Goal: Task Accomplishment & Management: Manage account settings

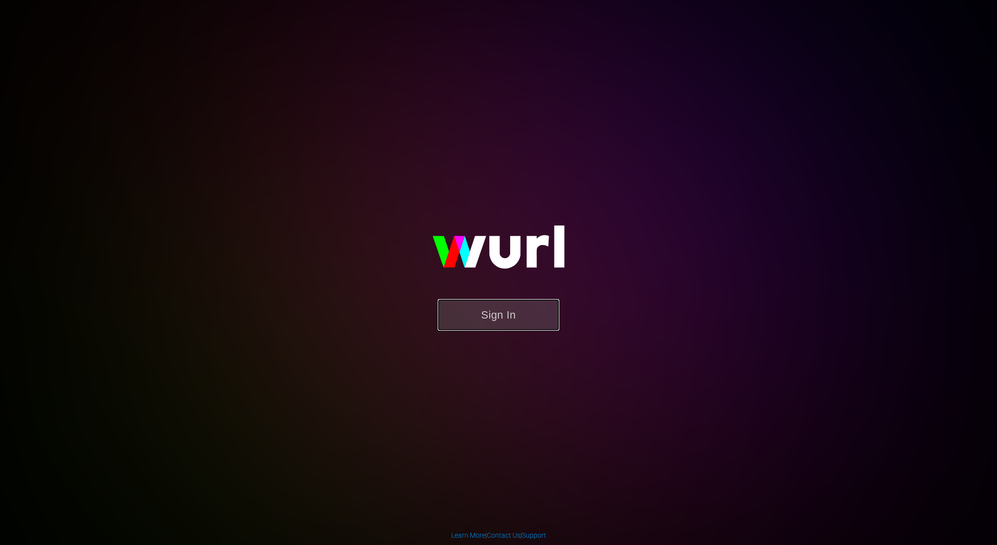
click at [510, 320] on button "Sign In" at bounding box center [499, 315] width 122 height 32
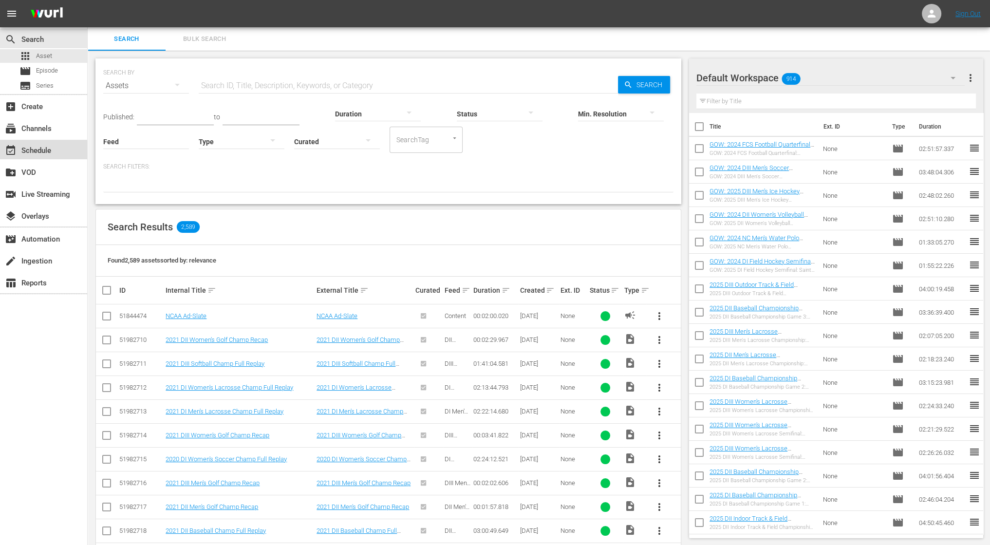
click at [56, 151] on div "event_available Schedule" at bounding box center [43, 149] width 87 height 19
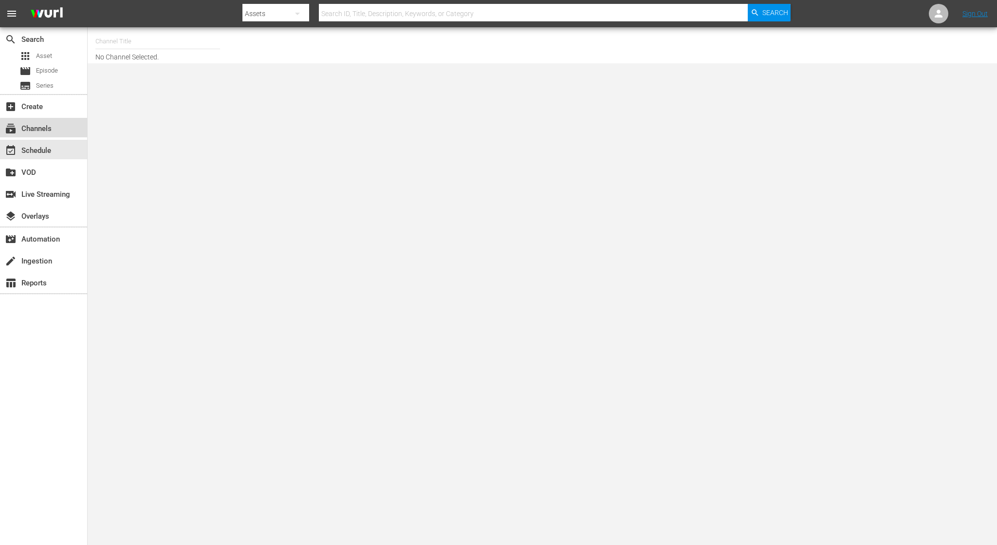
click at [56, 130] on div "subscriptions Channels" at bounding box center [43, 127] width 87 height 19
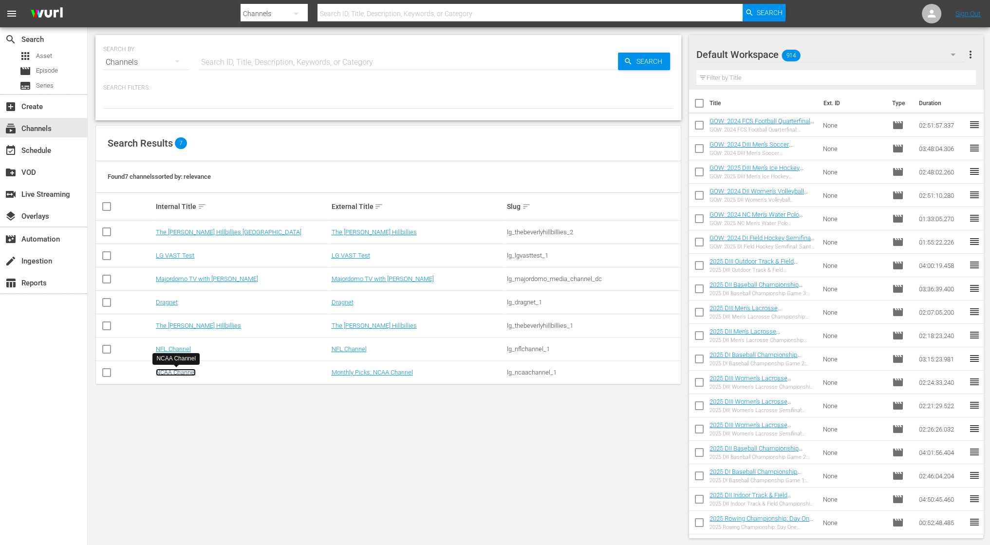
click at [188, 374] on link "NCAA Channel" at bounding box center [176, 372] width 40 height 7
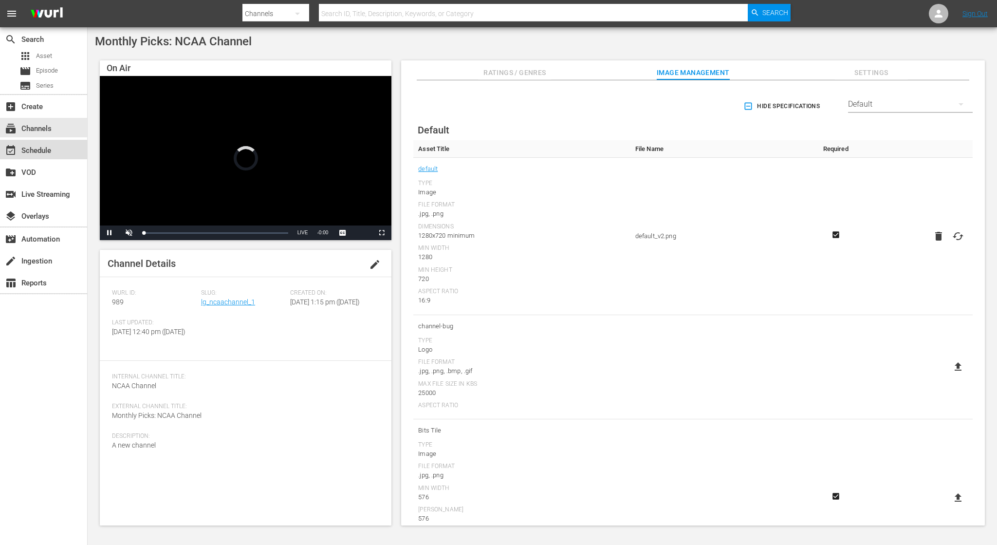
click at [27, 140] on div "event_available Schedule" at bounding box center [43, 149] width 87 height 19
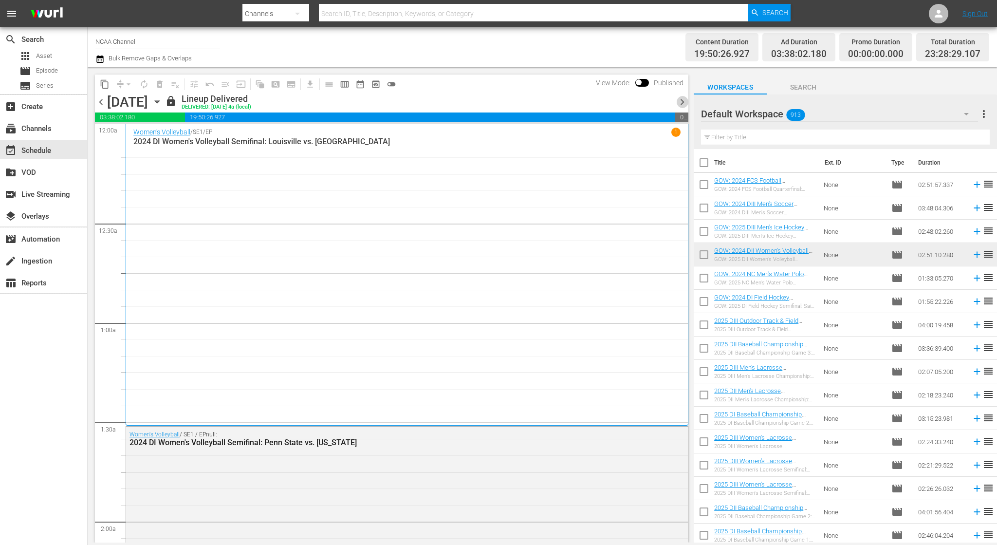
click at [680, 101] on span "chevron_right" at bounding box center [682, 102] width 12 height 12
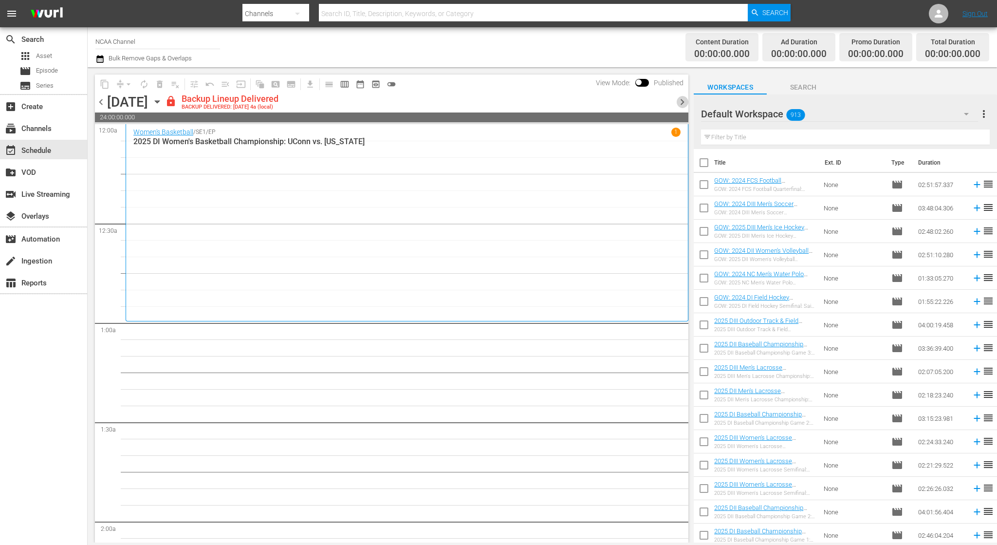
click at [682, 102] on span "chevron_right" at bounding box center [682, 102] width 12 height 12
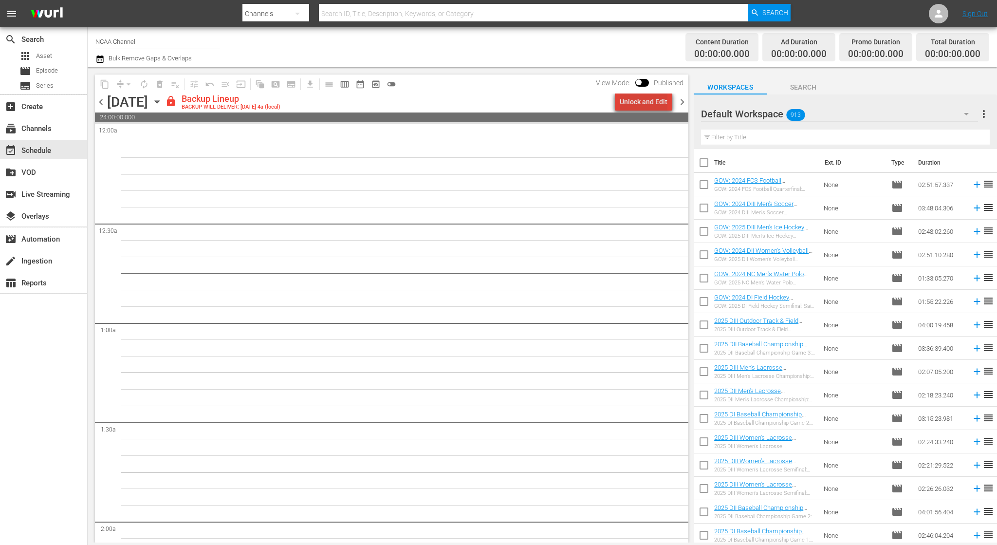
click at [661, 104] on div "Unlock and Edit" at bounding box center [644, 102] width 48 height 18
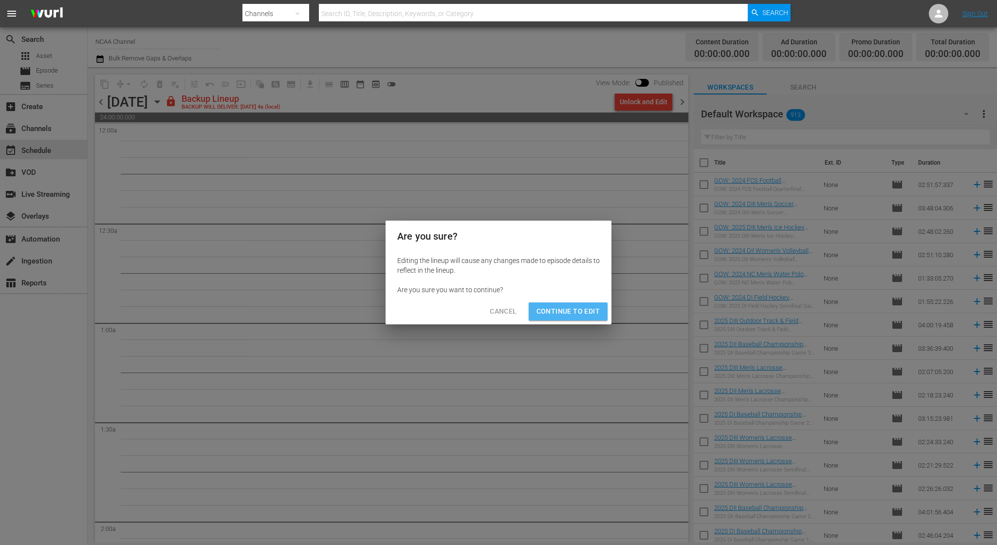
click at [586, 306] on span "Continue to Edit" at bounding box center [568, 311] width 63 height 12
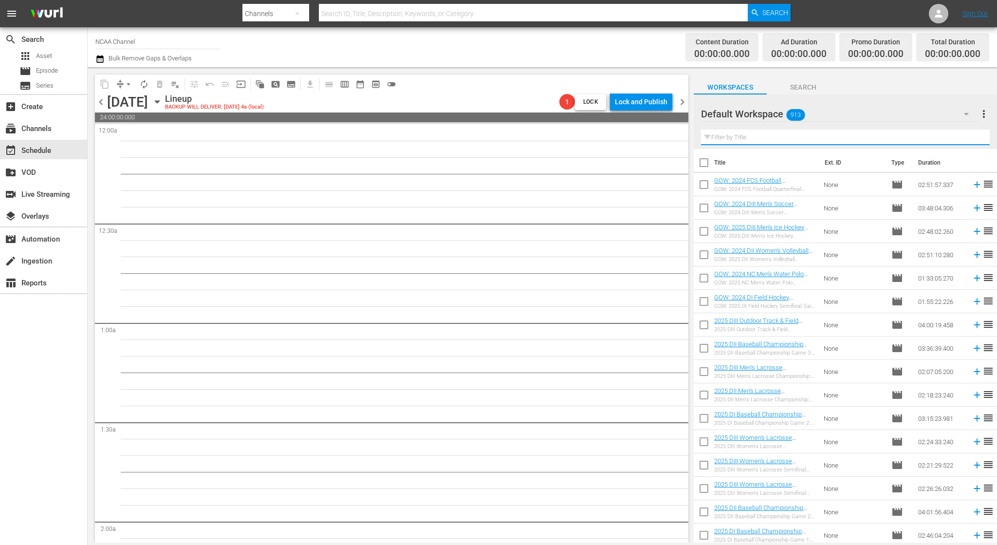
click at [814, 138] on input "text" at bounding box center [845, 138] width 289 height 16
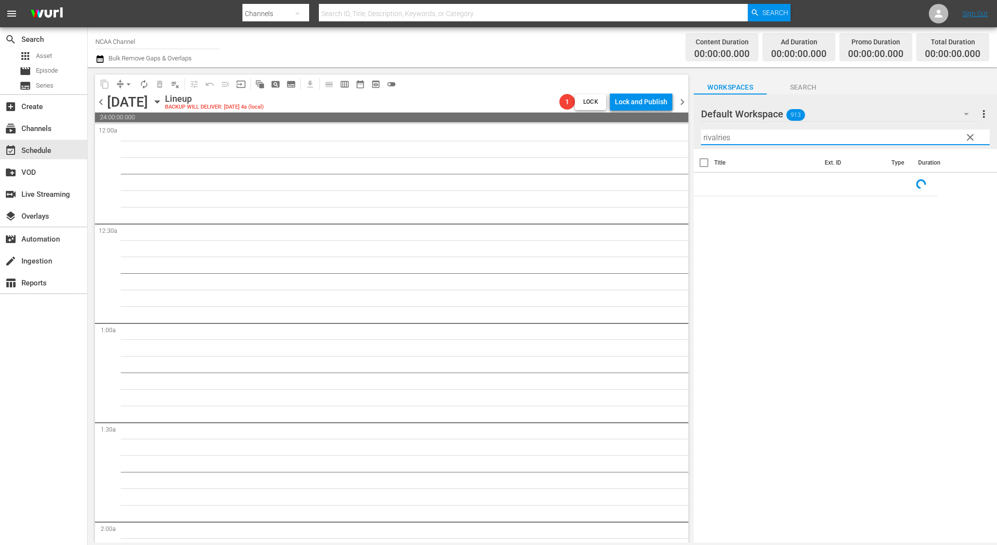
type input "rivalries"
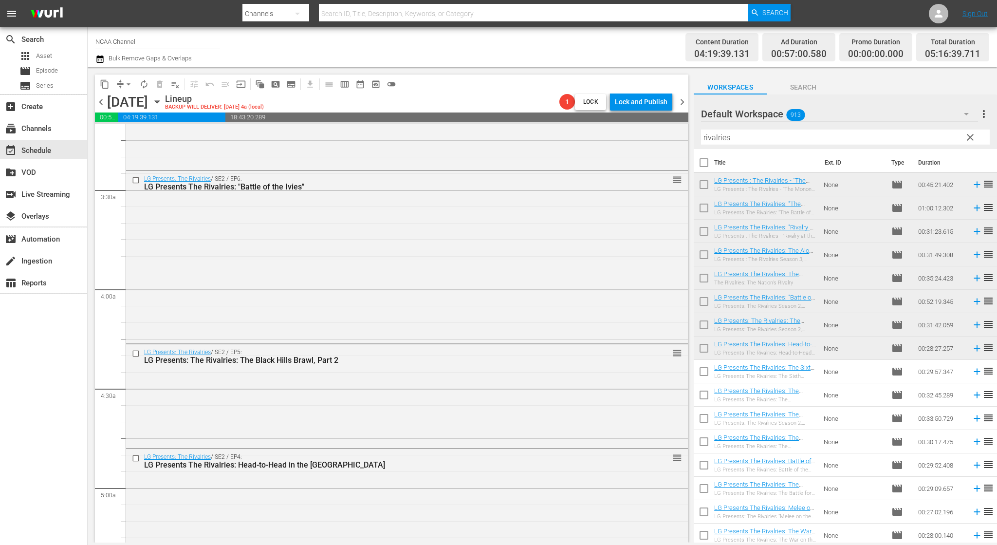
scroll to position [620, 0]
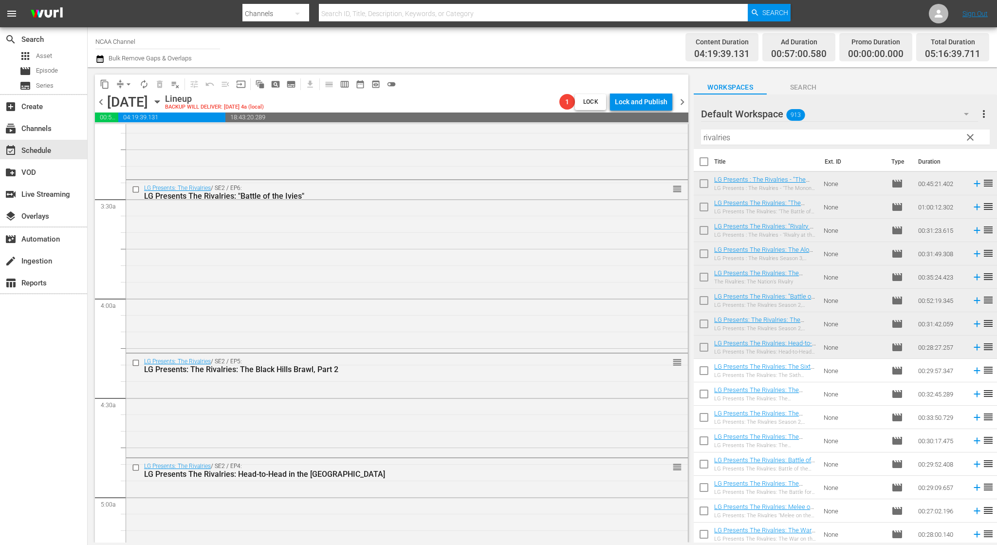
click at [995, 286] on div "Title Ext. ID Type Duration LG Presents : The Rivalries - "The Monon Bell Class…" at bounding box center [845, 346] width 303 height 395
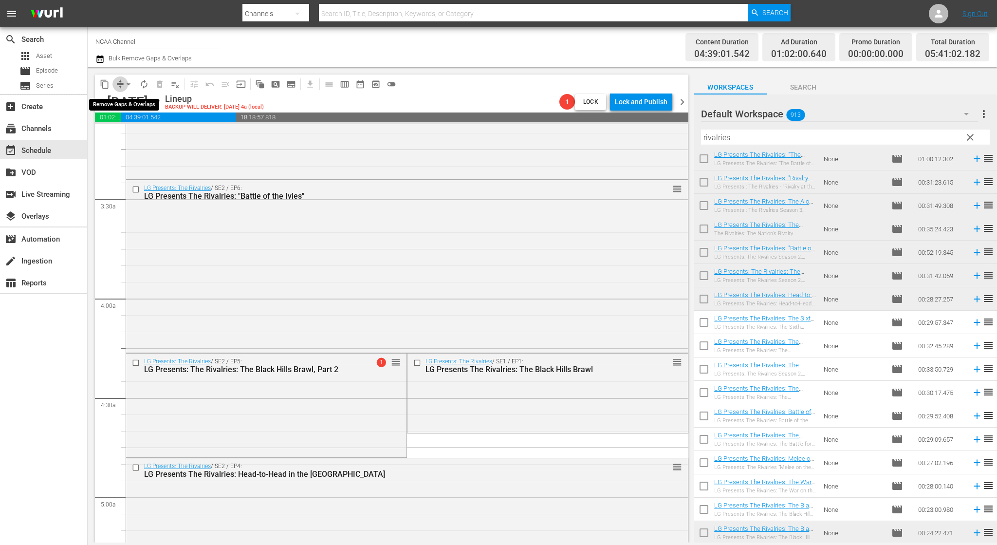
click at [119, 85] on span "compress" at bounding box center [120, 84] width 10 height 10
drag, startPoint x: 129, startPoint y: 81, endPoint x: 125, endPoint y: 87, distance: 7.2
click at [125, 87] on span "arrow_drop_down" at bounding box center [129, 84] width 10 height 10
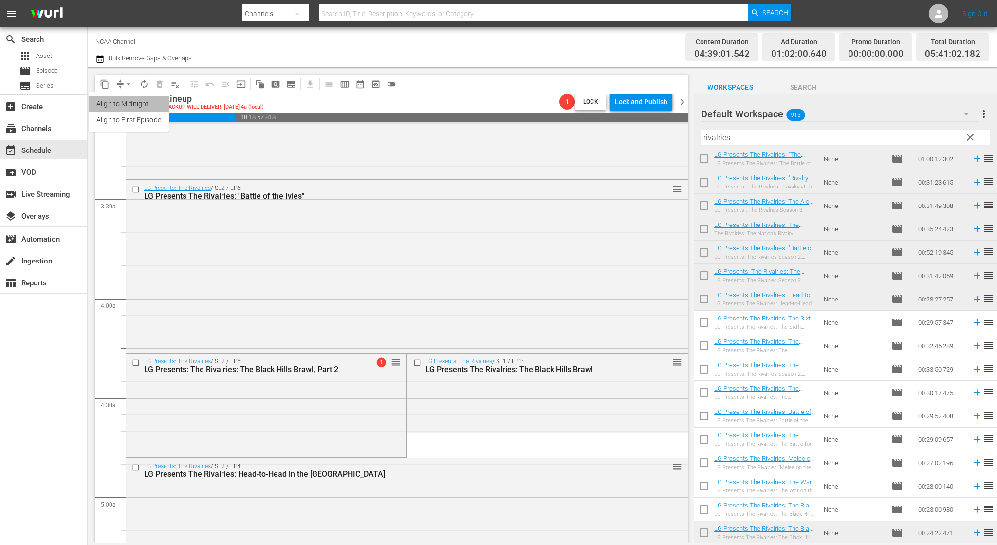
click at [129, 101] on li "Align to Midnight" at bounding box center [129, 104] width 80 height 16
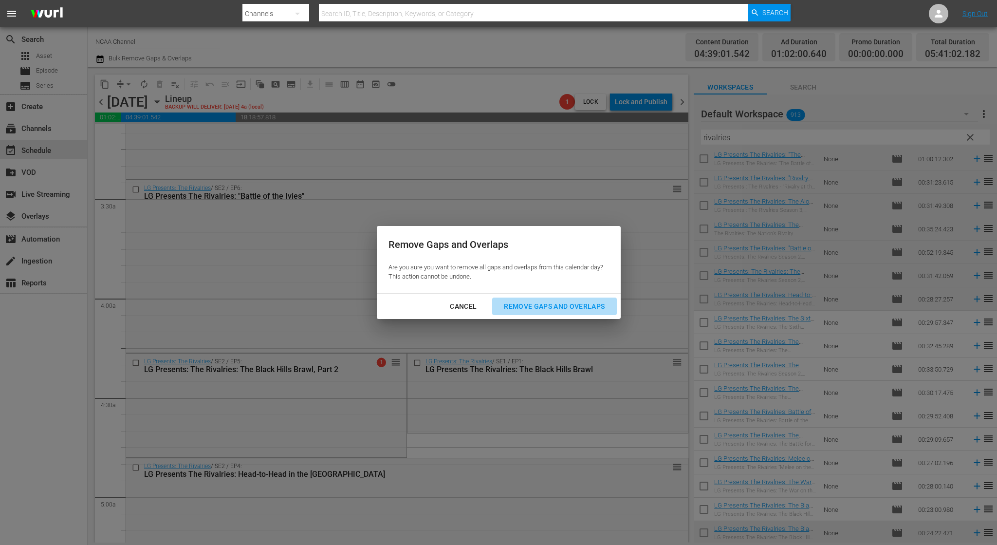
click at [555, 303] on div "Remove Gaps and Overlaps" at bounding box center [554, 306] width 116 height 12
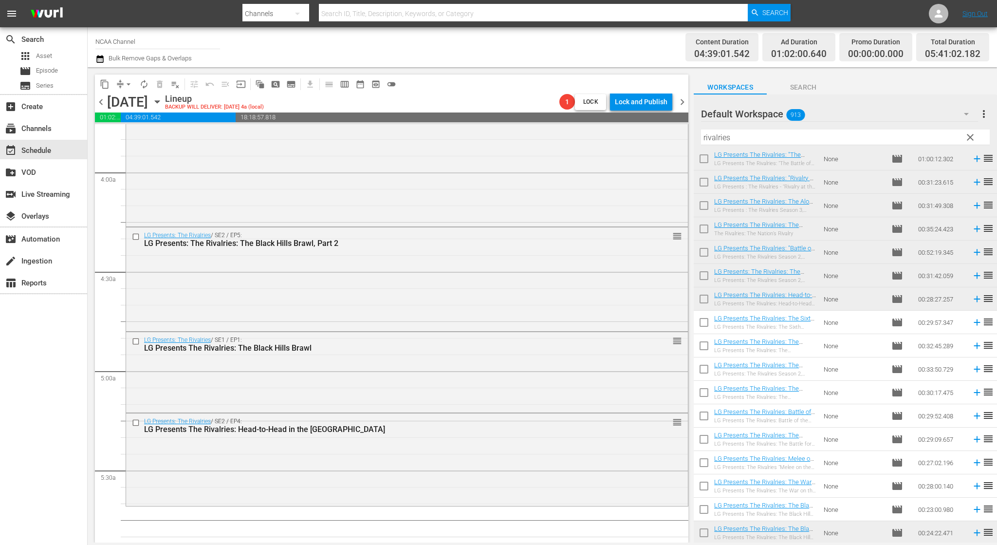
scroll to position [775, 0]
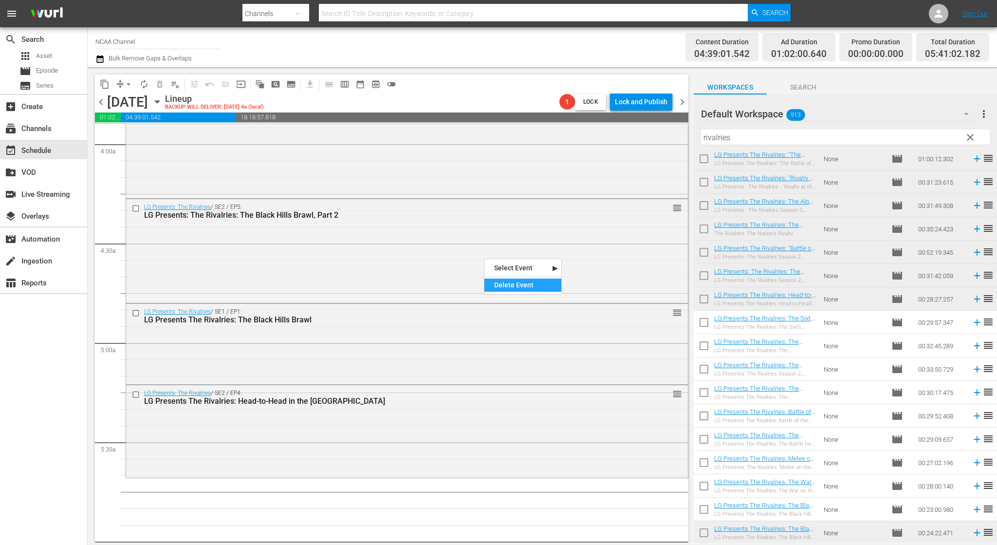
click at [505, 279] on div "Delete Event" at bounding box center [523, 285] width 77 height 13
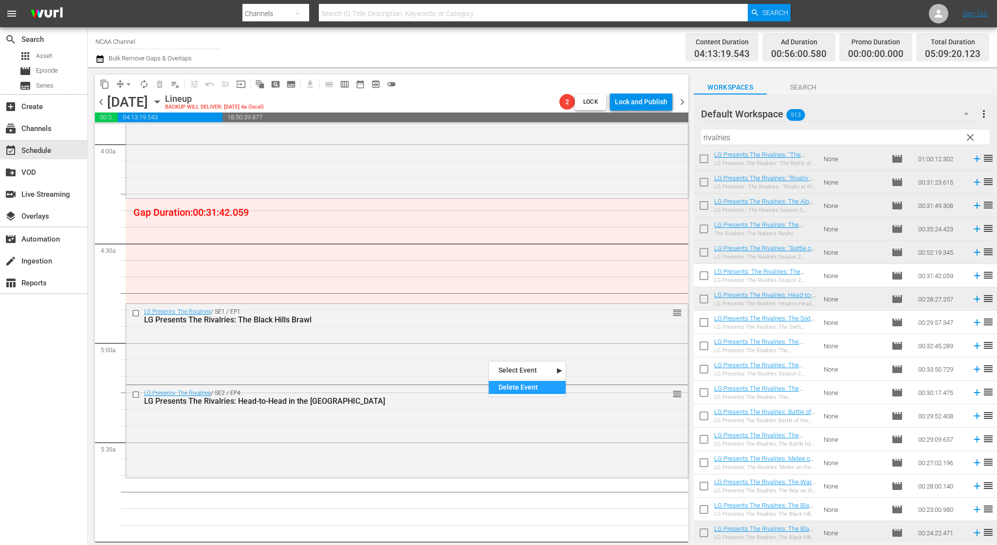
click at [512, 391] on div "Delete Event" at bounding box center [527, 387] width 77 height 13
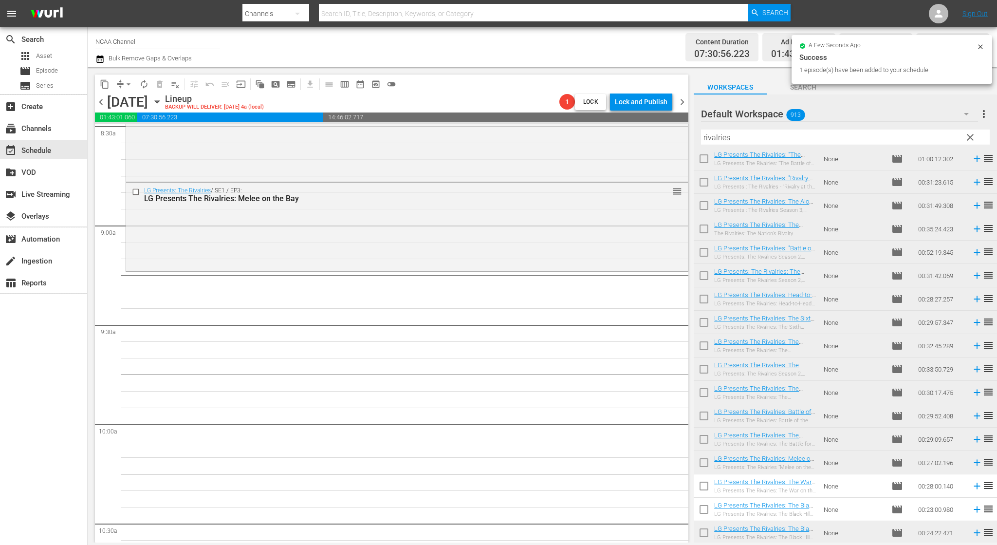
scroll to position [1697, 0]
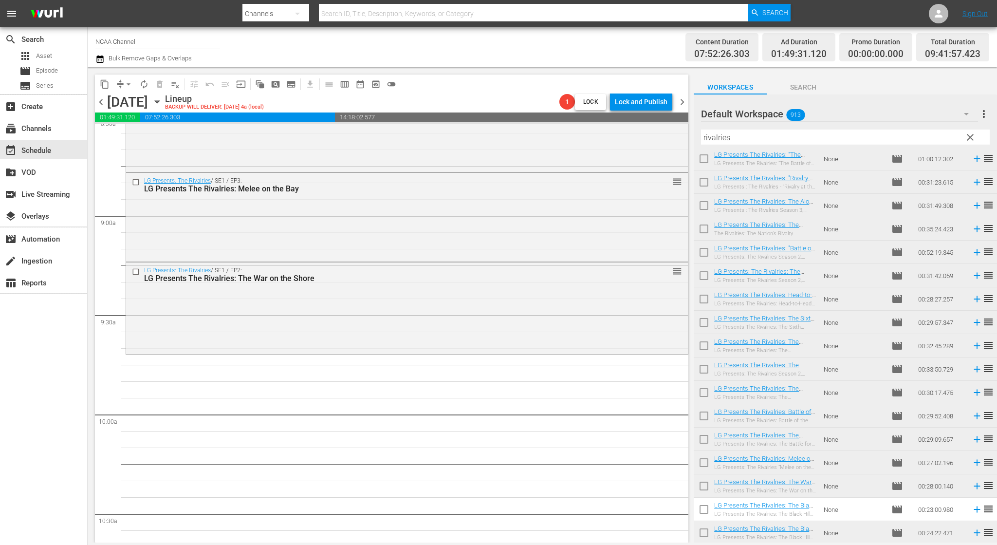
click at [933, 140] on input "rivalries" at bounding box center [845, 138] width 289 height 16
click at [977, 138] on button "clear" at bounding box center [970, 137] width 16 height 16
click at [968, 140] on input "rivalries" at bounding box center [845, 138] width 289 height 16
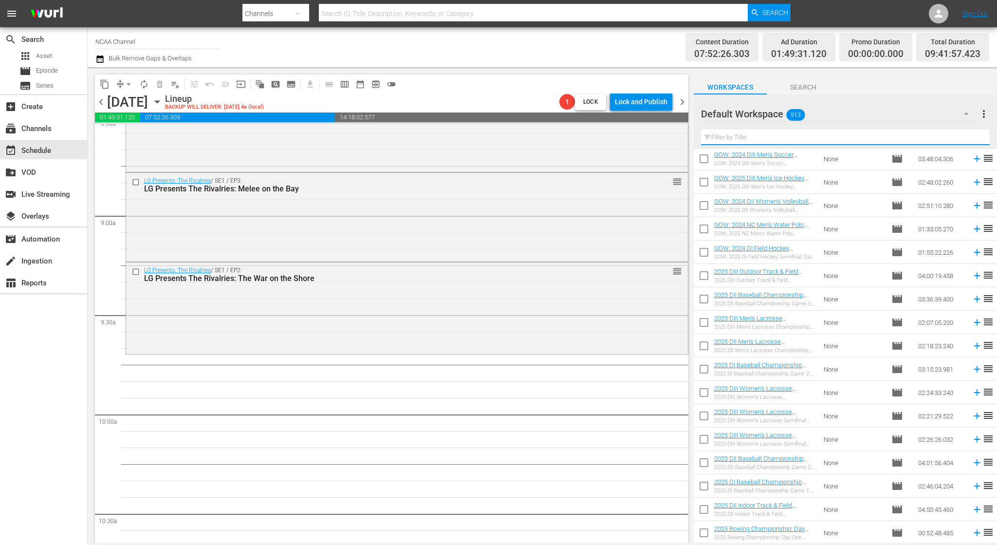
click at [828, 137] on input "text" at bounding box center [845, 138] width 289 height 16
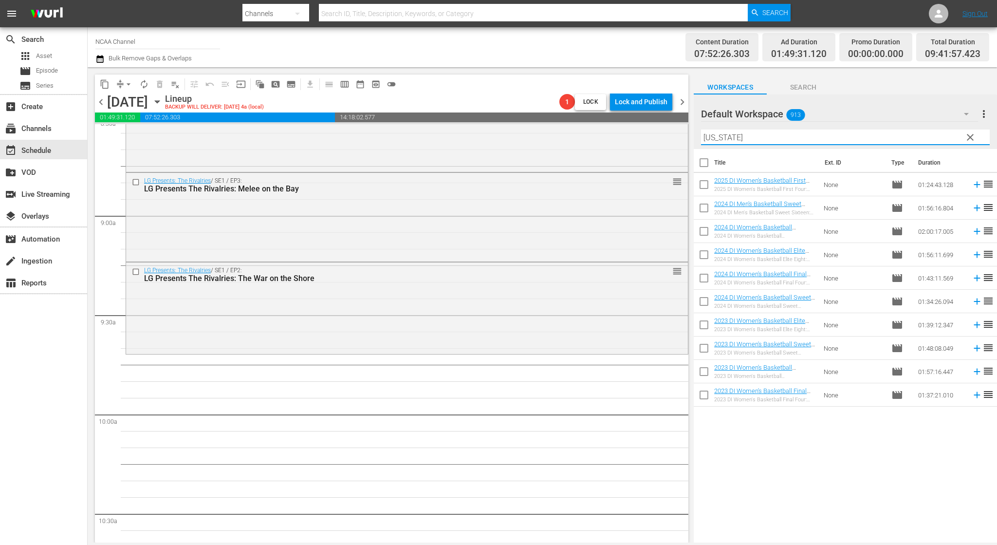
scroll to position [0, 0]
type input "[US_STATE]"
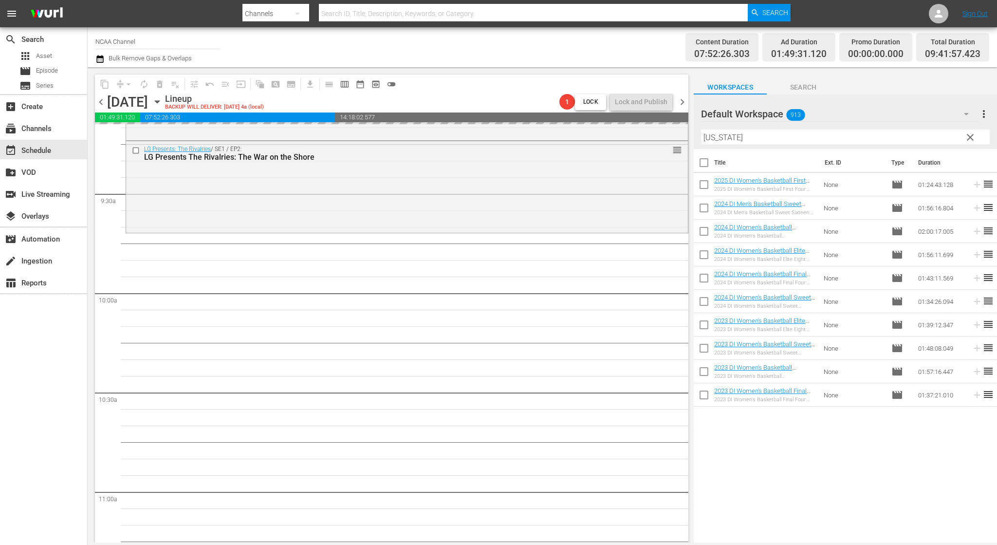
scroll to position [1823, 0]
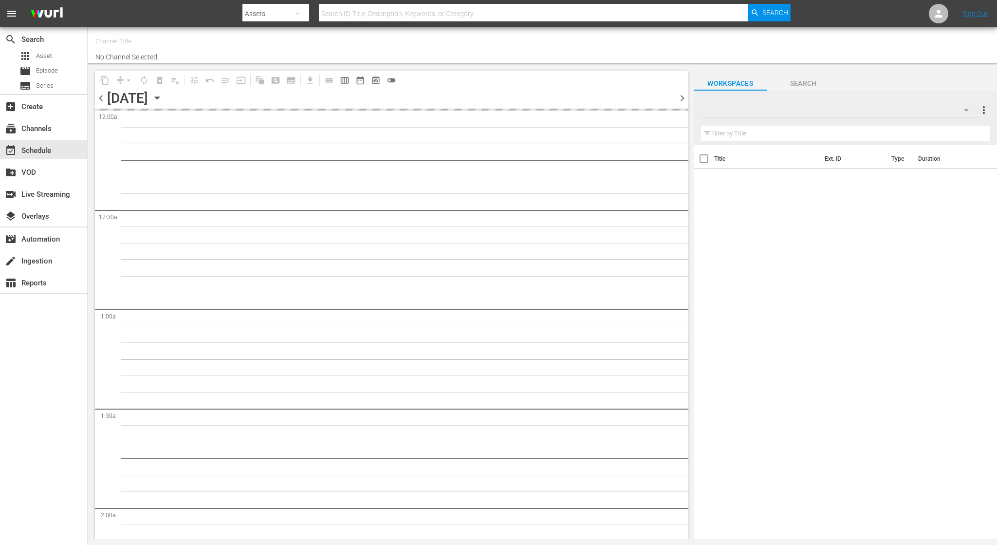
type input "NCAA Channel (989)"
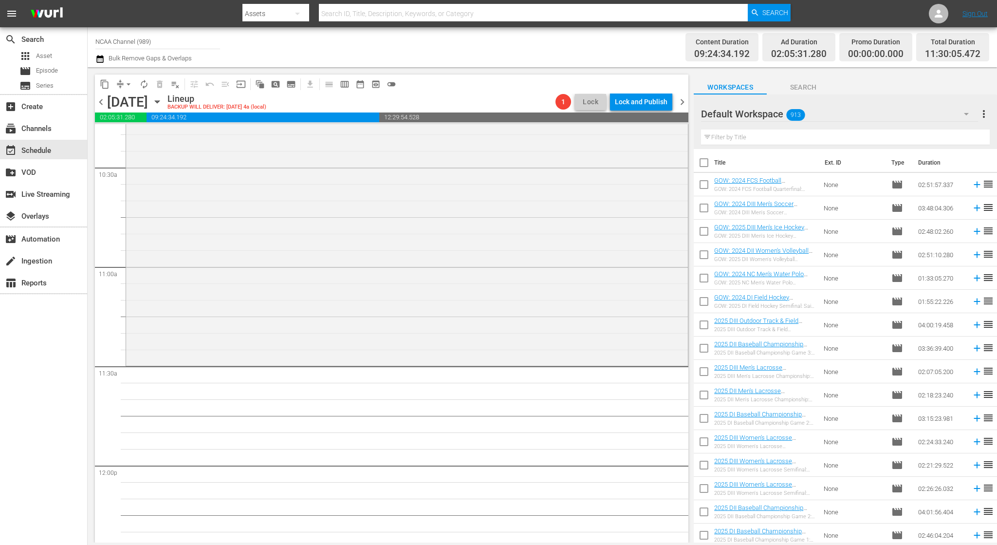
scroll to position [2177, 0]
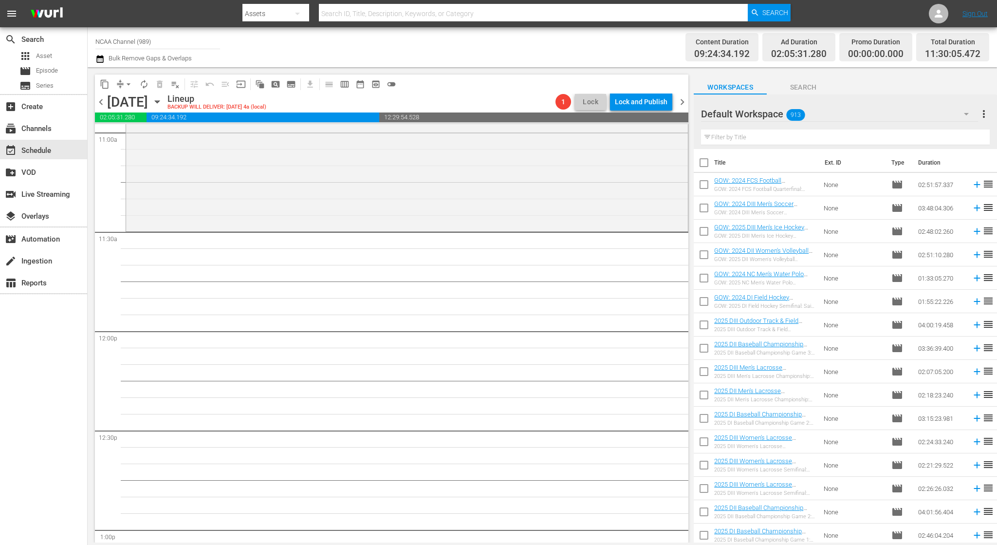
click at [784, 143] on input "text" at bounding box center [845, 138] width 289 height 16
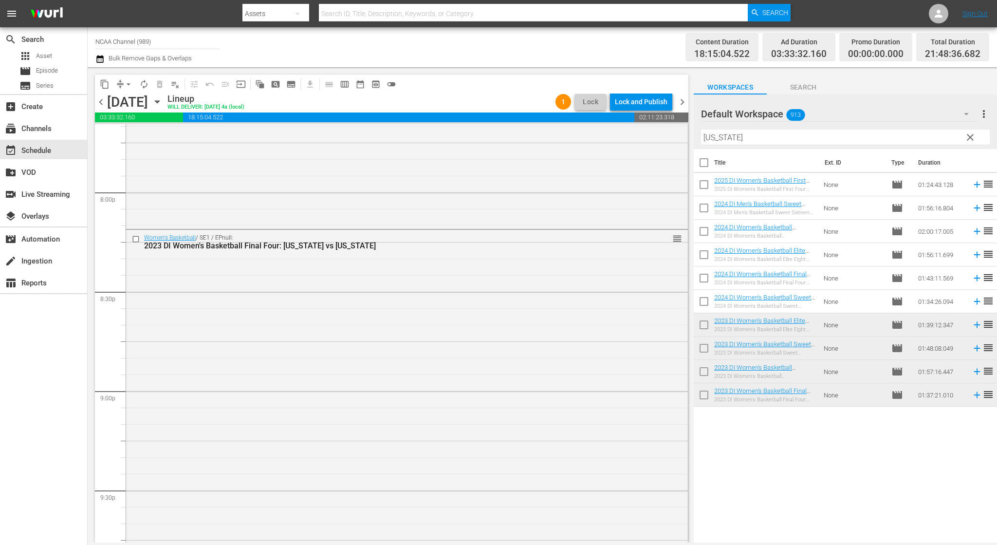
scroll to position [4272, 0]
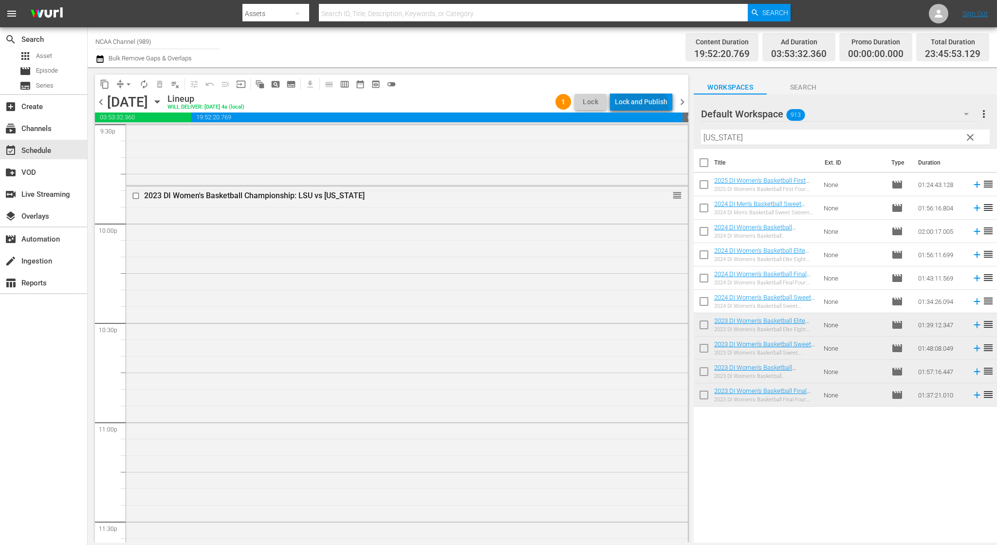
click at [643, 111] on div "Lock and Publish" at bounding box center [641, 102] width 53 height 18
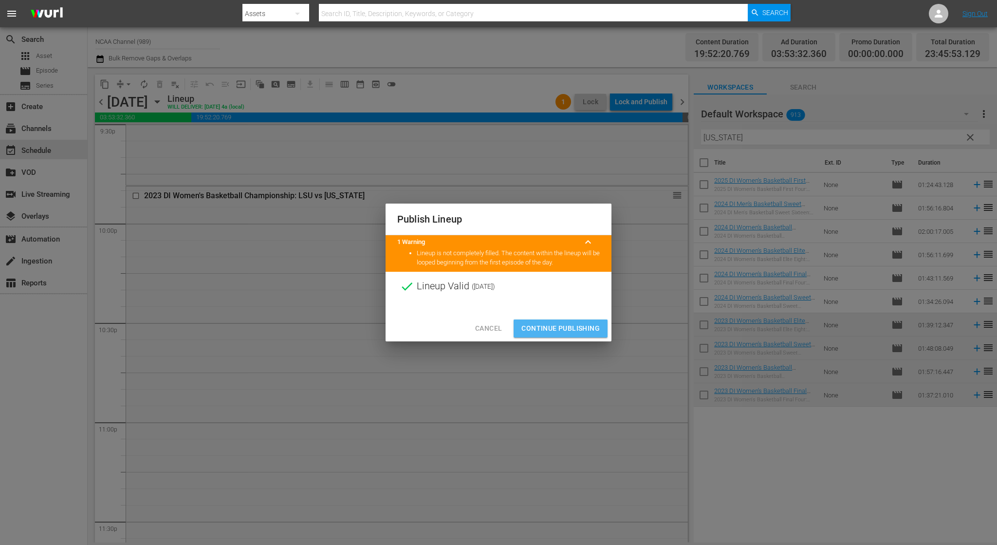
click at [568, 329] on span "Continue Publishing" at bounding box center [561, 328] width 78 height 12
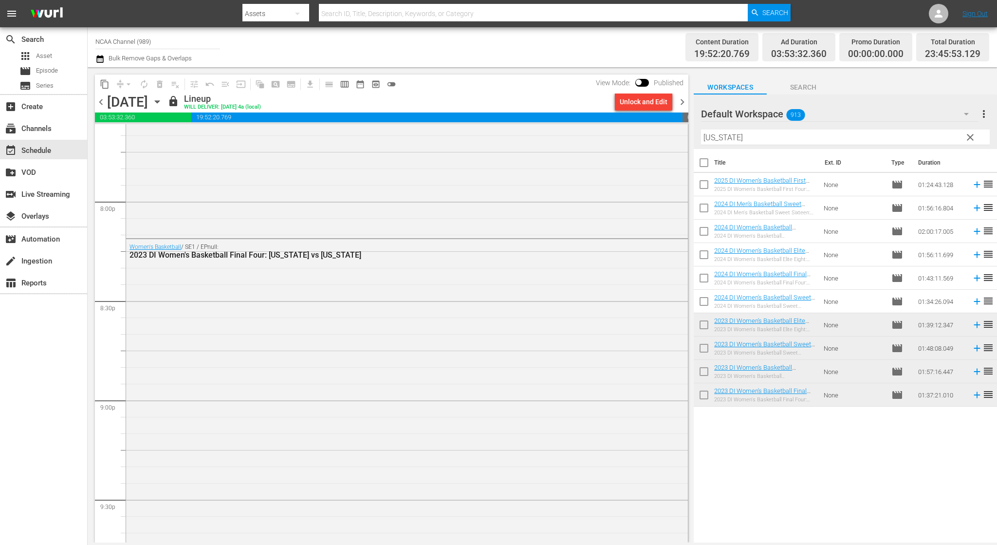
scroll to position [4453, 0]
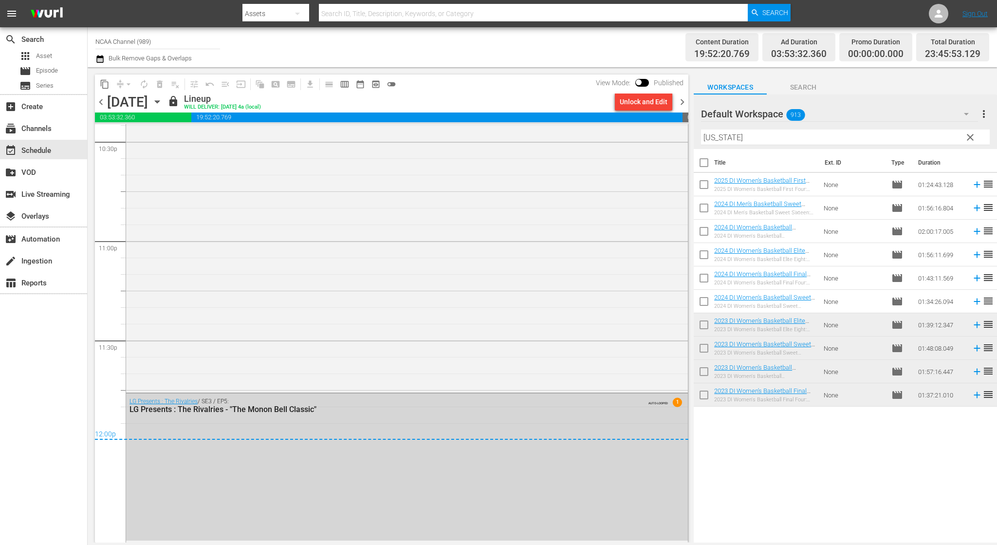
click at [815, 133] on input "[US_STATE]" at bounding box center [845, 138] width 289 height 16
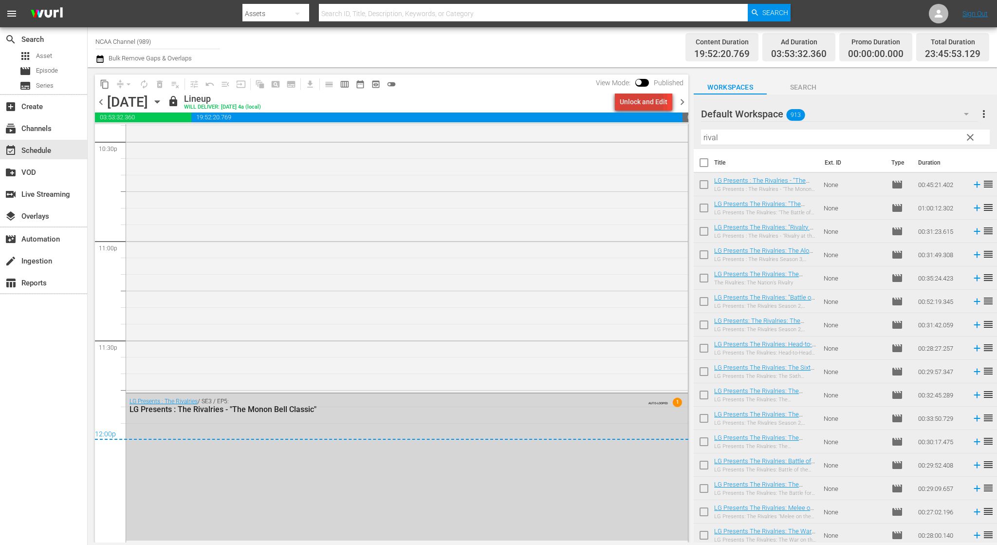
click at [644, 102] on div "Unlock and Edit" at bounding box center [644, 102] width 48 height 18
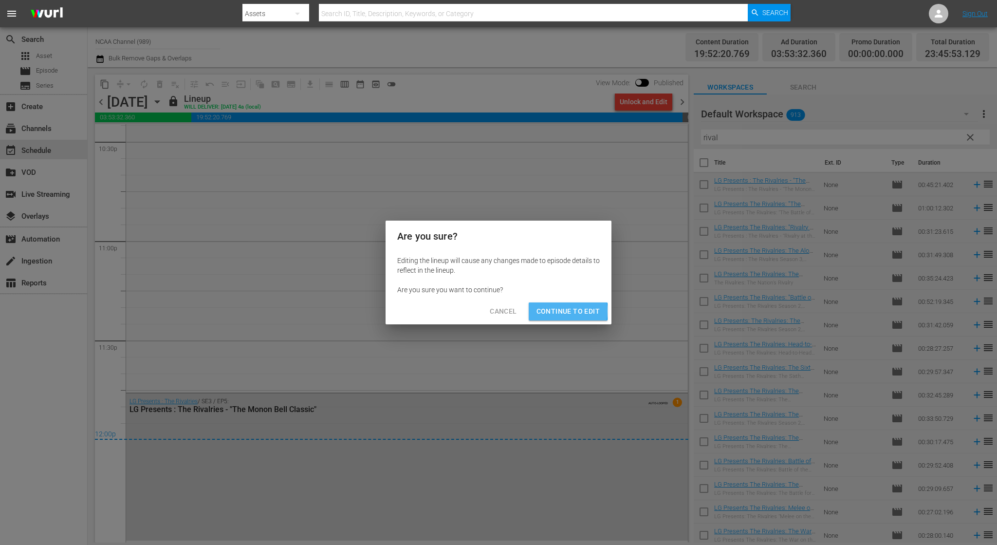
click at [557, 311] on span "Continue to Edit" at bounding box center [568, 311] width 63 height 12
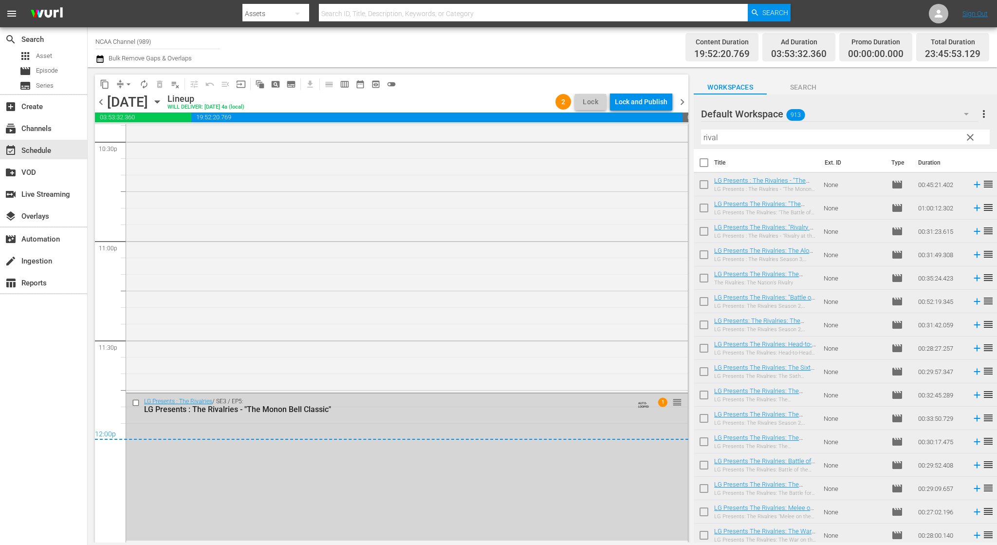
click at [554, 412] on div "LG Presents : The Rivalries - "The Monon Bell Classic"" at bounding box center [388, 409] width 489 height 9
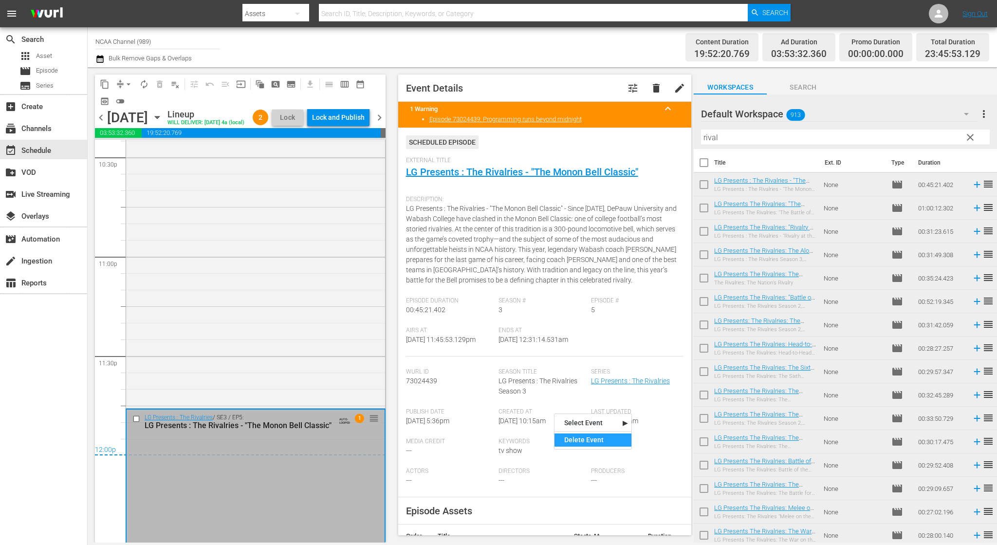
click at [576, 435] on div "Delete Event" at bounding box center [593, 439] width 77 height 13
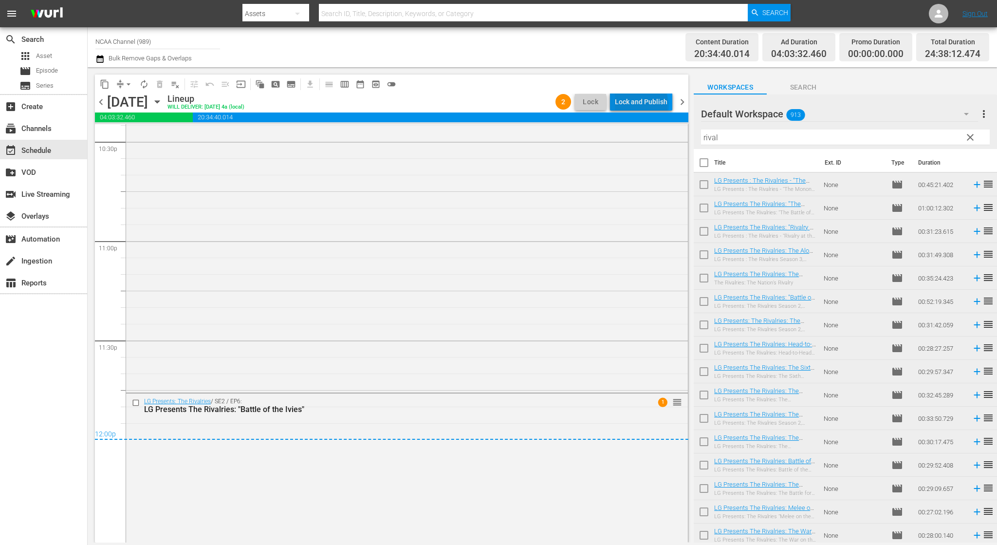
click at [644, 106] on div "Lock and Publish" at bounding box center [641, 102] width 53 height 18
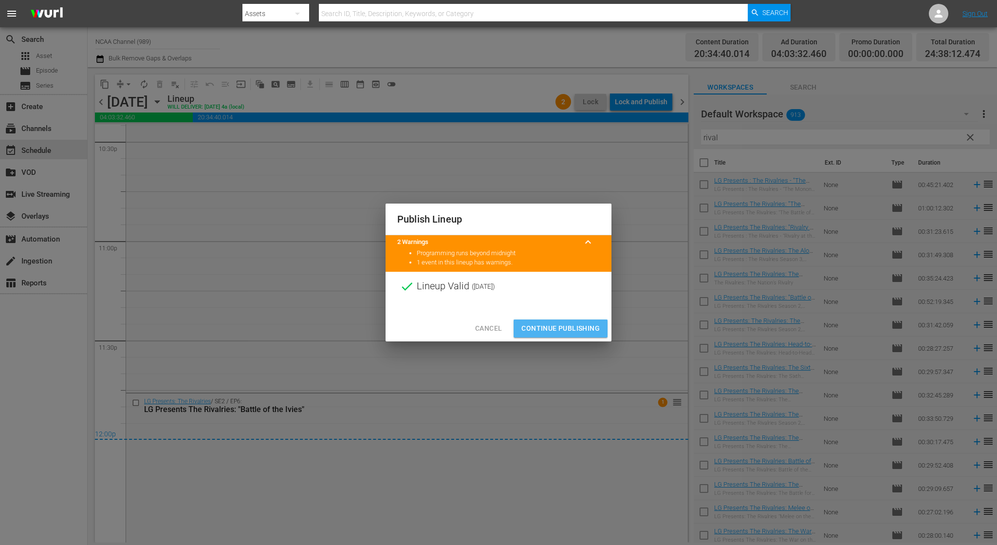
click at [570, 325] on span "Continue Publishing" at bounding box center [561, 328] width 78 height 12
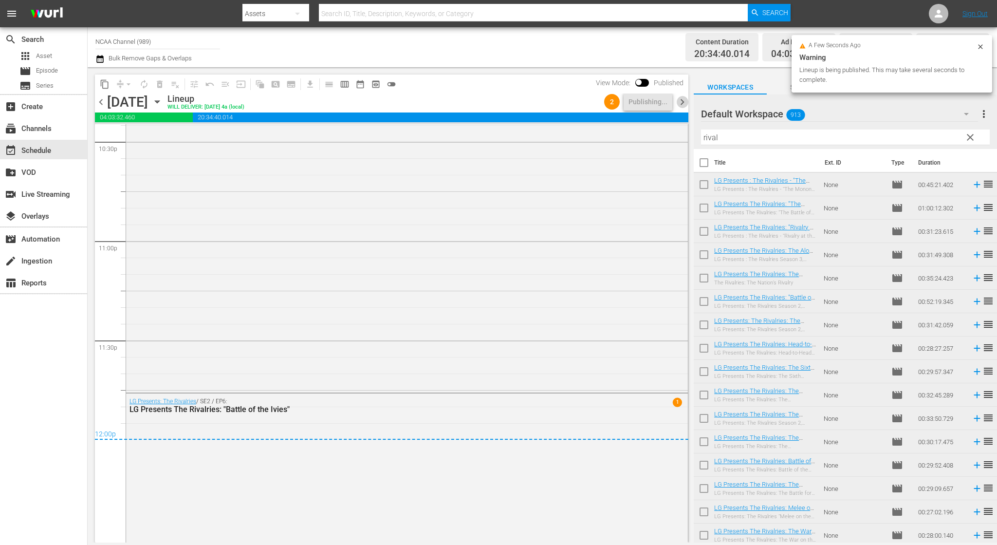
click at [684, 101] on span "chevron_right" at bounding box center [682, 102] width 12 height 12
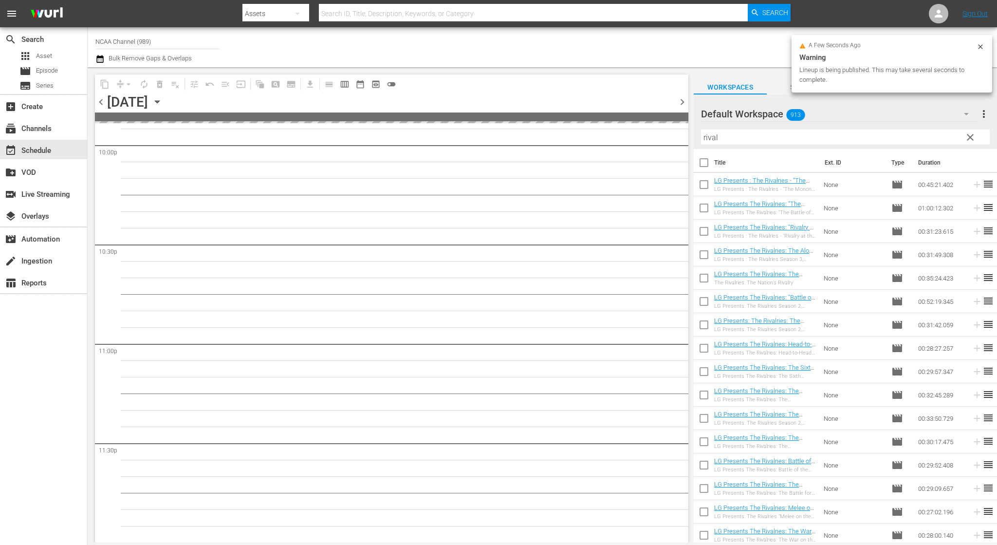
scroll to position [4349, 0]
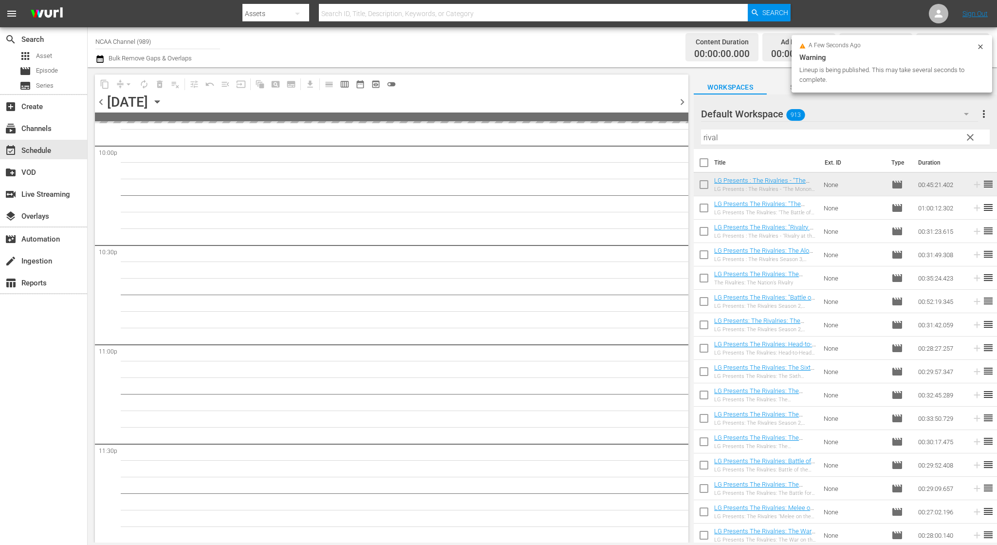
click at [748, 145] on hr at bounding box center [845, 145] width 289 height 0
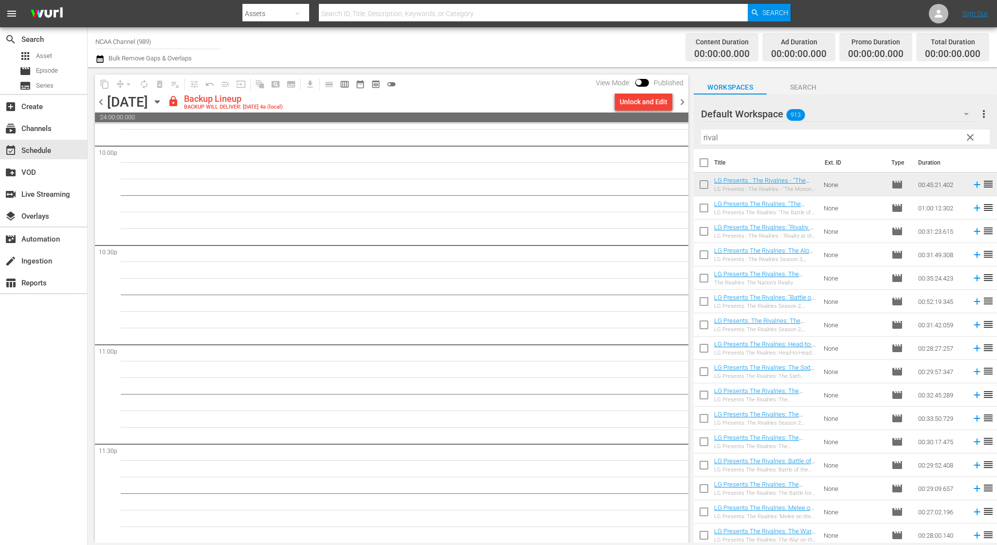
scroll to position [4350, 0]
click at [756, 140] on input "rival" at bounding box center [845, 138] width 289 height 16
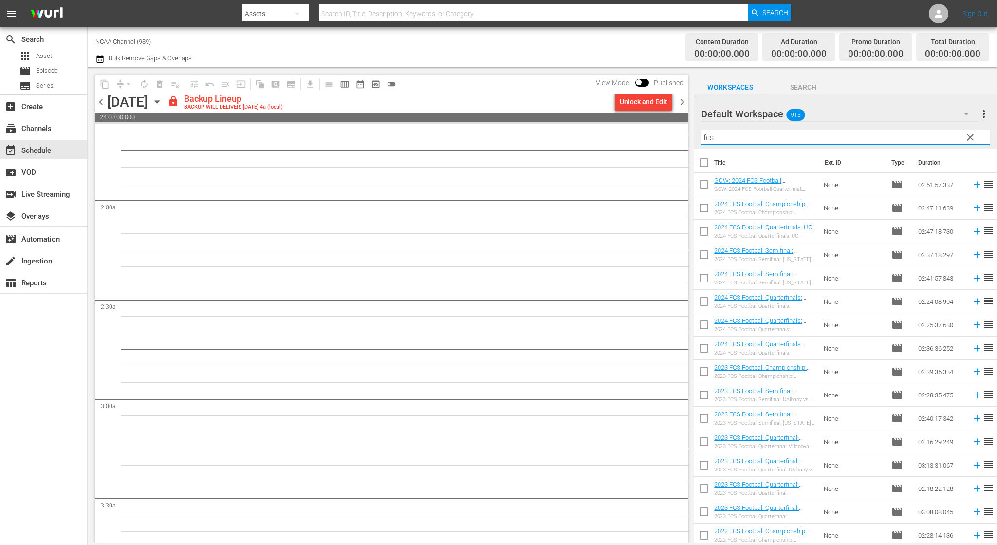
scroll to position [0, 0]
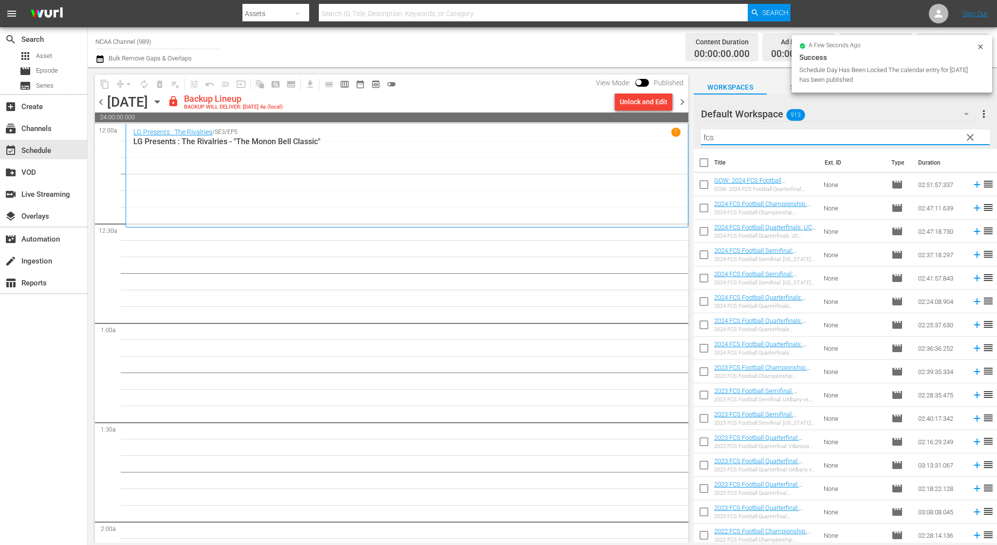
click at [760, 134] on input "fcs" at bounding box center [845, 138] width 289 height 16
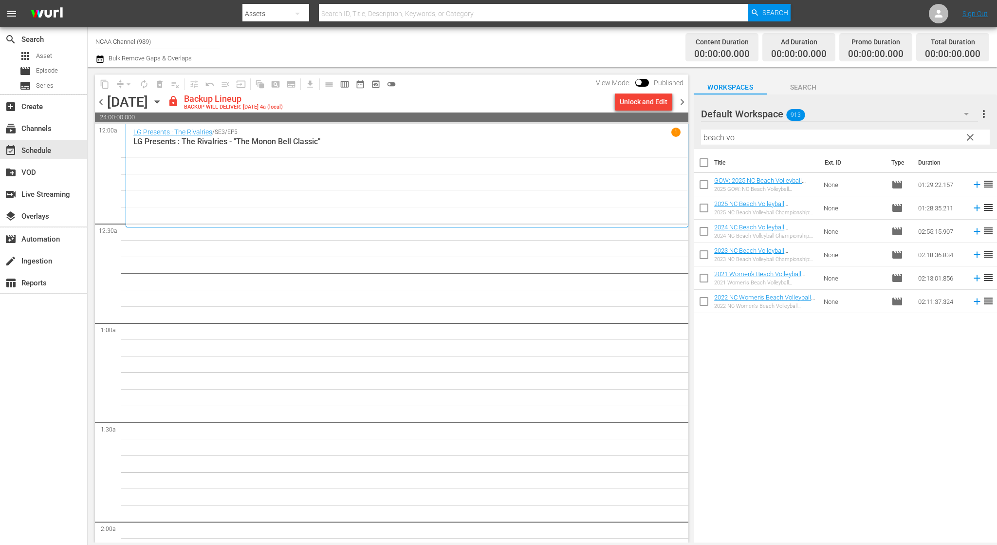
click at [821, 309] on td "None" at bounding box center [854, 301] width 68 height 23
click at [635, 100] on div "Unlock and Edit" at bounding box center [644, 102] width 48 height 18
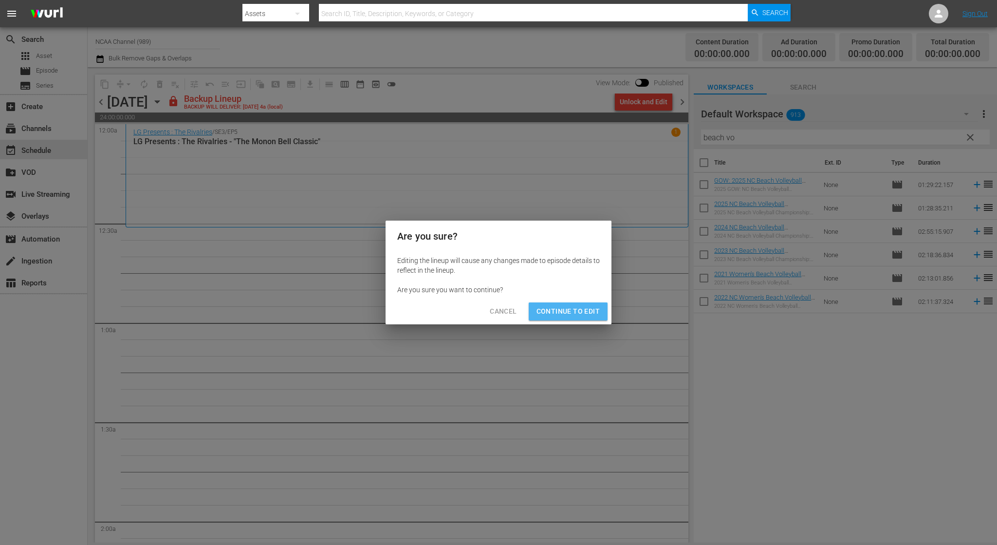
click at [600, 305] on button "Continue to Edit" at bounding box center [568, 311] width 79 height 18
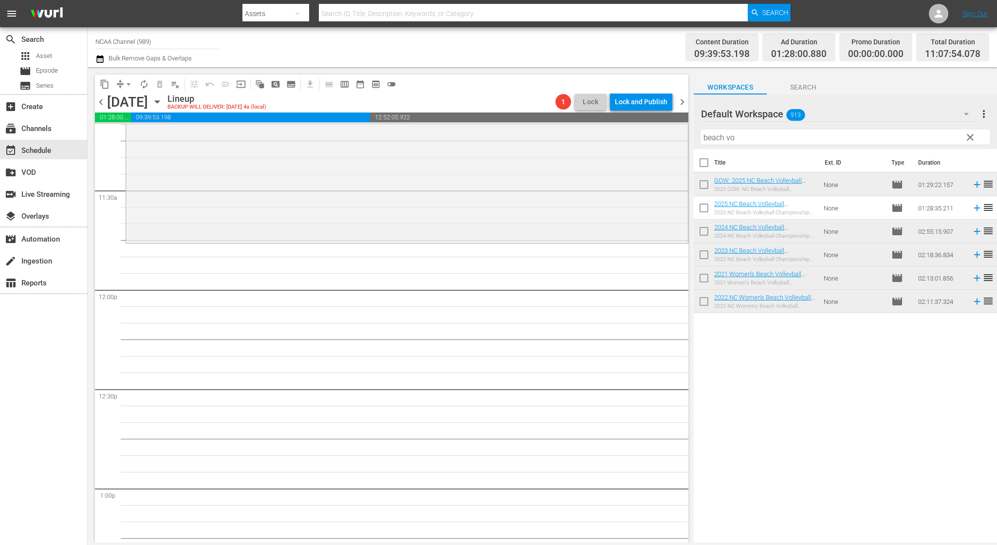
scroll to position [2293, 0]
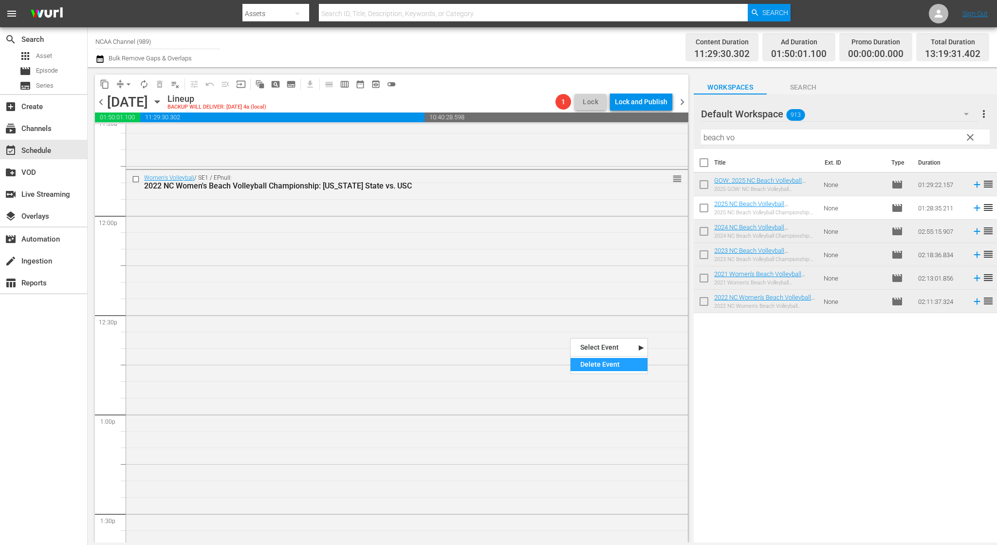
click at [592, 364] on div "Delete Event" at bounding box center [609, 364] width 77 height 13
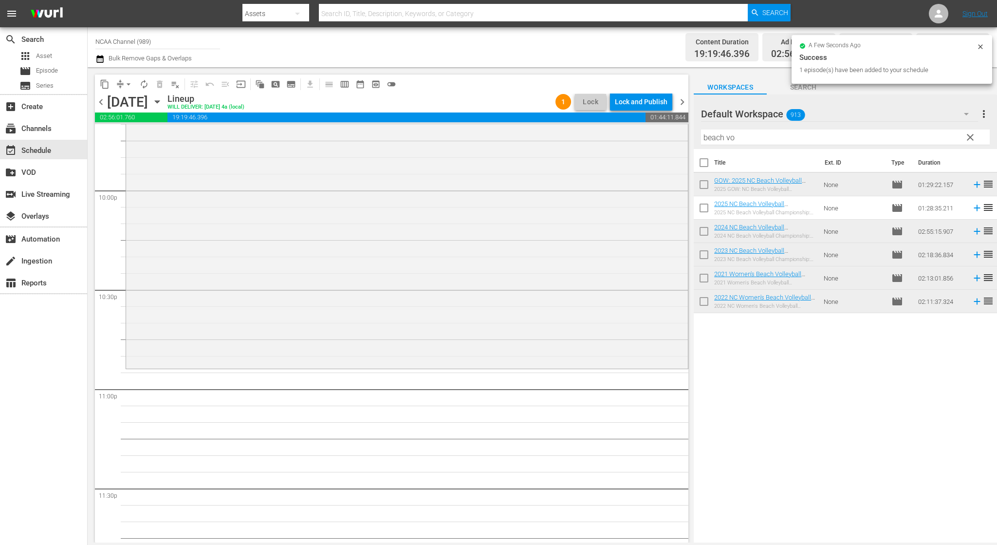
scroll to position [4350, 0]
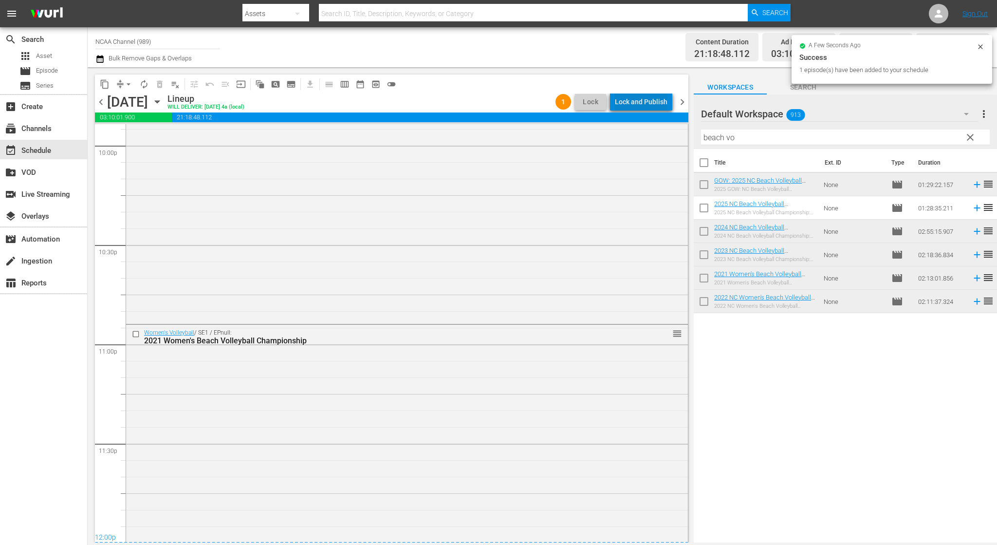
click at [649, 105] on div "Lock and Publish" at bounding box center [641, 102] width 53 height 18
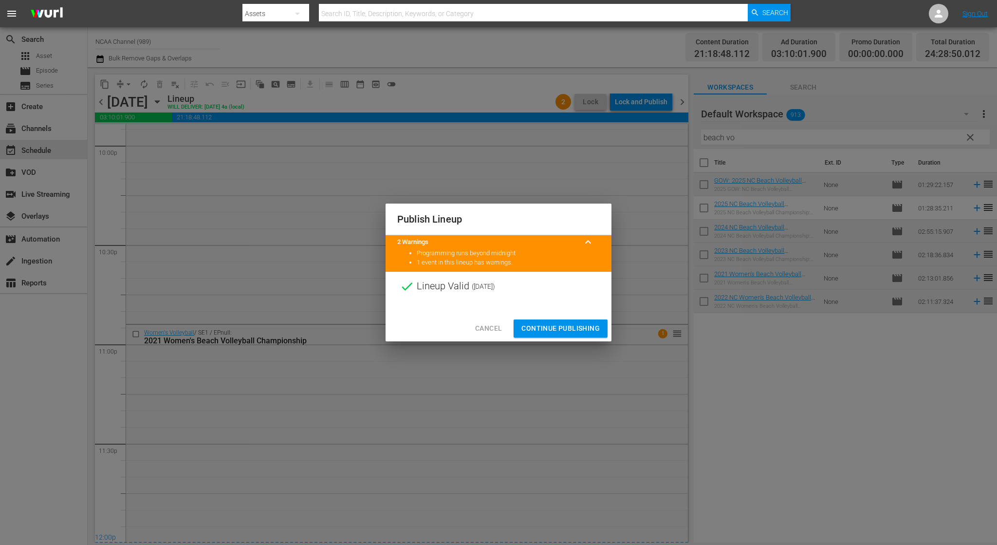
click at [568, 332] on span "Continue Publishing" at bounding box center [561, 328] width 78 height 12
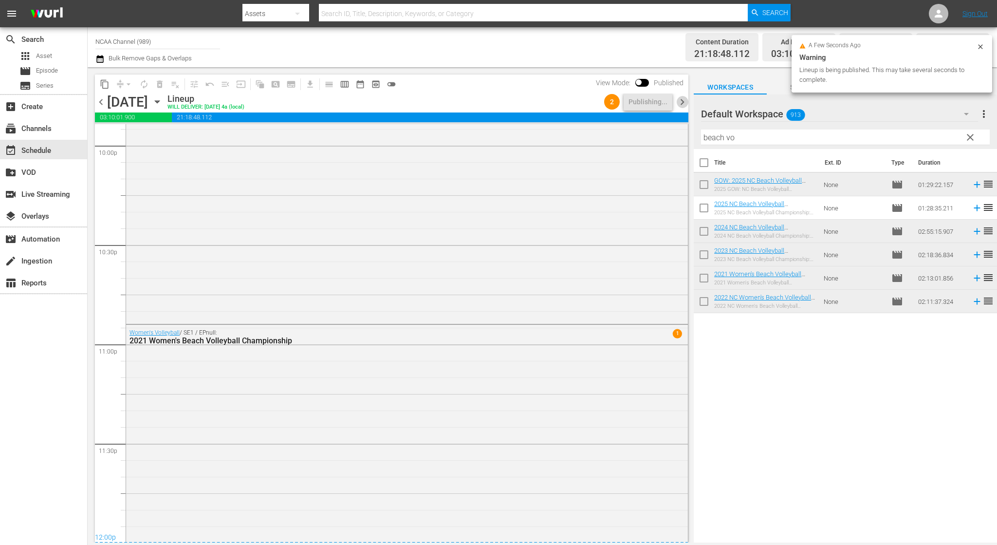
click at [681, 101] on span "chevron_right" at bounding box center [682, 102] width 12 height 12
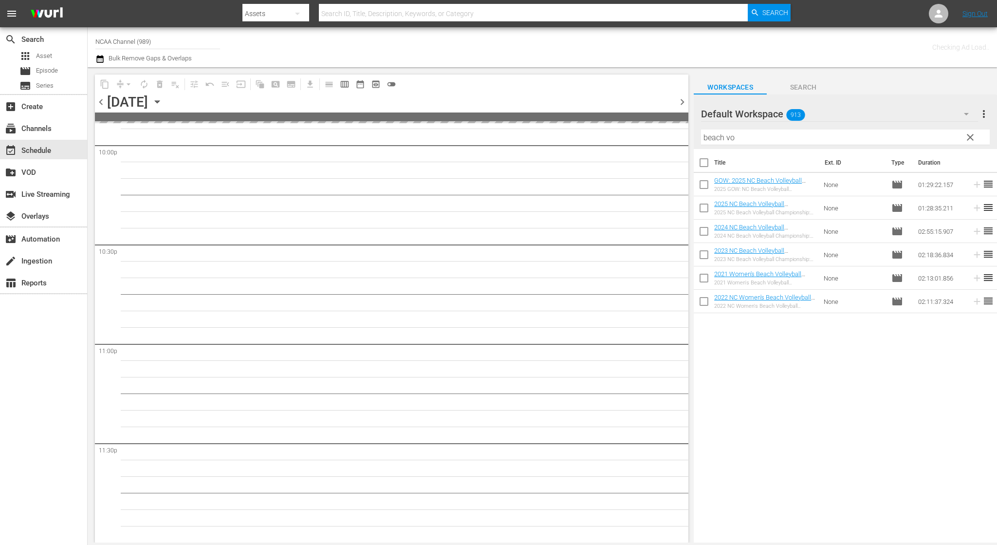
scroll to position [4349, 0]
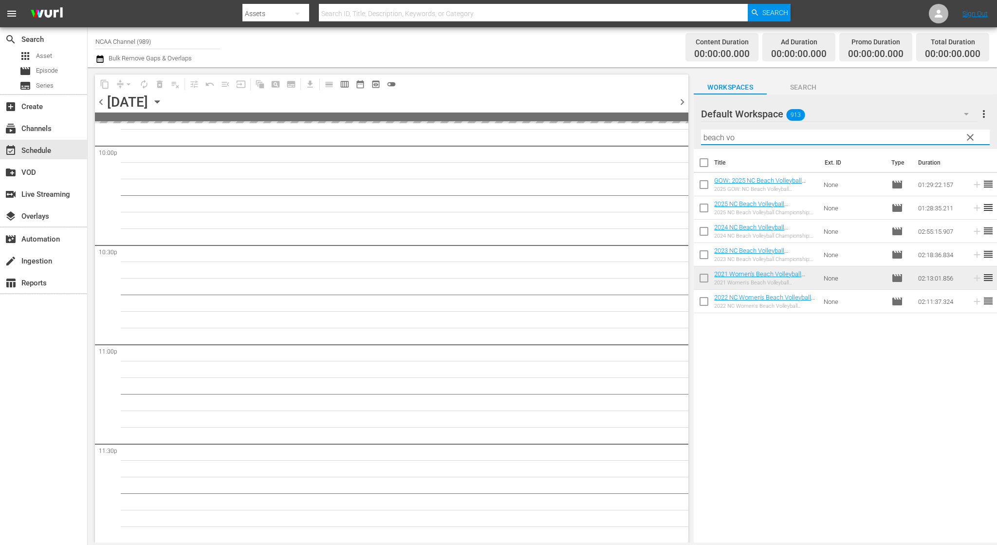
click at [748, 132] on input "beach vo" at bounding box center [845, 138] width 289 height 16
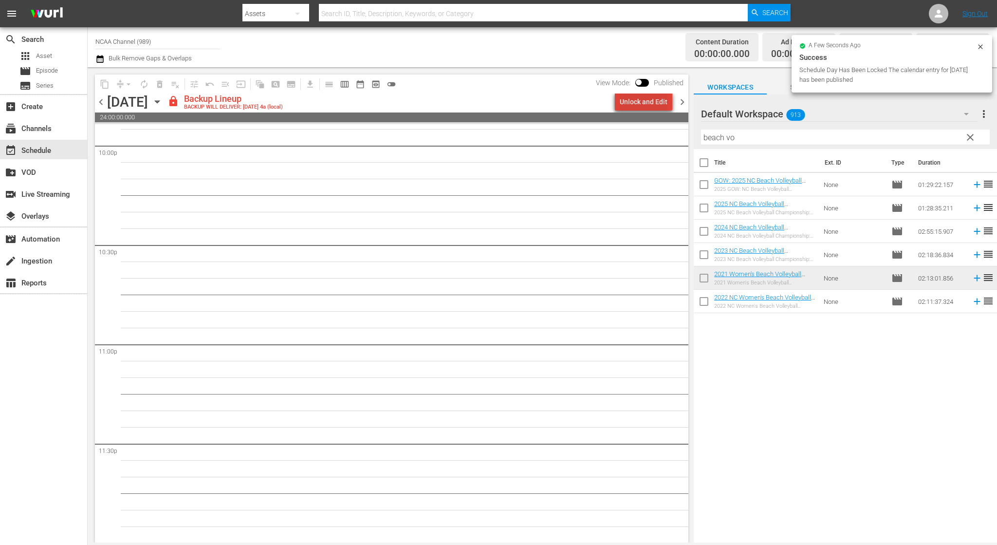
click at [648, 103] on div "Unlock and Edit" at bounding box center [644, 102] width 48 height 18
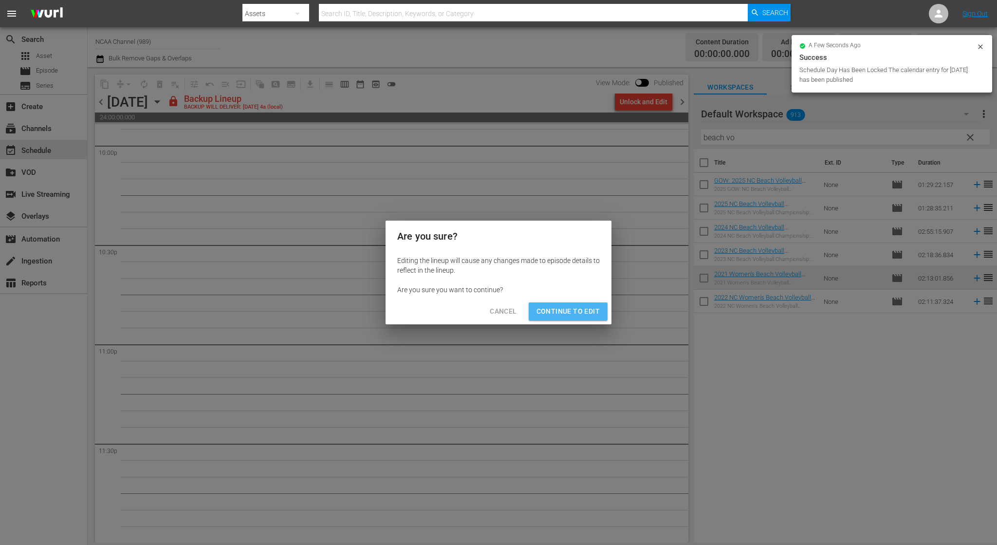
click at [584, 317] on span "Continue to Edit" at bounding box center [568, 311] width 63 height 12
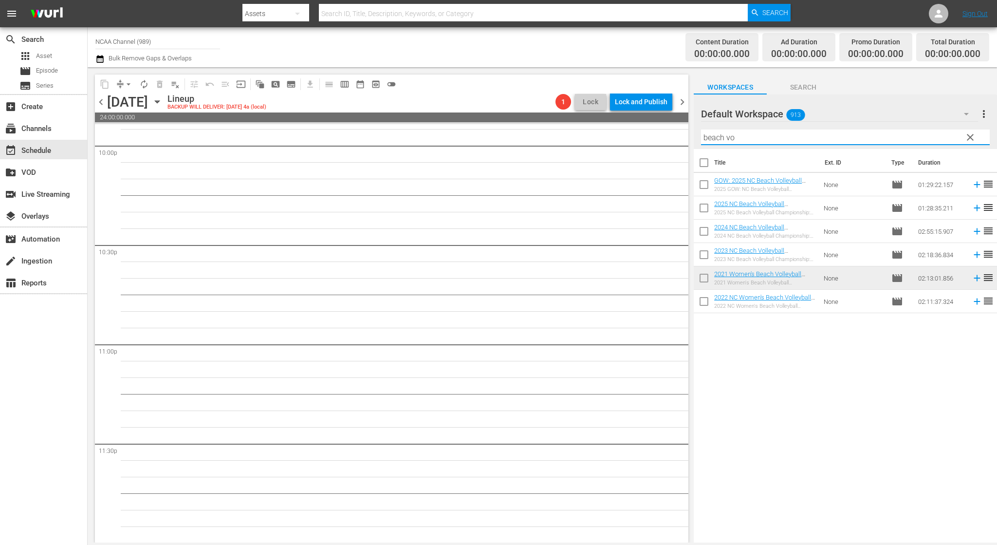
click at [747, 133] on input "beach vo" at bounding box center [845, 138] width 289 height 16
drag, startPoint x: 747, startPoint y: 133, endPoint x: 753, endPoint y: 122, distance: 13.3
click at [753, 122] on div "Default Workspace 913 Default more_vert clear Filter by Title beach vo" at bounding box center [845, 121] width 303 height 55
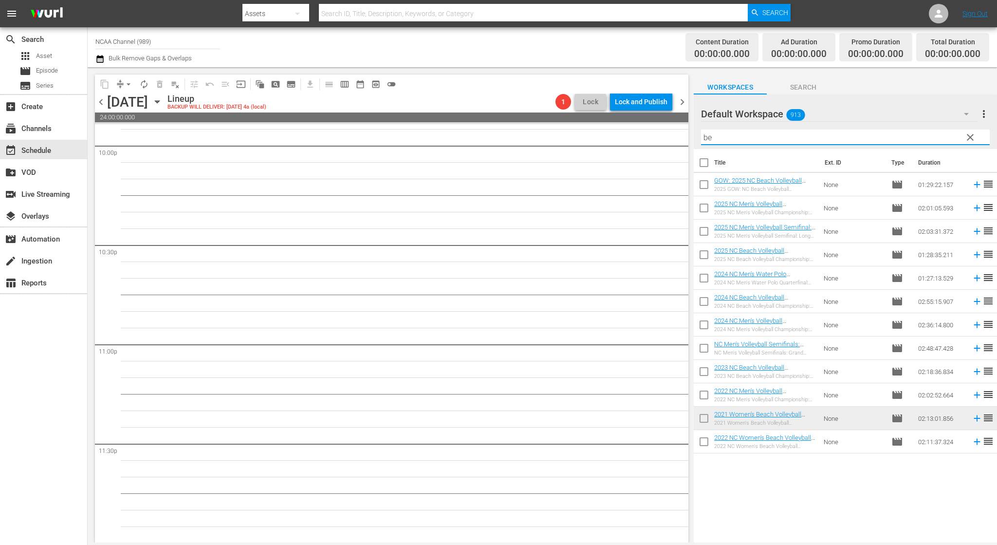
type input "b"
click at [751, 121] on div at bounding box center [736, 114] width 70 height 24
click at [746, 126] on div at bounding box center [736, 114] width 70 height 24
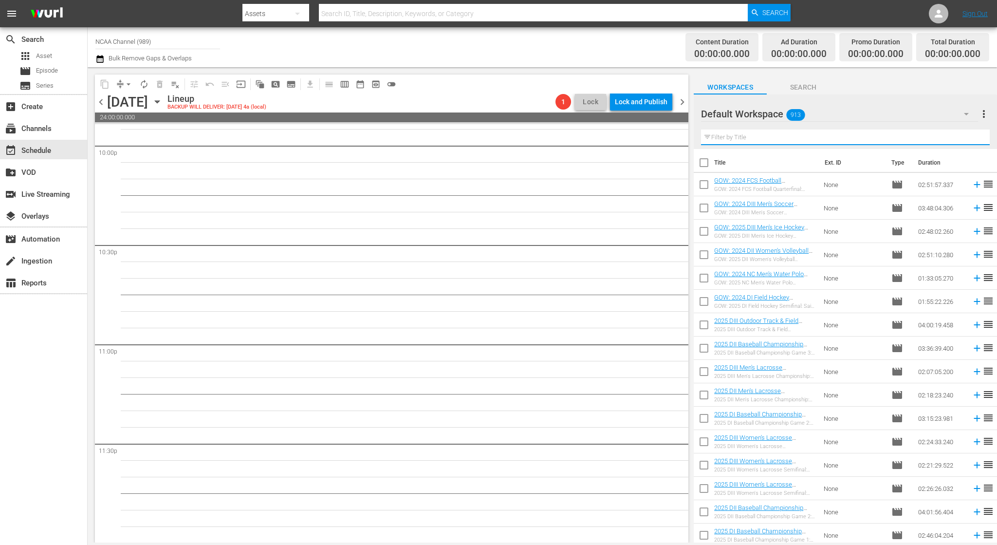
click at [746, 141] on input "text" at bounding box center [845, 138] width 289 height 16
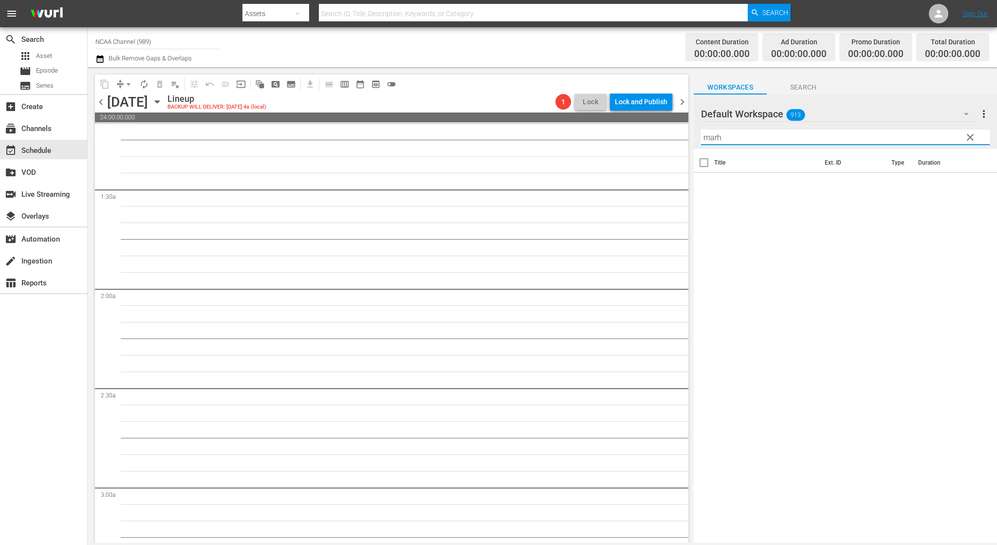
scroll to position [0, 0]
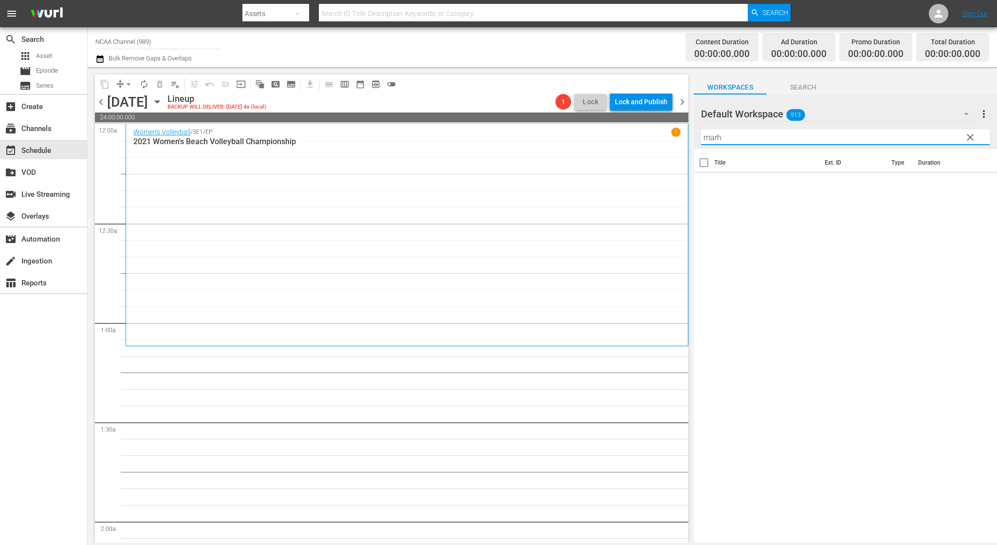
click at [715, 143] on input "marh" at bounding box center [845, 138] width 289 height 16
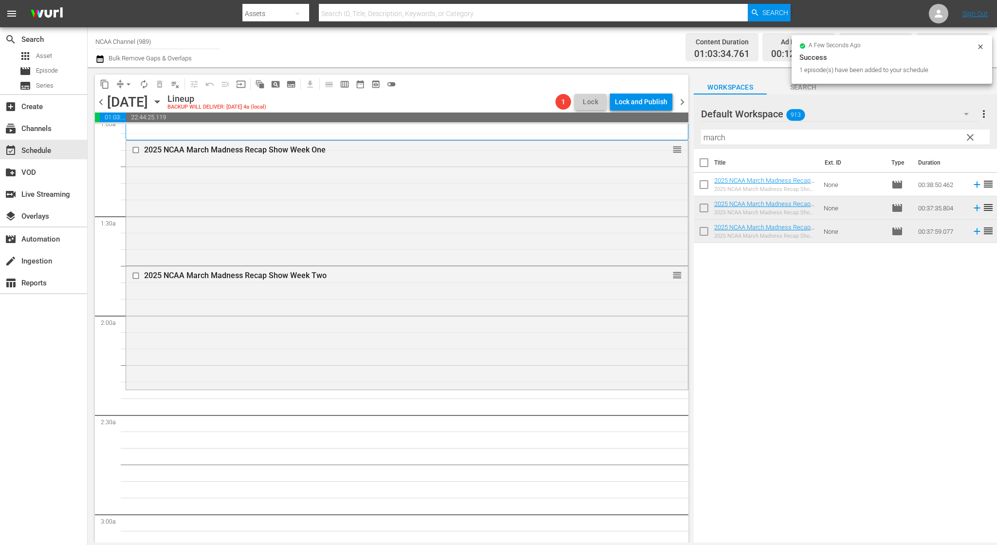
scroll to position [215, 0]
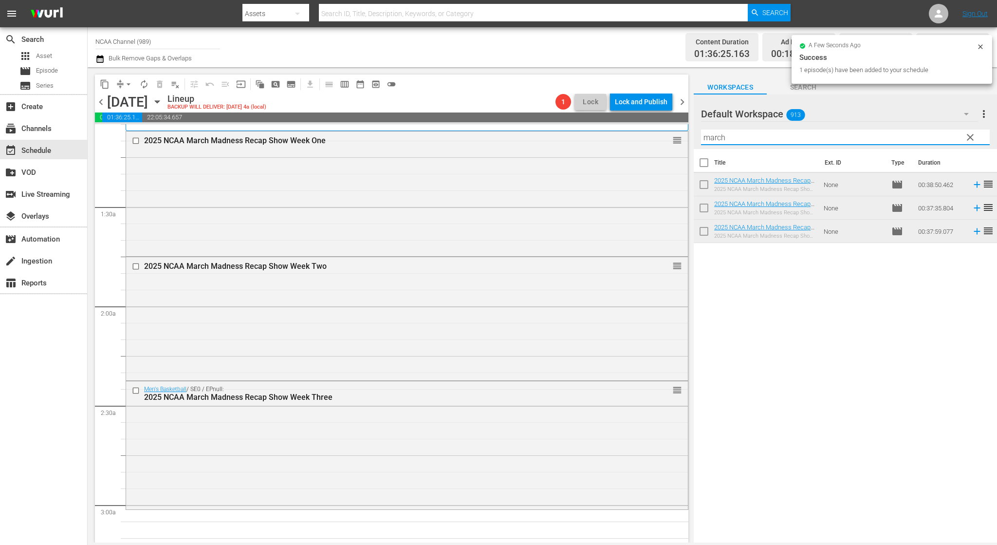
click at [757, 132] on input "march" at bounding box center [845, 138] width 289 height 16
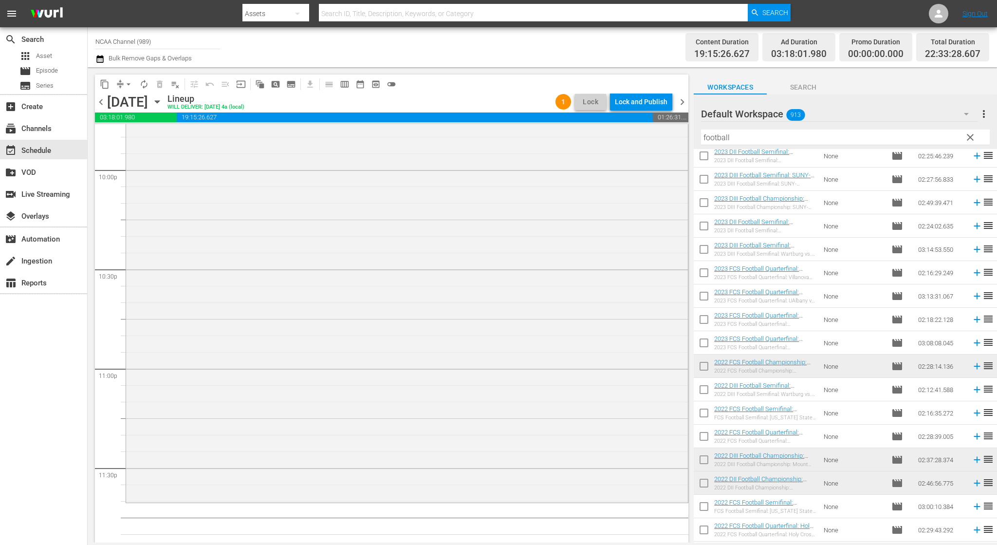
scroll to position [4350, 0]
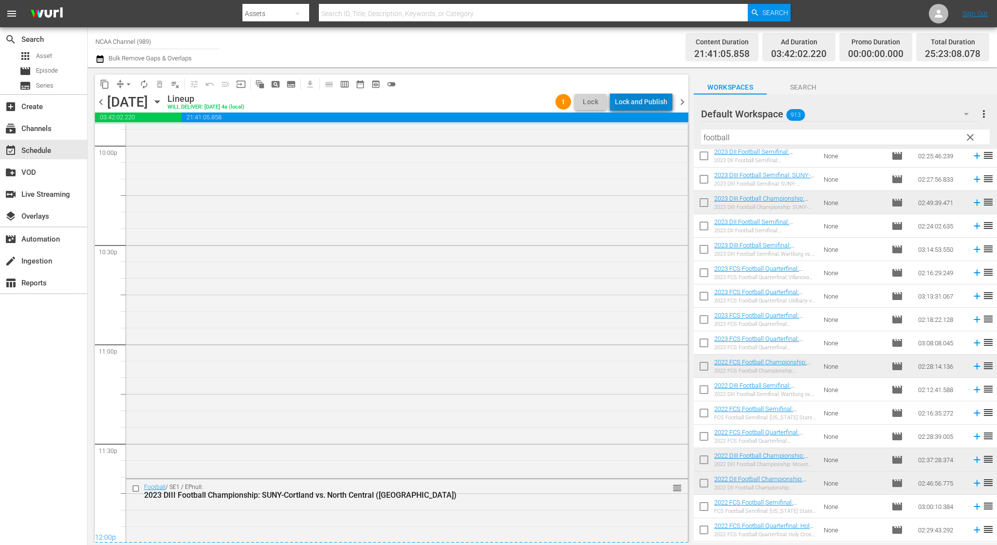
click at [658, 105] on div "Lock and Publish" at bounding box center [641, 102] width 53 height 18
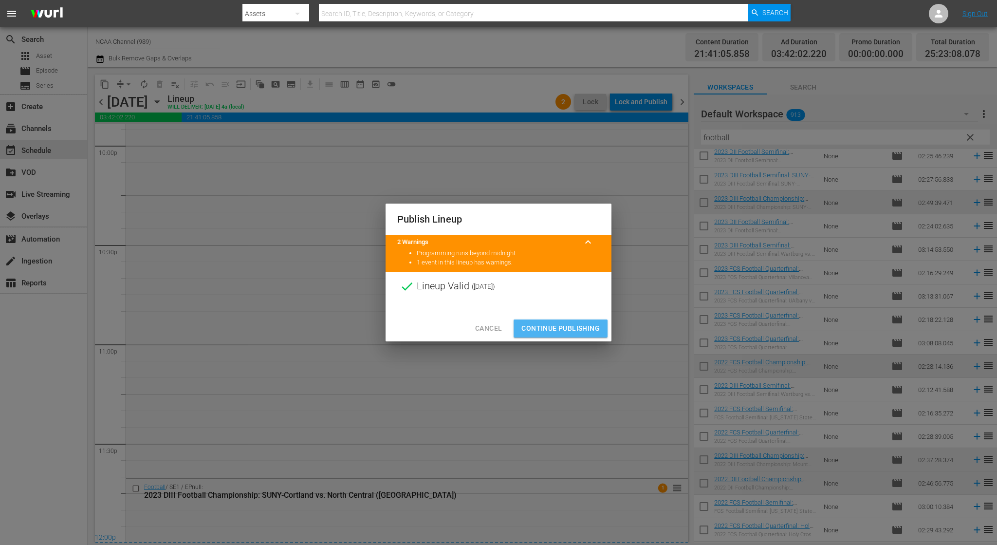
click at [567, 333] on span "Continue Publishing" at bounding box center [561, 328] width 78 height 12
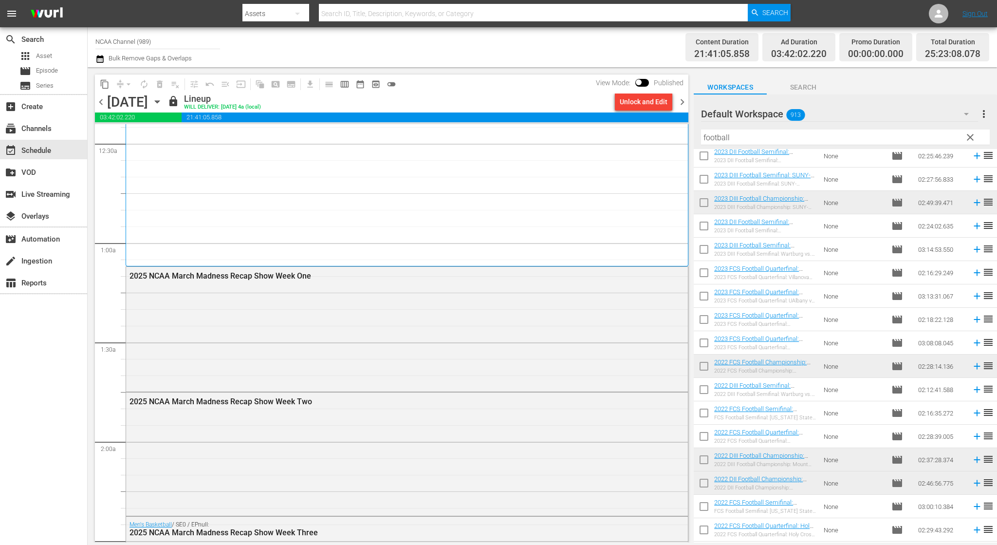
scroll to position [0, 0]
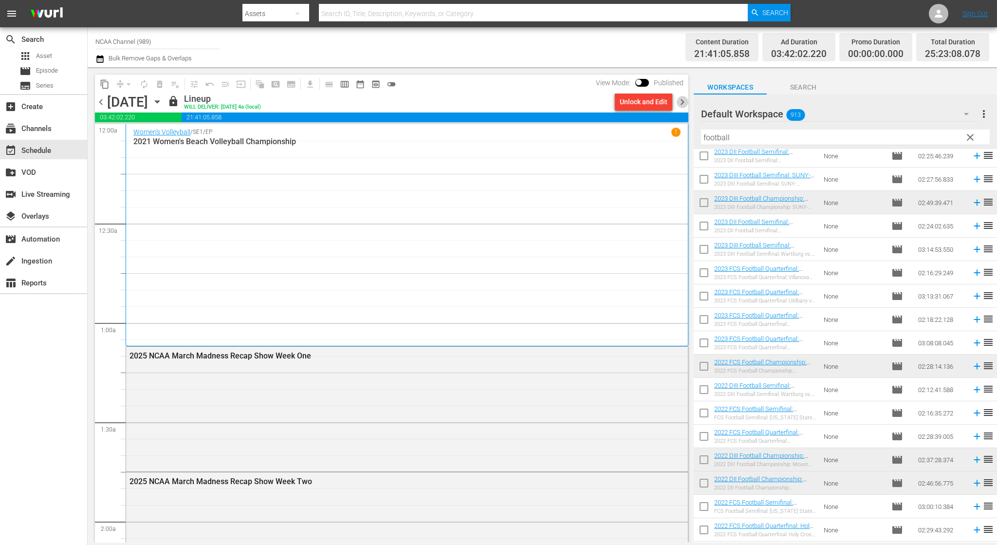
click at [680, 100] on span "chevron_right" at bounding box center [682, 102] width 12 height 12
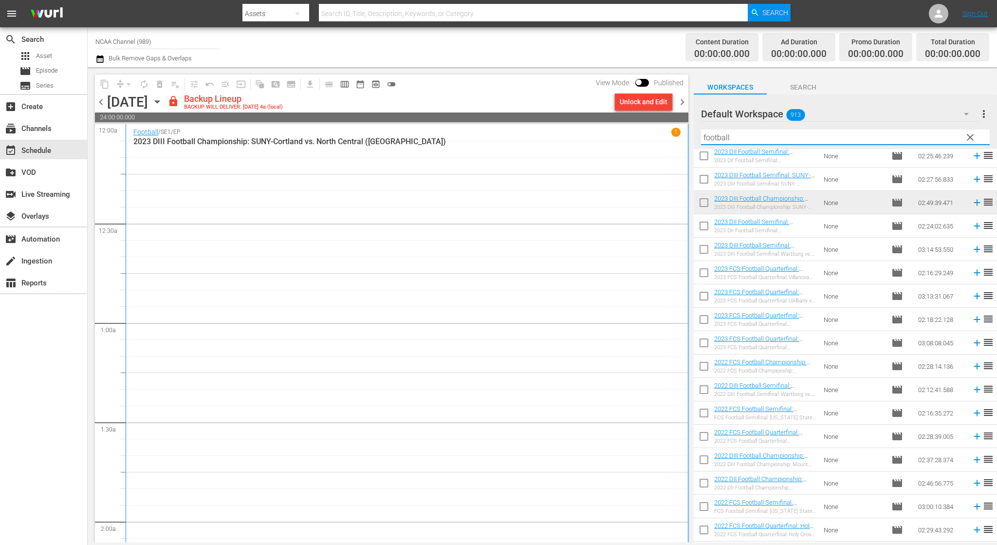
click at [829, 133] on input "football" at bounding box center [845, 138] width 289 height 16
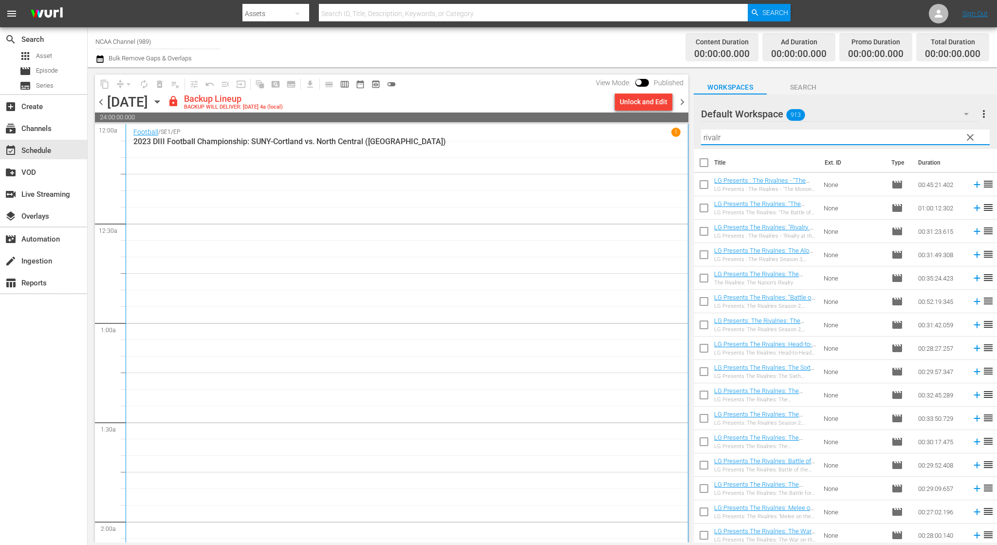
scroll to position [366, 0]
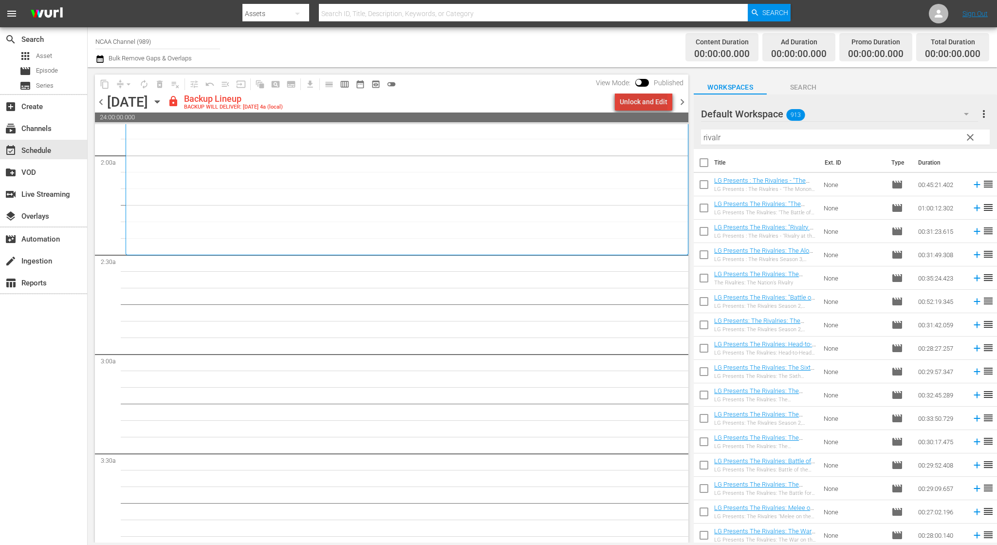
click at [650, 102] on div "Unlock and Edit" at bounding box center [644, 102] width 48 height 18
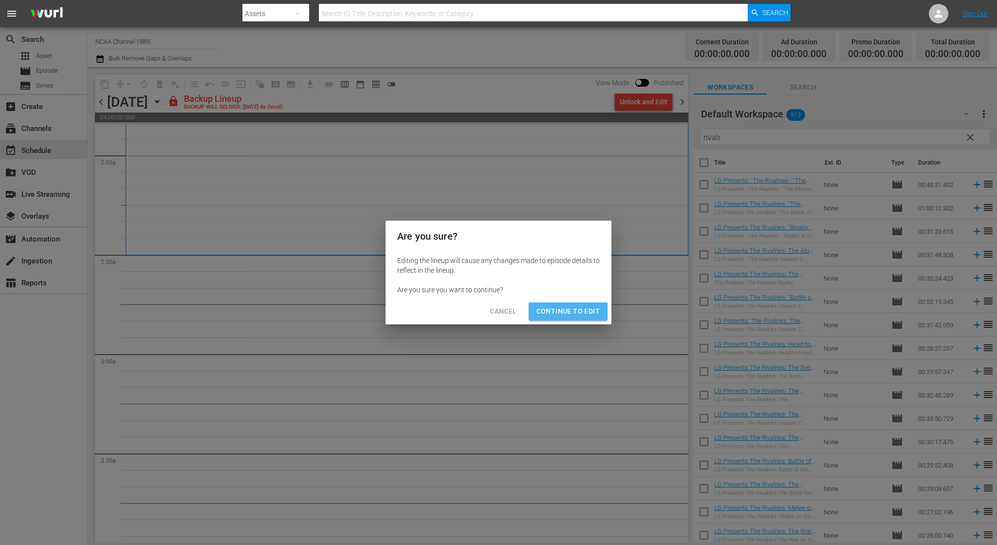
click at [574, 318] on button "Continue to Edit" at bounding box center [568, 311] width 79 height 18
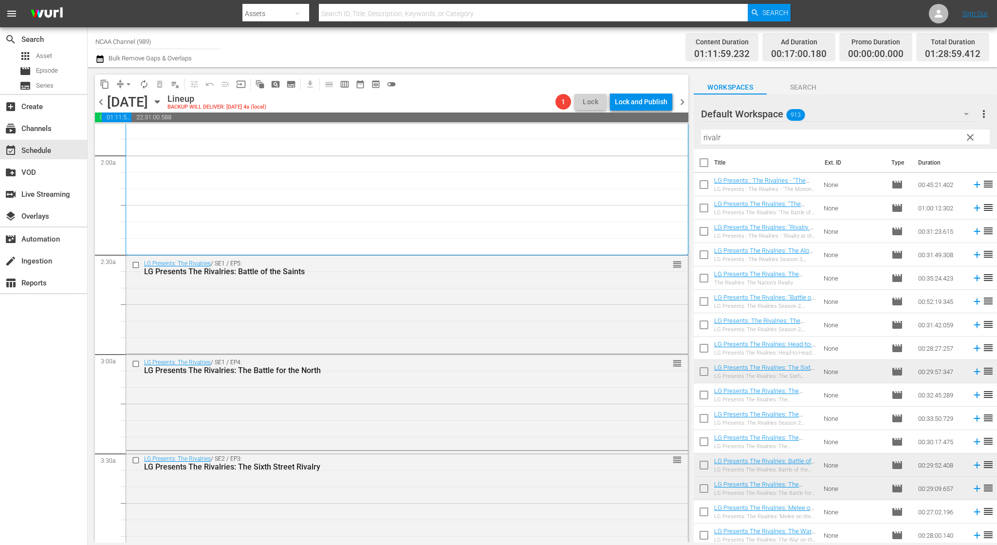
scroll to position [732, 0]
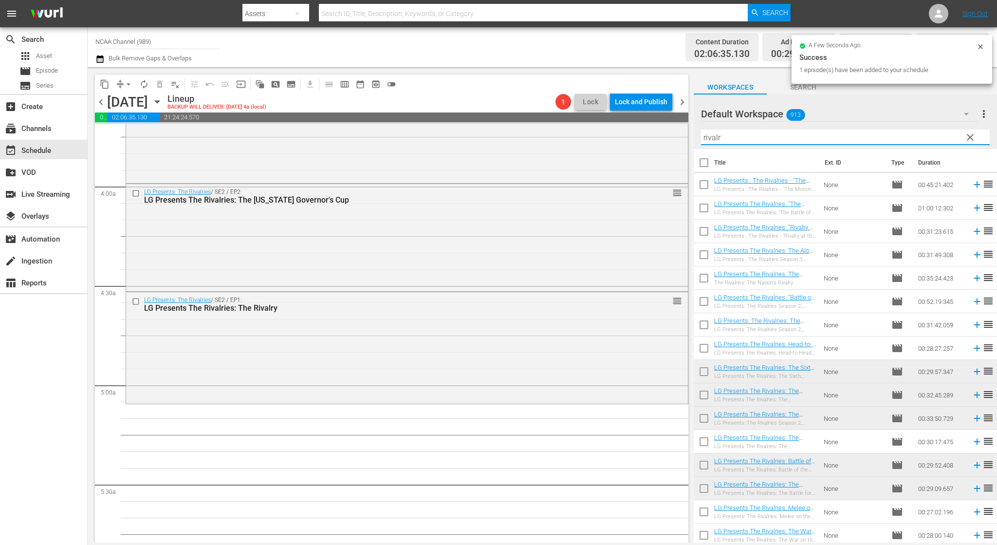
click at [812, 132] on input "rivalr" at bounding box center [845, 138] width 289 height 16
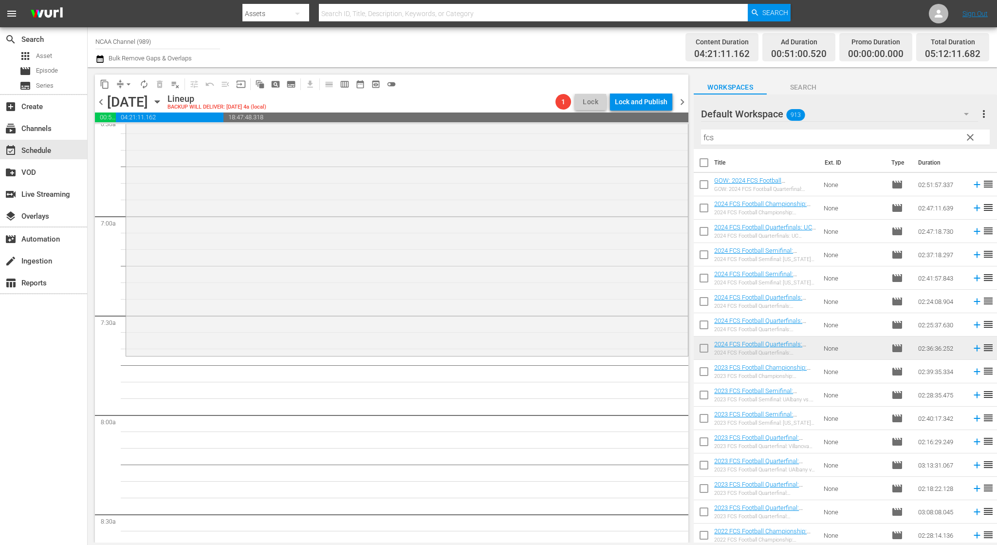
scroll to position [1303, 0]
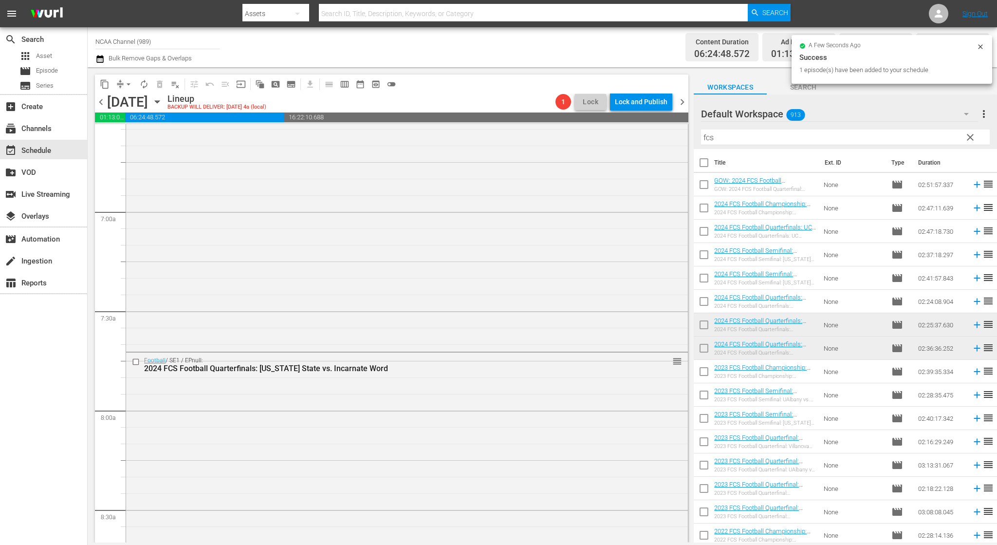
click at [690, 259] on div "content_copy compress arrow_drop_down autorenew_outlined delete_forever_outline…" at bounding box center [389, 304] width 603 height 475
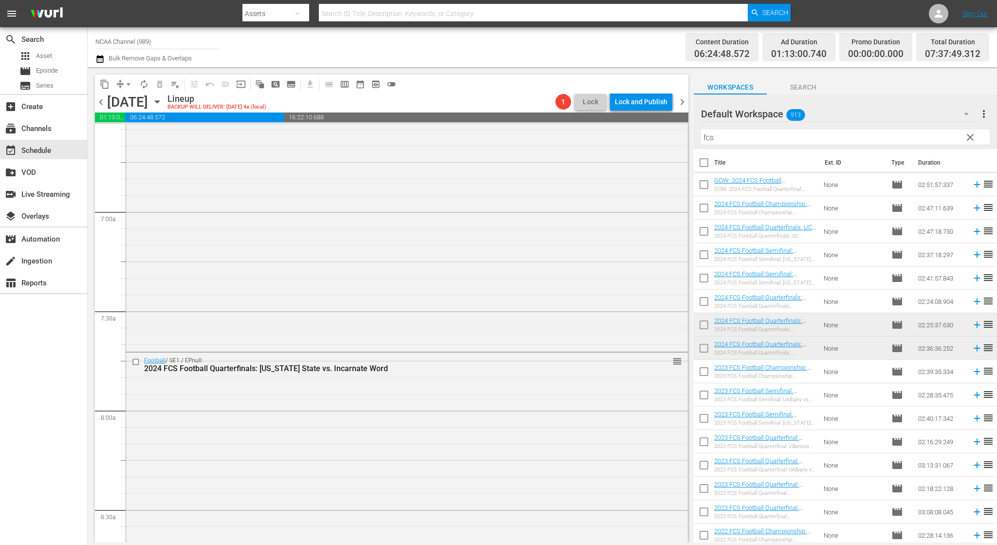
click at [690, 259] on div "content_copy compress arrow_drop_down autorenew_outlined delete_forever_outline…" at bounding box center [389, 304] width 603 height 475
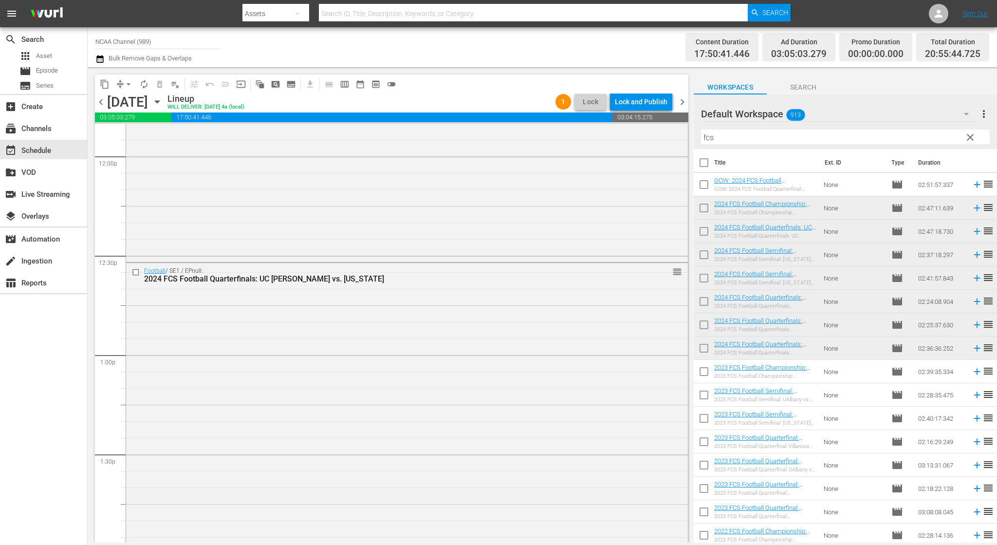
scroll to position [2324, 0]
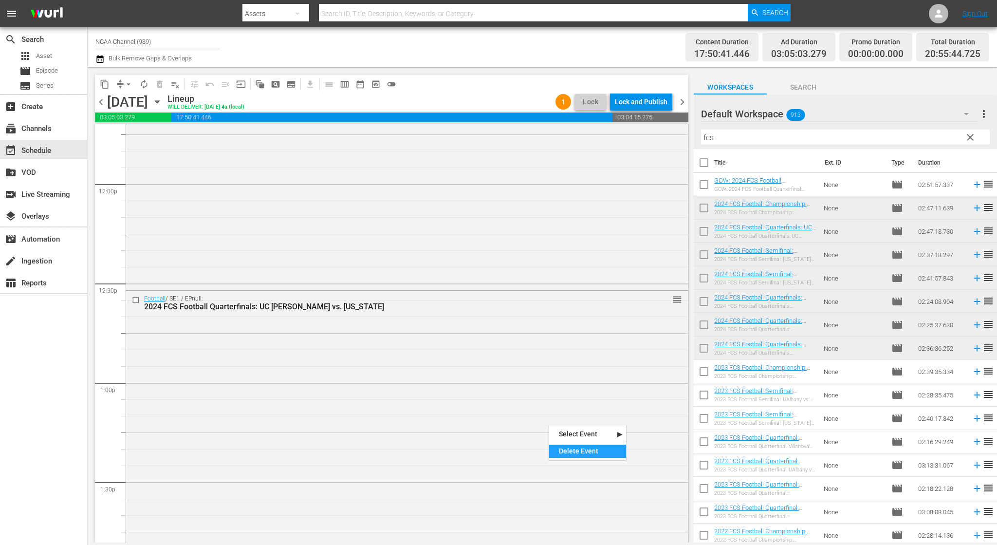
click at [564, 449] on div "Delete Event" at bounding box center [587, 451] width 77 height 13
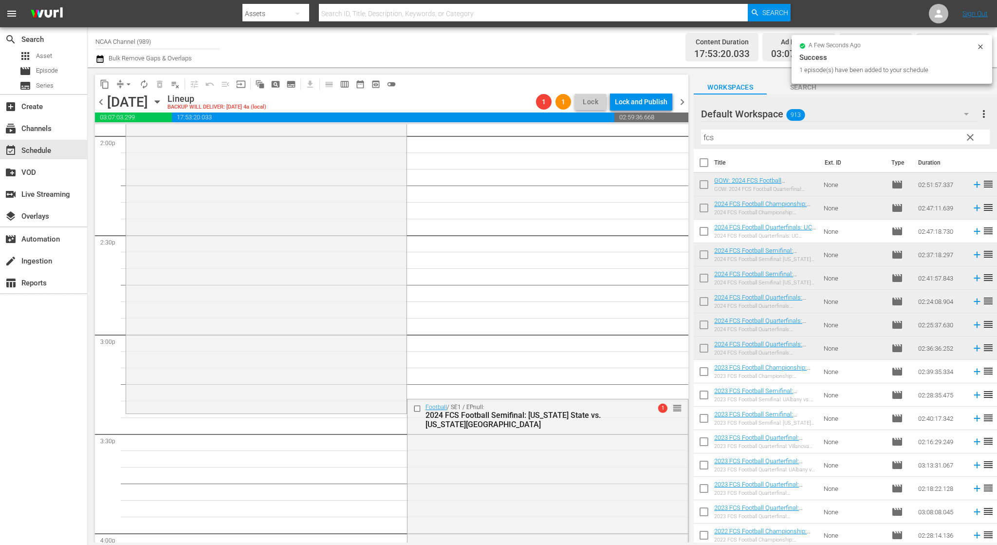
scroll to position [2858, 0]
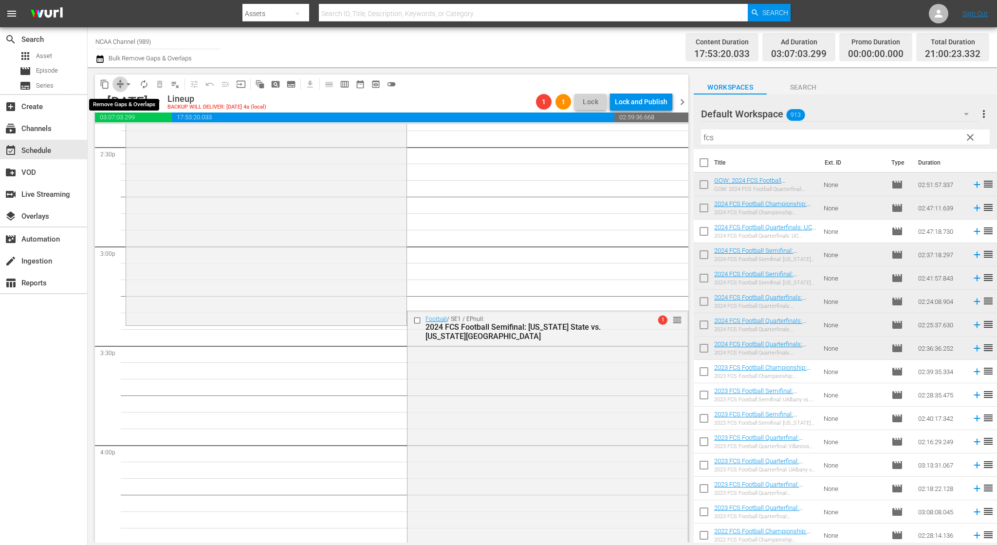
click at [118, 82] on span "compress" at bounding box center [120, 84] width 10 height 10
click at [119, 82] on span "compress" at bounding box center [120, 84] width 10 height 10
click at [131, 80] on span "arrow_drop_down" at bounding box center [129, 84] width 10 height 10
click at [134, 130] on li "Align to End of Previous Day" at bounding box center [129, 136] width 102 height 16
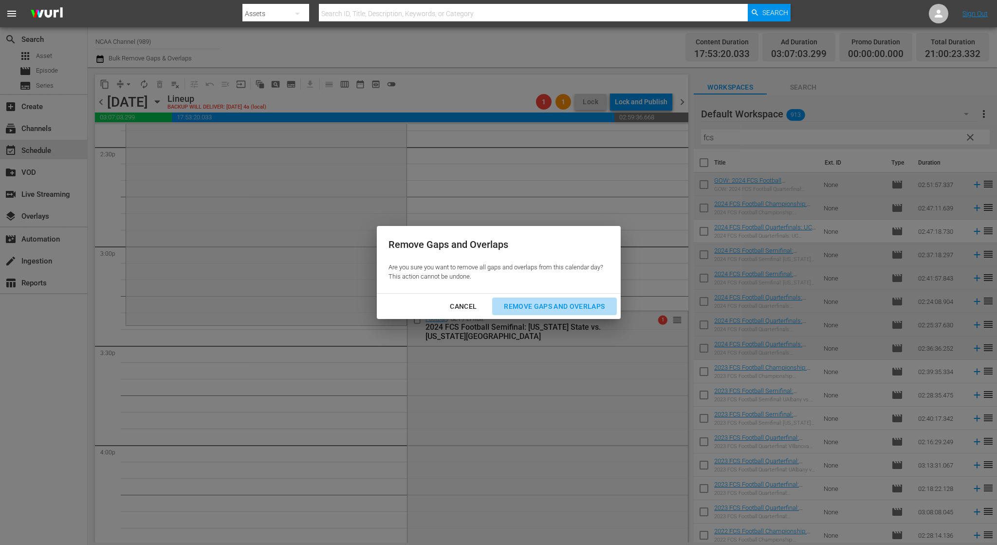
click at [531, 305] on div "Remove Gaps and Overlaps" at bounding box center [554, 306] width 116 height 12
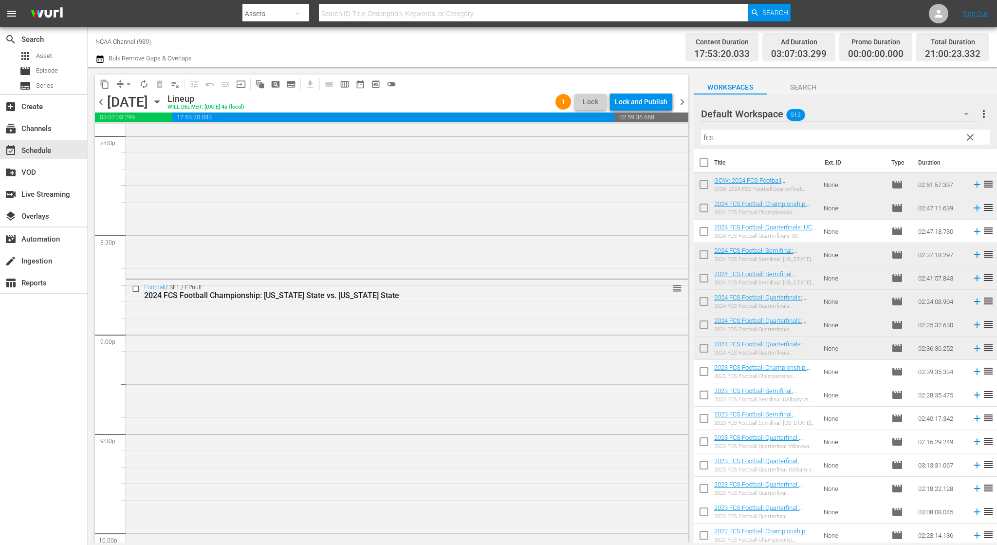
scroll to position [4350, 0]
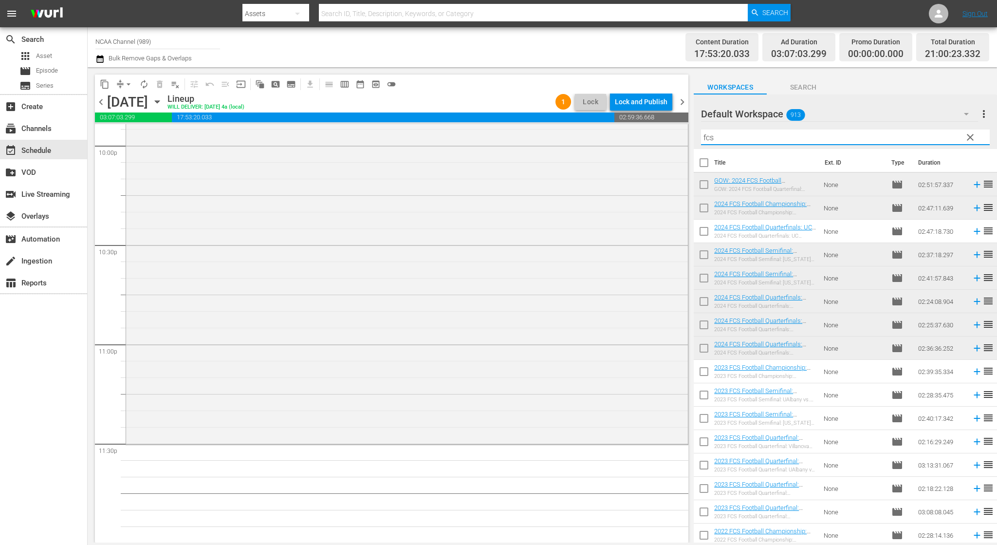
click at [717, 143] on input "fcs" at bounding box center [845, 138] width 289 height 16
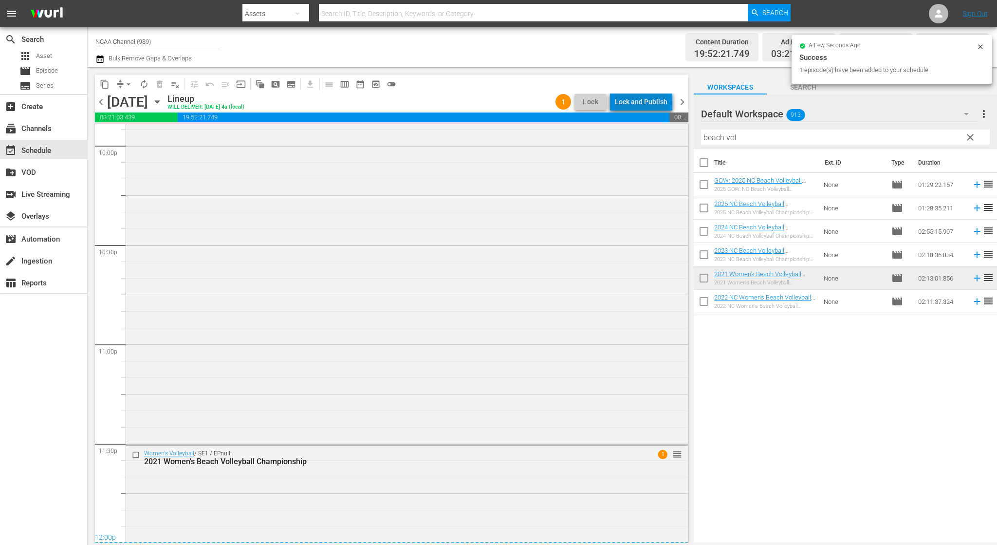
click at [646, 102] on div "Lock and Publish" at bounding box center [641, 102] width 53 height 18
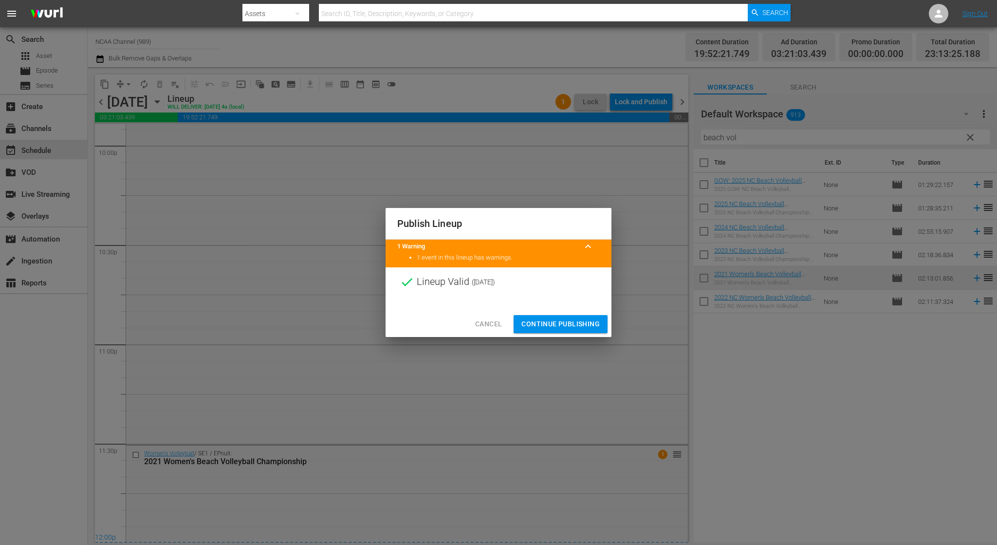
click at [584, 327] on span "Continue Publishing" at bounding box center [561, 324] width 78 height 12
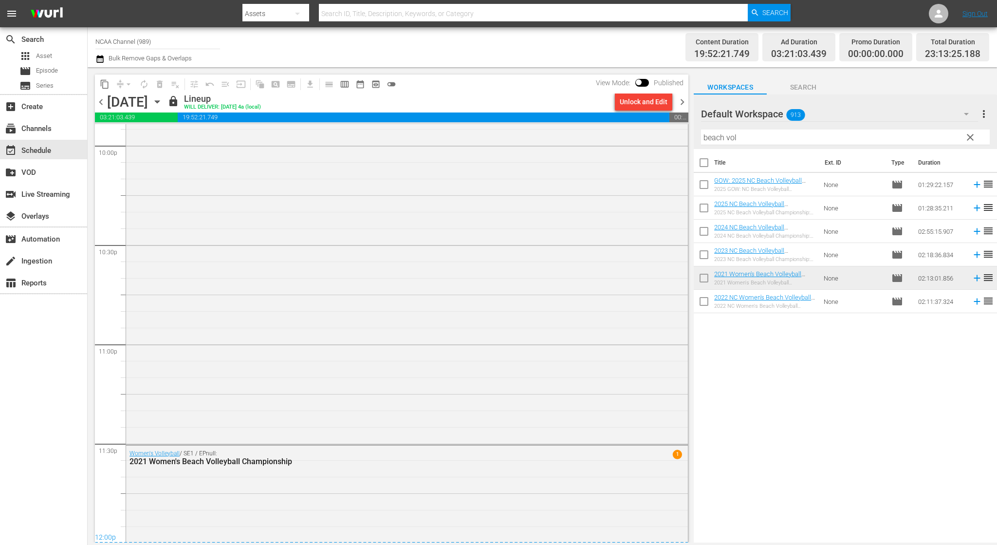
click at [682, 93] on div "content_copy compress arrow_drop_down autorenew_outlined delete_forever_outline…" at bounding box center [392, 84] width 594 height 19
click at [680, 103] on span "chevron_right" at bounding box center [682, 102] width 12 height 12
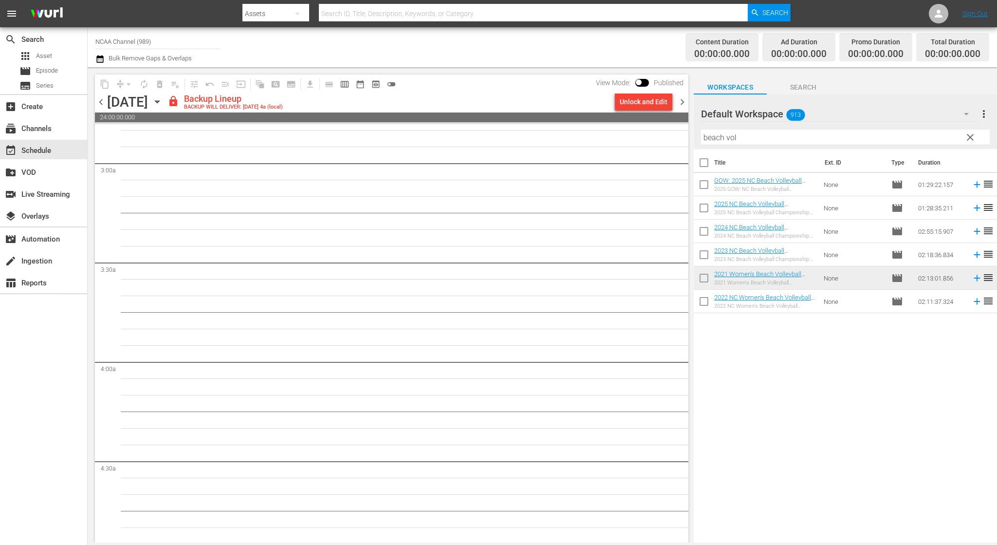
scroll to position [173, 0]
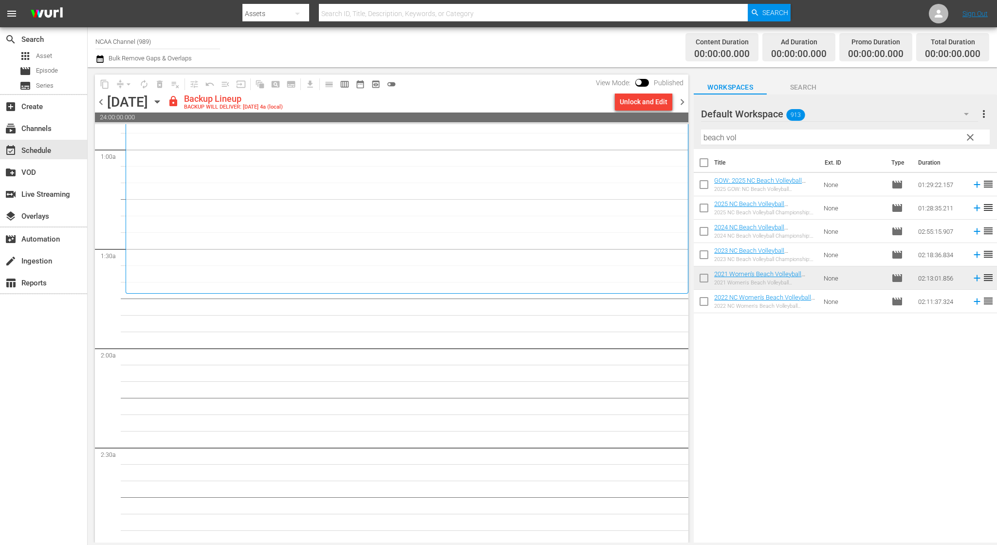
click at [824, 305] on td "None" at bounding box center [854, 301] width 68 height 23
click at [639, 109] on div "Unlock and Edit" at bounding box center [644, 102] width 48 height 18
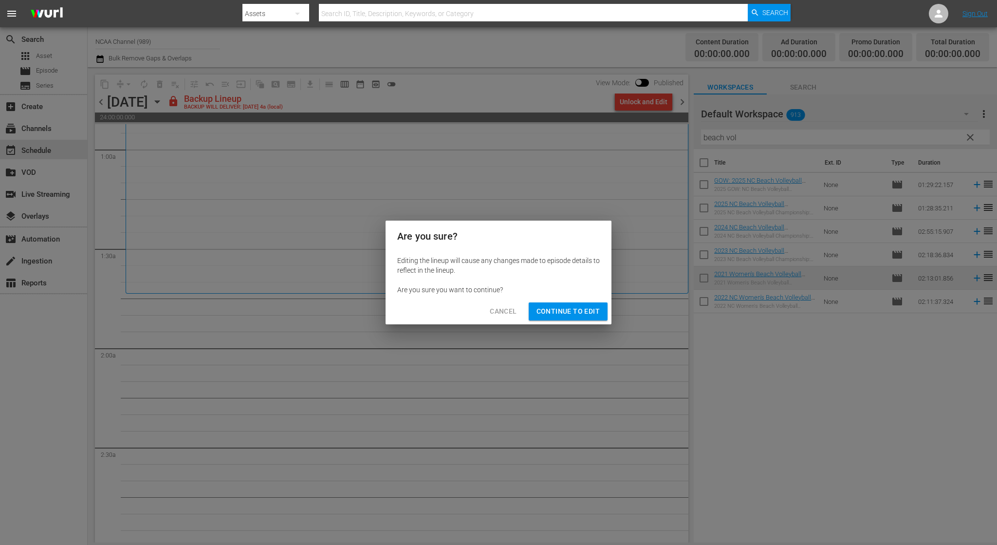
click at [577, 321] on div "Cancel Continue to Edit" at bounding box center [499, 312] width 226 height 26
click at [580, 318] on button "Continue to Edit" at bounding box center [568, 311] width 79 height 18
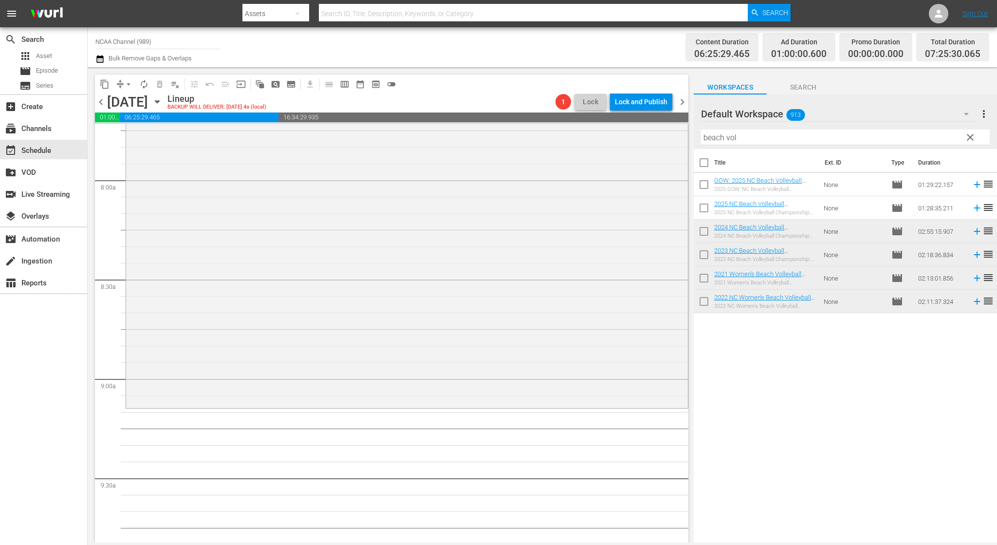
scroll to position [1575, 0]
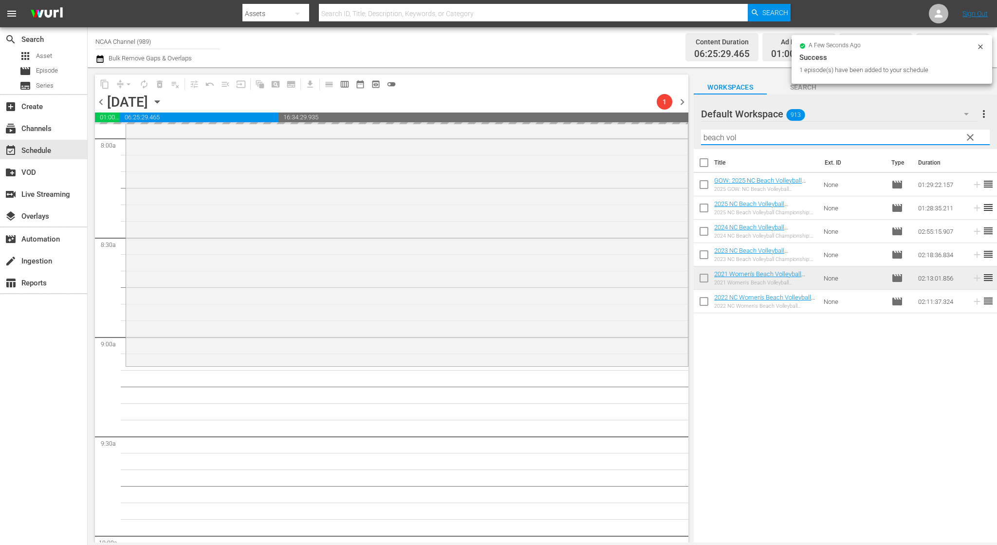
click at [752, 139] on input "beach vol" at bounding box center [845, 138] width 289 height 16
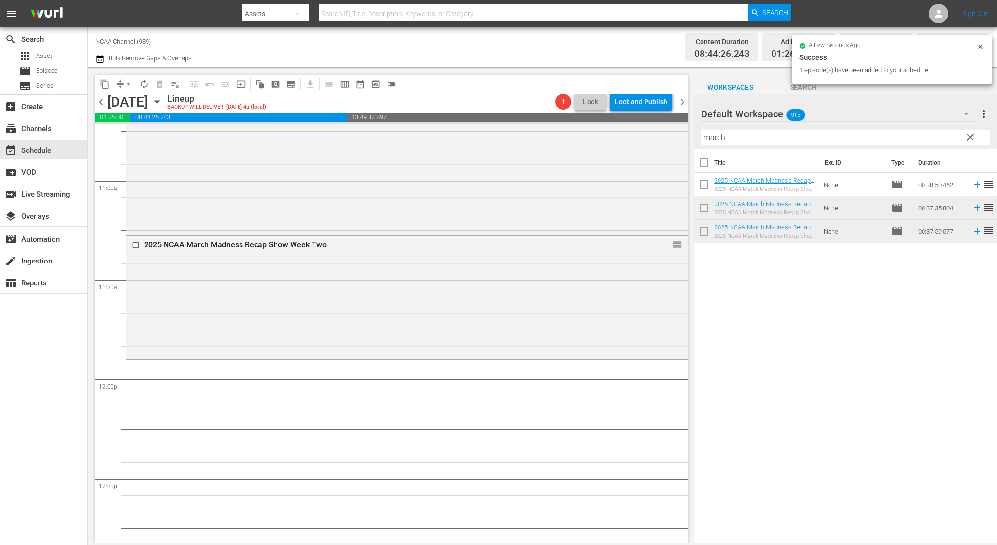
scroll to position [2148, 0]
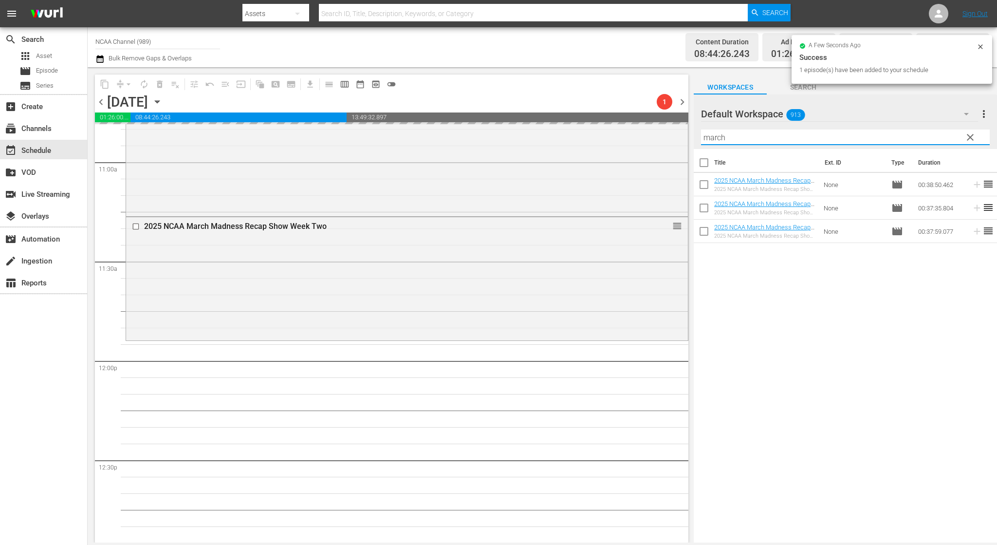
click at [733, 139] on input "march" at bounding box center [845, 138] width 289 height 16
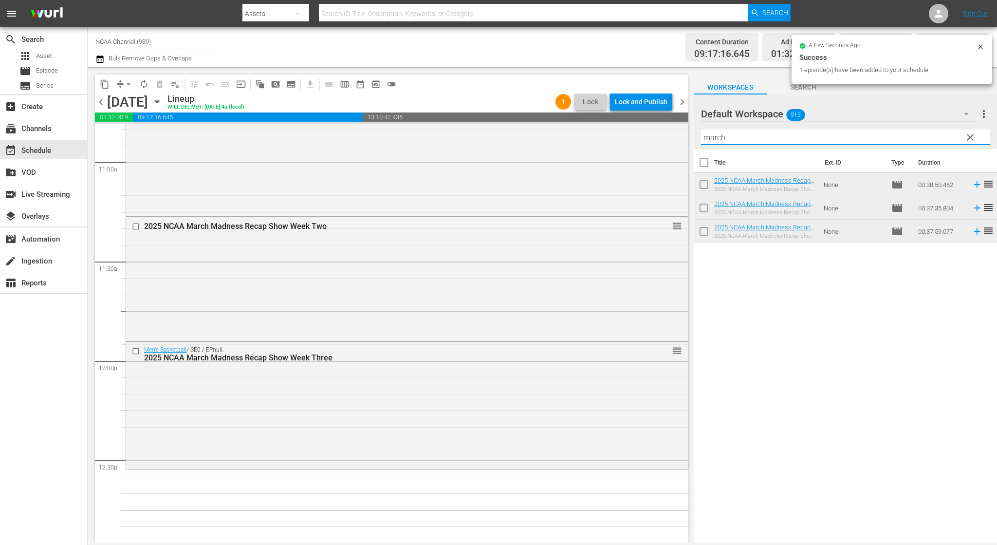
click at [733, 139] on input "march" at bounding box center [845, 138] width 289 height 16
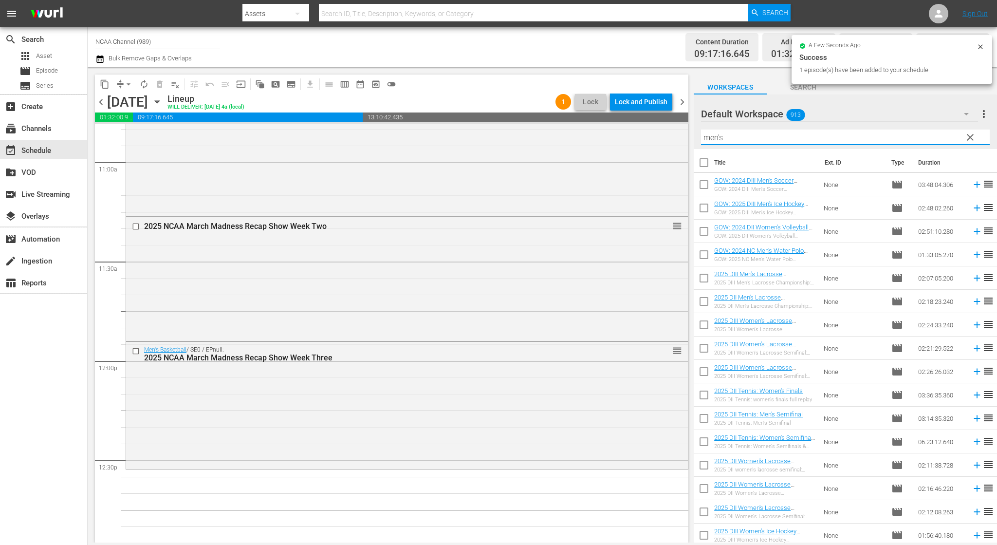
click at [733, 141] on input "men's" at bounding box center [845, 138] width 289 height 16
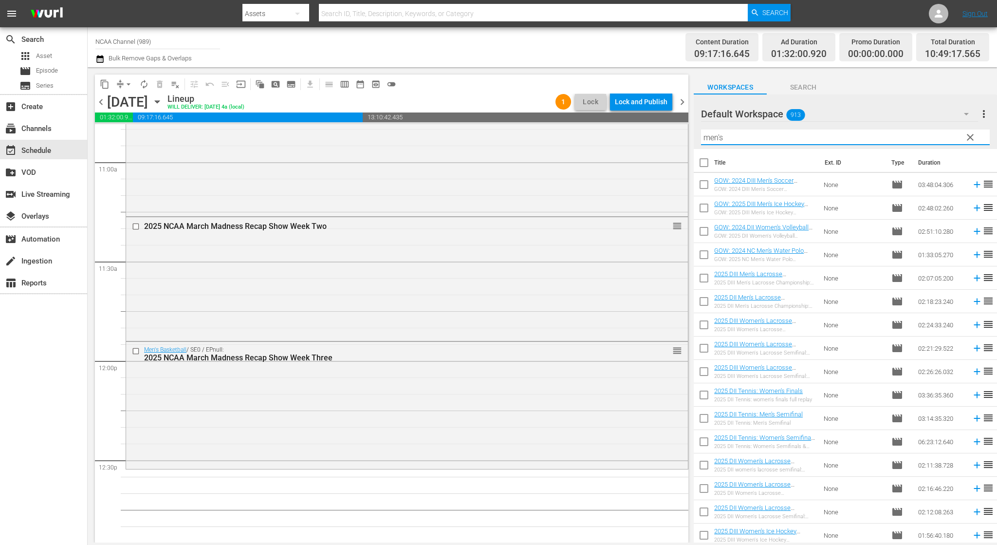
click at [837, 138] on input "men's" at bounding box center [845, 138] width 289 height 16
type input "men's basket"
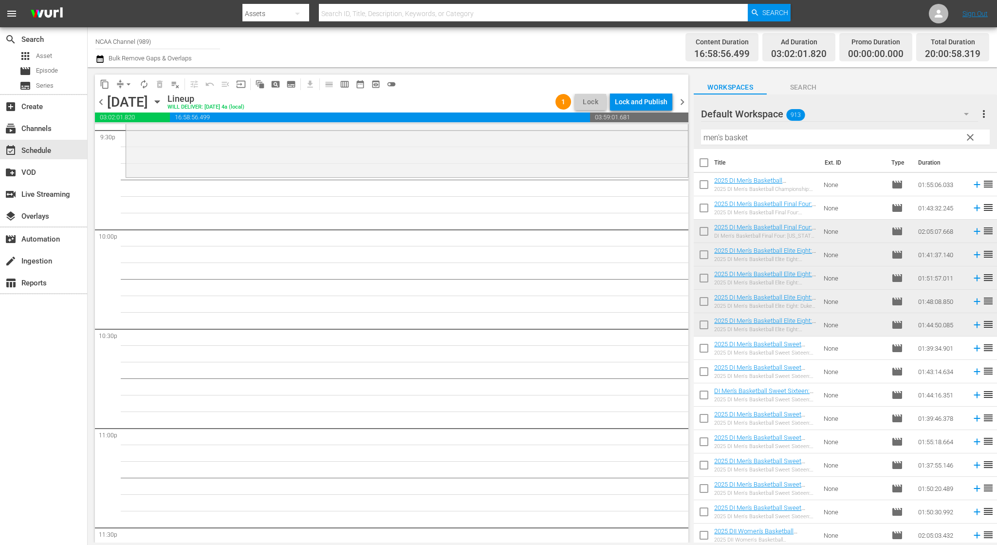
scroll to position [4307, 0]
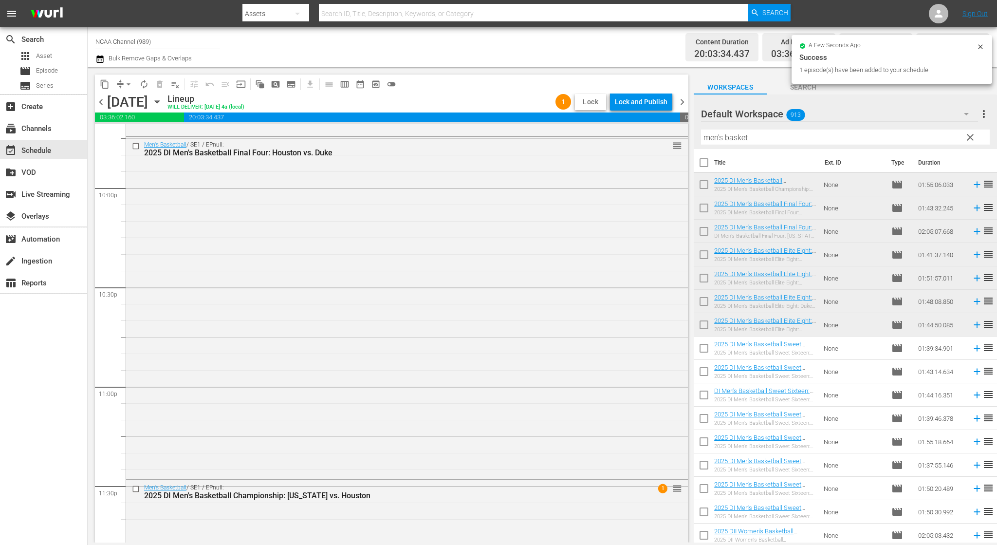
click at [592, 95] on button "Lock" at bounding box center [590, 102] width 31 height 16
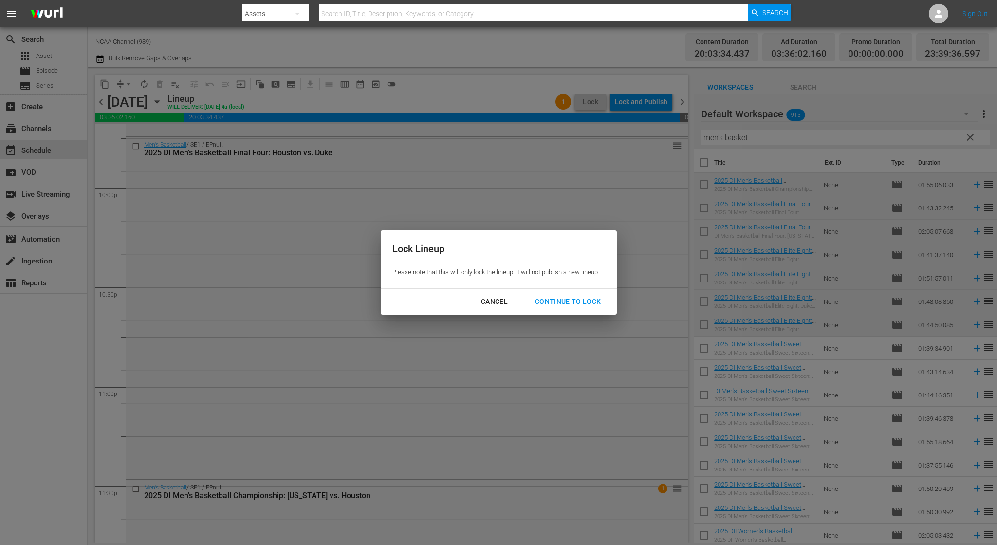
click at [589, 296] on div "Continue to lock" at bounding box center [568, 302] width 82 height 12
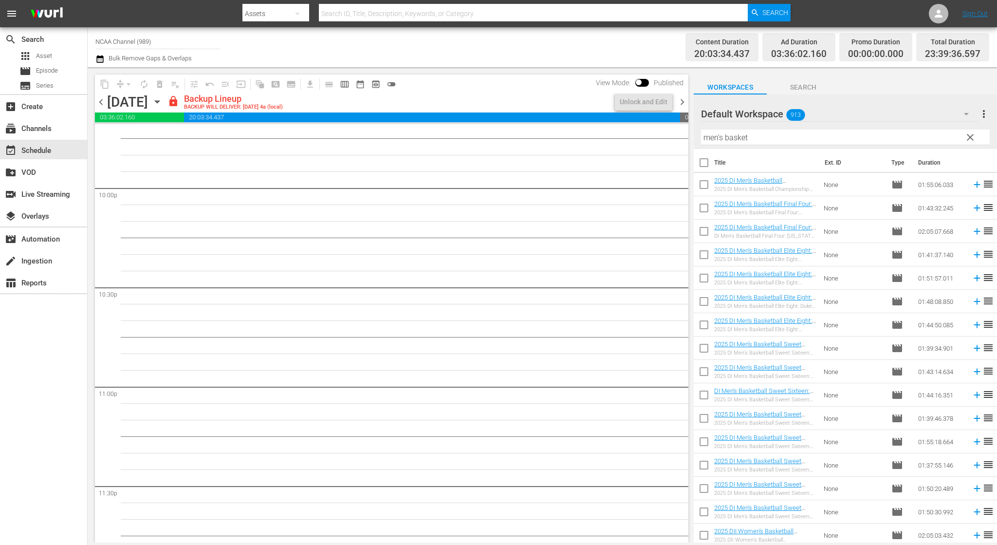
click at [690, 94] on div "content_copy compress arrow_drop_down autorenew_outlined delete_forever_outline…" at bounding box center [389, 304] width 603 height 475
click at [103, 106] on span "chevron_left" at bounding box center [101, 102] width 12 height 12
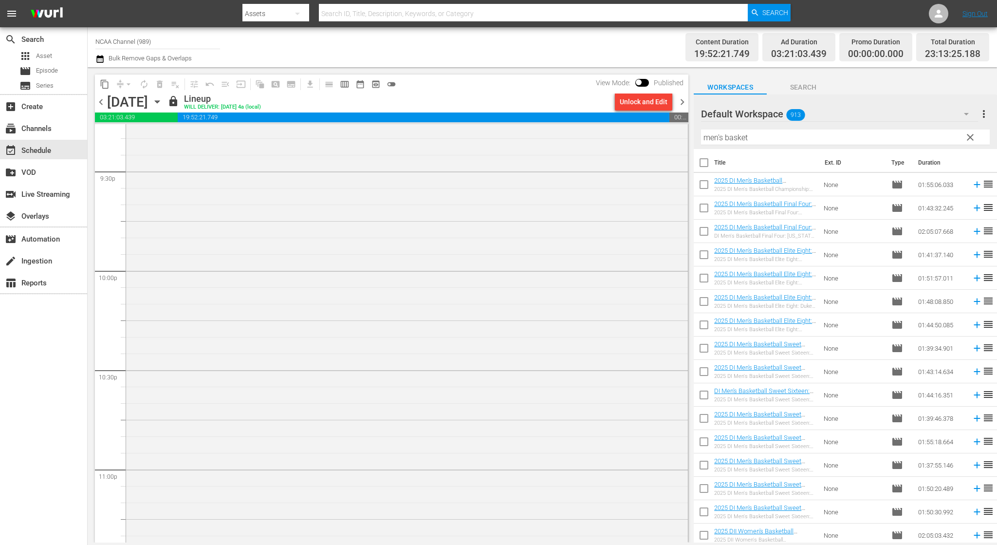
scroll to position [3858, 0]
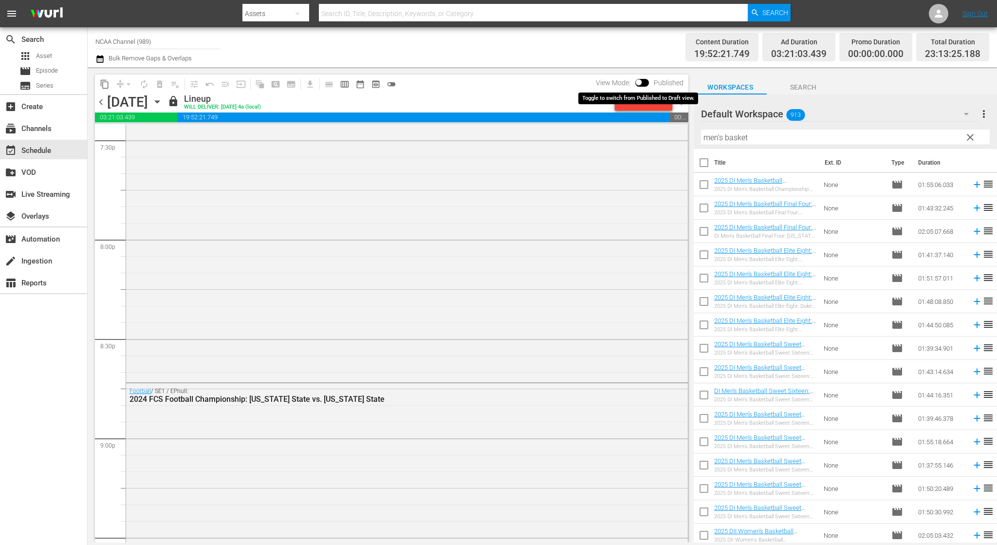
click at [645, 81] on input "checkbox" at bounding box center [639, 84] width 20 height 7
checkbox input "true"
click at [651, 93] on div "Unlock and Edit" at bounding box center [644, 102] width 48 height 18
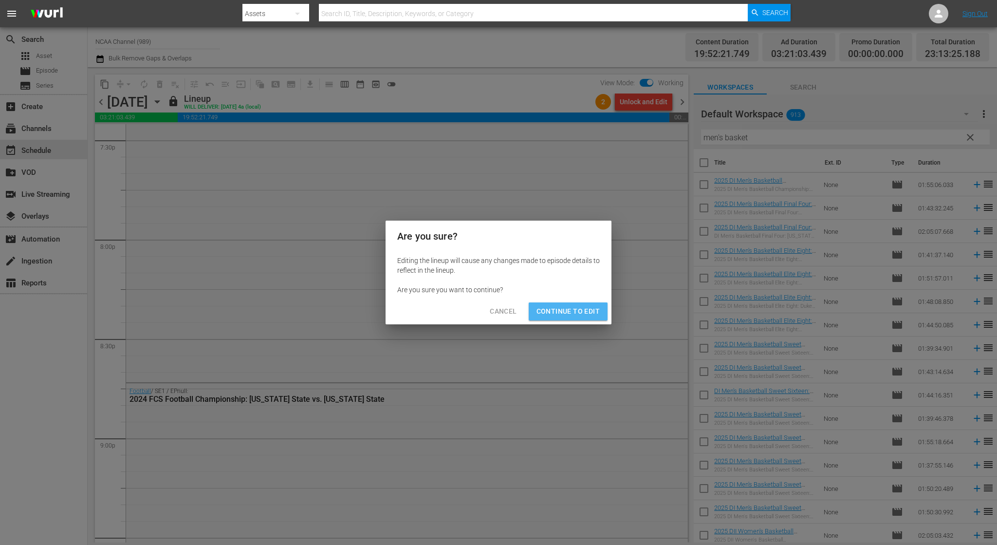
click at [579, 309] on span "Continue to Edit" at bounding box center [568, 311] width 63 height 12
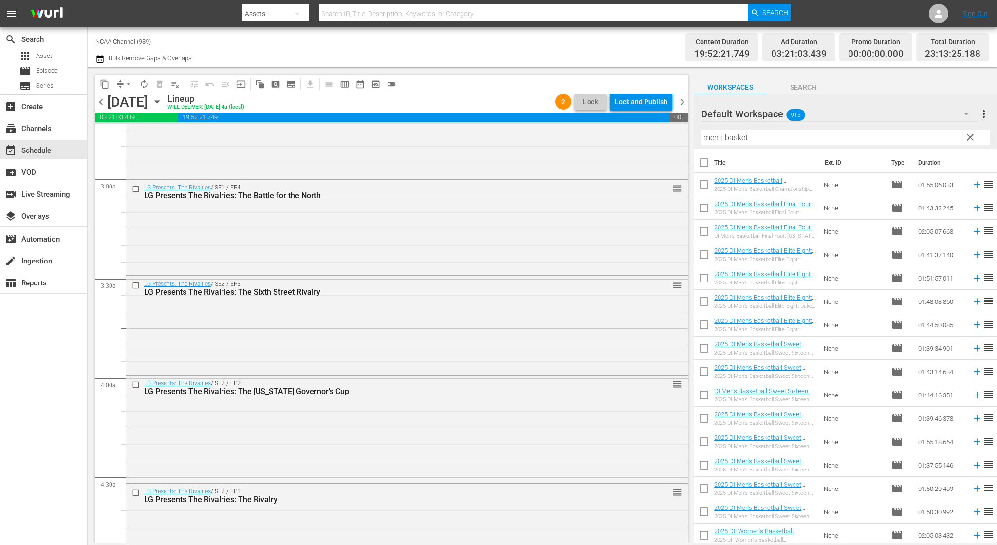
scroll to position [64, 0]
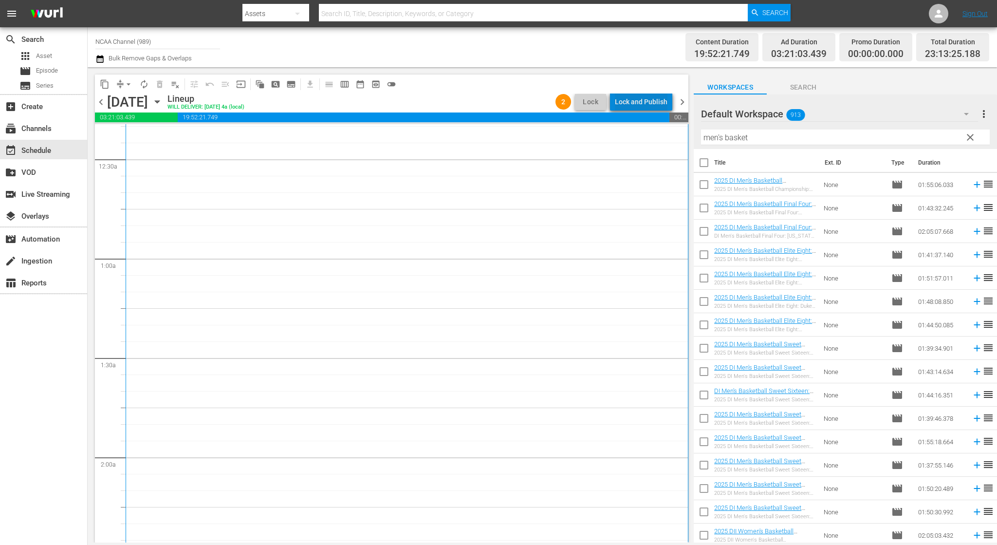
click at [650, 101] on div "Lock and Publish" at bounding box center [641, 102] width 53 height 18
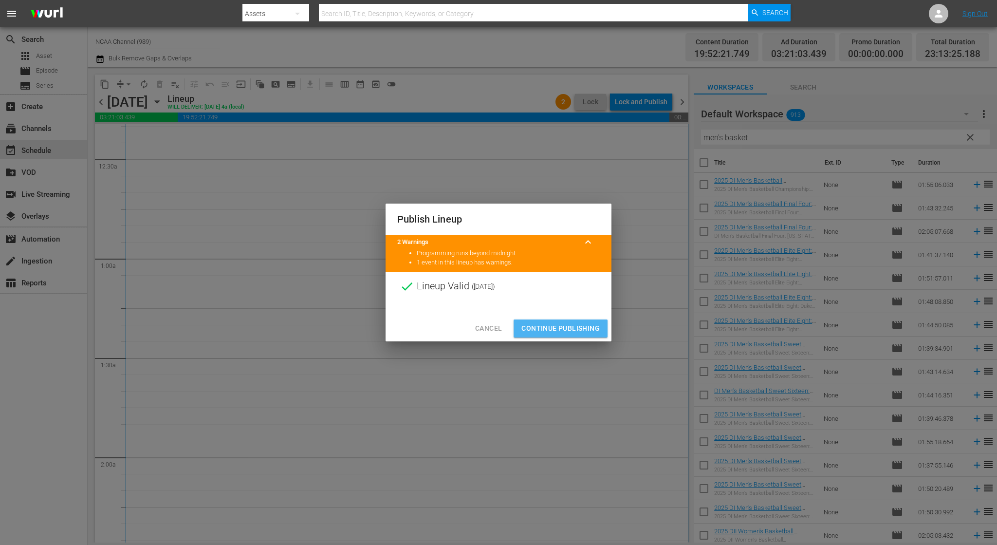
click at [534, 332] on span "Continue Publishing" at bounding box center [561, 328] width 78 height 12
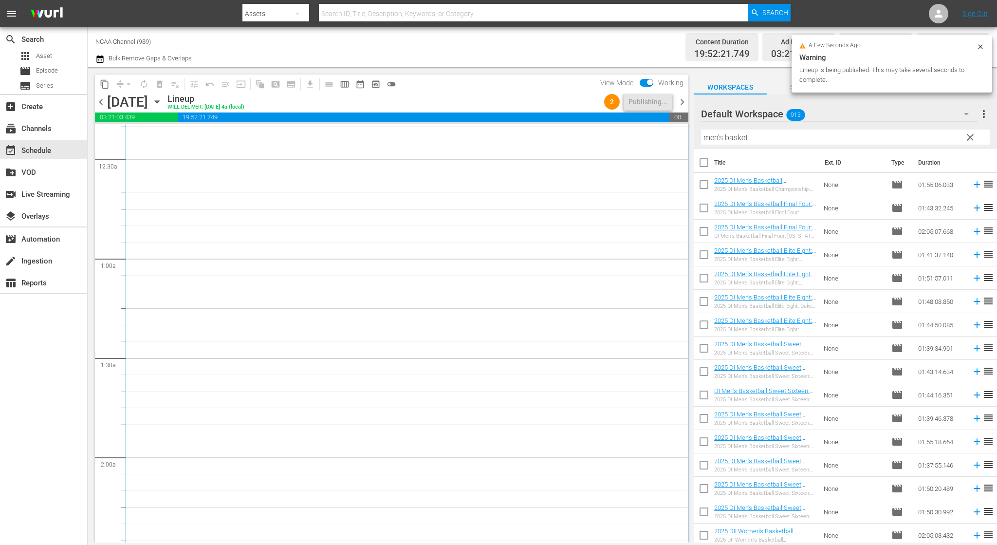
scroll to position [0, 0]
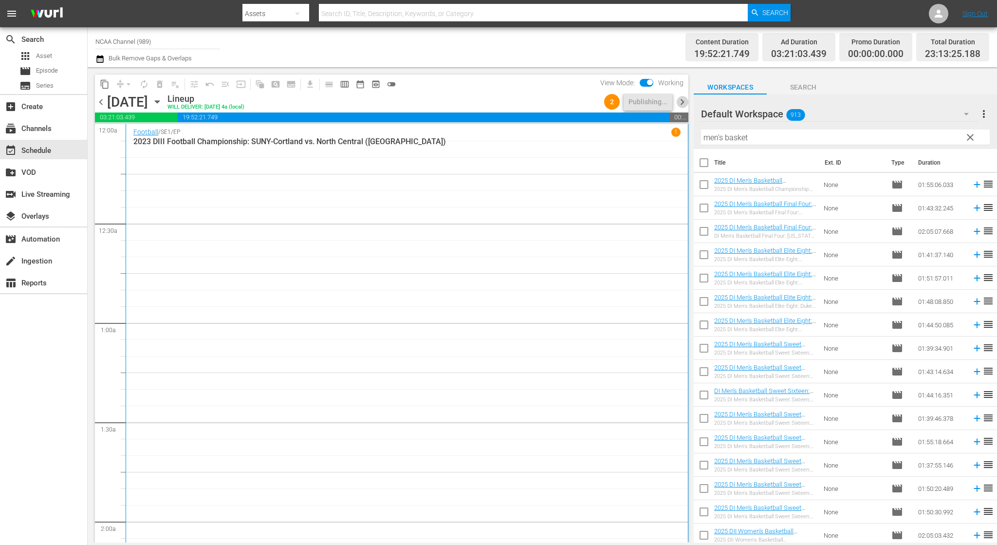
click at [683, 101] on span "chevron_right" at bounding box center [682, 102] width 12 height 12
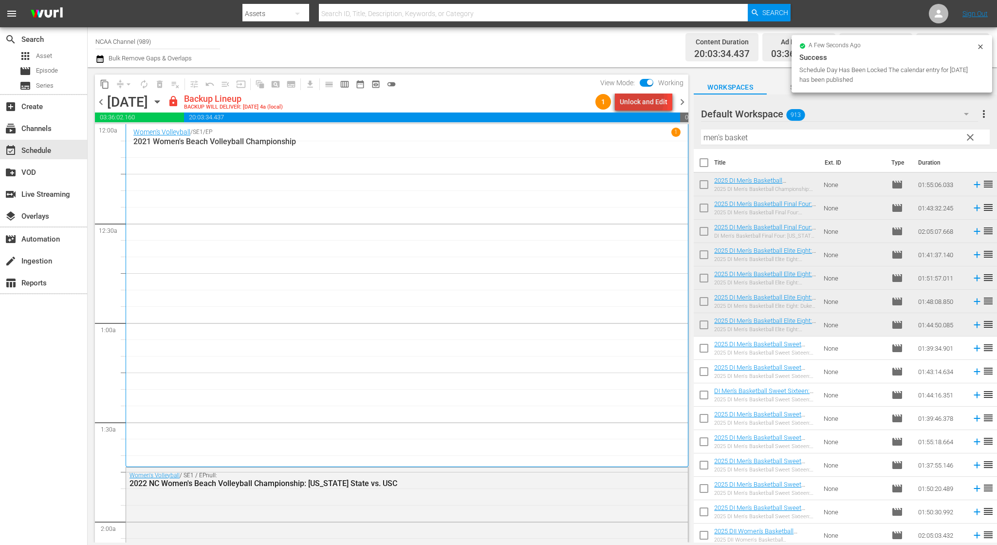
click at [635, 99] on div "Unlock and Edit" at bounding box center [644, 102] width 48 height 18
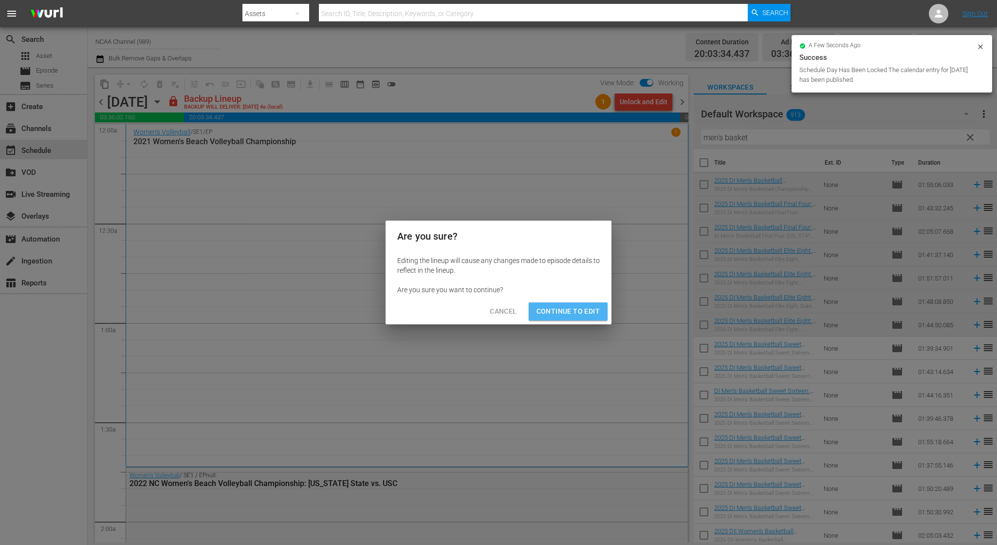
click at [580, 307] on span "Continue to Edit" at bounding box center [568, 311] width 63 height 12
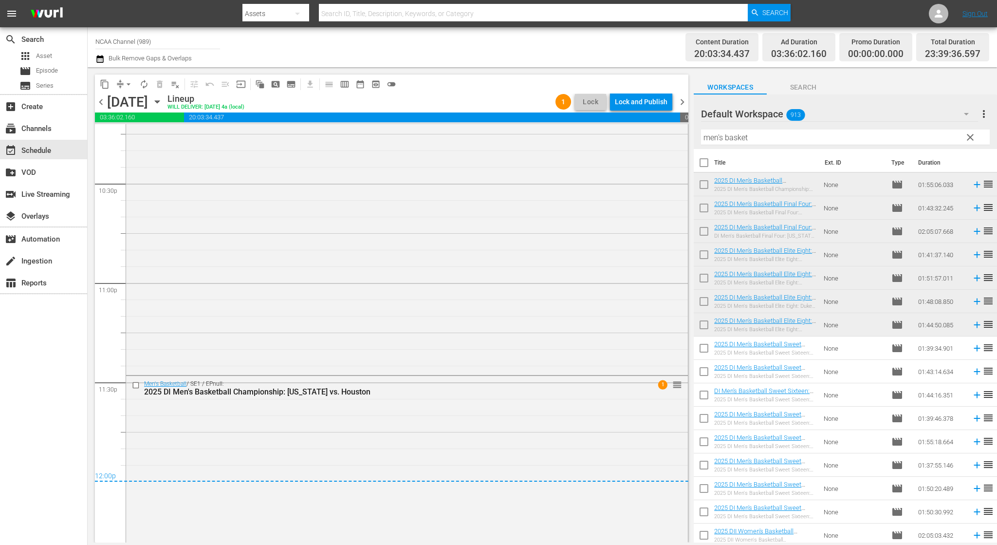
scroll to position [4625, 0]
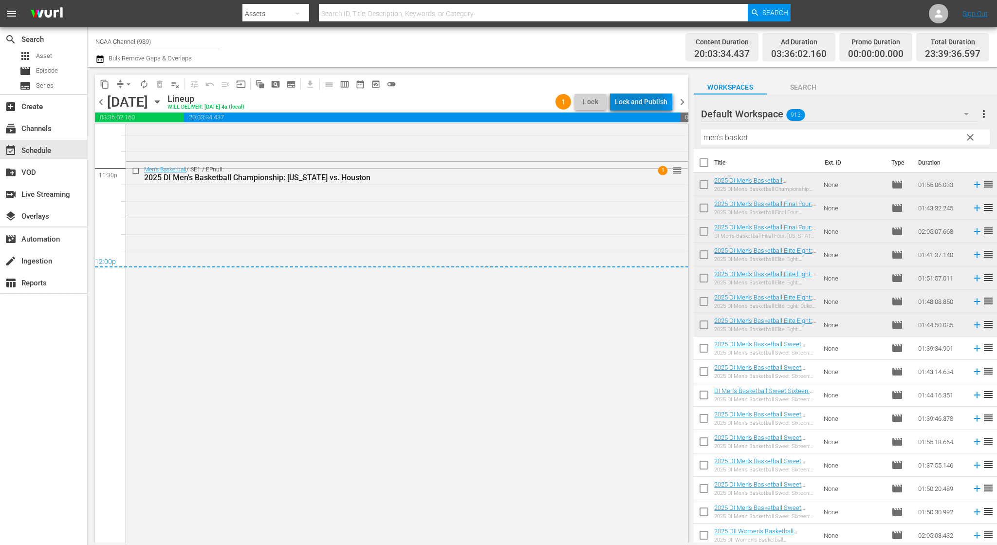
click at [633, 101] on div "Lock and Publish" at bounding box center [641, 102] width 53 height 18
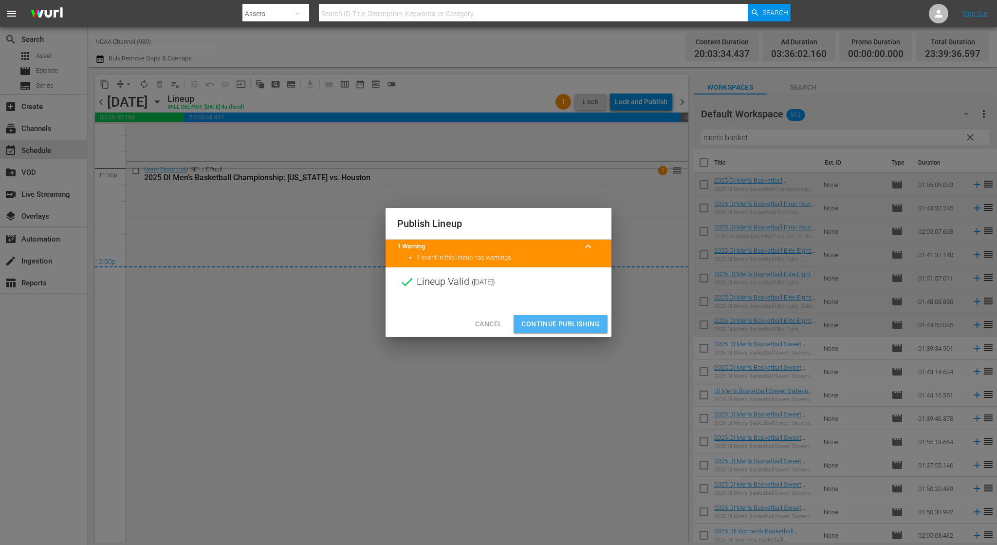
click at [564, 317] on button "Continue Publishing" at bounding box center [561, 324] width 94 height 18
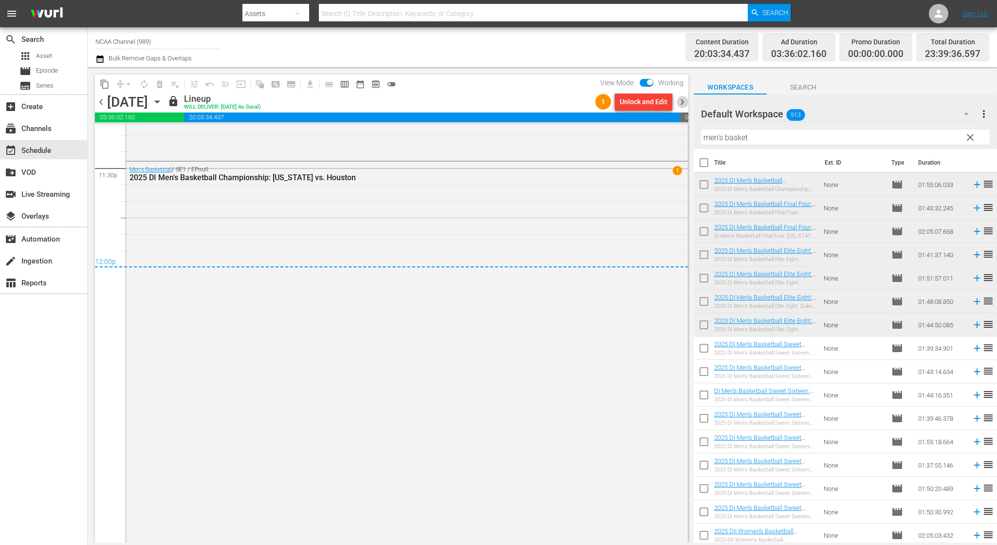
click at [684, 103] on span "chevron_right" at bounding box center [682, 102] width 12 height 12
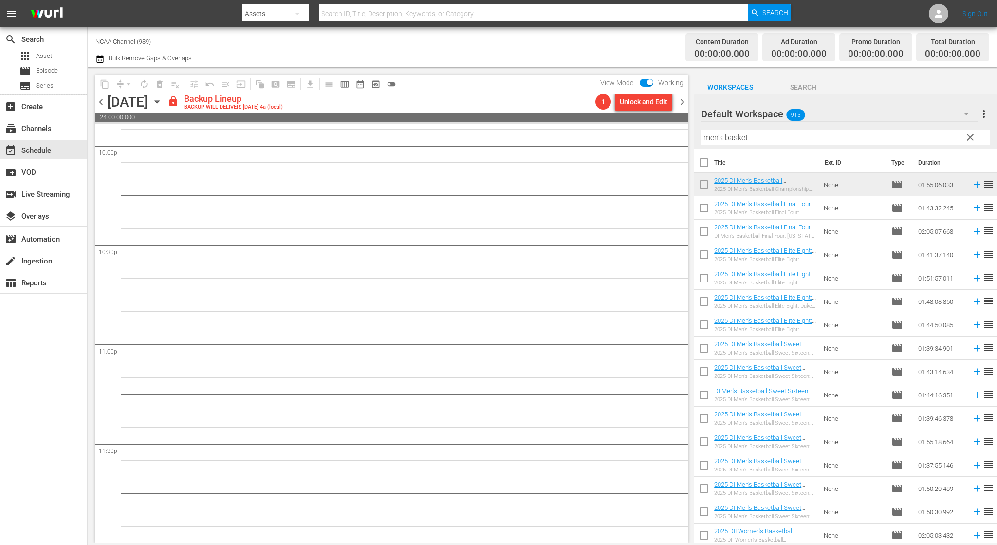
scroll to position [4350, 0]
click at [664, 103] on div "Unlock and Edit" at bounding box center [644, 102] width 48 height 18
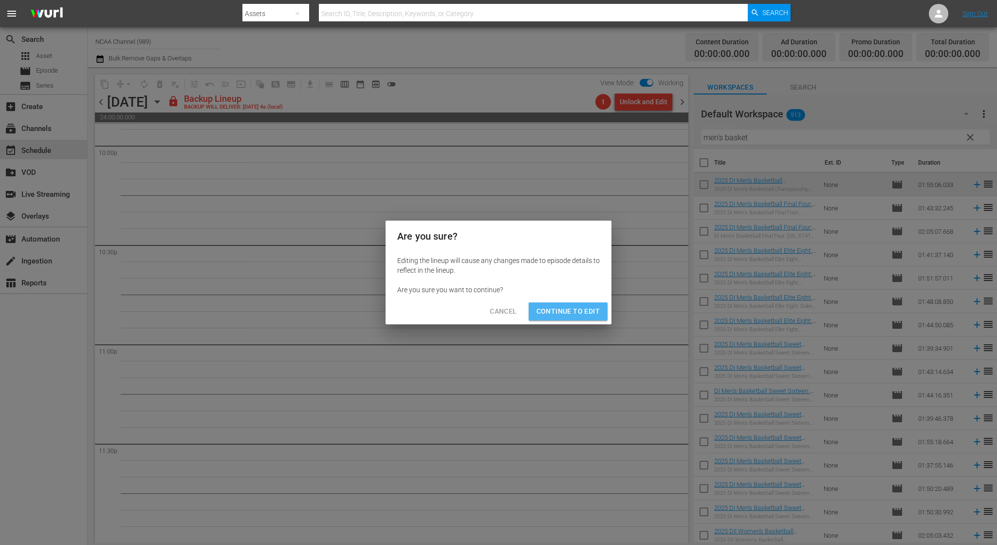
click at [569, 307] on span "Continue to Edit" at bounding box center [568, 311] width 63 height 12
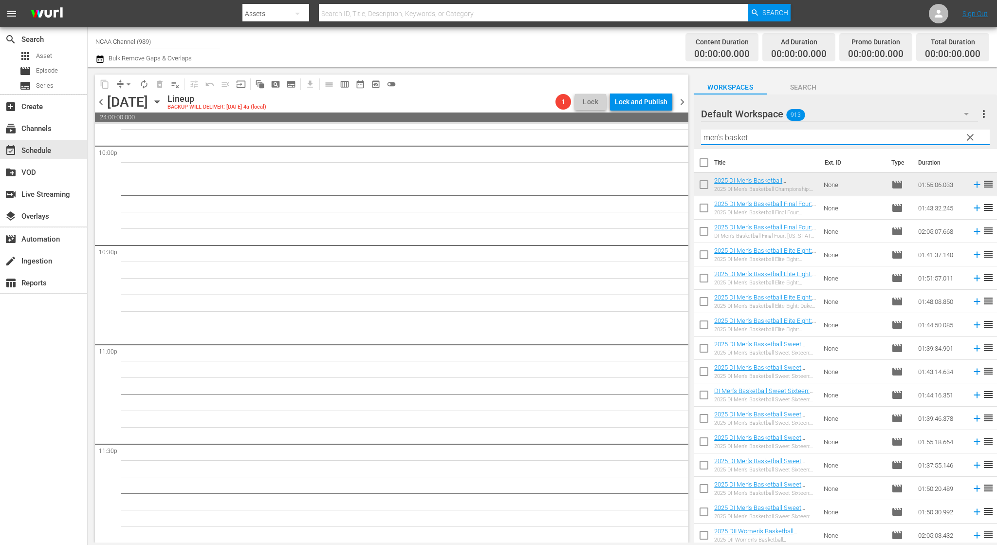
click at [706, 139] on input "men's basket" at bounding box center [845, 138] width 289 height 16
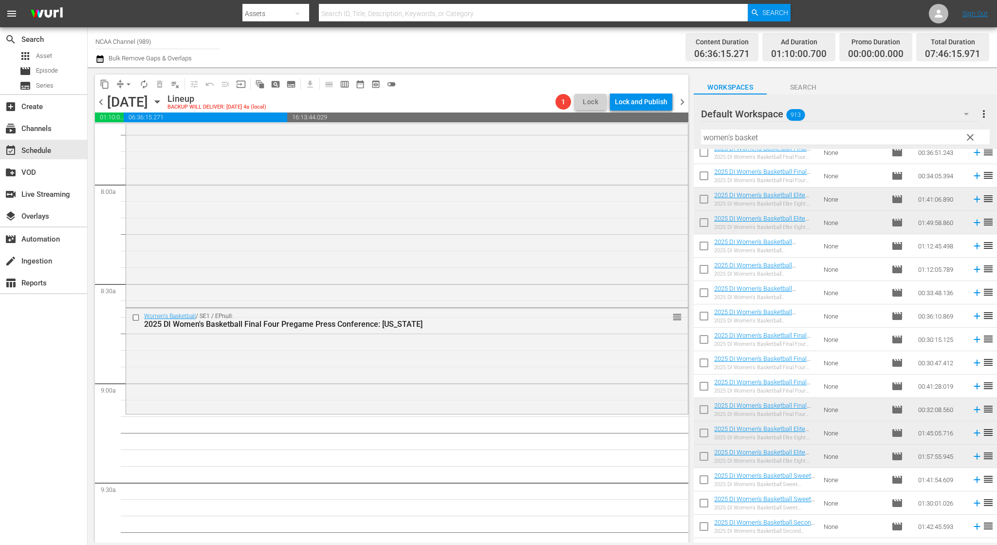
scroll to position [1534, 0]
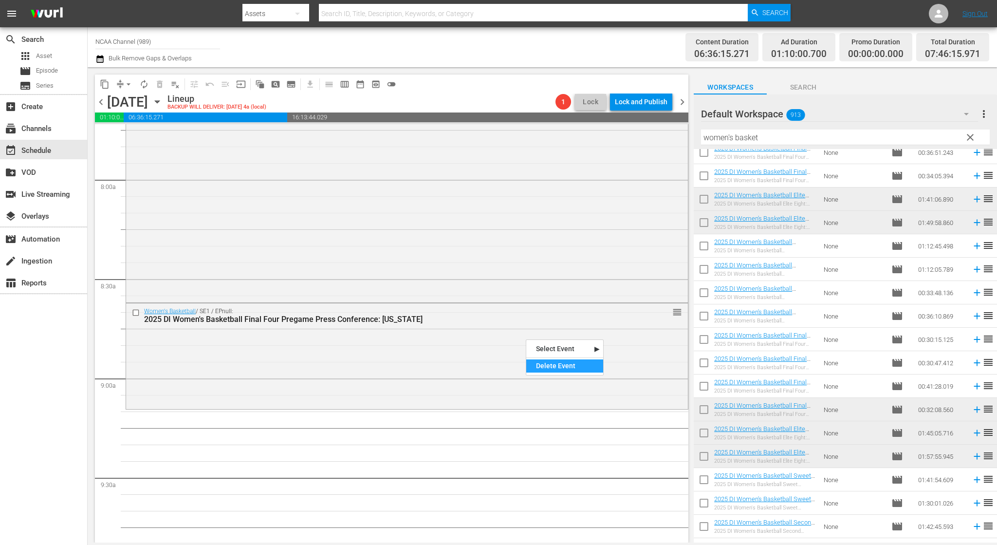
click at [561, 362] on div "Delete Event" at bounding box center [564, 365] width 77 height 13
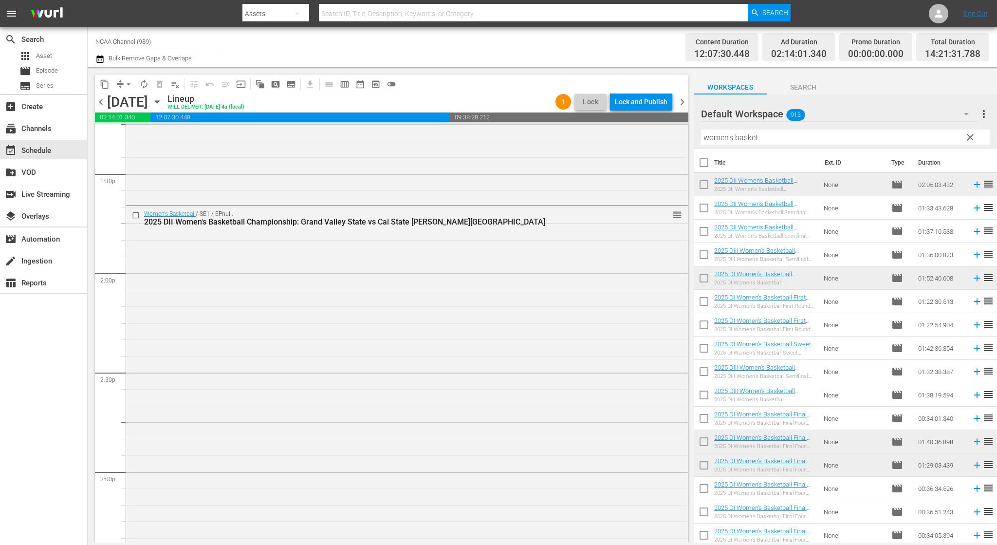
scroll to position [2999, 0]
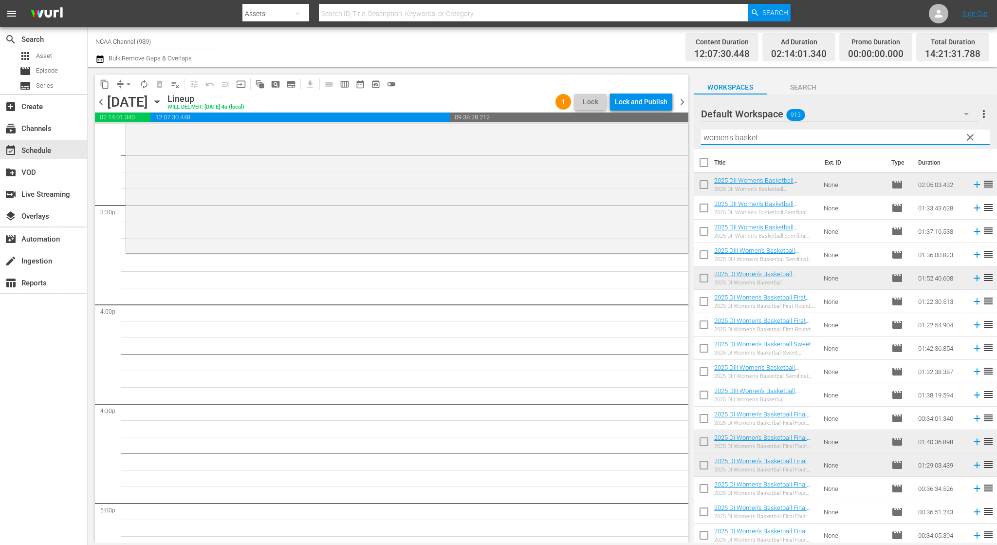
click at [793, 136] on input "women's basket" at bounding box center [845, 138] width 289 height 16
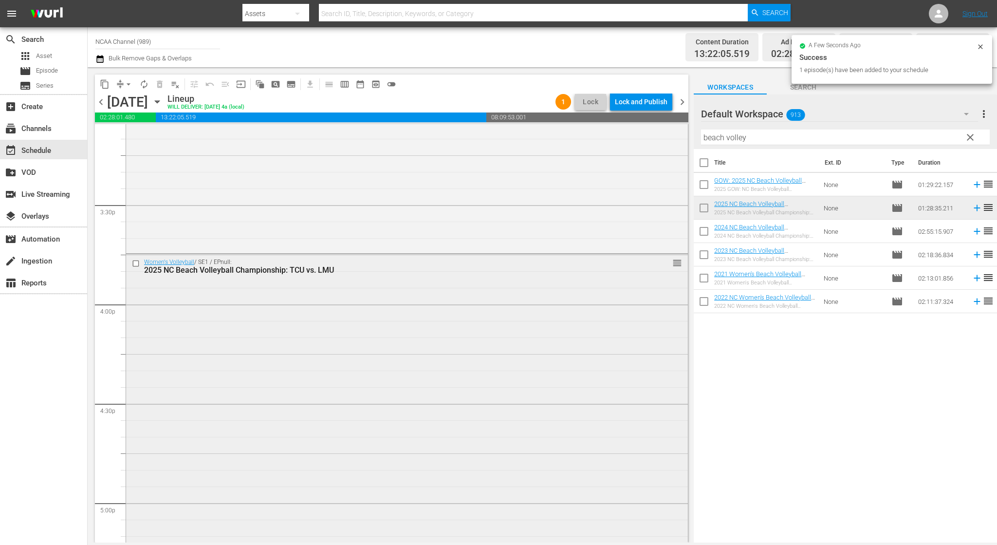
drag, startPoint x: 486, startPoint y: 329, endPoint x: 489, endPoint y: 324, distance: 5.0
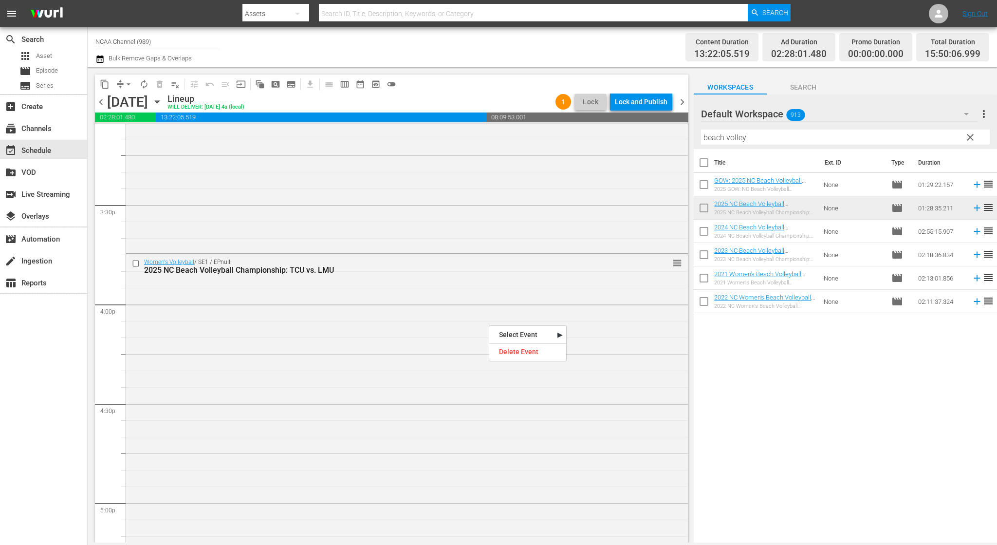
click at [520, 345] on div "Delete Event" at bounding box center [527, 351] width 77 height 13
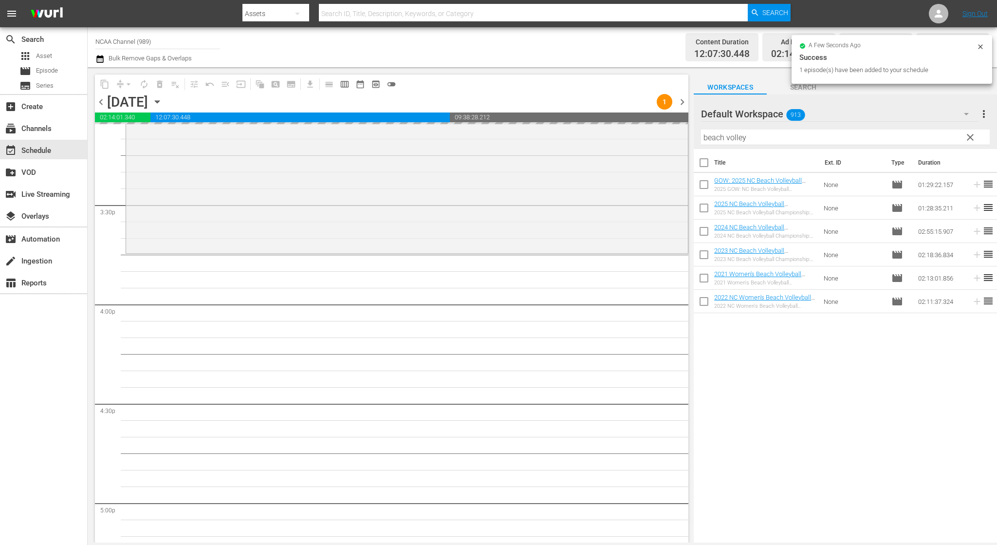
click at [752, 133] on input "beach volley" at bounding box center [845, 138] width 289 height 16
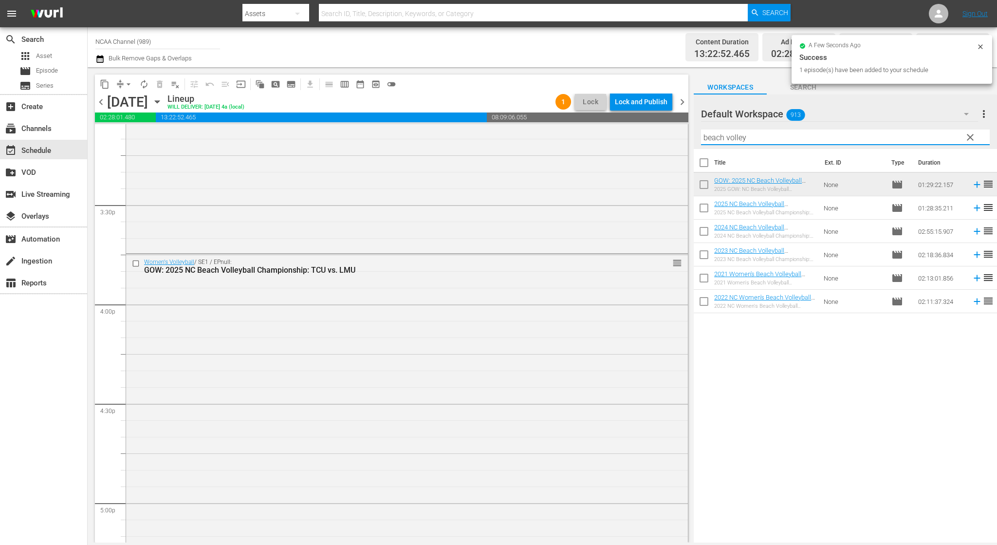
click at [752, 133] on input "beach volley" at bounding box center [845, 138] width 289 height 16
click at [754, 131] on input "beach volley" at bounding box center [845, 138] width 289 height 16
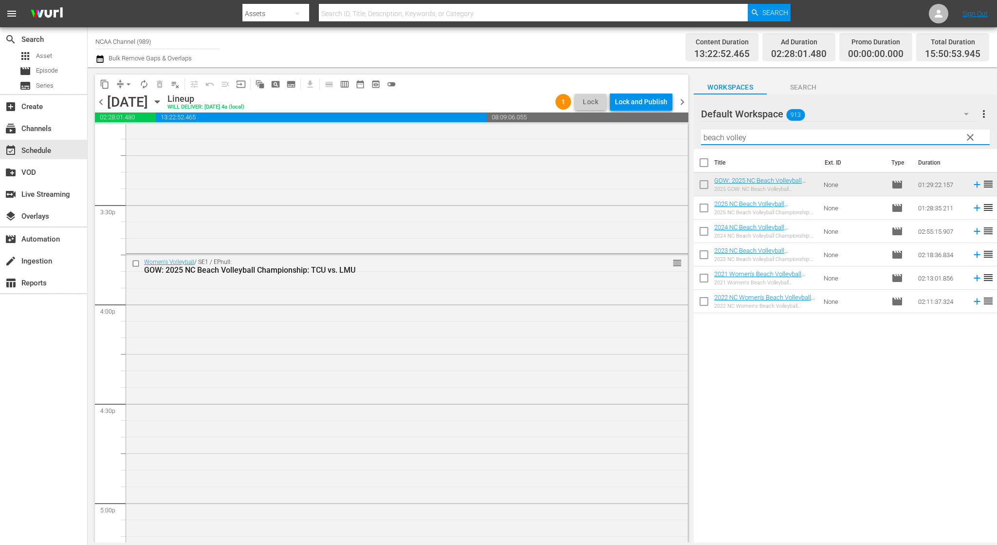
click at [754, 131] on input "beach volley" at bounding box center [845, 138] width 289 height 16
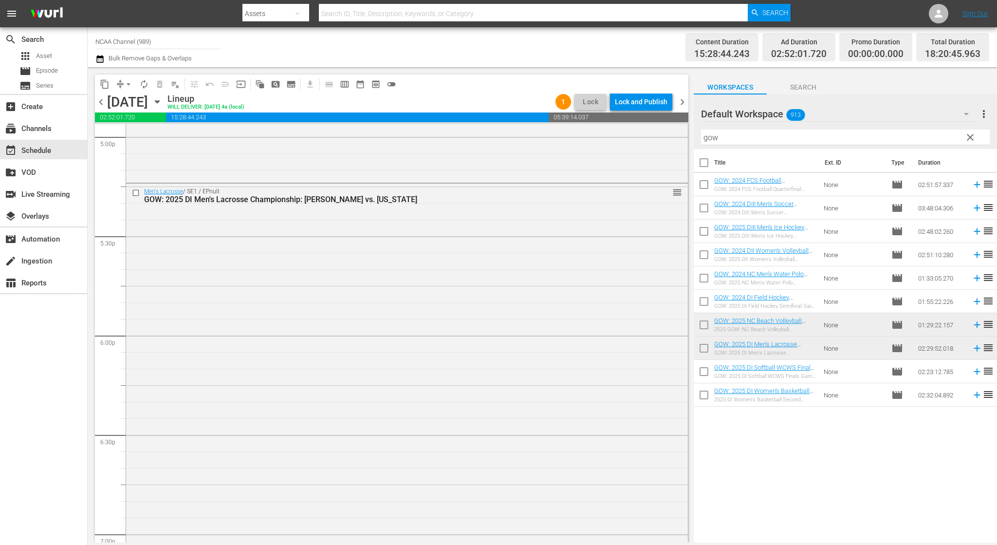
scroll to position [3731, 0]
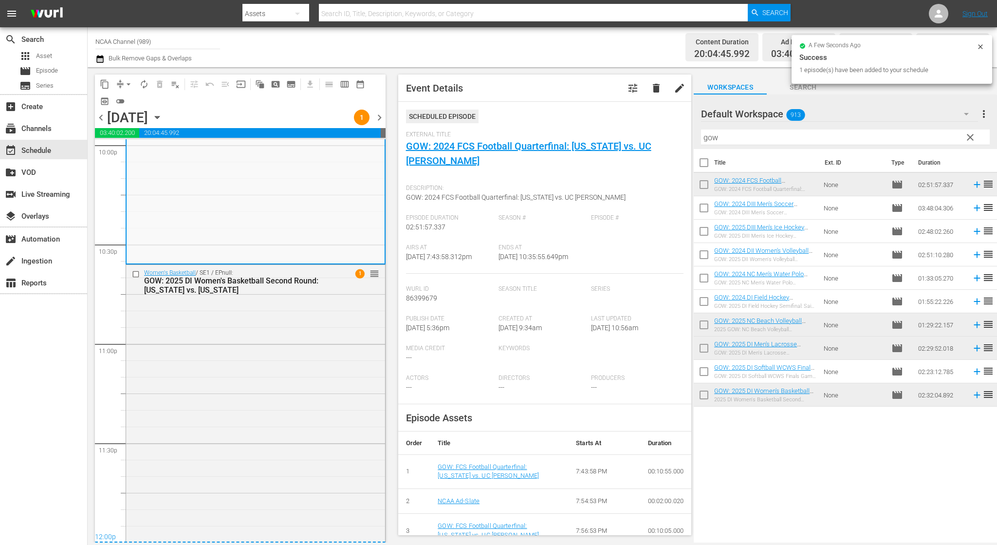
scroll to position [4381, 0]
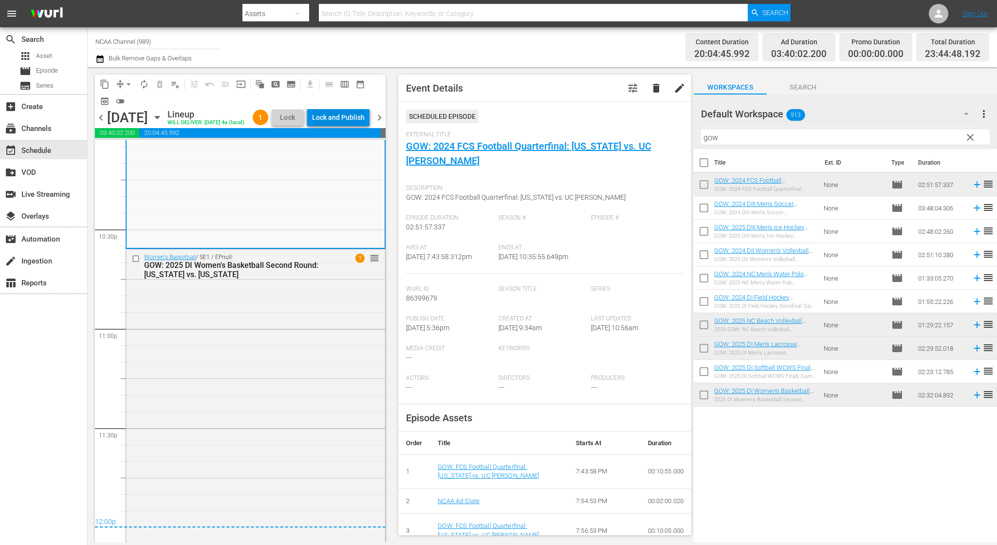
click at [356, 114] on div "Lock and Publish" at bounding box center [338, 118] width 53 height 18
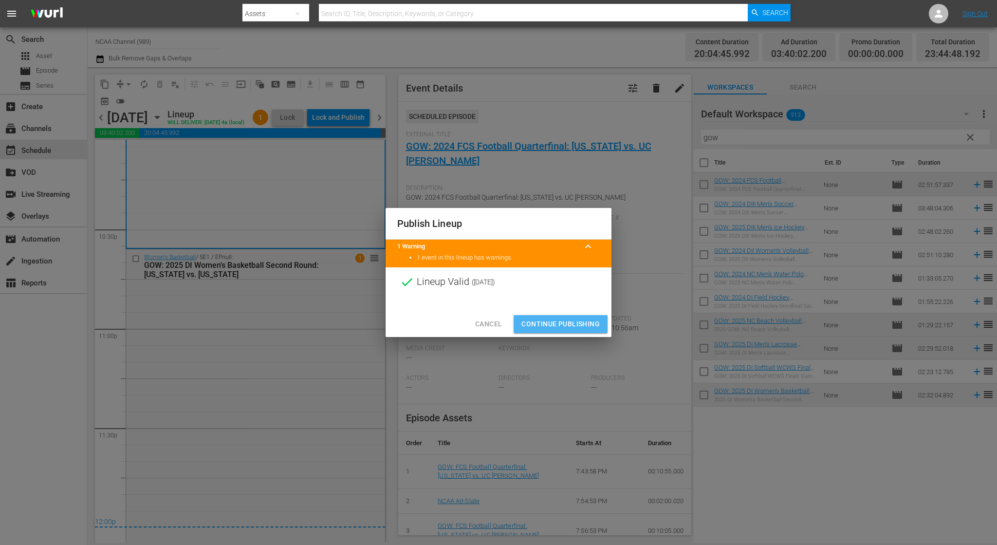
click at [538, 325] on span "Continue Publishing" at bounding box center [561, 324] width 78 height 12
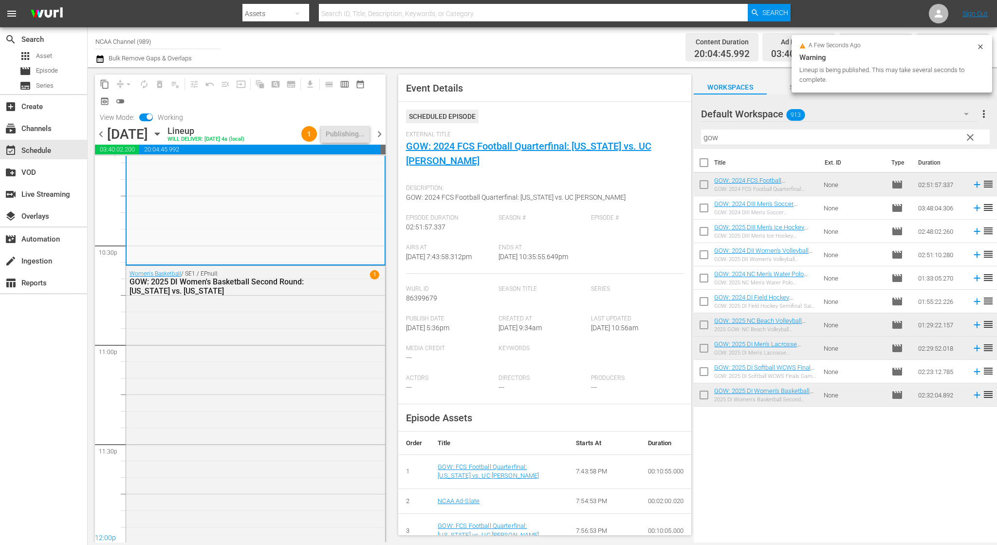
scroll to position [4607, 0]
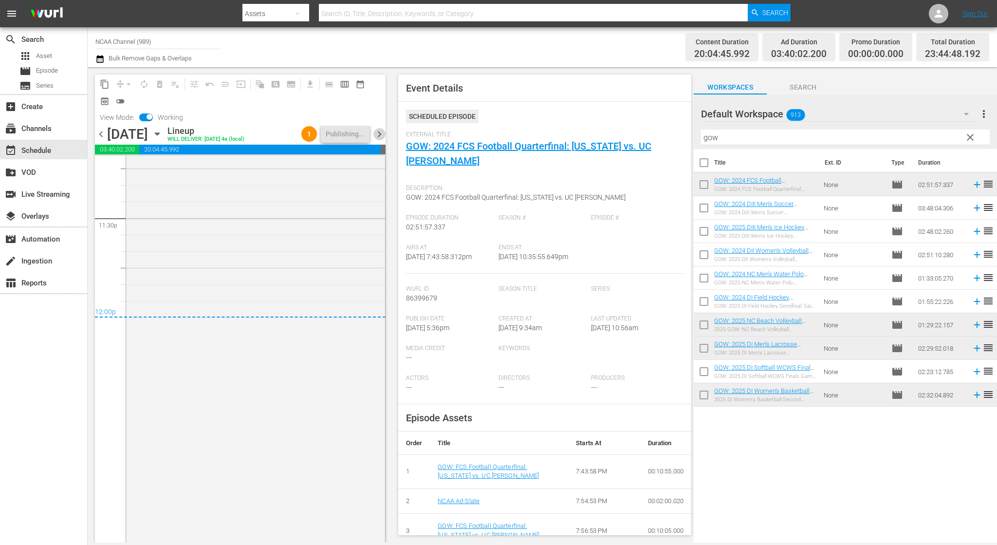
click at [380, 136] on span "chevron_right" at bounding box center [380, 134] width 12 height 12
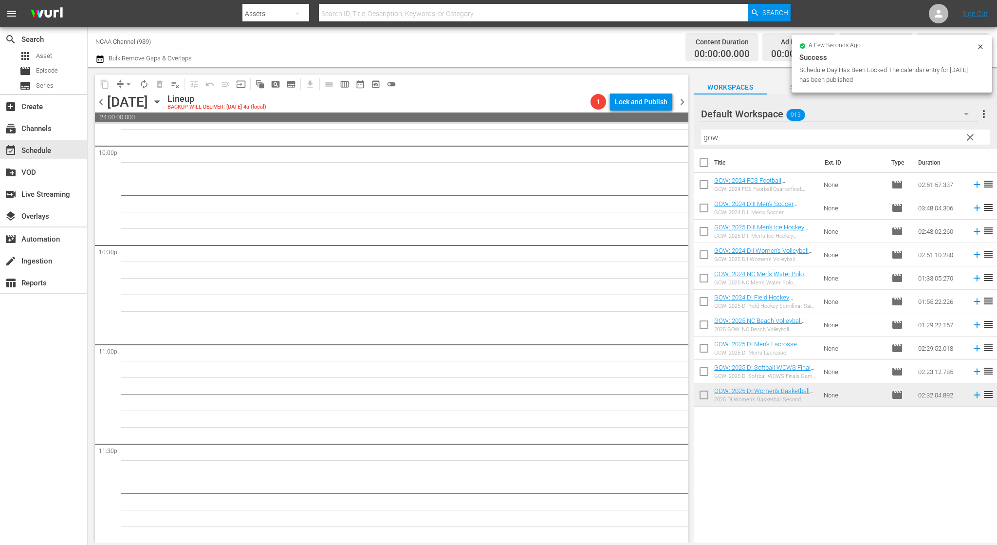
scroll to position [4350, 0]
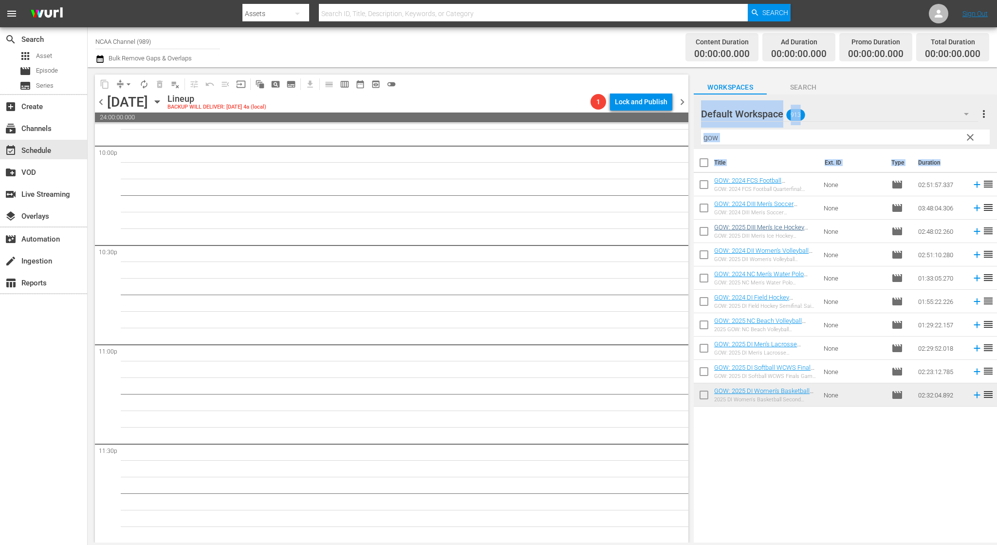
drag, startPoint x: 681, startPoint y: 522, endPoint x: 731, endPoint y: 227, distance: 298.4
click at [731, 227] on div "content_copy compress arrow_drop_down autorenew_outlined delete_forever_outline…" at bounding box center [543, 304] width 910 height 475
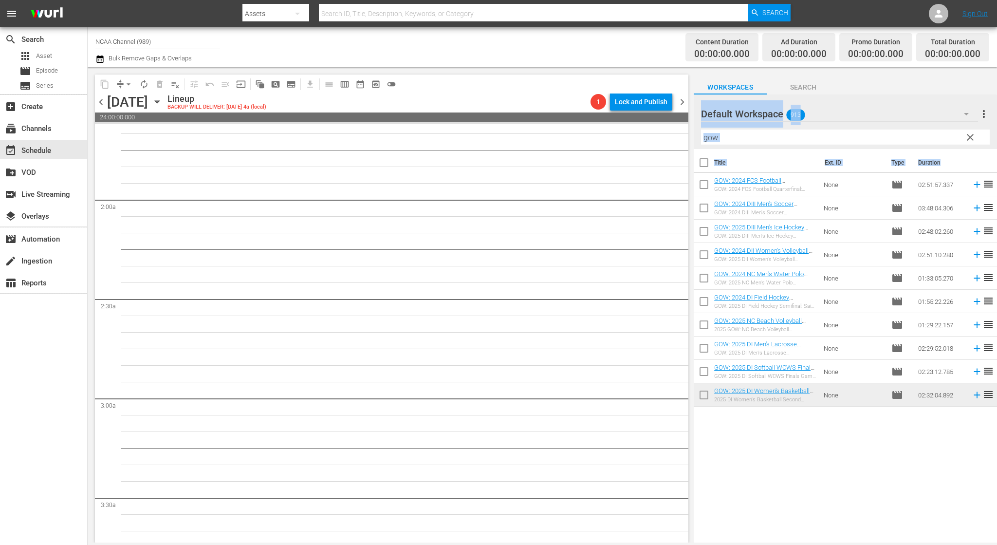
scroll to position [0, 0]
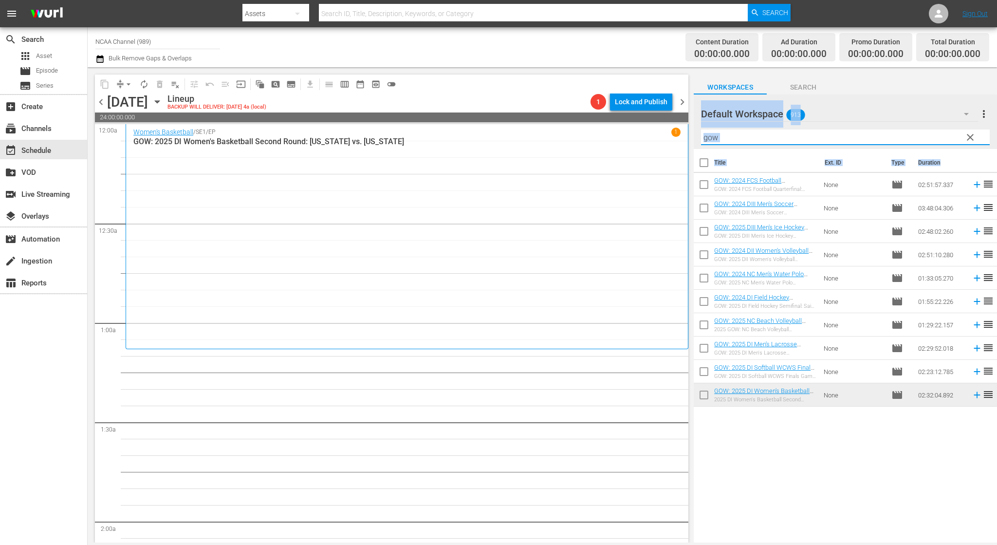
click at [765, 138] on input "gow" at bounding box center [845, 138] width 289 height 16
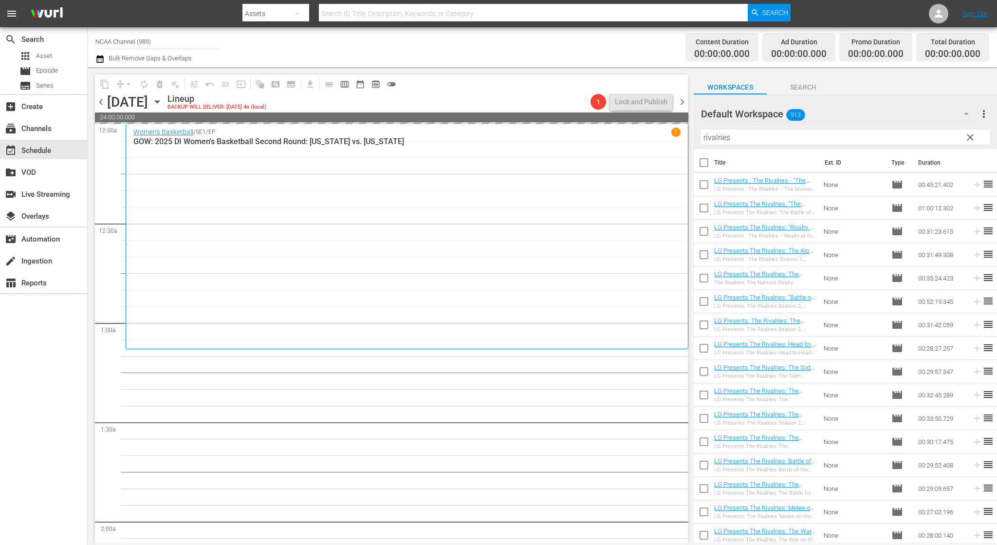
click at [564, 349] on div "Women's Basketball / SE1 / EP 1 GOW: 2025 DI Women's Basketball Second Round: […" at bounding box center [407, 236] width 563 height 225
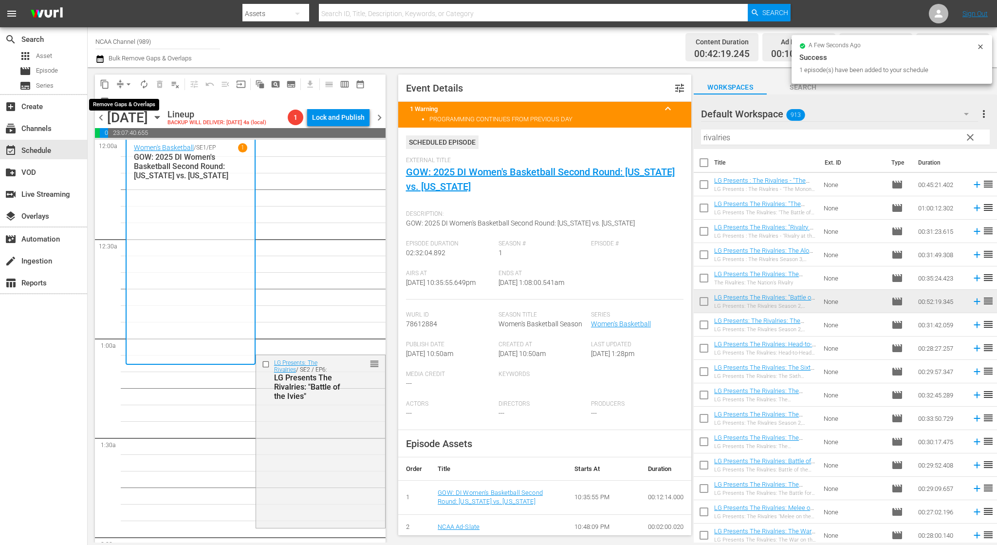
click at [123, 80] on button "arrow_drop_down" at bounding box center [129, 84] width 16 height 16
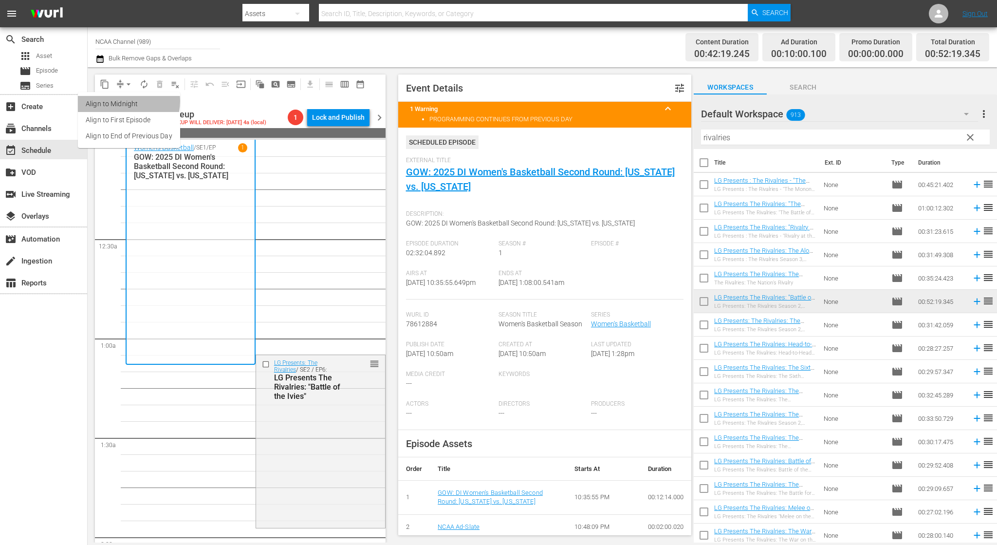
click at [125, 101] on li "Align to Midnight" at bounding box center [129, 104] width 102 height 16
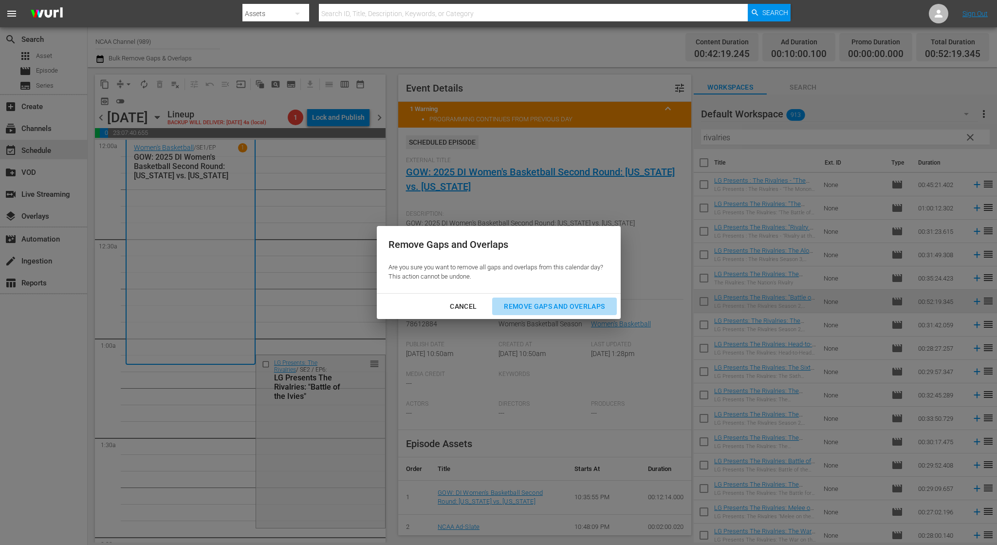
click at [569, 304] on div "Remove Gaps and Overlaps" at bounding box center [554, 306] width 116 height 12
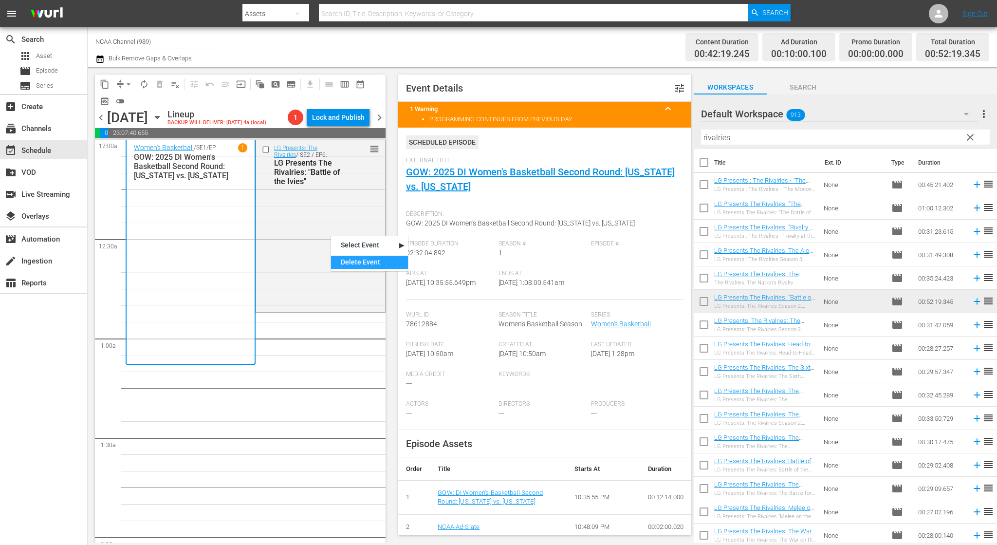
click at [356, 258] on div "Delete Event" at bounding box center [369, 262] width 77 height 13
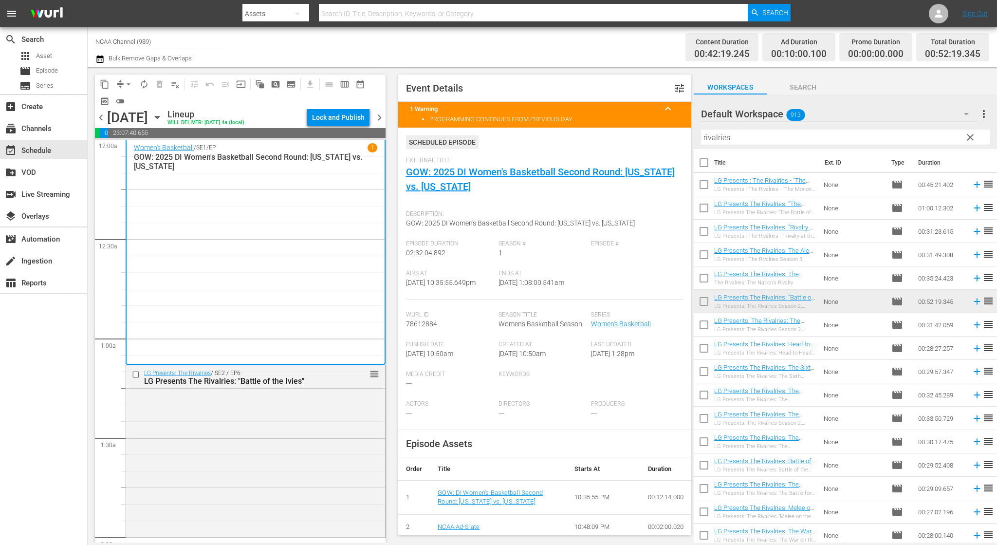
click at [387, 357] on div "content_copy compress arrow_drop_down autorenew_outlined delete_forever_outline…" at bounding box center [238, 304] width 300 height 475
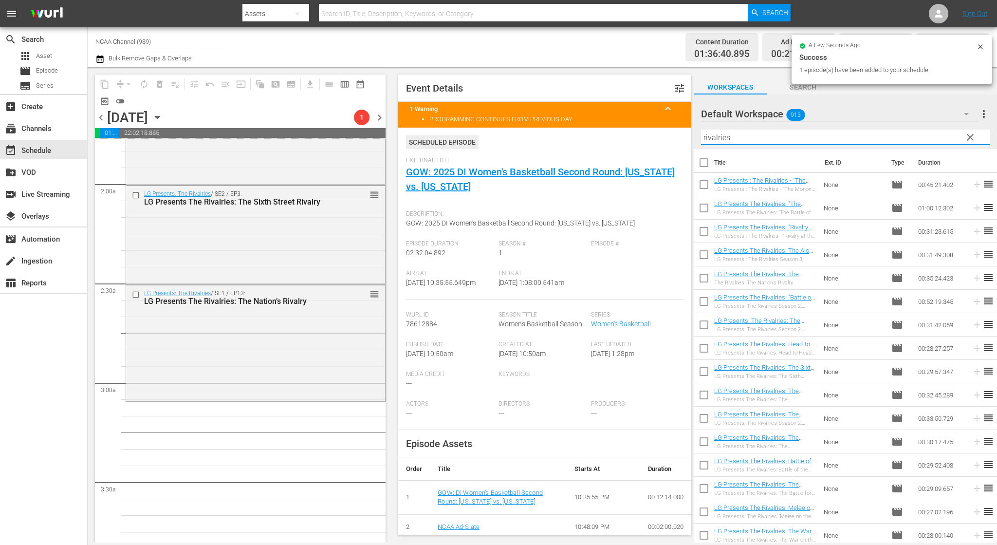
click at [759, 132] on input "rivalries" at bounding box center [845, 138] width 289 height 16
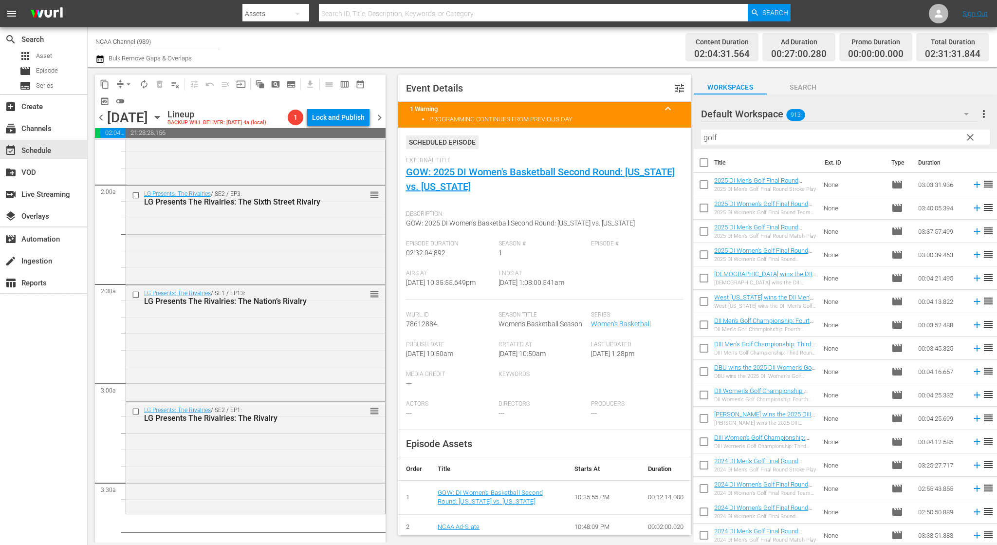
click at [839, 190] on td "None" at bounding box center [854, 184] width 68 height 23
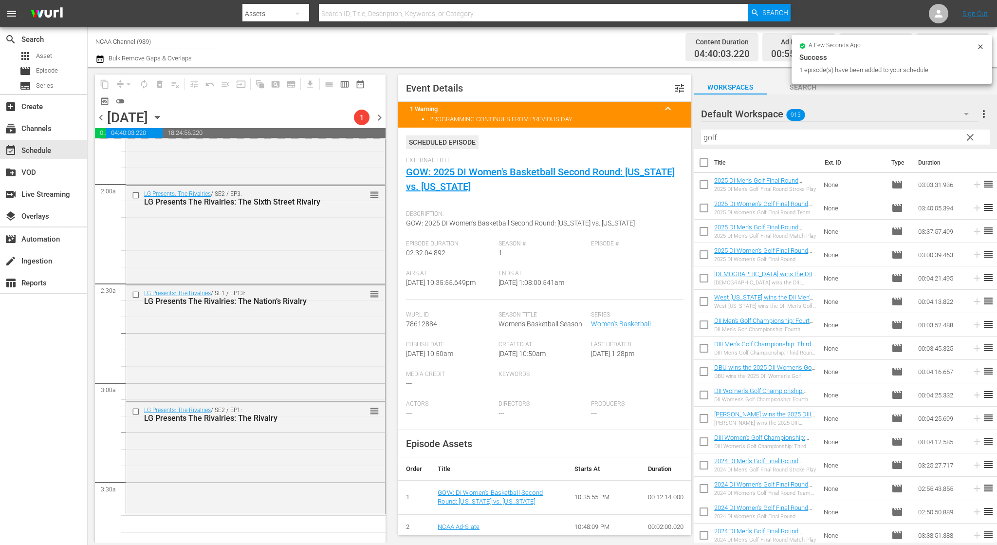
click at [815, 143] on input "golf" at bounding box center [845, 138] width 289 height 16
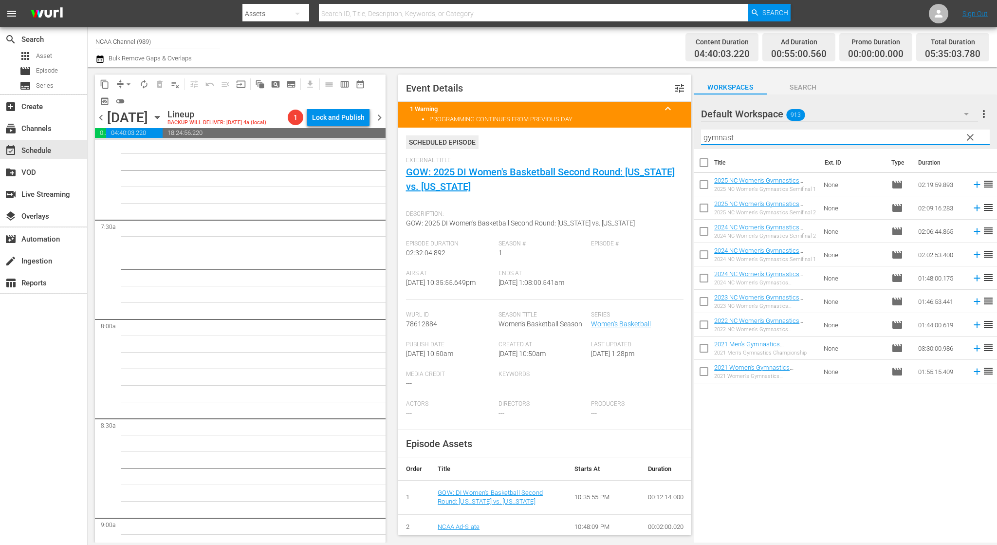
scroll to position [1209, 0]
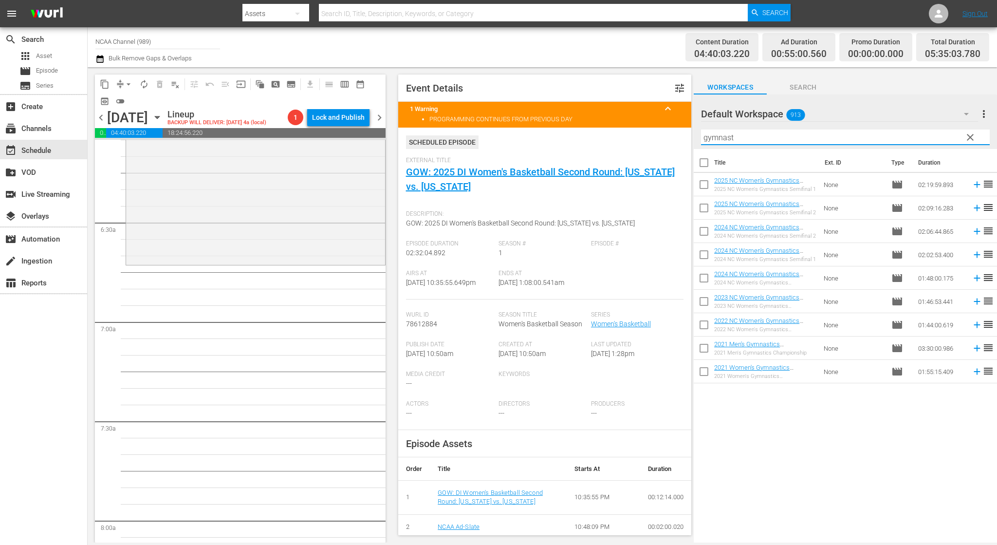
type input "gymnast"
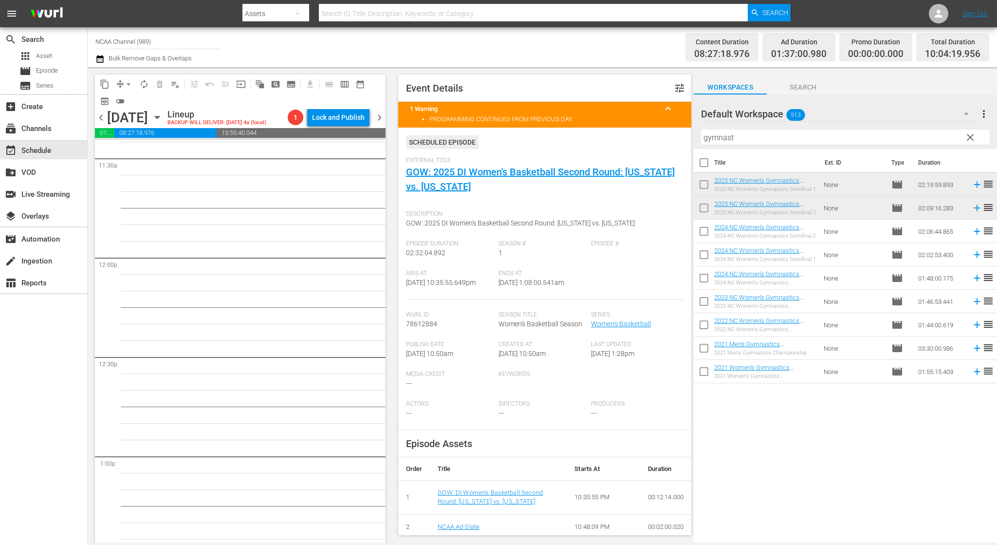
scroll to position [2152, 0]
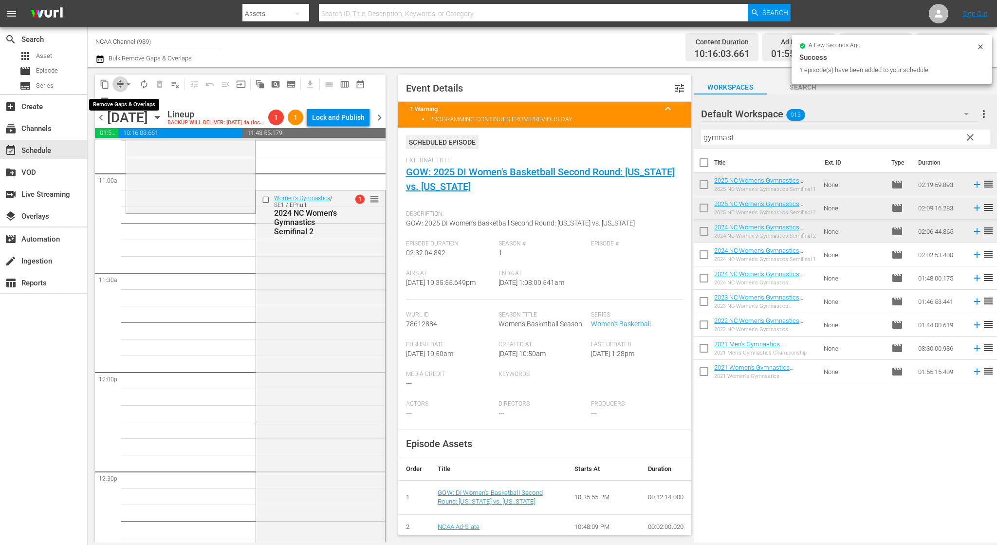
click at [121, 78] on button "compress" at bounding box center [120, 84] width 16 height 16
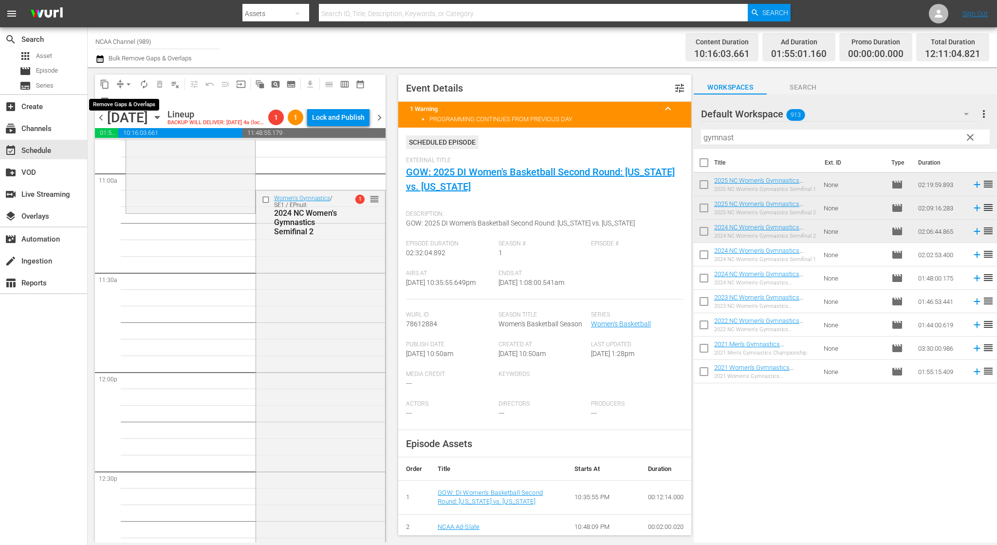
click at [121, 78] on button "compress" at bounding box center [120, 84] width 16 height 16
click at [125, 84] on span "arrow_drop_down" at bounding box center [129, 84] width 10 height 10
click at [147, 132] on li "Align to End of Previous Day" at bounding box center [129, 136] width 102 height 16
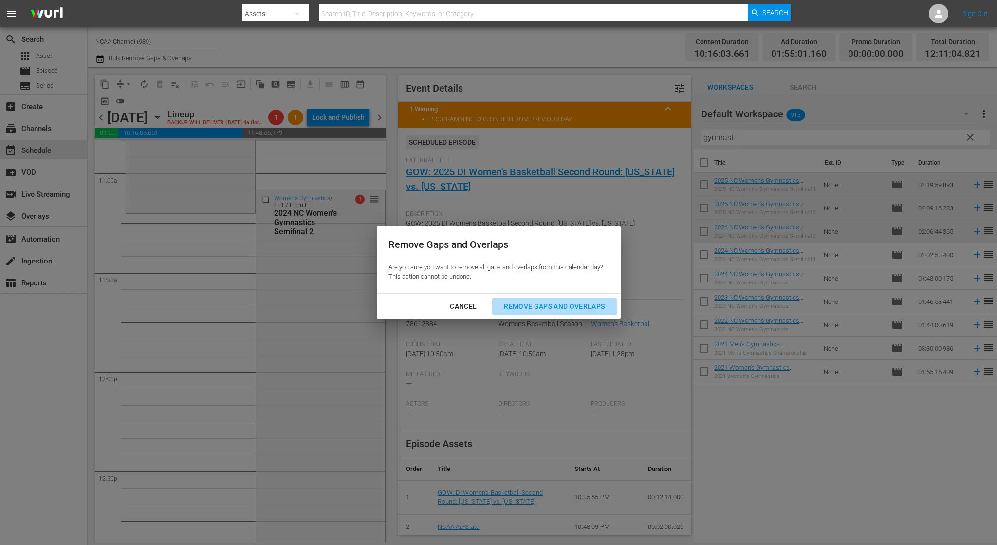
click at [555, 302] on div "Remove Gaps and Overlaps" at bounding box center [554, 306] width 116 height 12
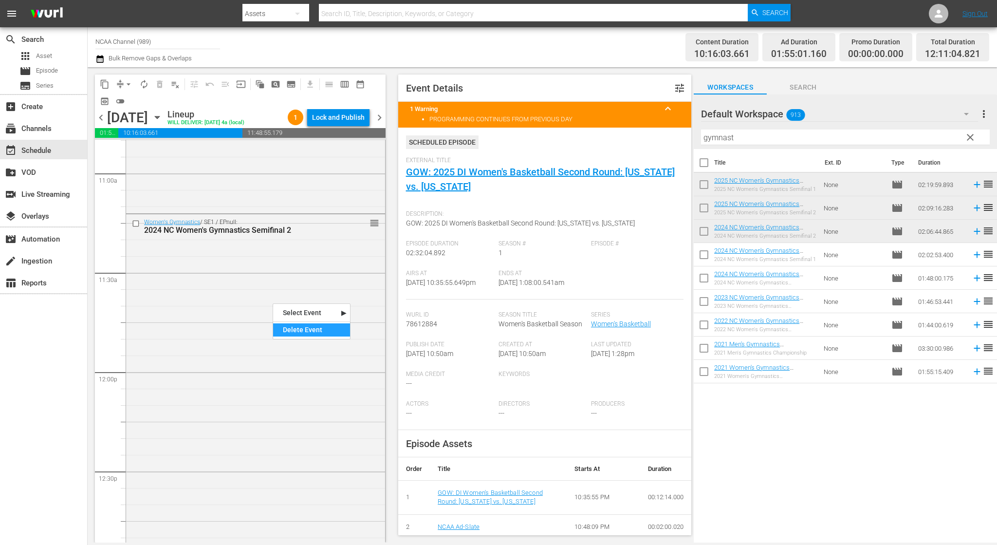
click at [299, 331] on div "Delete Event" at bounding box center [311, 329] width 77 height 13
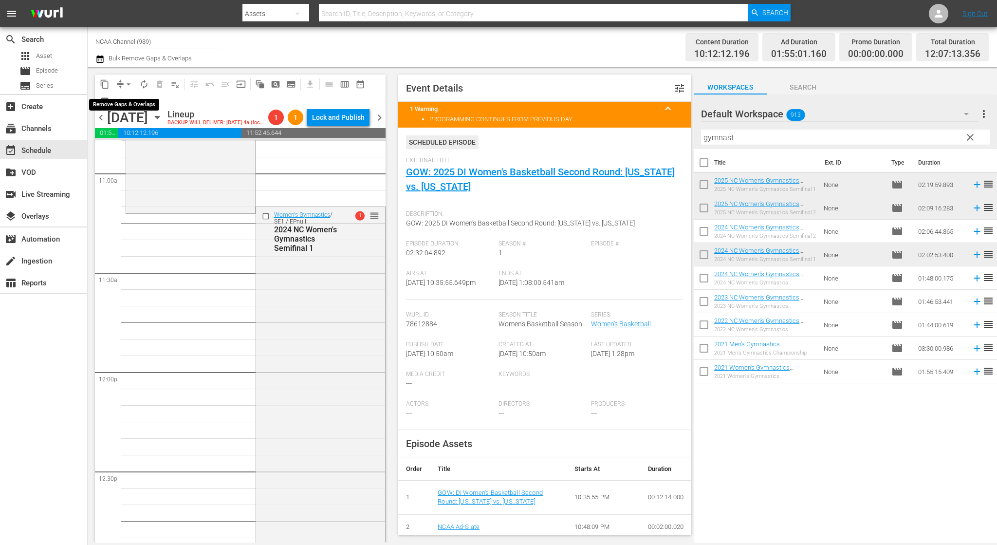
click at [121, 85] on button "arrow_drop_down" at bounding box center [129, 84] width 16 height 16
click at [146, 134] on li "Align to End of Previous Day" at bounding box center [129, 136] width 102 height 16
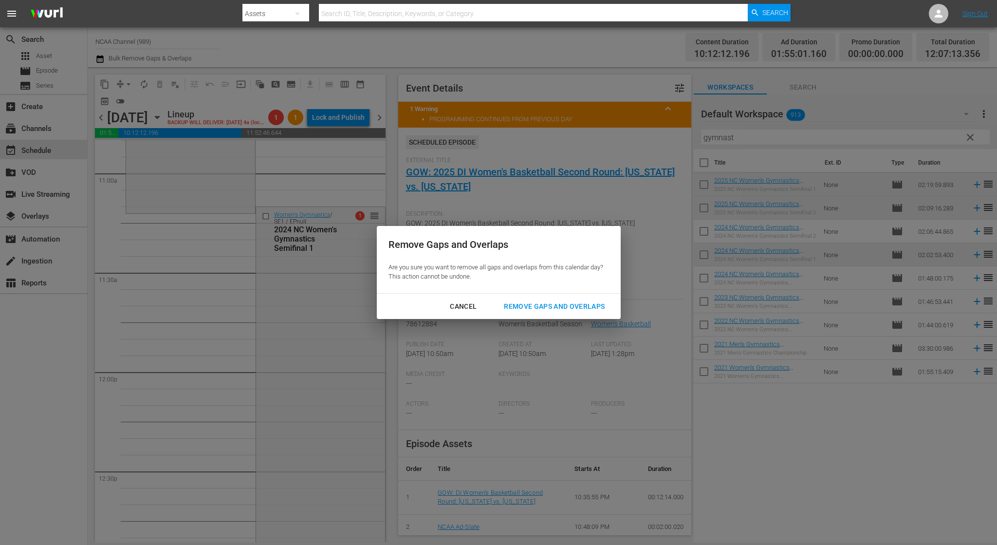
click at [528, 311] on div "Remove Gaps and Overlaps" at bounding box center [554, 306] width 116 height 12
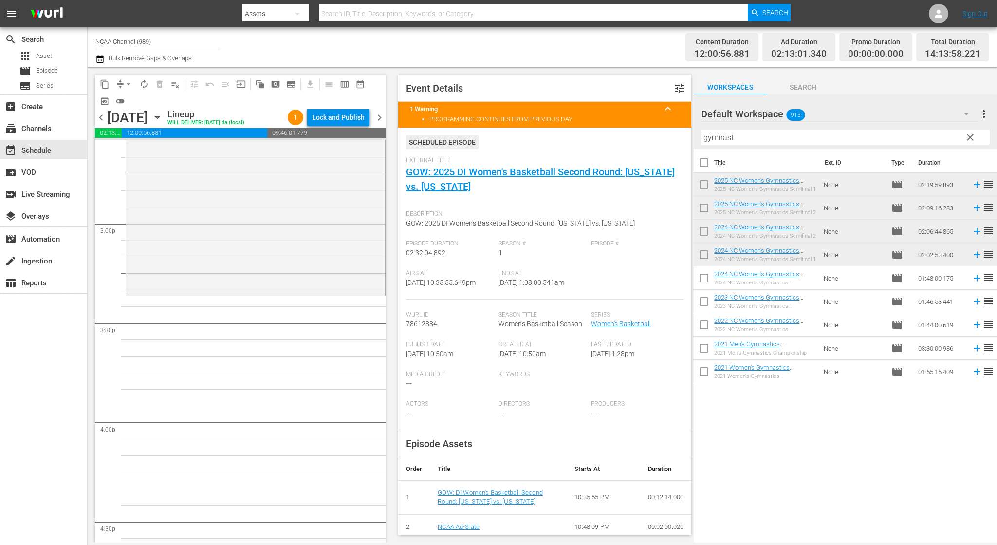
scroll to position [2906, 0]
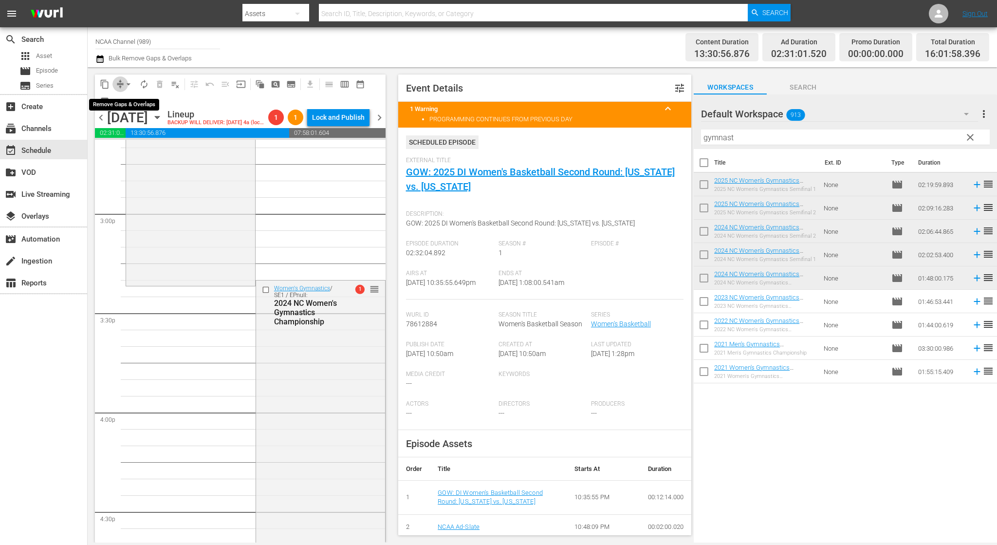
click at [117, 84] on span "compress" at bounding box center [120, 84] width 10 height 10
click at [122, 88] on button "arrow_drop_down" at bounding box center [129, 84] width 16 height 16
click at [136, 132] on li "Align to End of Previous Day" at bounding box center [129, 136] width 102 height 16
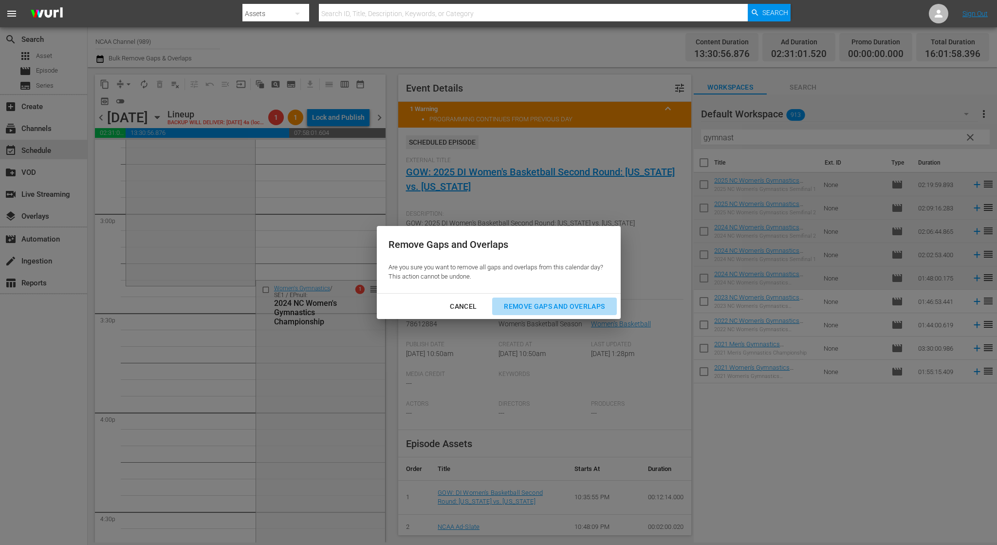
click at [591, 310] on div "Remove Gaps and Overlaps" at bounding box center [554, 306] width 116 height 12
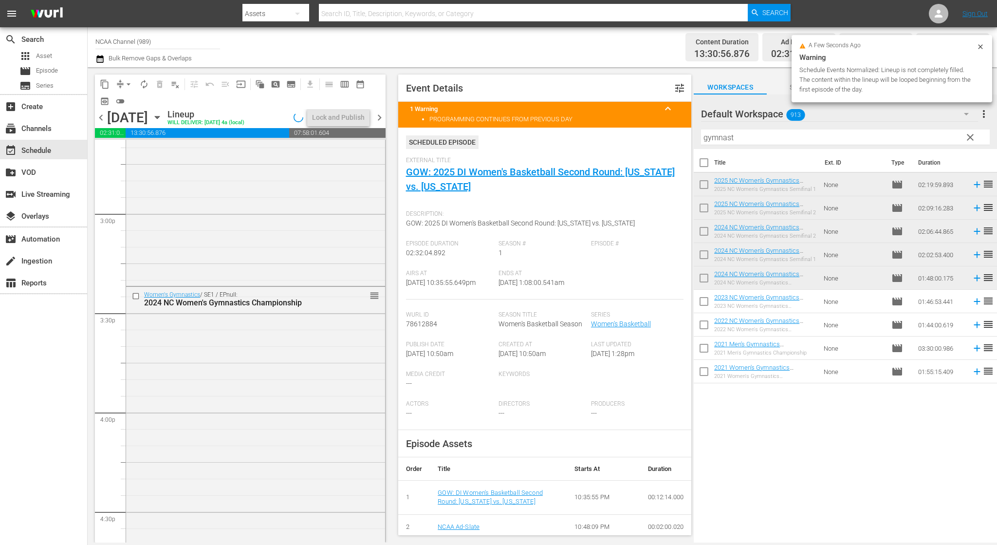
scroll to position [3259, 0]
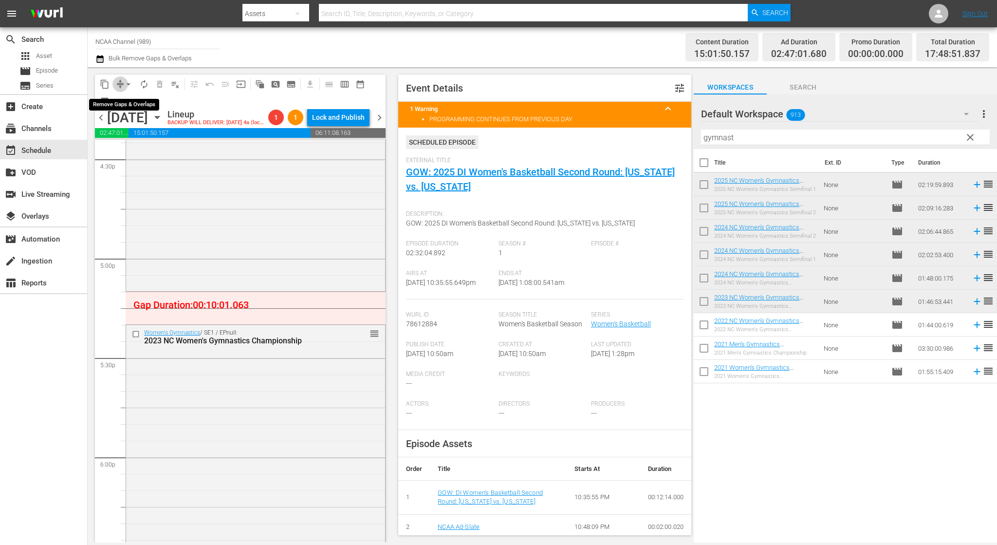
click at [120, 80] on span "compress" at bounding box center [120, 84] width 10 height 10
click at [128, 89] on span "arrow_drop_down" at bounding box center [129, 84] width 10 height 10
click at [161, 131] on li "Align to End of Previous Day" at bounding box center [129, 136] width 102 height 16
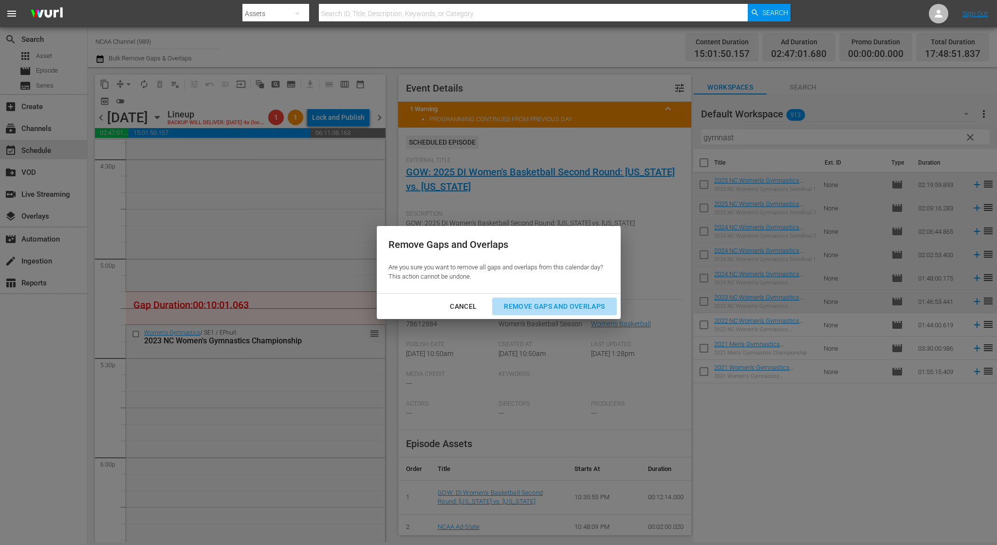
click at [573, 306] on div "Remove Gaps and Overlaps" at bounding box center [554, 306] width 116 height 12
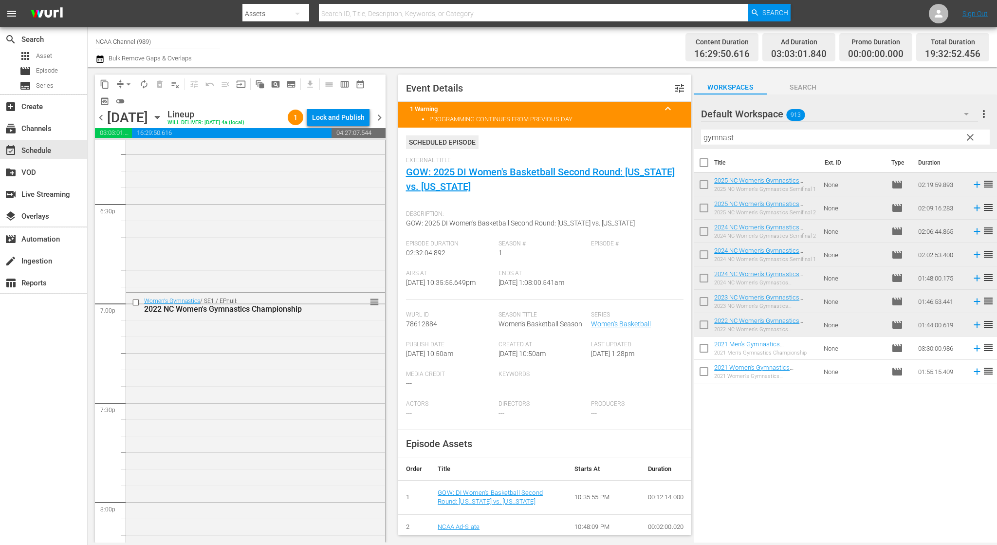
scroll to position [3964, 0]
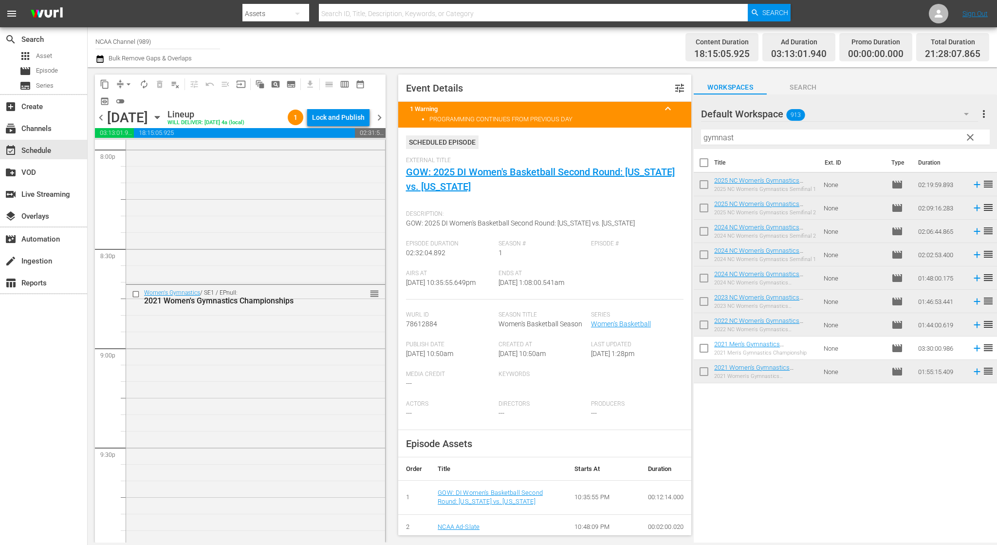
scroll to position [4317, 0]
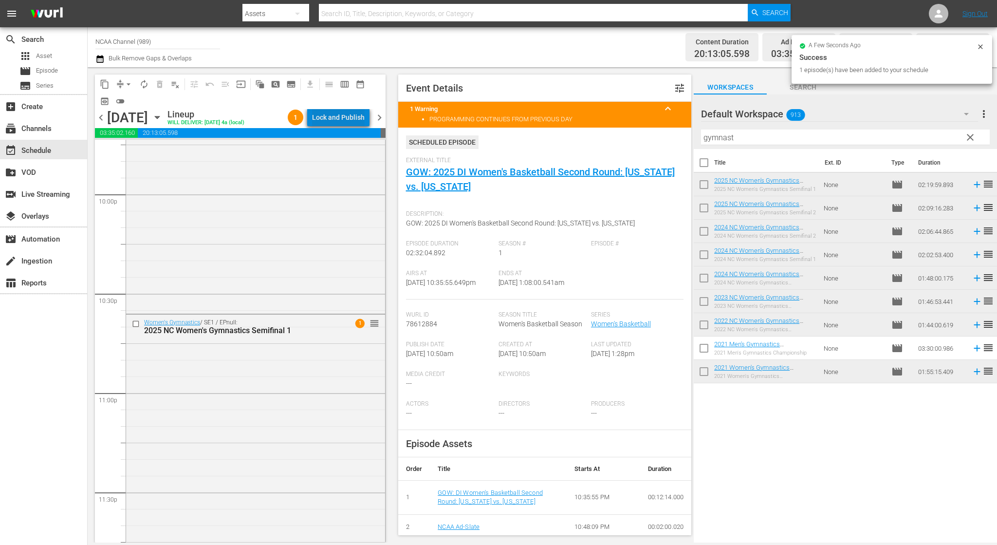
click at [359, 120] on div "Lock and Publish" at bounding box center [338, 118] width 53 height 18
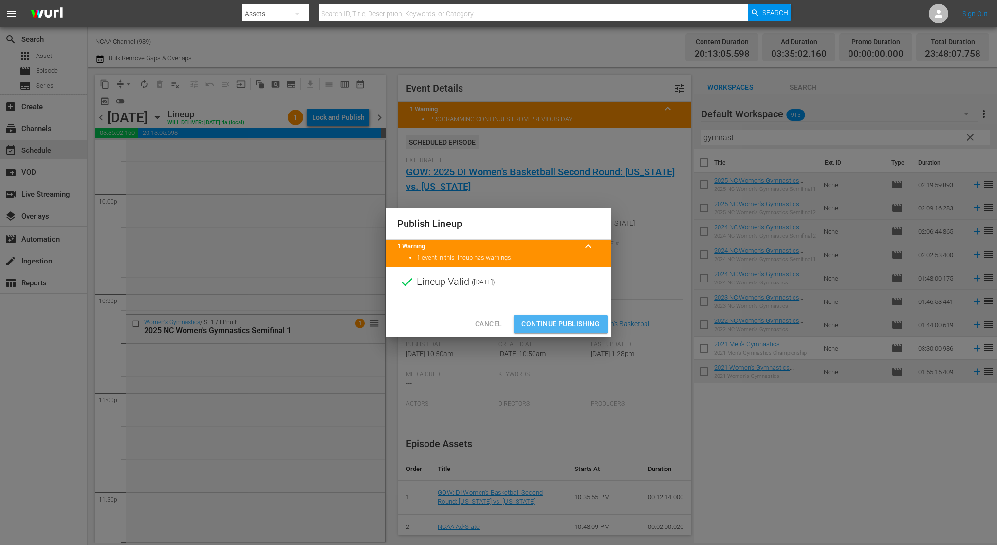
click at [539, 315] on button "Continue Publishing" at bounding box center [561, 324] width 94 height 18
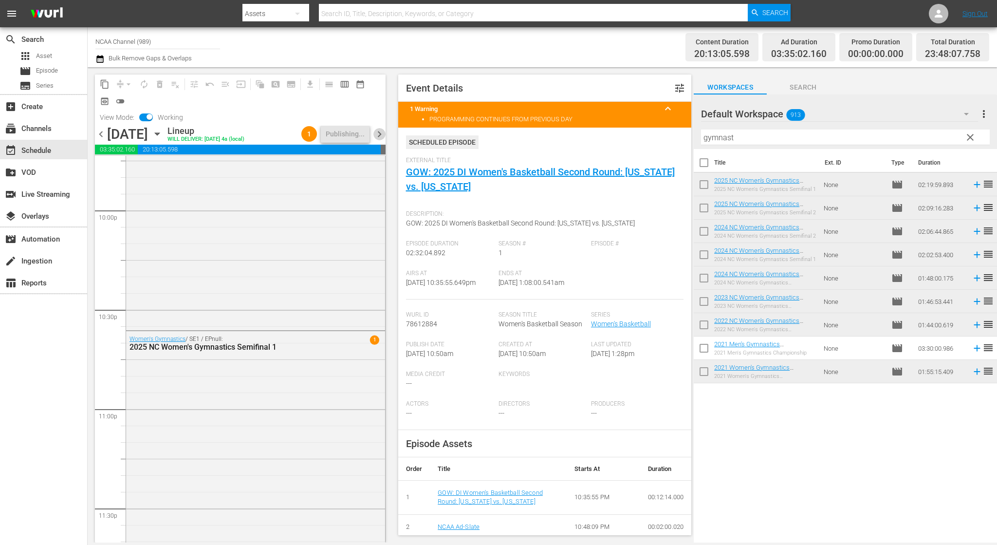
click at [377, 131] on span "chevron_right" at bounding box center [380, 134] width 12 height 12
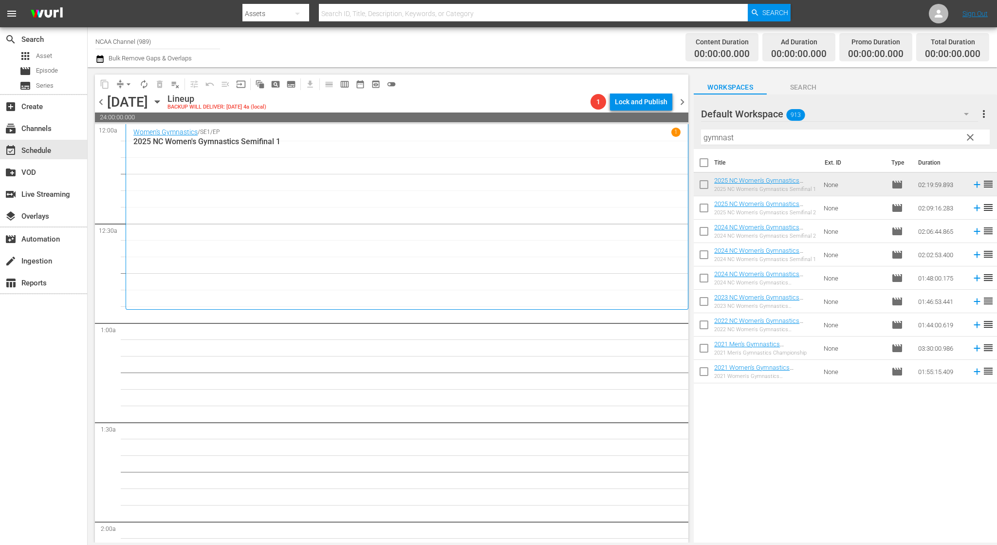
click at [968, 141] on span "clear" at bounding box center [971, 137] width 12 height 12
click at [968, 141] on input "gymnast" at bounding box center [845, 138] width 289 height 16
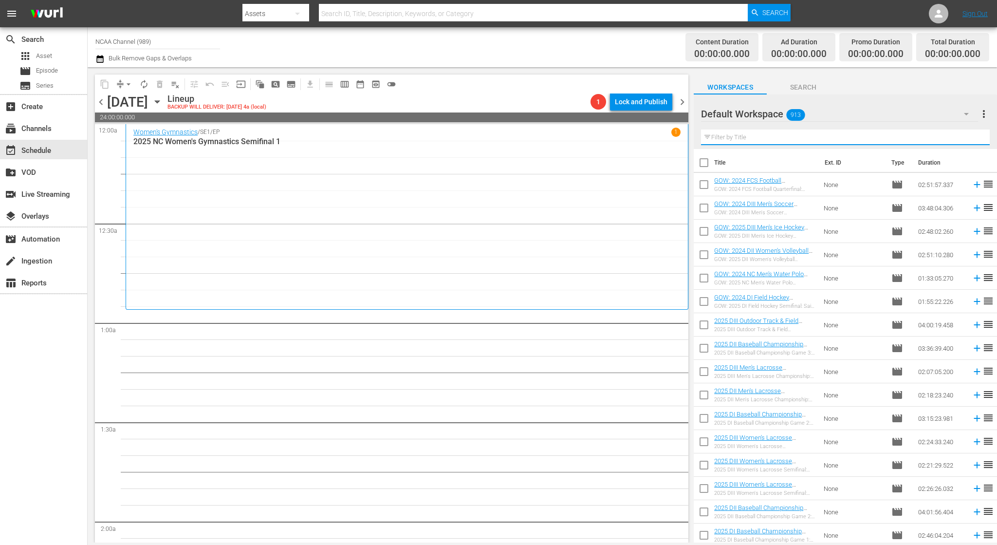
click at [968, 141] on input "text" at bounding box center [845, 138] width 289 height 16
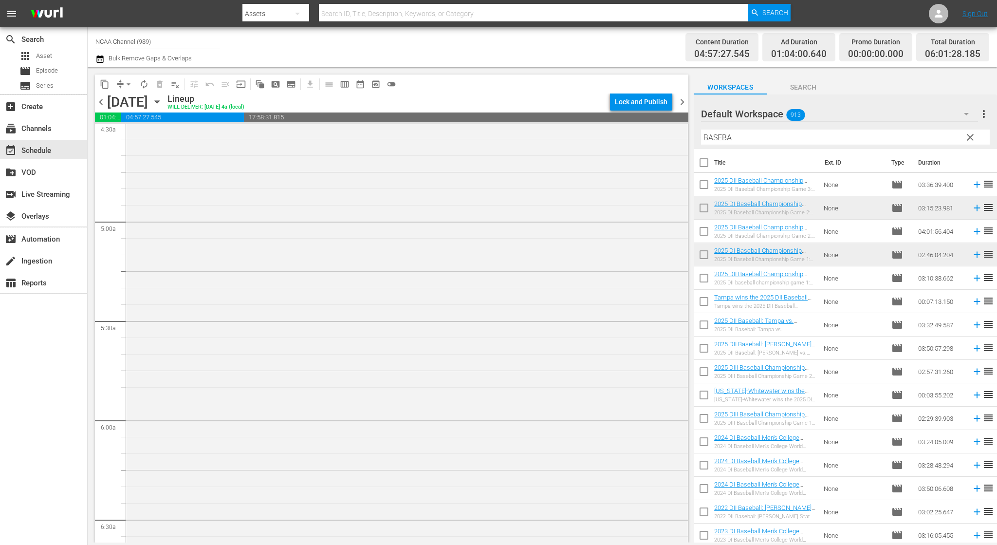
scroll to position [1262, 0]
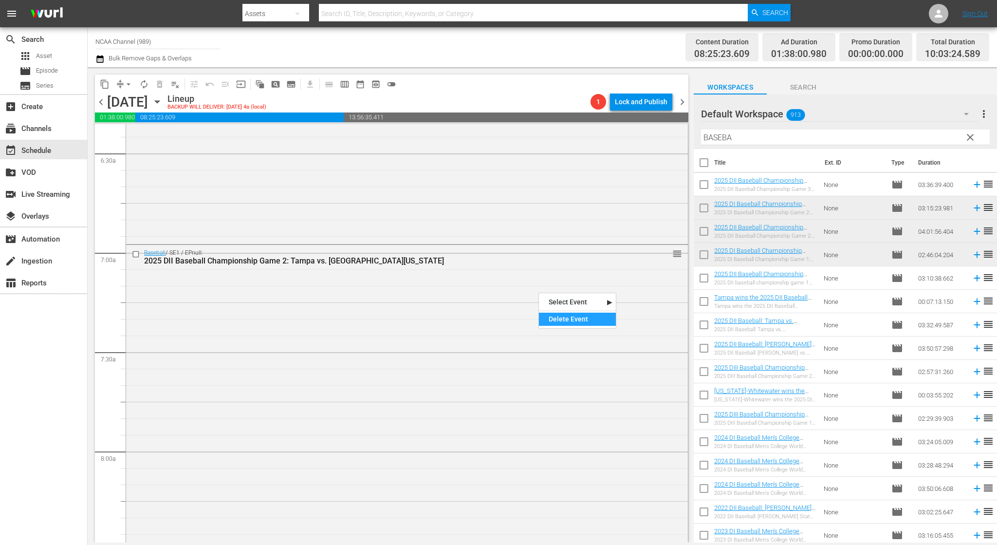
click at [574, 315] on div "Delete Event" at bounding box center [577, 319] width 77 height 13
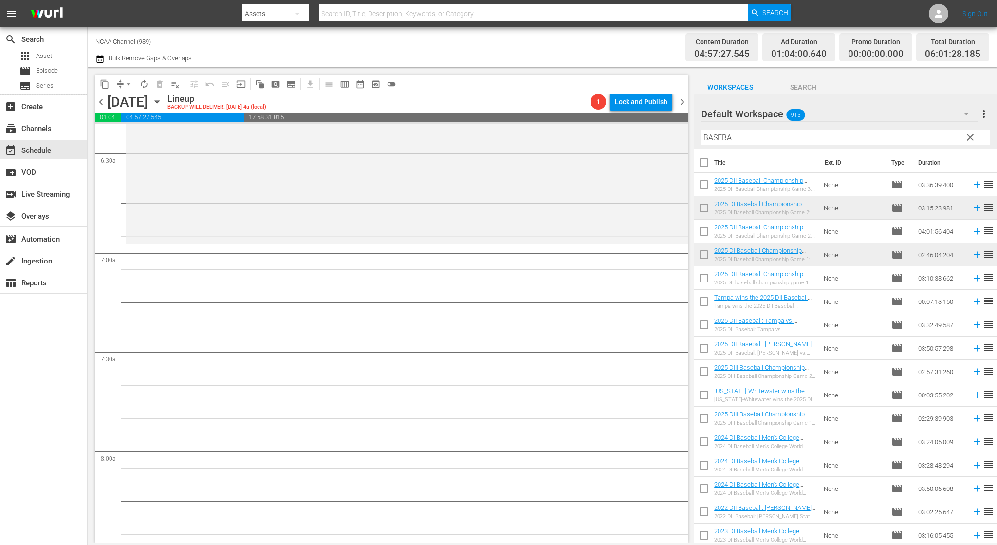
click at [792, 283] on div "2025 DII baseball championship game 1: Central [US_STATE] vs. Tampa full replay" at bounding box center [765, 283] width 102 height 6
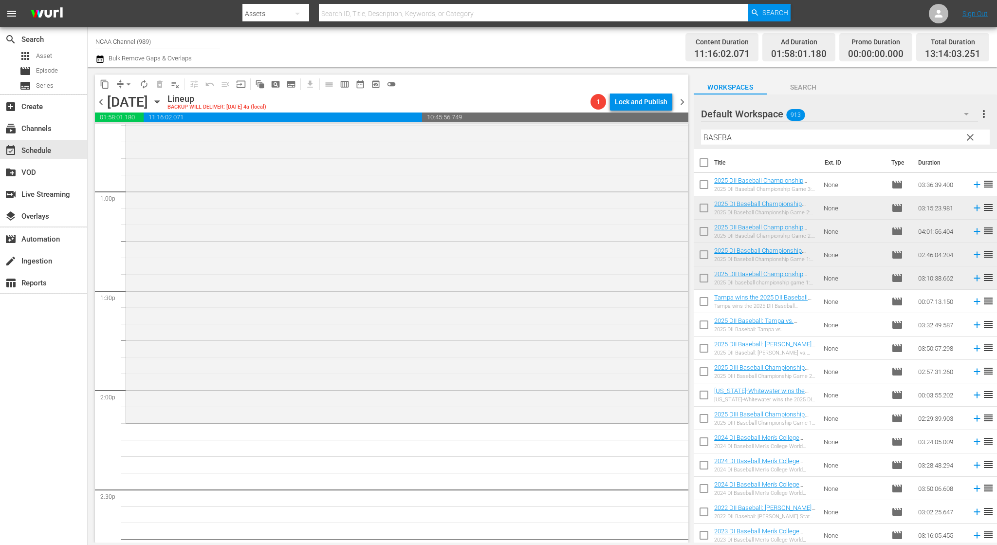
scroll to position [2544, 0]
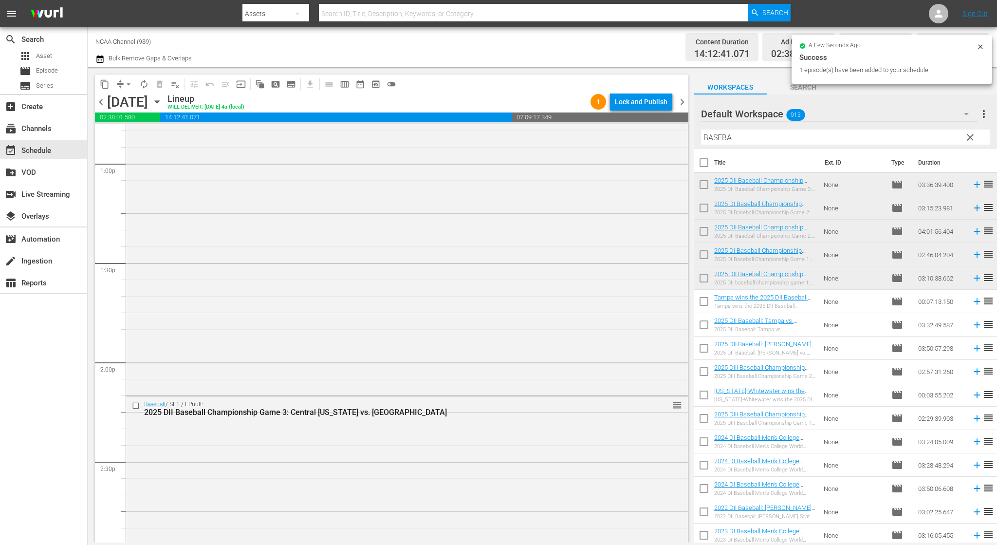
click at [767, 139] on input "BASEBA" at bounding box center [845, 138] width 289 height 16
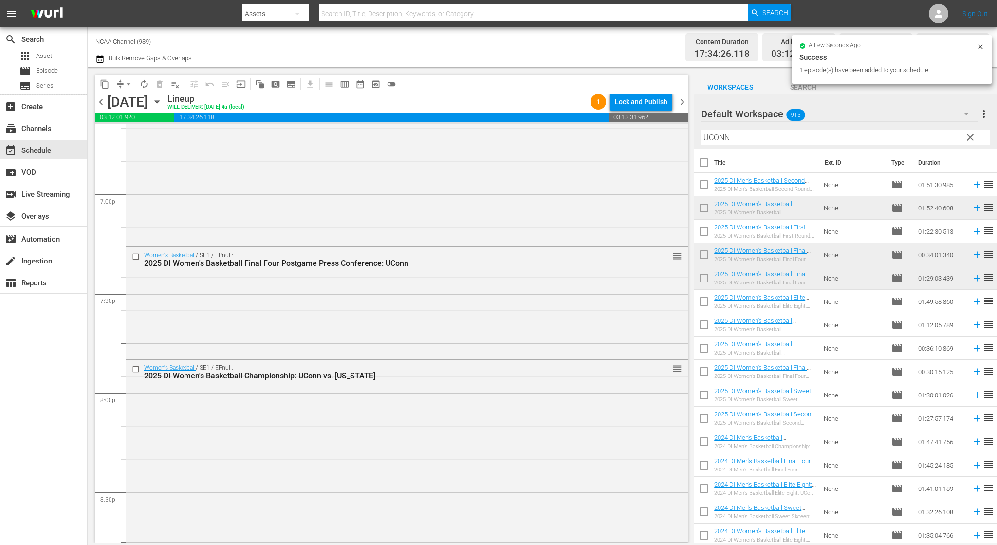
scroll to position [4071, 0]
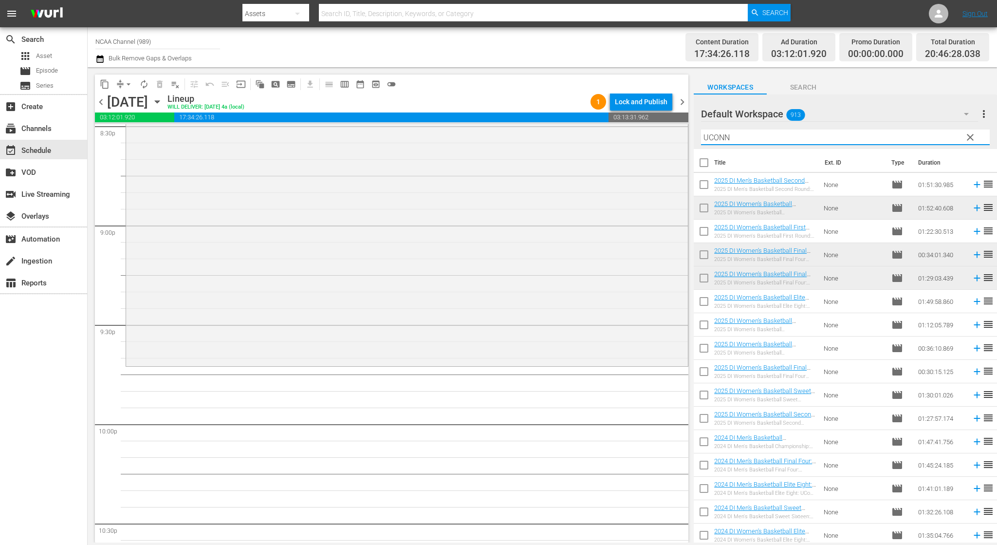
click at [830, 136] on input "UCONN" at bounding box center [845, 138] width 289 height 16
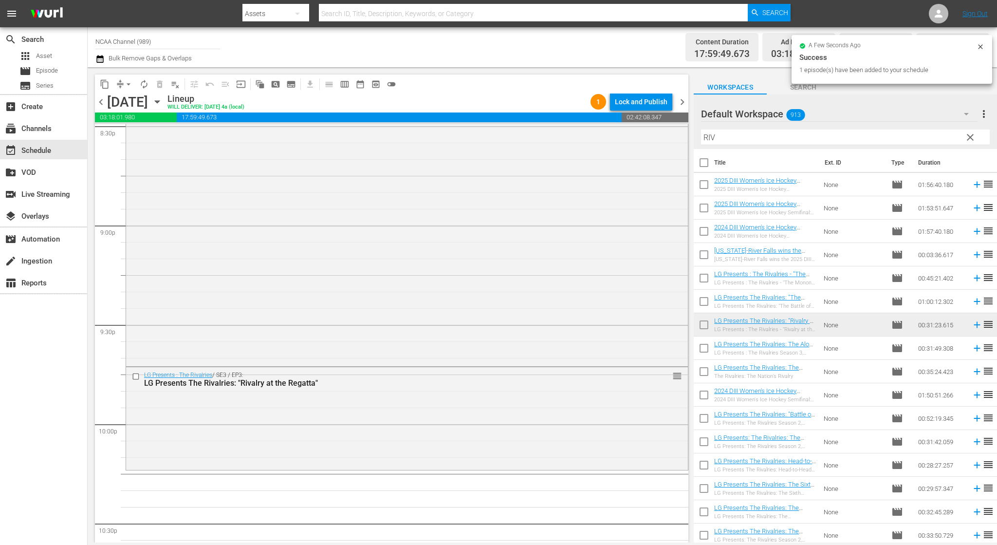
drag, startPoint x: 681, startPoint y: 487, endPoint x: 681, endPoint y: 495, distance: 8.3
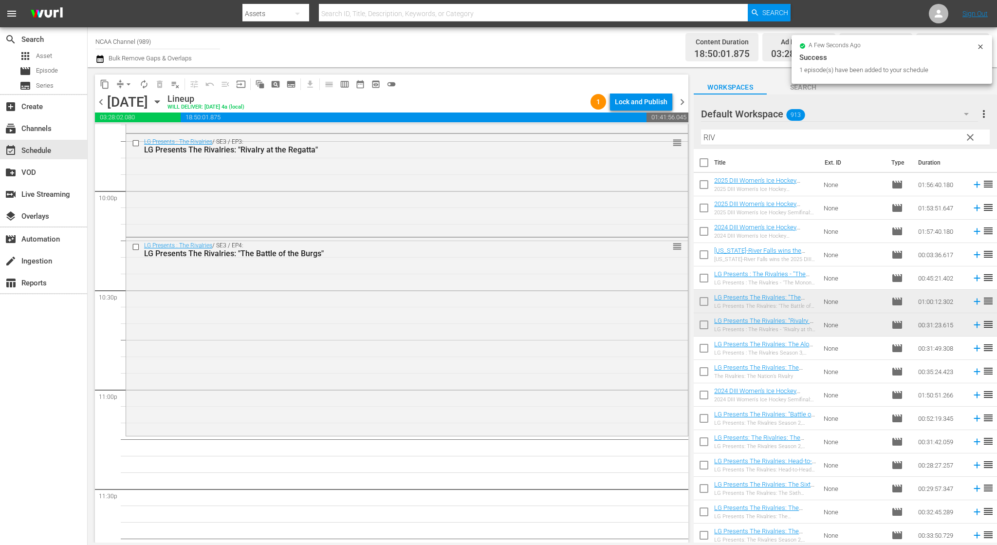
scroll to position [4350, 0]
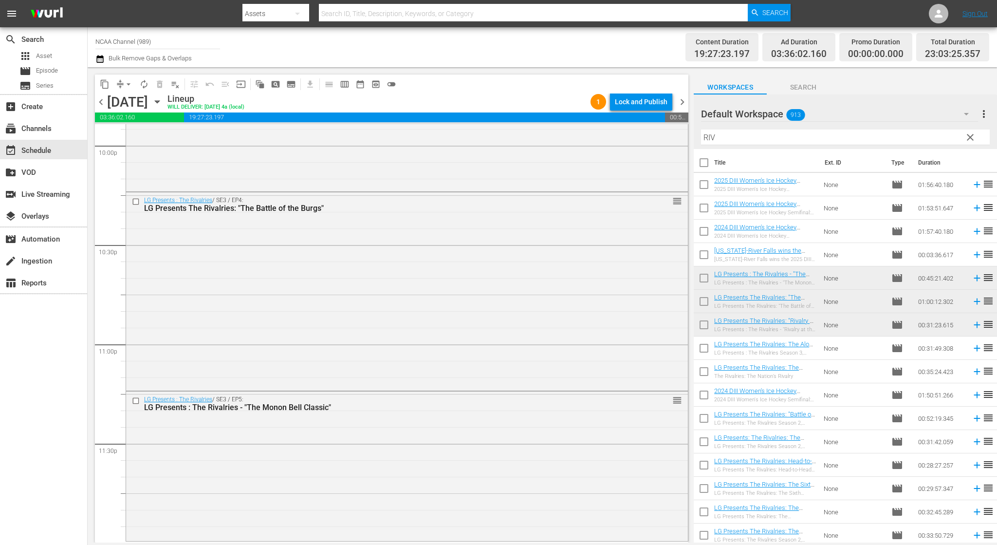
drag, startPoint x: 681, startPoint y: 533, endPoint x: 686, endPoint y: 532, distance: 4.9
click at [561, 502] on div "LG Presents : The Rivalries / SE3 / EP5: LG Presents : The Rivalries - "The Mon…" at bounding box center [407, 465] width 562 height 147
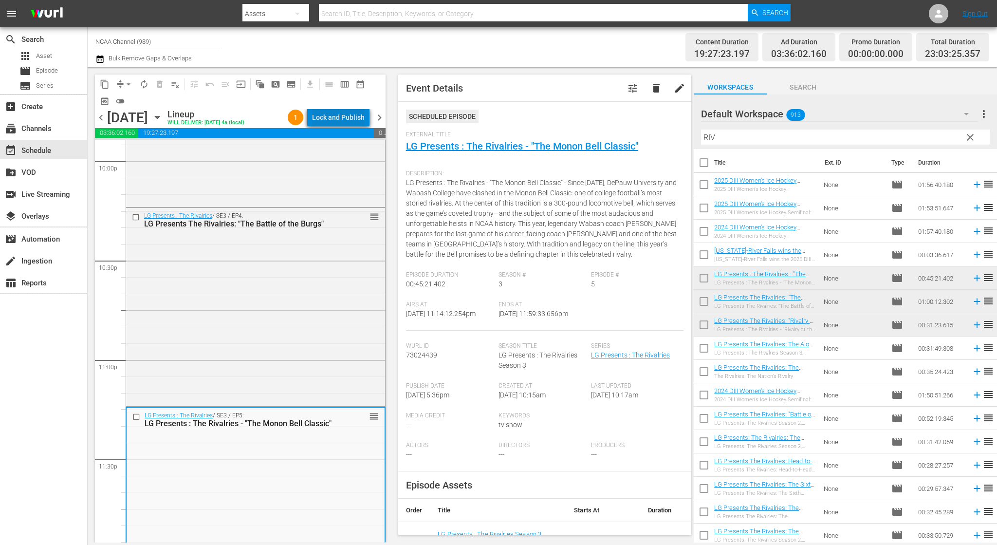
click at [361, 120] on div "Lock and Publish" at bounding box center [338, 118] width 53 height 18
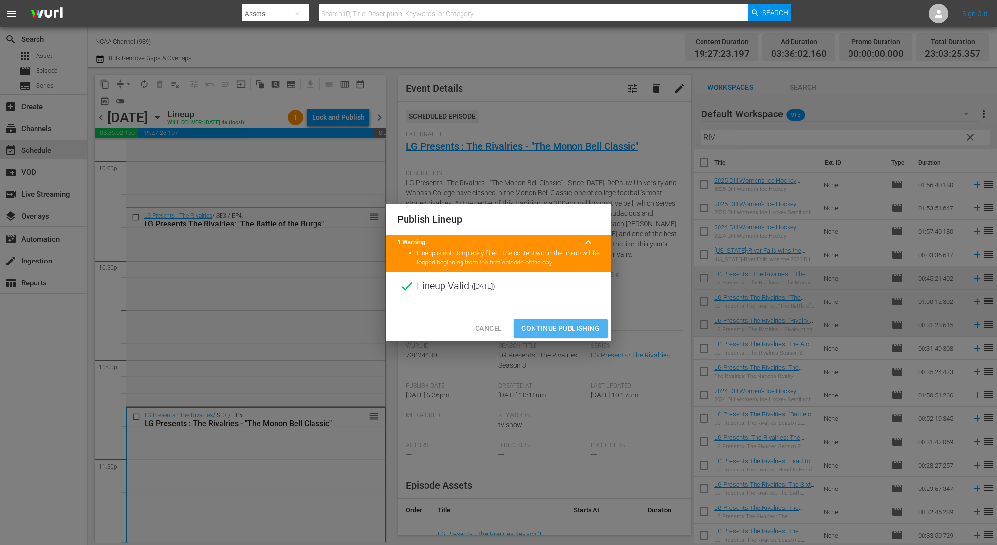
click at [592, 330] on span "Continue Publishing" at bounding box center [561, 328] width 78 height 12
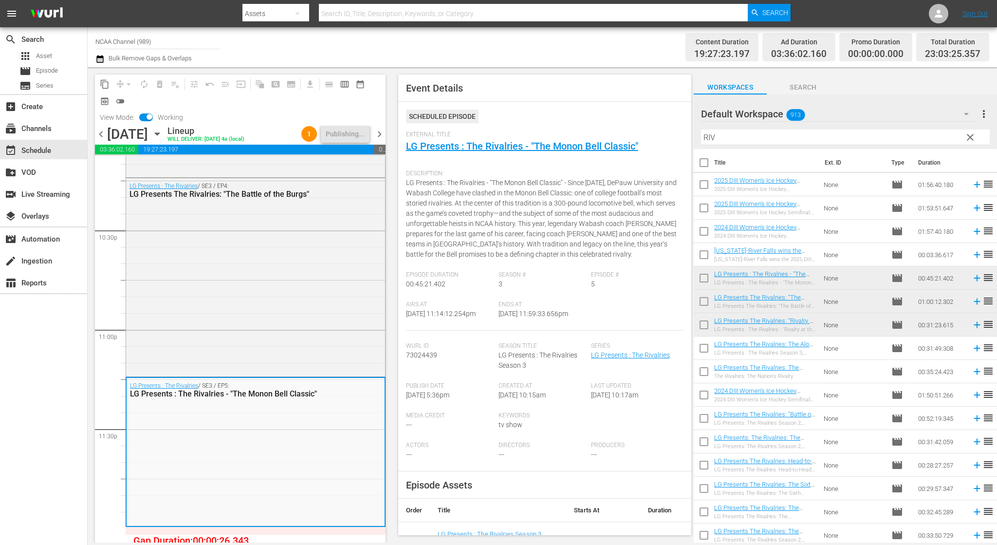
scroll to position [4393, 0]
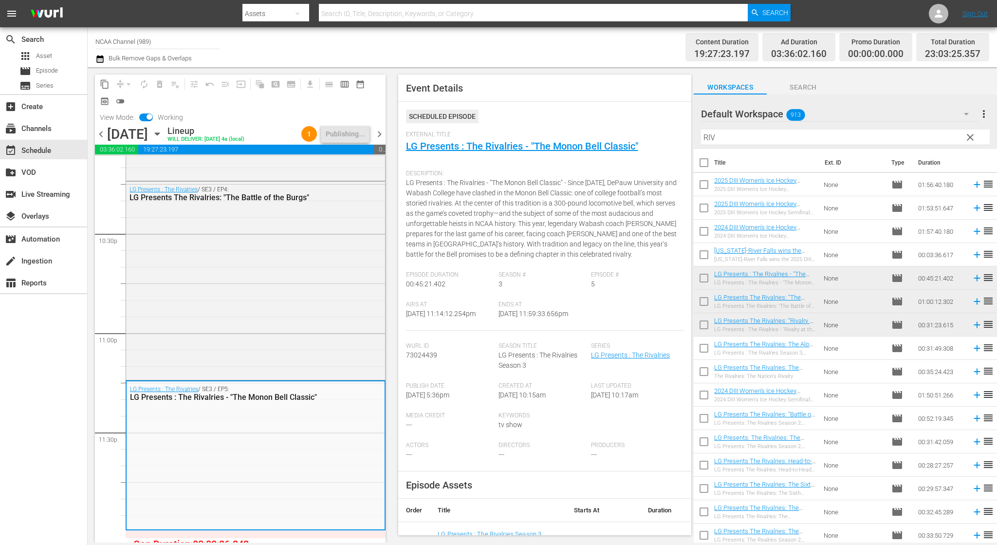
drag, startPoint x: 466, startPoint y: 463, endPoint x: 733, endPoint y: 420, distance: 270.8
click at [655, 416] on div "Wurl Id 73024439 Season Title LG Presents : The Rivalries Season 3 Series LG Pr…" at bounding box center [545, 406] width 278 height 129
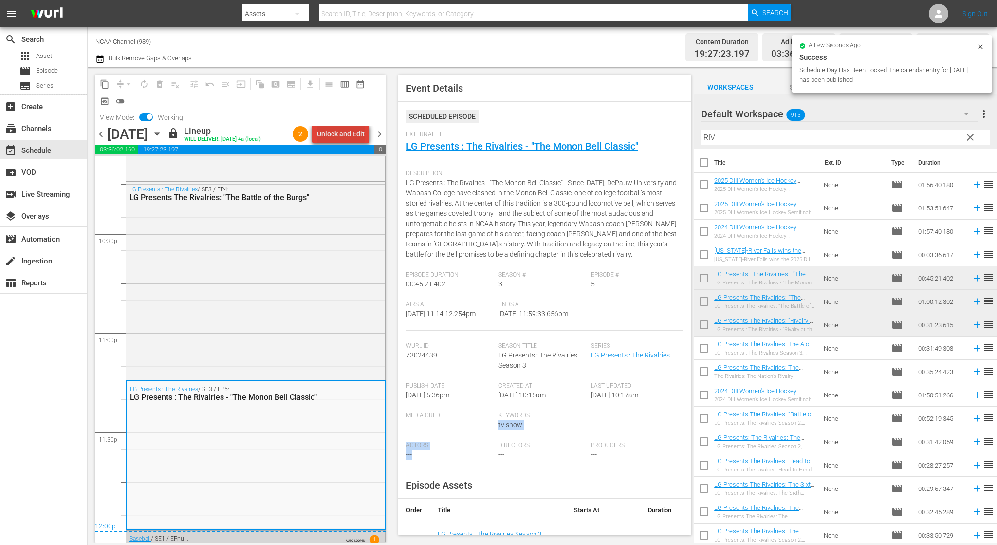
click at [360, 128] on div "Unlock and Edit" at bounding box center [341, 134] width 48 height 18
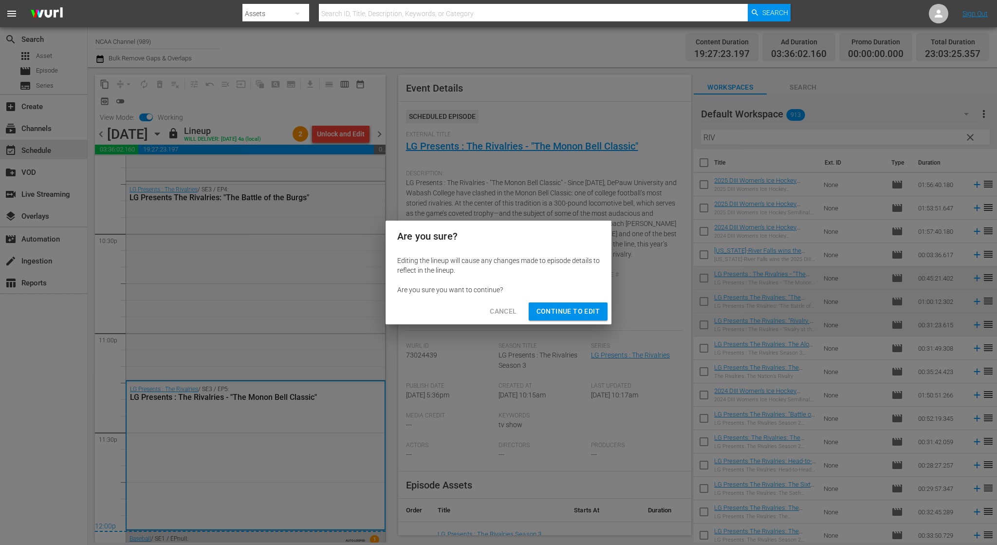
click at [598, 302] on div "Cancel Continue to Edit" at bounding box center [499, 312] width 226 height 26
click at [591, 309] on span "Continue to Edit" at bounding box center [568, 311] width 63 height 12
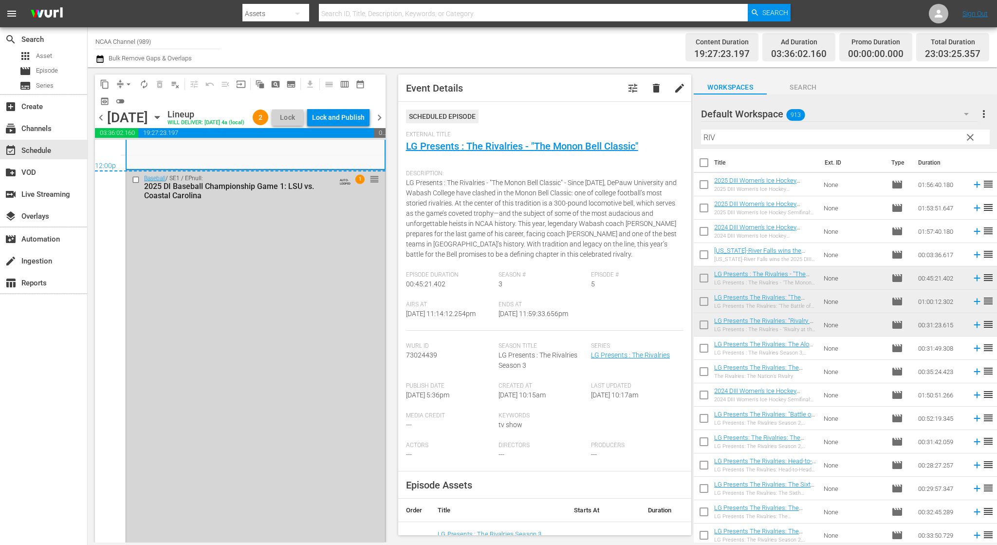
scroll to position [4914, 0]
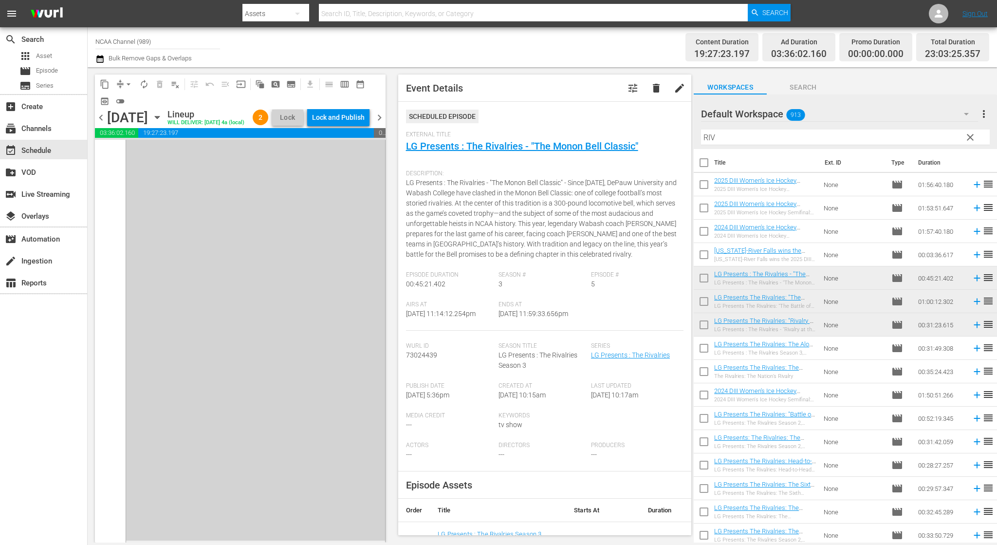
click at [329, 295] on div "Baseball / SE1 / EPnull: 2025 DI Baseball Championship Game 1: LSU vs. Coastal …" at bounding box center [255, 267] width 259 height 547
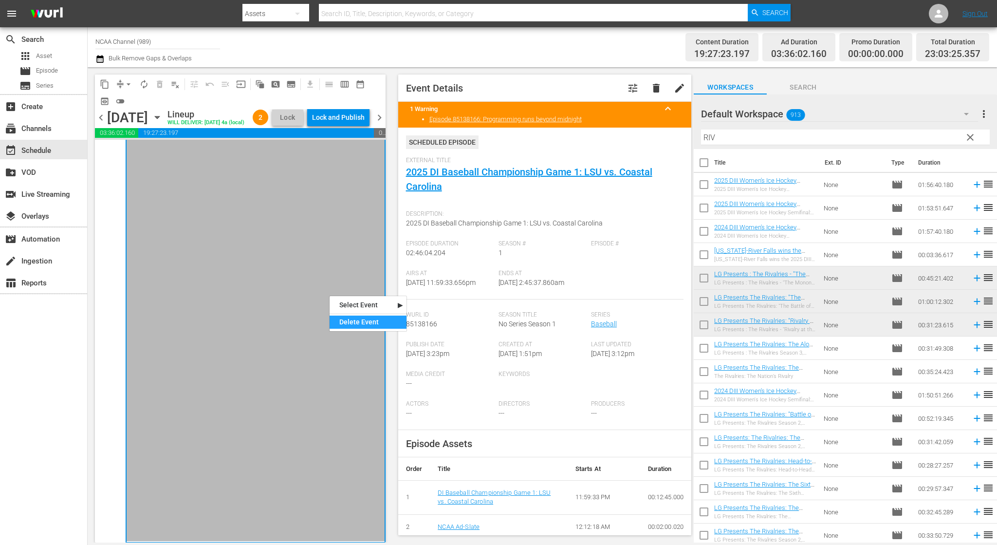
click at [345, 318] on div "Delete Event" at bounding box center [368, 322] width 77 height 13
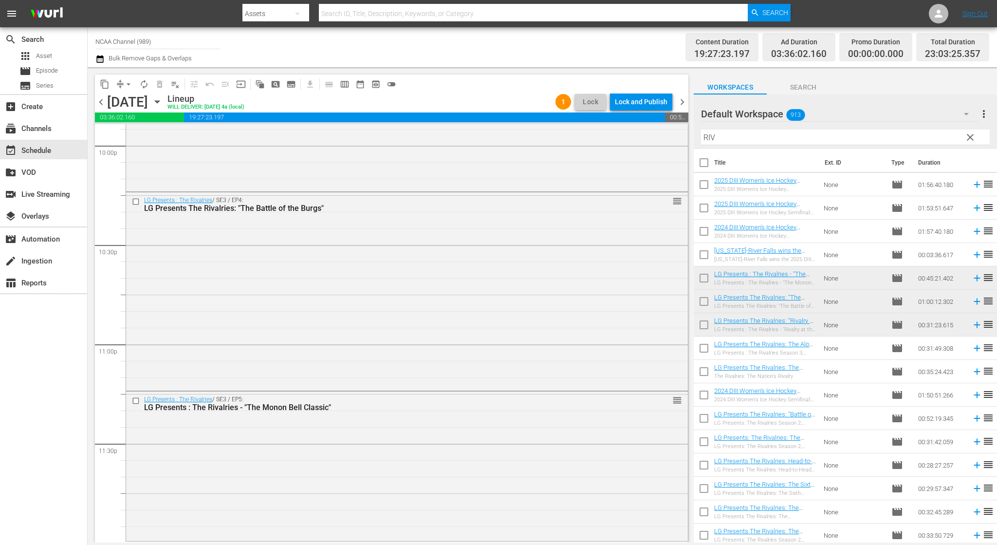
scroll to position [4350, 0]
click at [822, 339] on td "None" at bounding box center [854, 348] width 68 height 23
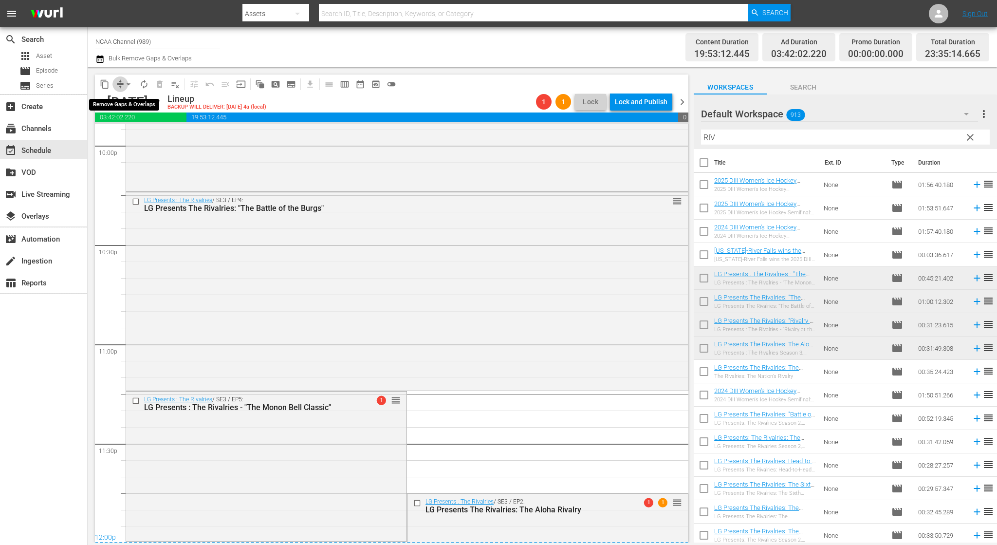
click at [122, 76] on button "compress" at bounding box center [120, 84] width 16 height 16
click at [122, 81] on button "arrow_drop_down" at bounding box center [129, 84] width 16 height 16
click at [132, 131] on li "Align to End of Previous Day" at bounding box center [129, 136] width 102 height 16
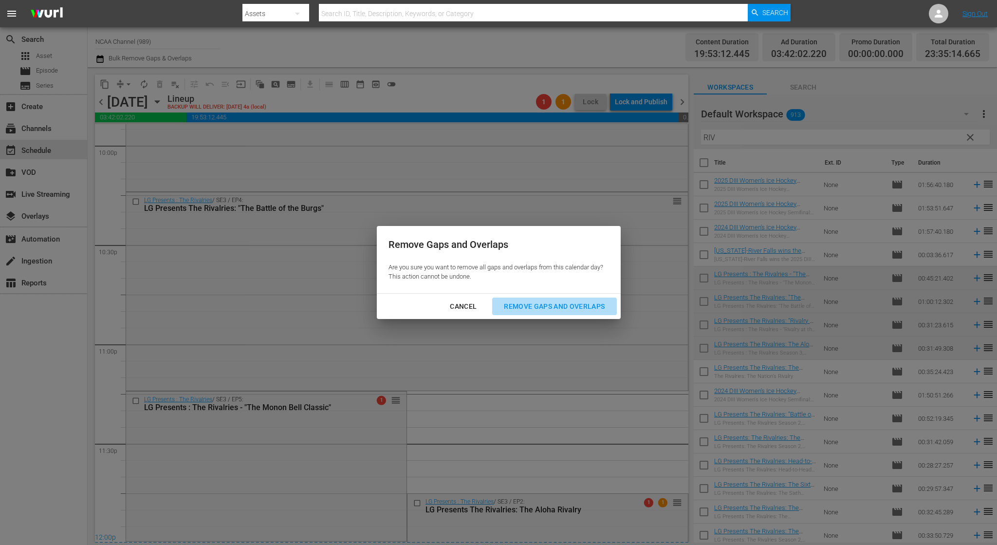
click at [600, 301] on div "Remove Gaps and Overlaps" at bounding box center [554, 306] width 116 height 12
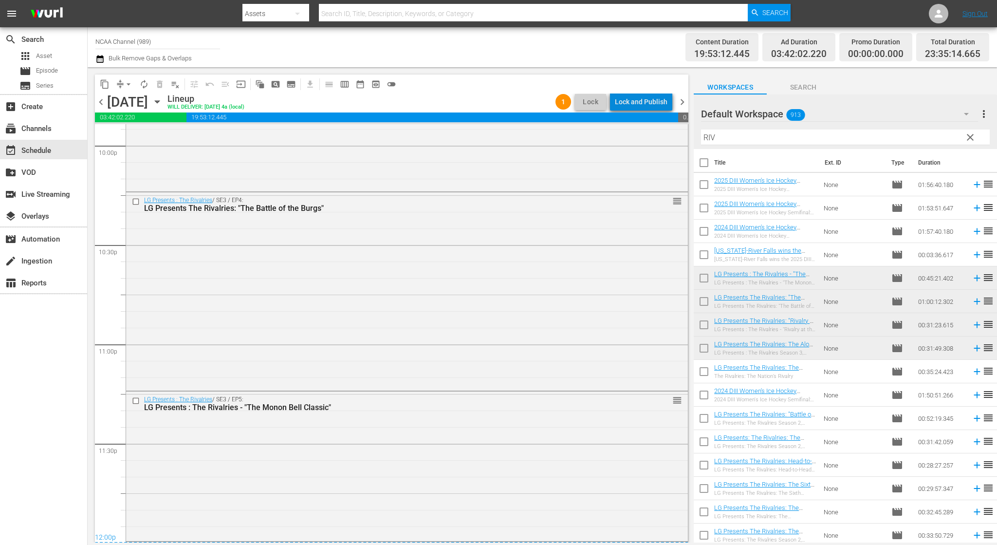
click at [649, 101] on div "Lock and Publish" at bounding box center [641, 102] width 53 height 18
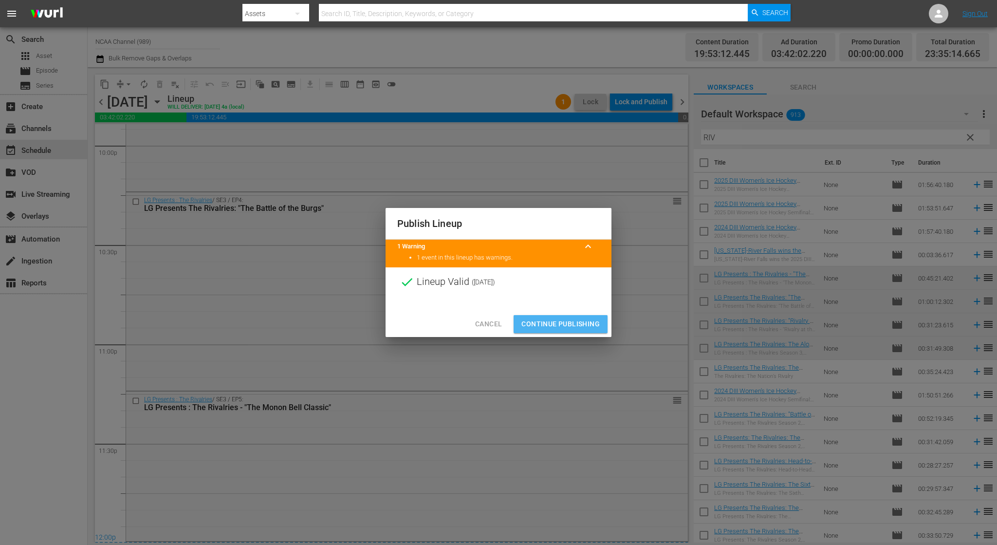
click at [561, 320] on span "Continue Publishing" at bounding box center [561, 324] width 78 height 12
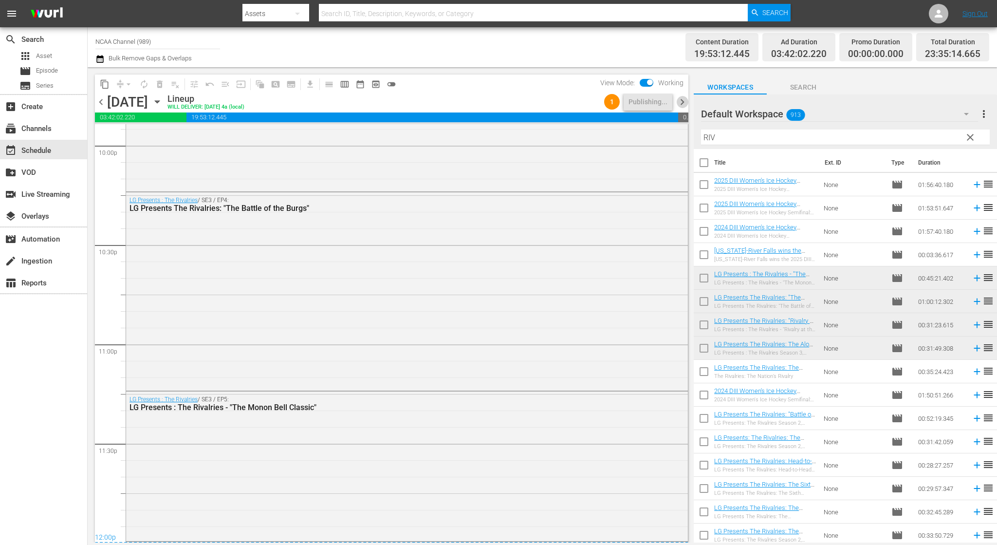
click at [680, 103] on span "chevron_right" at bounding box center [682, 102] width 12 height 12
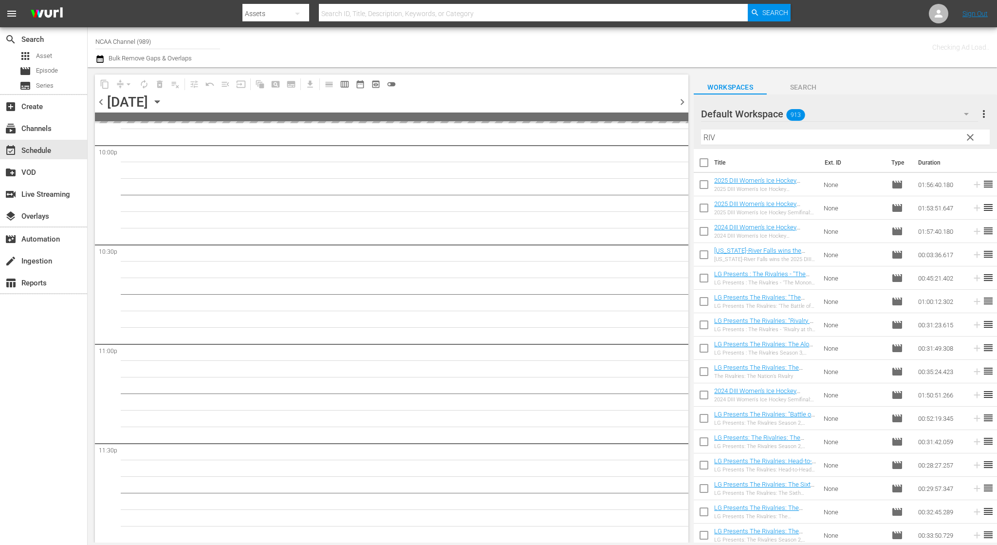
scroll to position [4349, 0]
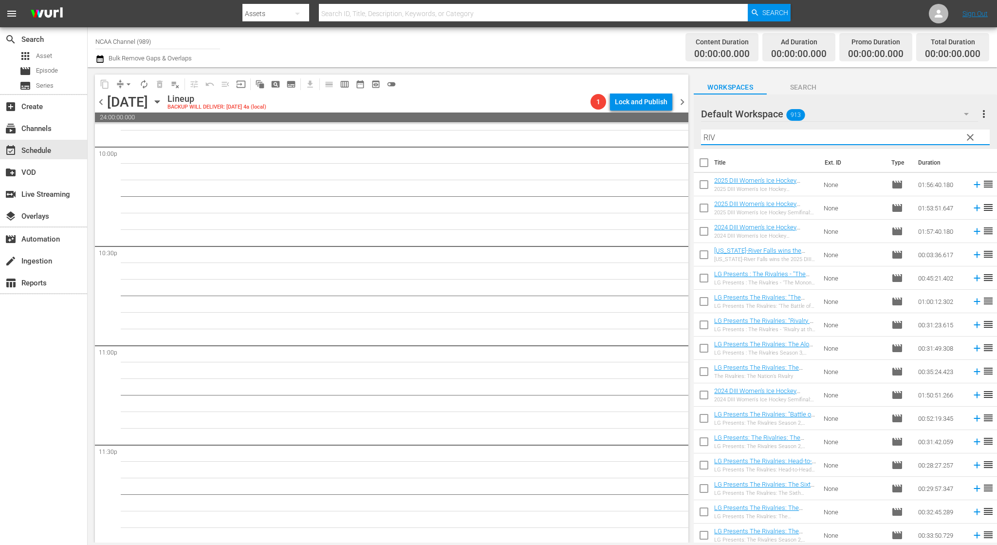
click at [756, 138] on input "RIV" at bounding box center [845, 138] width 289 height 16
type input "B"
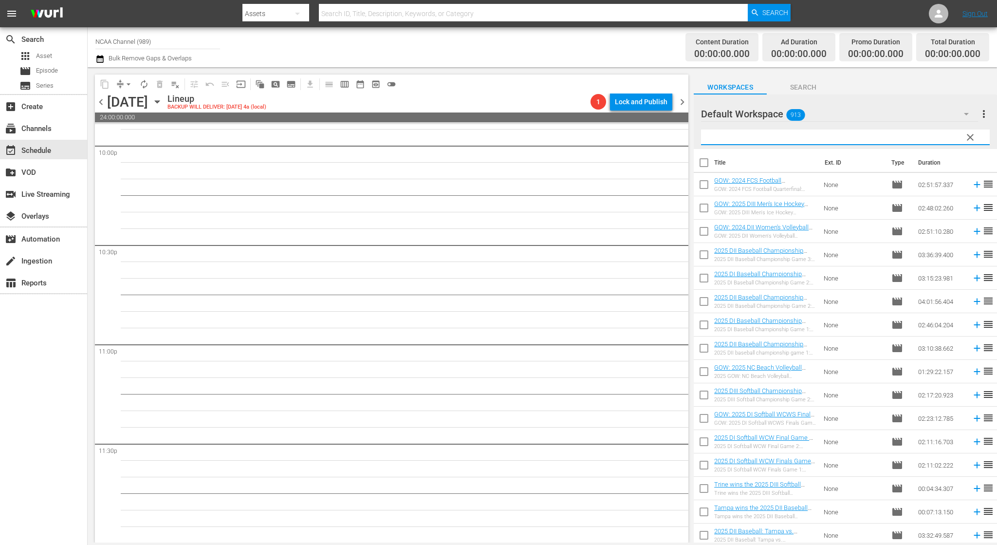
click at [756, 138] on input "text" at bounding box center [845, 138] width 289 height 16
click at [722, 139] on input "text" at bounding box center [845, 138] width 289 height 16
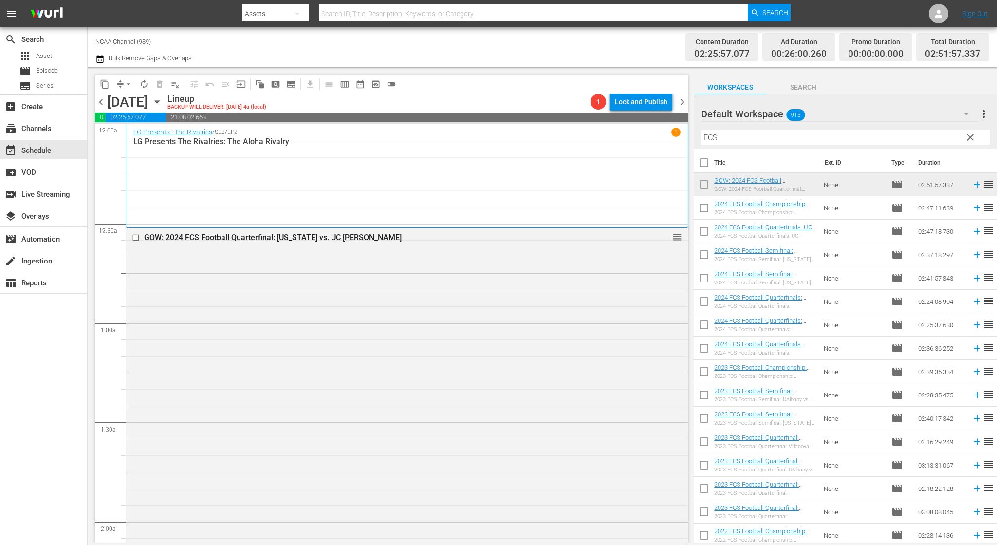
scroll to position [366, 0]
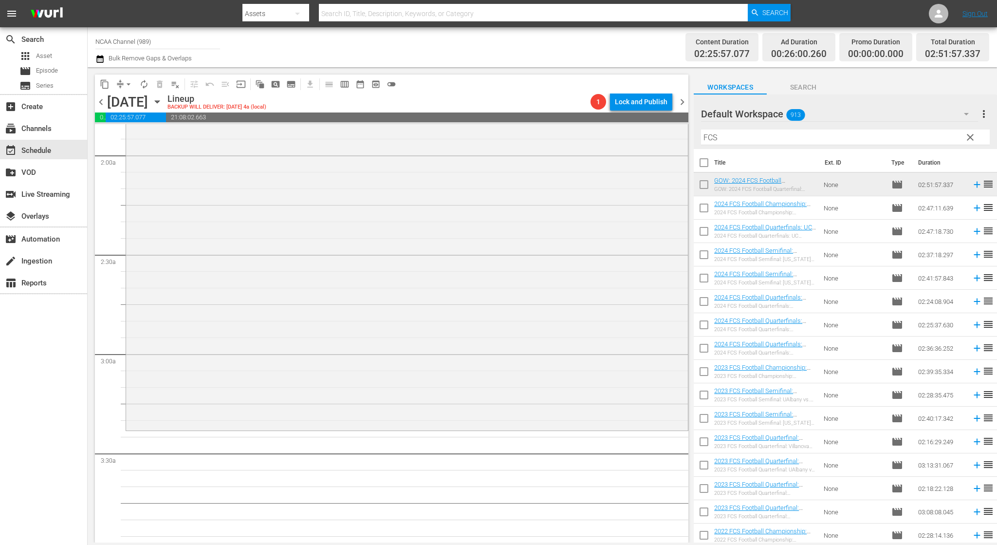
click at [848, 226] on td "None" at bounding box center [854, 231] width 68 height 23
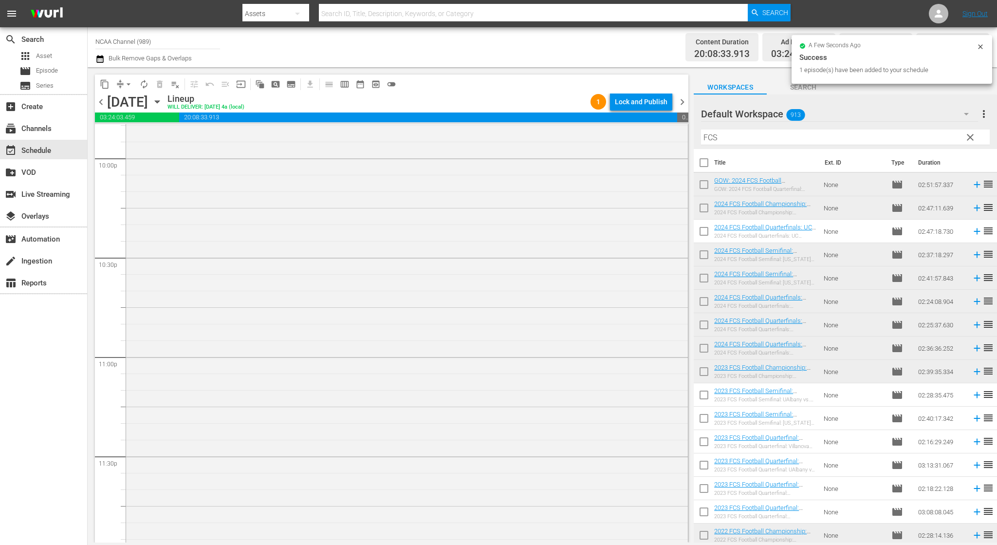
scroll to position [4363, 0]
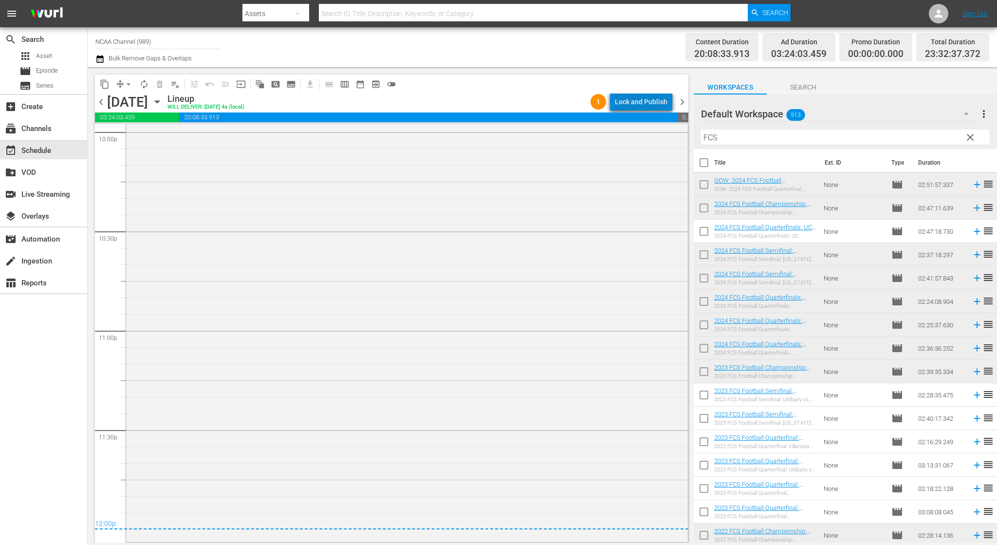
click at [660, 102] on div "Lock and Publish" at bounding box center [641, 102] width 53 height 18
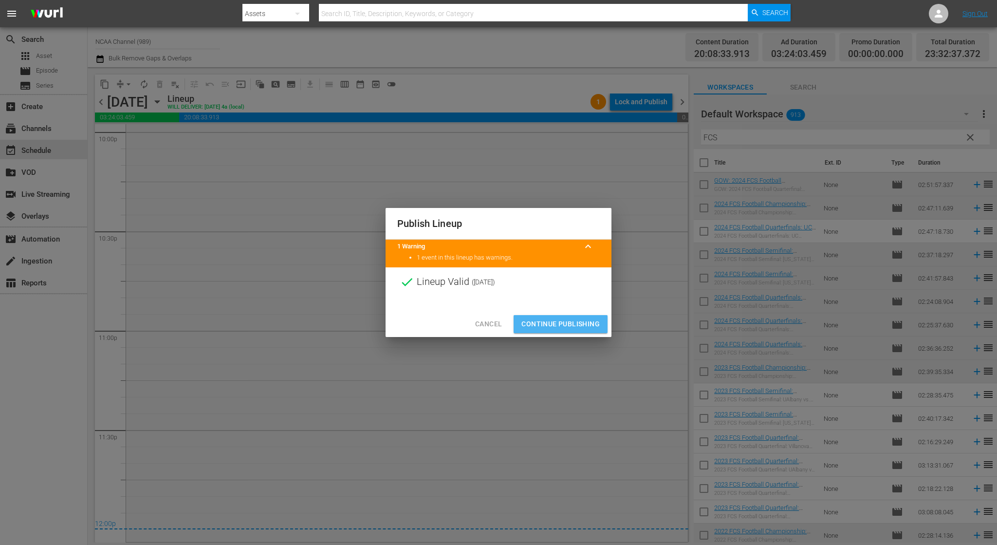
click at [570, 324] on span "Continue Publishing" at bounding box center [561, 324] width 78 height 12
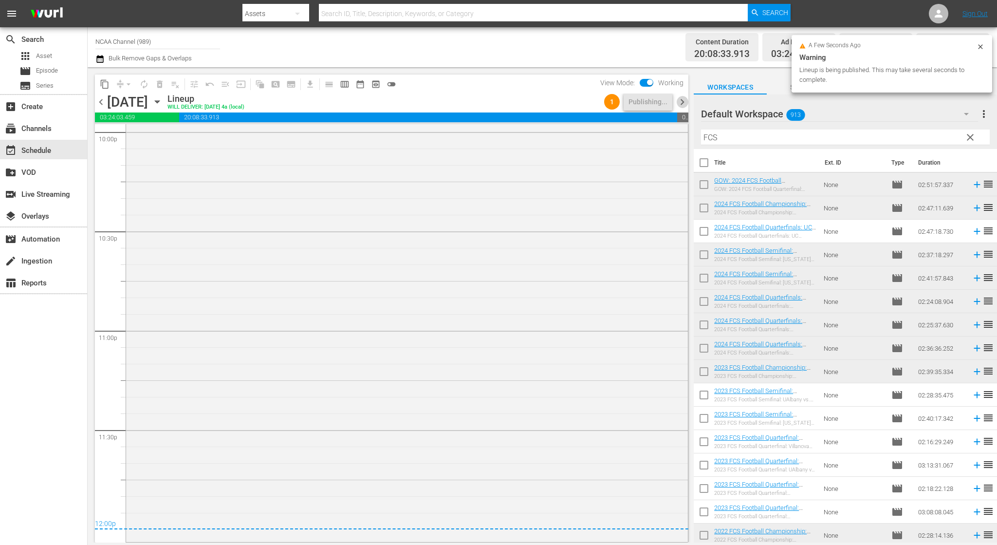
click at [682, 108] on span "chevron_right" at bounding box center [682, 102] width 12 height 12
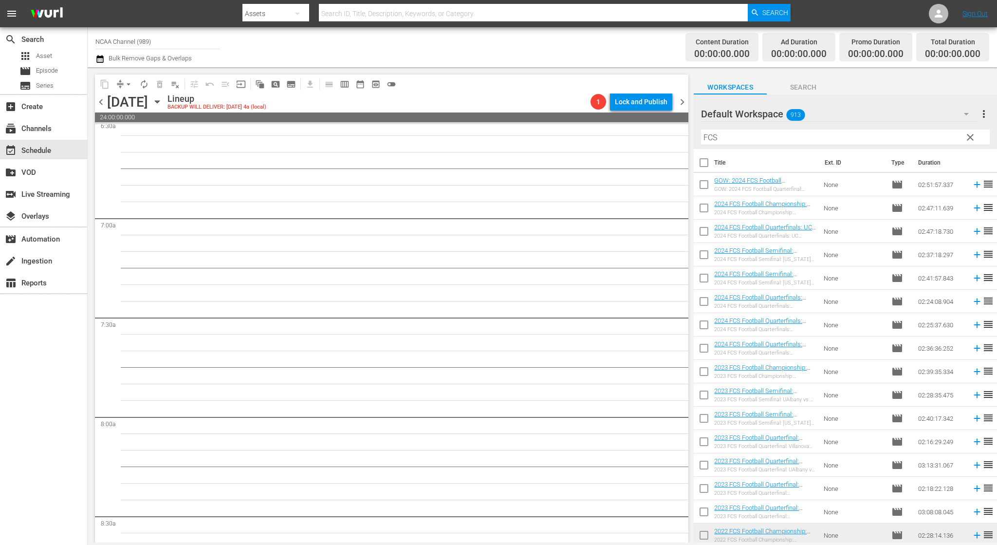
scroll to position [76, 0]
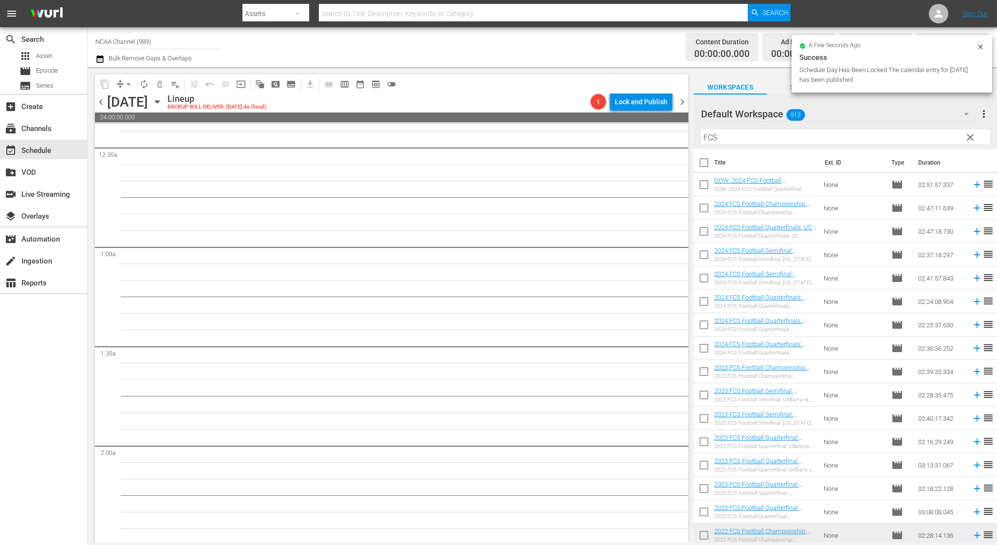
click at [731, 142] on input "FCS" at bounding box center [845, 138] width 289 height 16
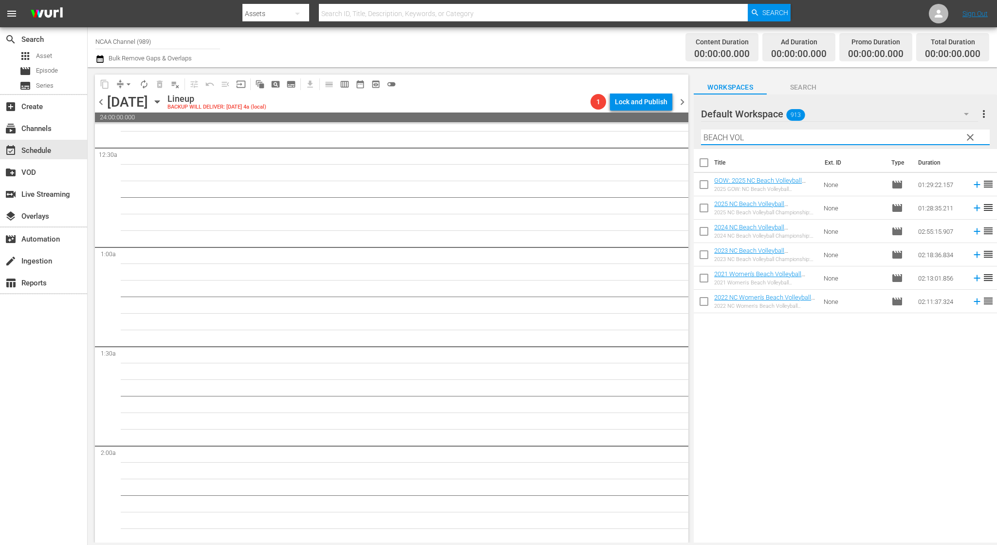
scroll to position [0, 0]
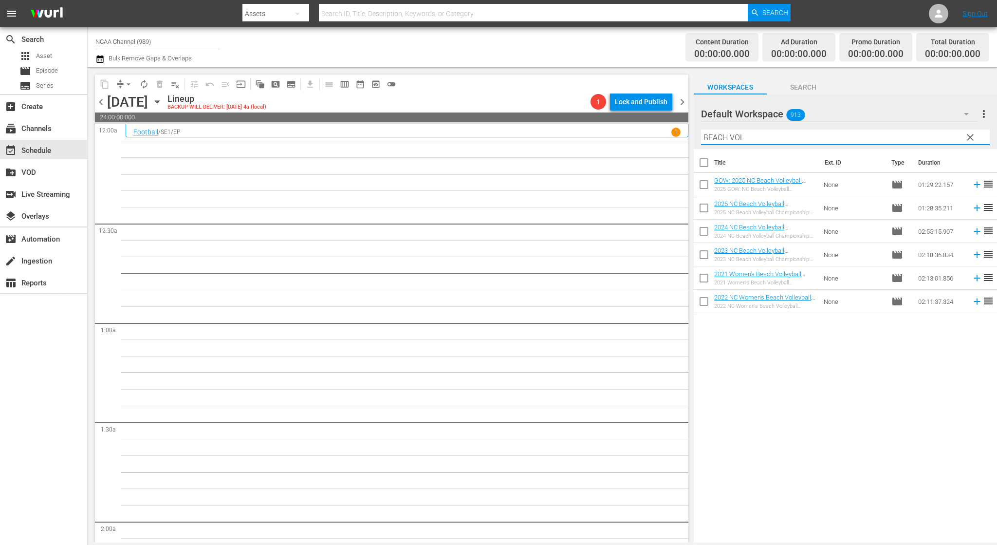
type input "BEACH VOL"
click at [656, 91] on div "content_copy compress arrow_drop_down autorenew_outlined delete_forever_outline…" at bounding box center [392, 84] width 594 height 19
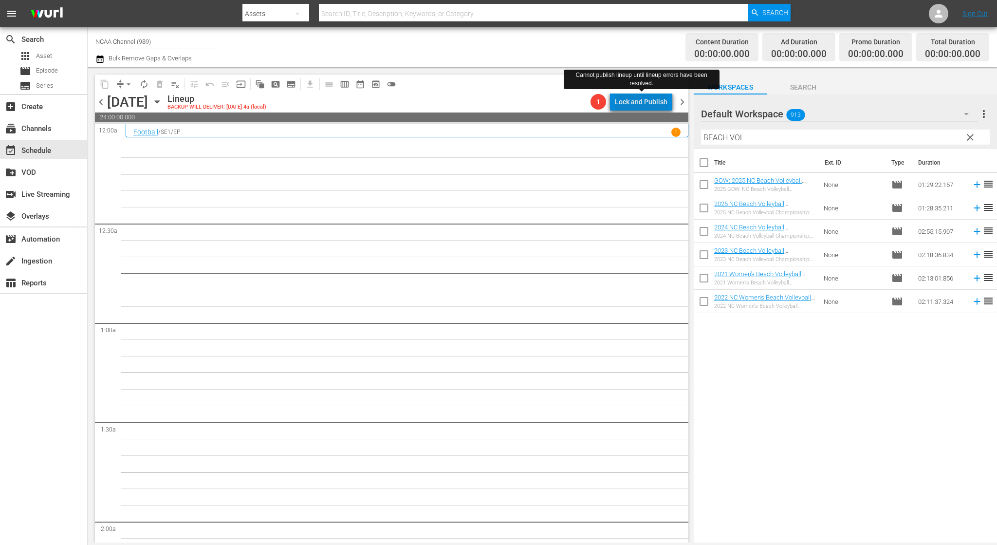
click at [658, 105] on div "Lock and Publish" at bounding box center [641, 102] width 53 height 18
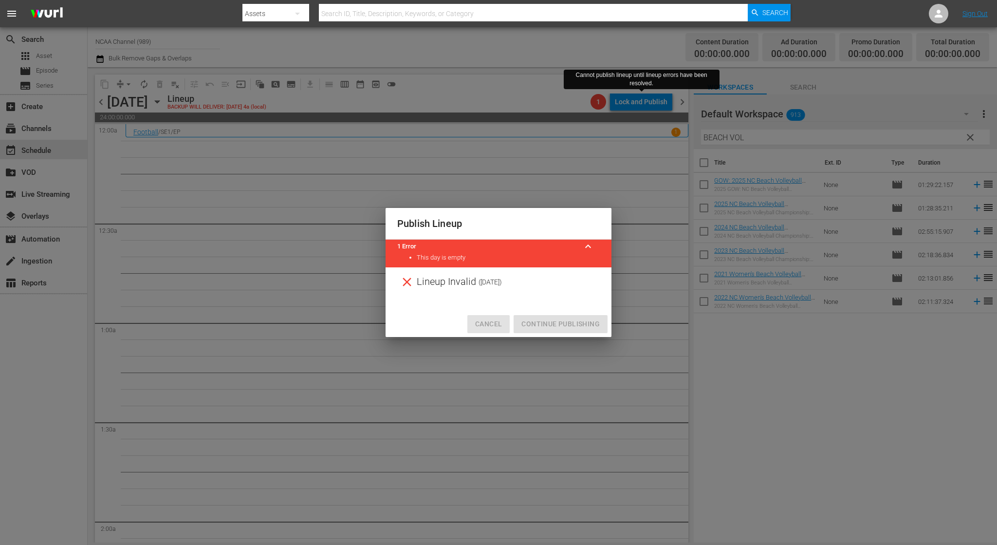
click at [492, 321] on span "Cancel" at bounding box center [488, 324] width 27 height 12
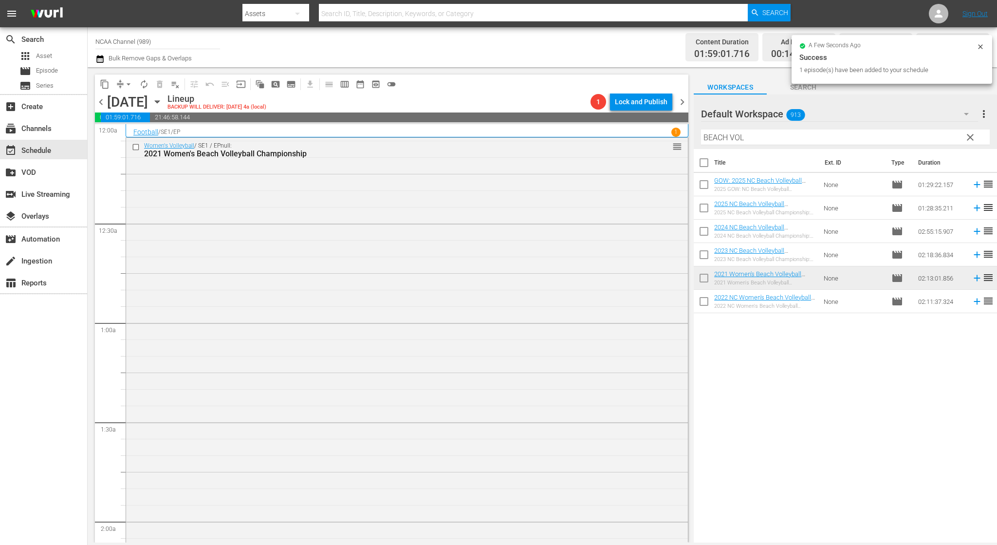
scroll to position [366, 0]
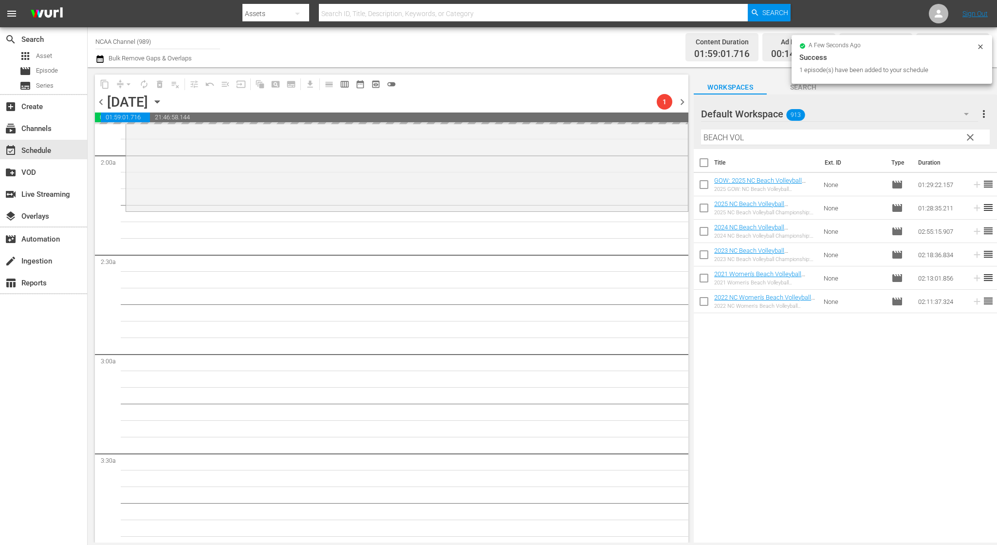
drag, startPoint x: 810, startPoint y: 304, endPoint x: 637, endPoint y: 255, distance: 180.3
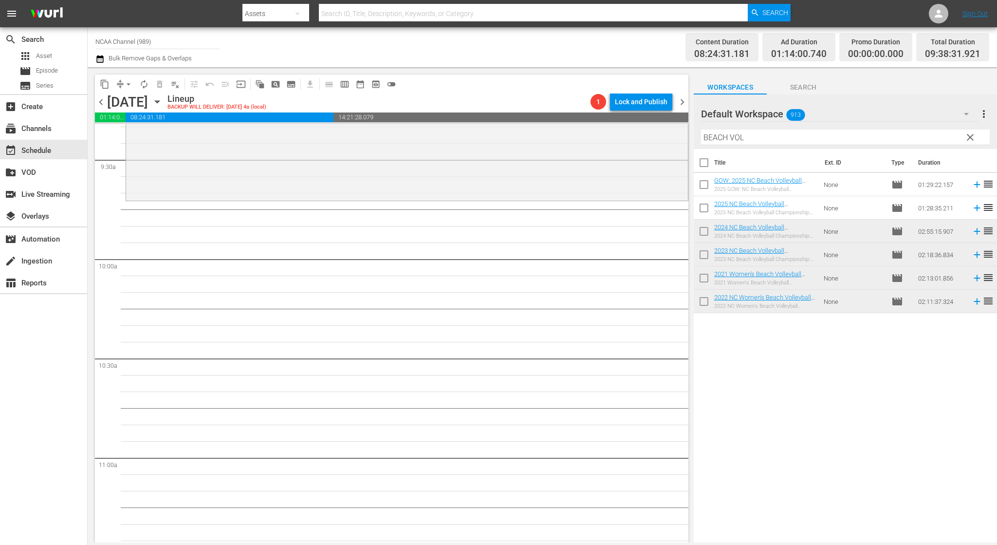
scroll to position [1847, 0]
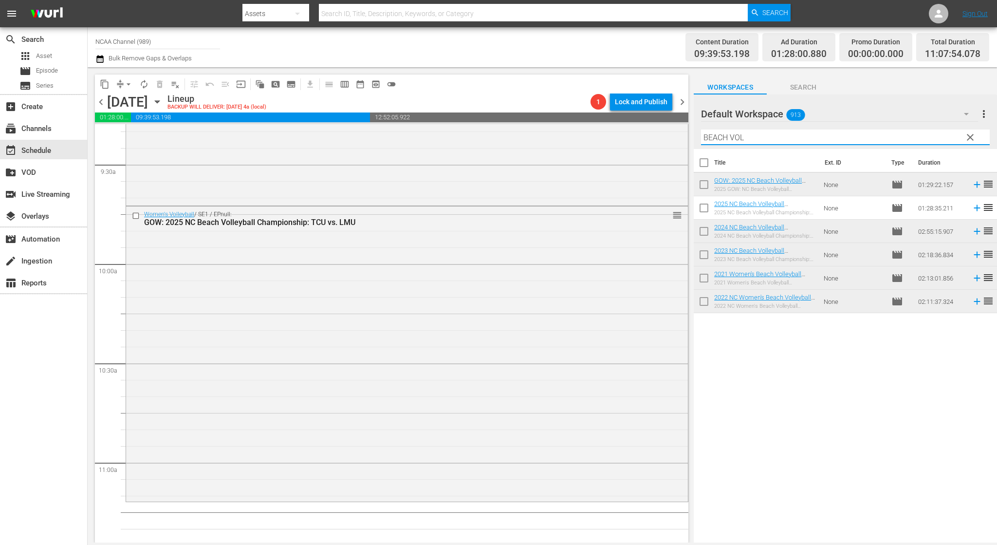
click at [736, 134] on input "BEACH VOL" at bounding box center [845, 138] width 289 height 16
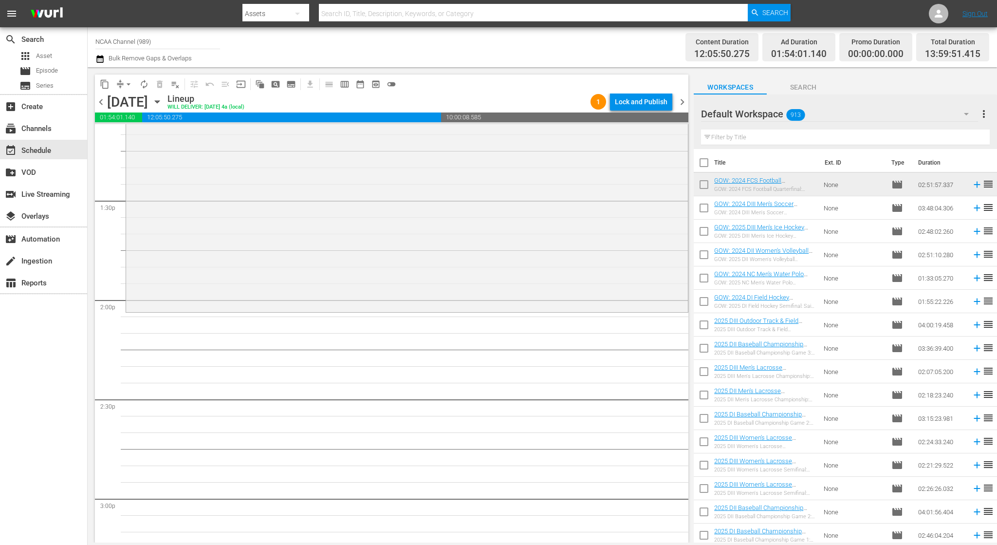
scroll to position [2643, 0]
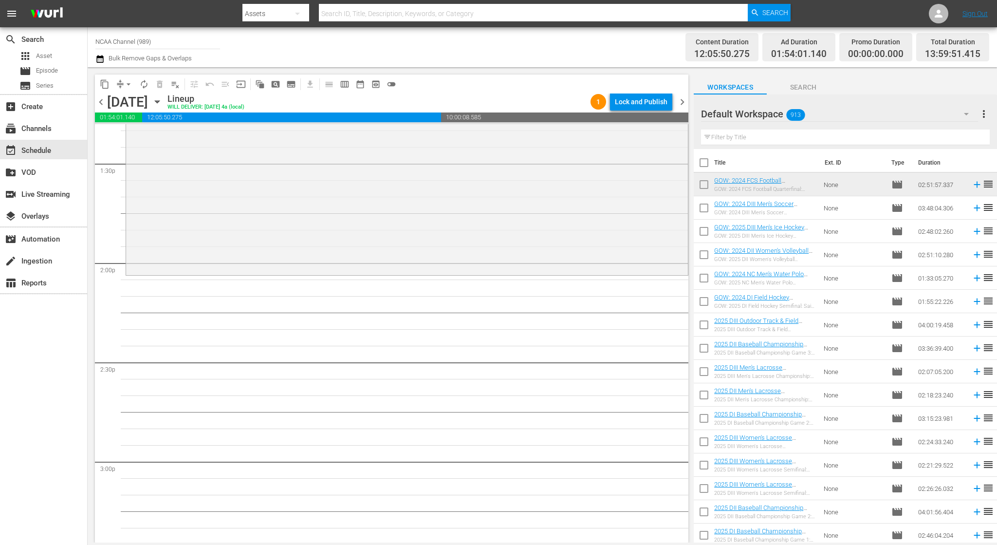
drag, startPoint x: 847, startPoint y: 350, endPoint x: 798, endPoint y: 420, distance: 85.0
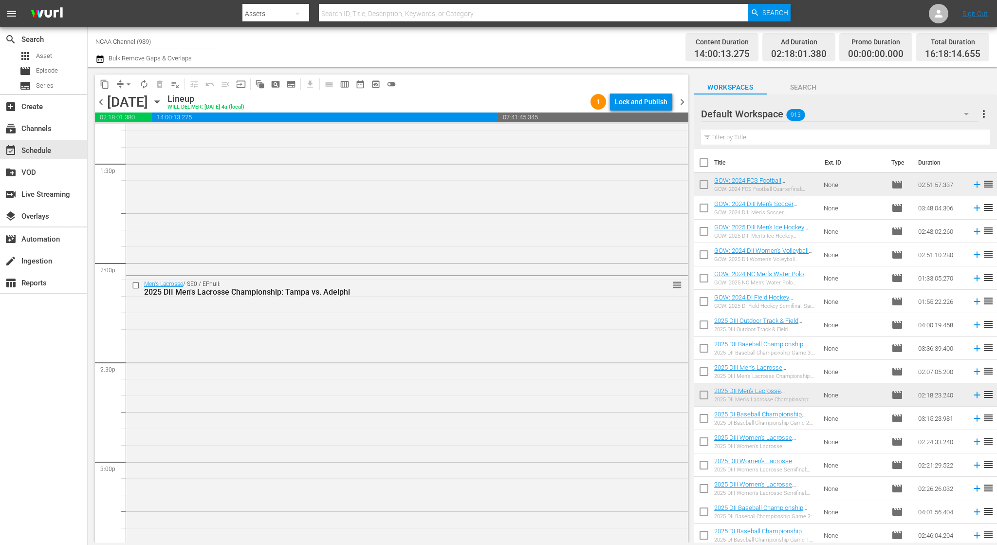
scroll to position [3009, 0]
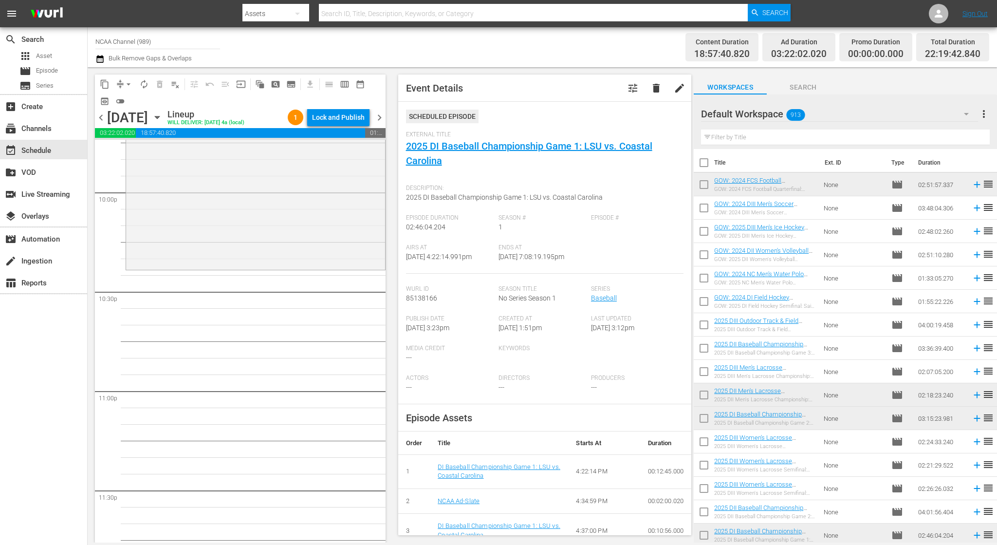
scroll to position [4323, 0]
click at [995, 147] on div "Default Workspace 913 Default more_vert Filter by Title" at bounding box center [845, 121] width 303 height 55
click at [804, 136] on input "text" at bounding box center [845, 138] width 289 height 16
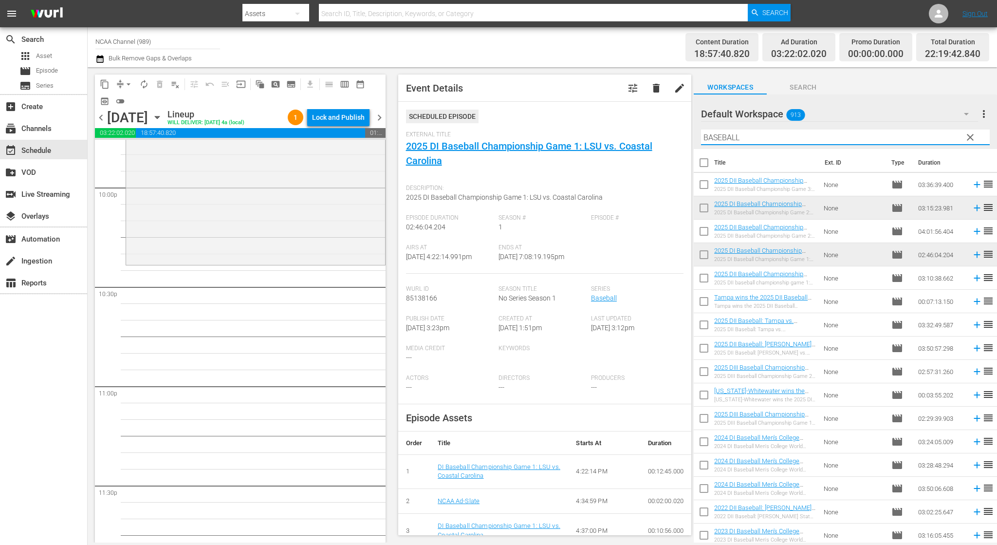
click at [815, 138] on input "BASEBALL" at bounding box center [845, 138] width 289 height 16
click at [787, 137] on input "BASEBALL" at bounding box center [845, 138] width 289 height 16
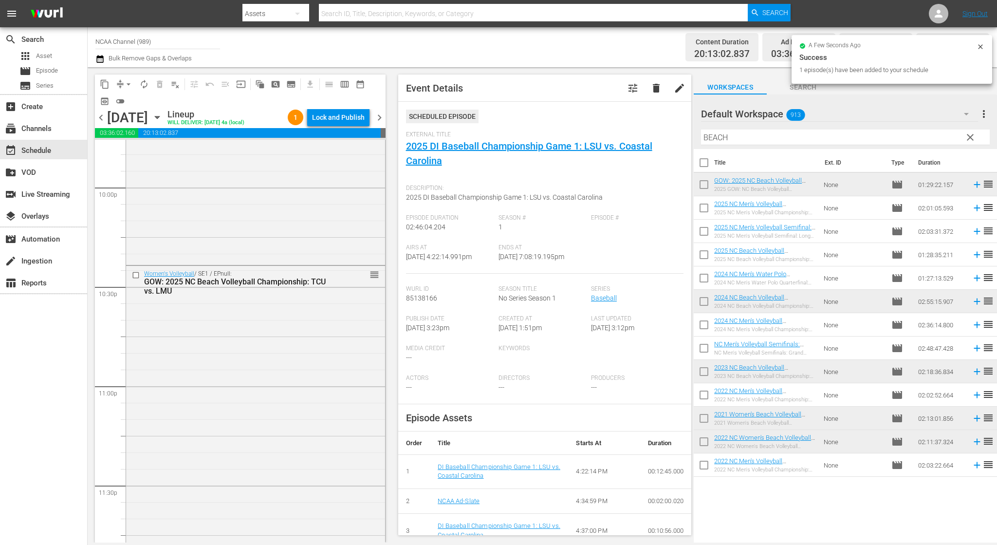
scroll to position [4365, 0]
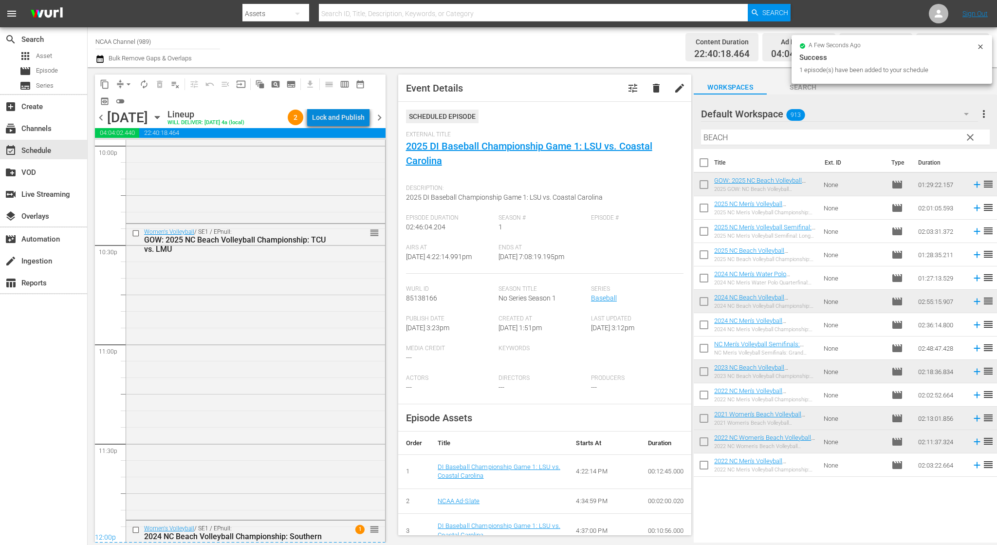
click at [359, 124] on div "Lock and Publish" at bounding box center [338, 118] width 53 height 18
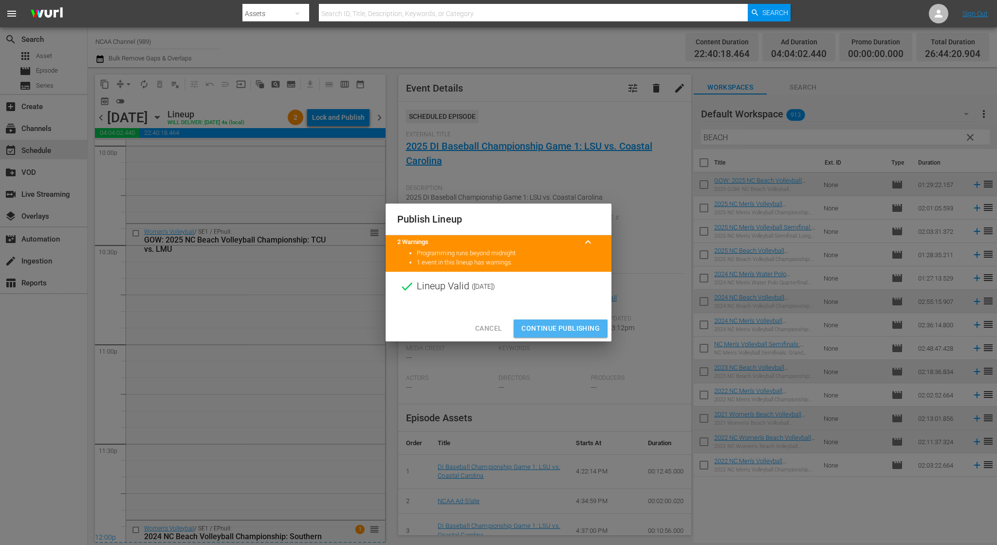
click at [584, 327] on span "Continue Publishing" at bounding box center [561, 328] width 78 height 12
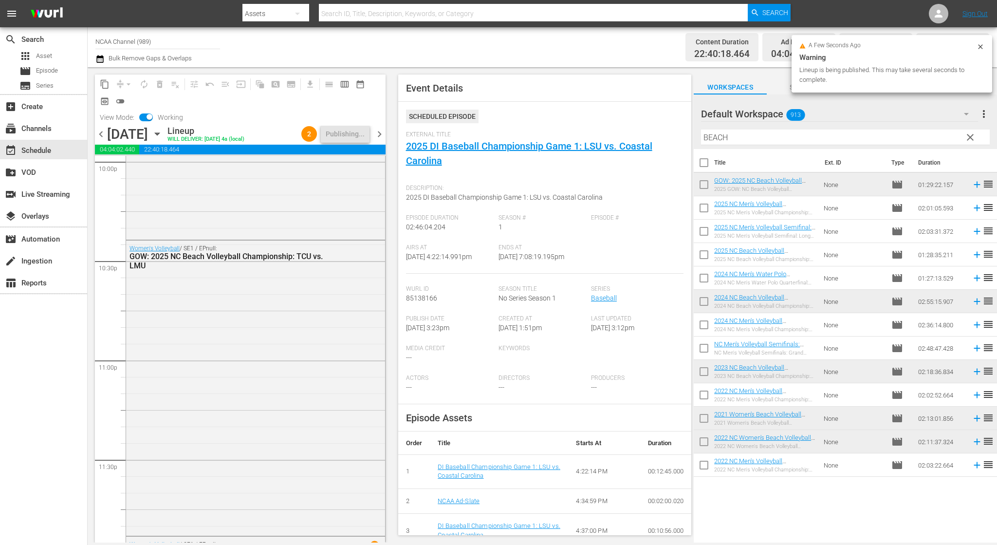
click at [380, 131] on span "chevron_right" at bounding box center [380, 134] width 12 height 12
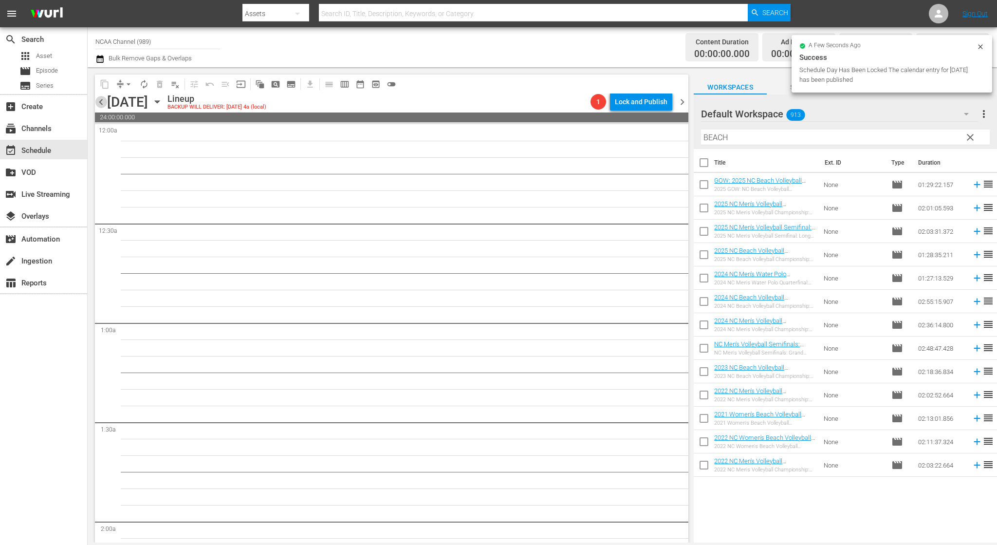
click at [98, 100] on span "chevron_left" at bounding box center [101, 102] width 12 height 12
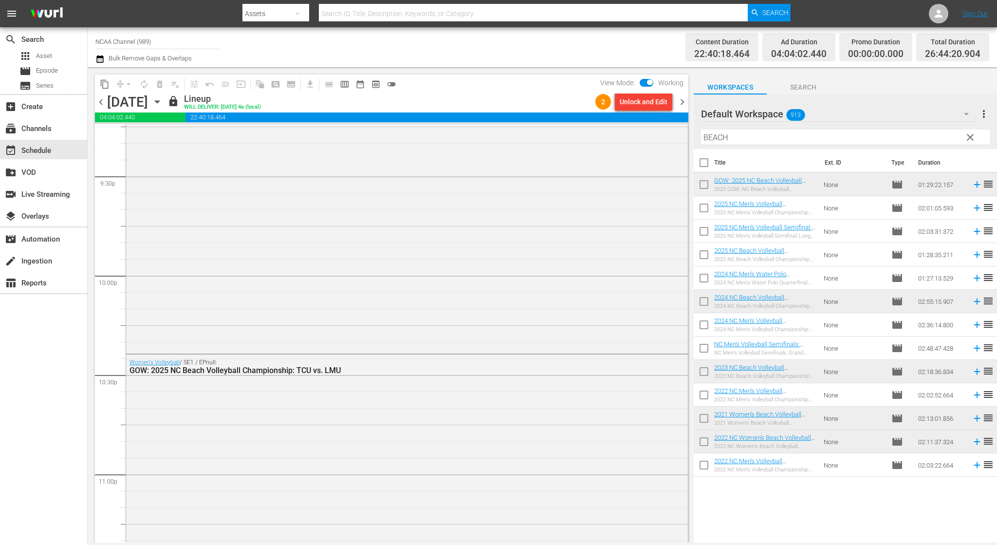
scroll to position [4494, 0]
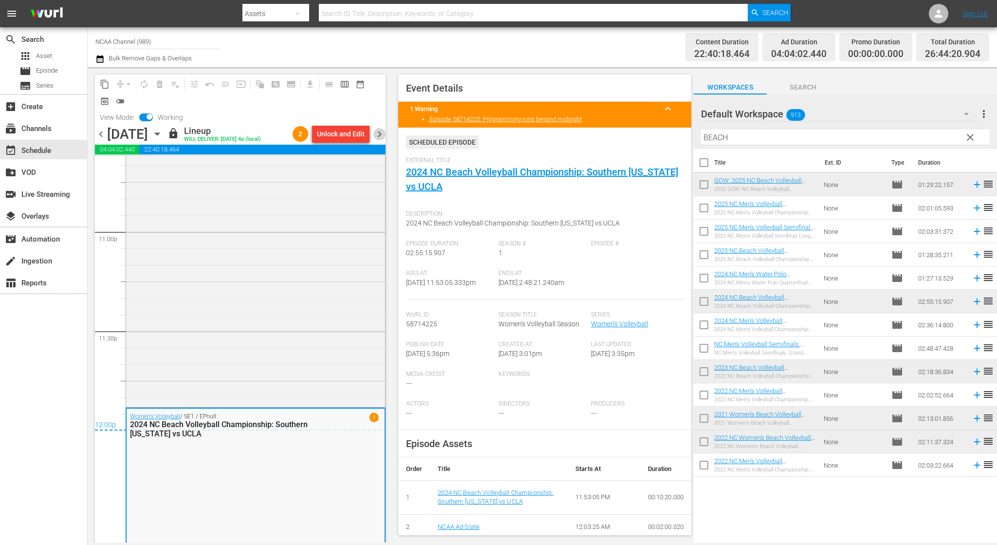
click at [378, 131] on span "chevron_right" at bounding box center [380, 134] width 12 height 12
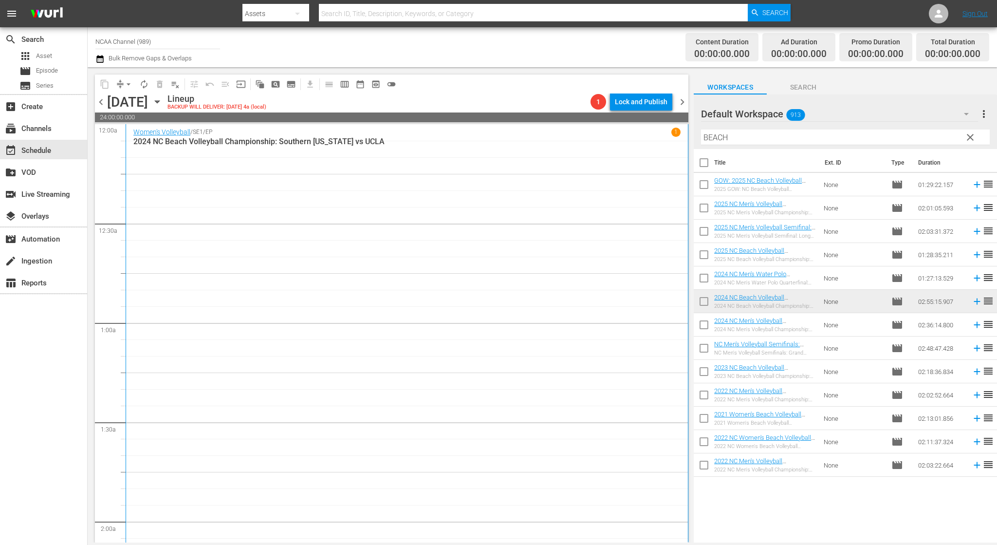
scroll to position [366, 0]
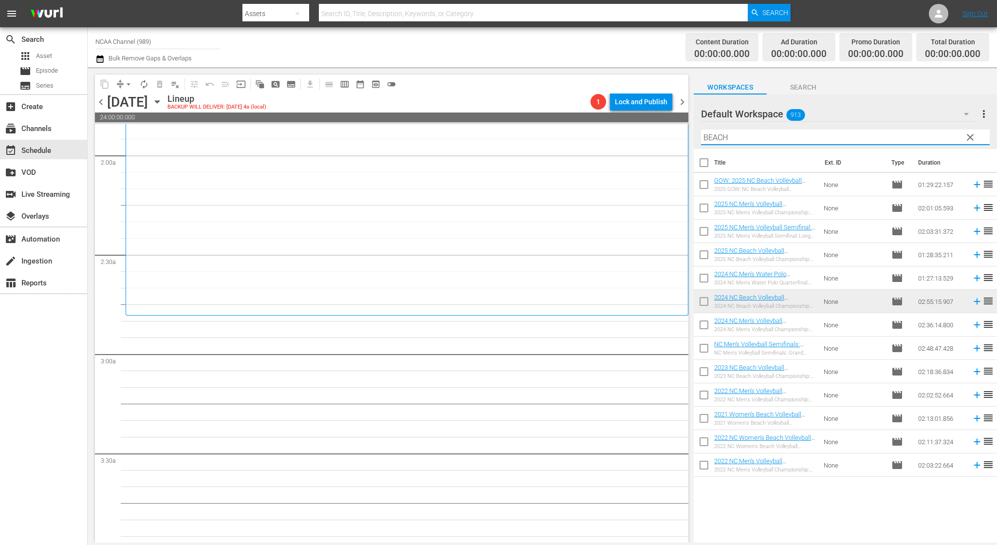
click at [748, 141] on input "BEACH" at bounding box center [845, 138] width 289 height 16
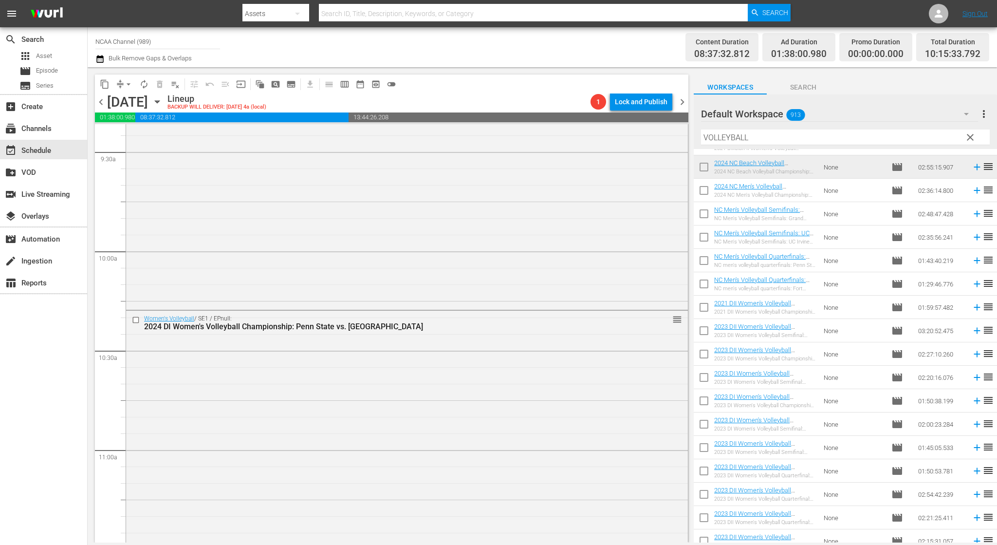
scroll to position [470, 0]
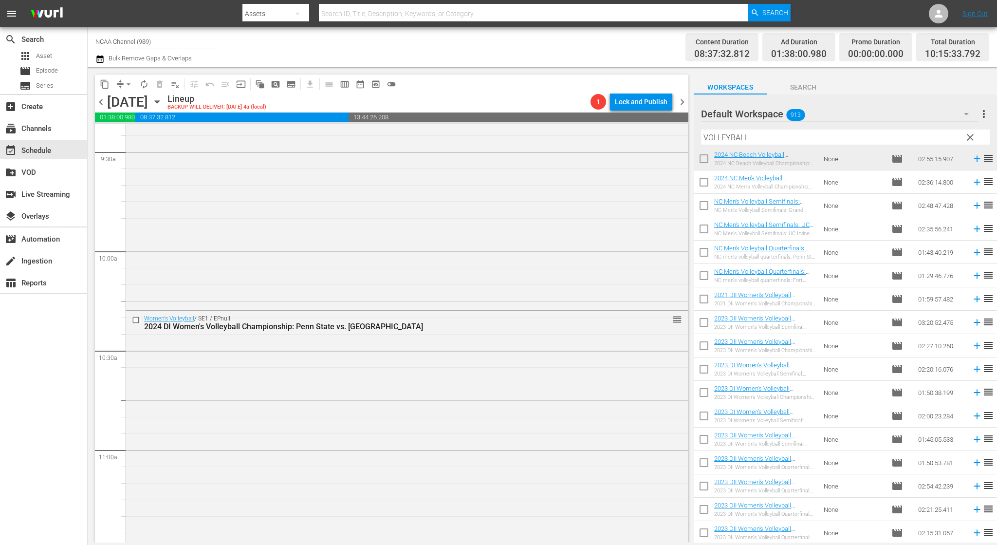
drag, startPoint x: 997, startPoint y: 255, endPoint x: 991, endPoint y: 305, distance: 50.4
click at [991, 305] on div "Title Ext. ID Type Duration GOW: 2024 DII Women's Volleyball Championship: Lynn…" at bounding box center [845, 346] width 303 height 395
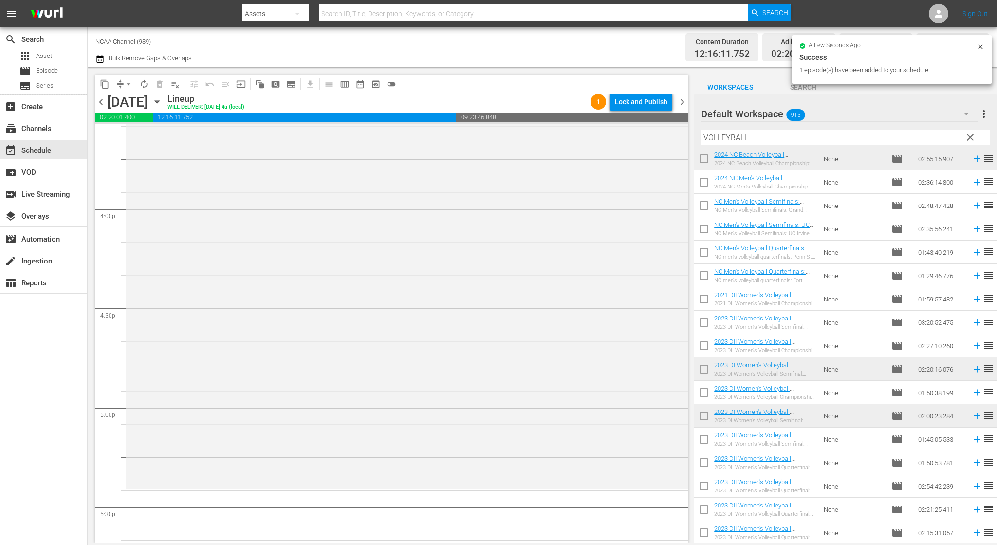
scroll to position [3201, 0]
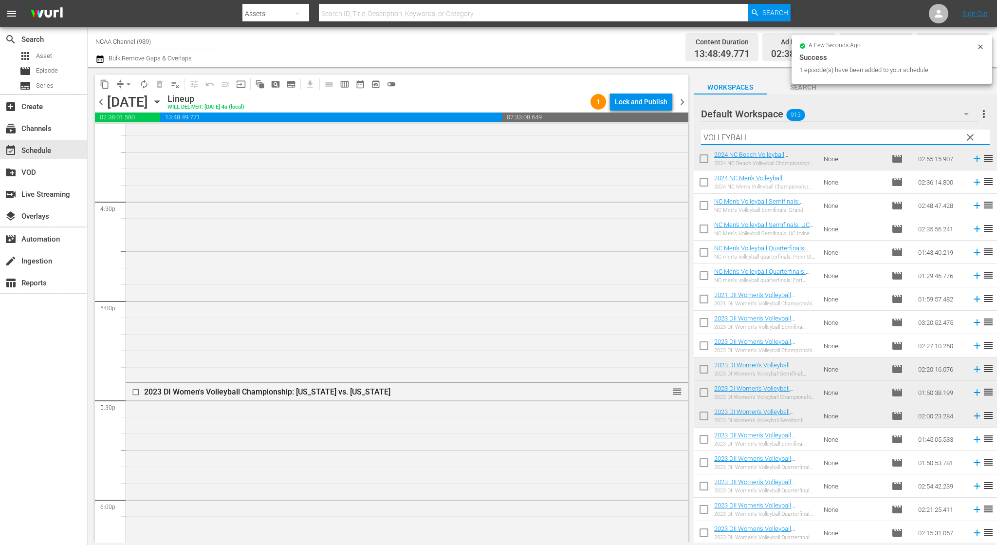
click at [741, 143] on input "VOLLEYBALL" at bounding box center [845, 138] width 289 height 16
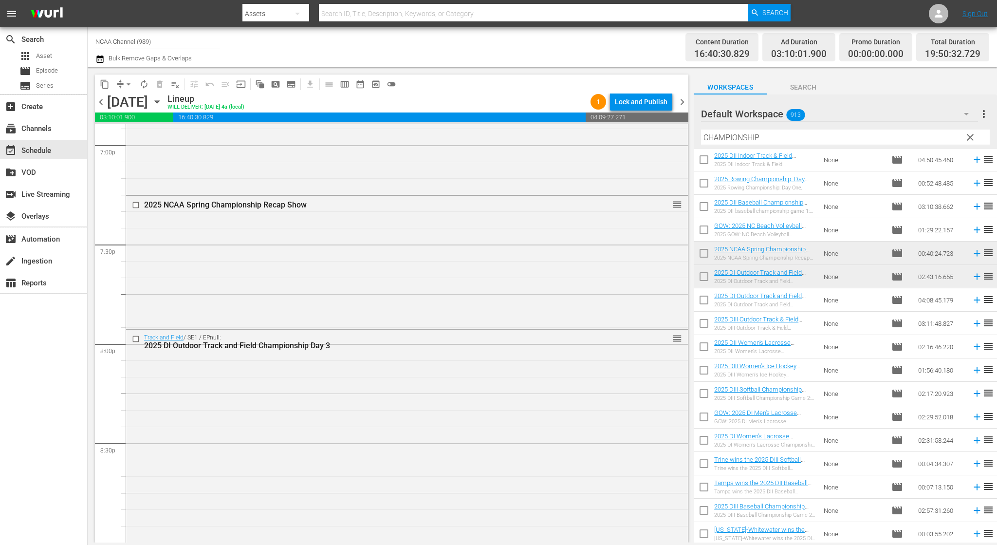
scroll to position [3699, 0]
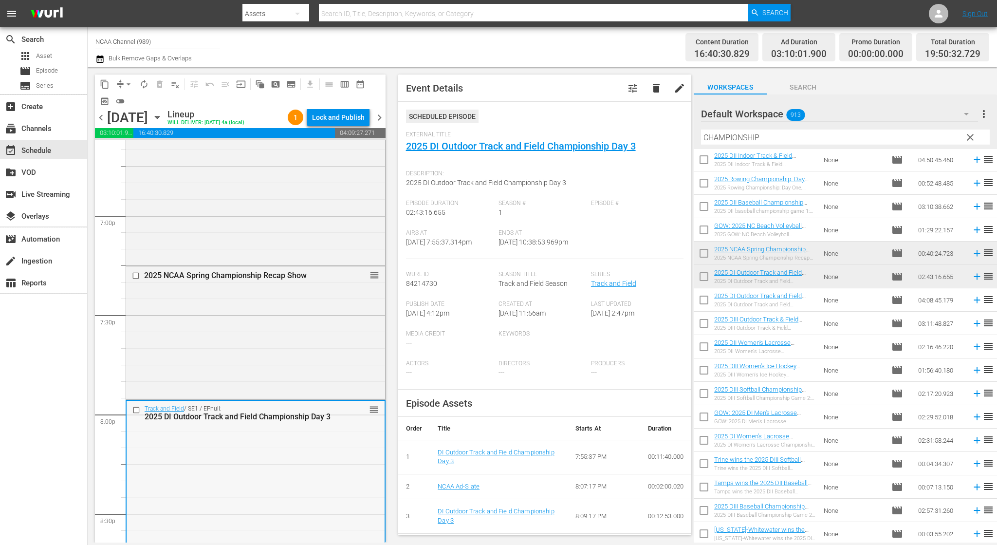
drag, startPoint x: 599, startPoint y: 459, endPoint x: 242, endPoint y: 438, distance: 358.5
click at [265, 461] on div "Delete Event" at bounding box center [280, 465] width 77 height 13
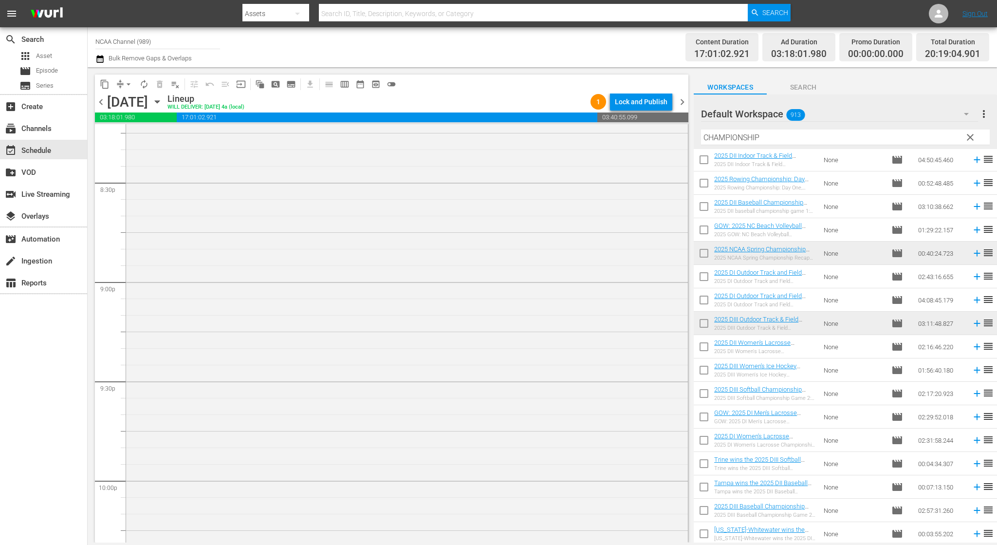
scroll to position [3927, 0]
click at [593, 436] on div "Track and Field / SE1 / EPnull: 2025 DIII Outdoor Track & Field Championship: D…" at bounding box center [407, 473] width 562 height 632
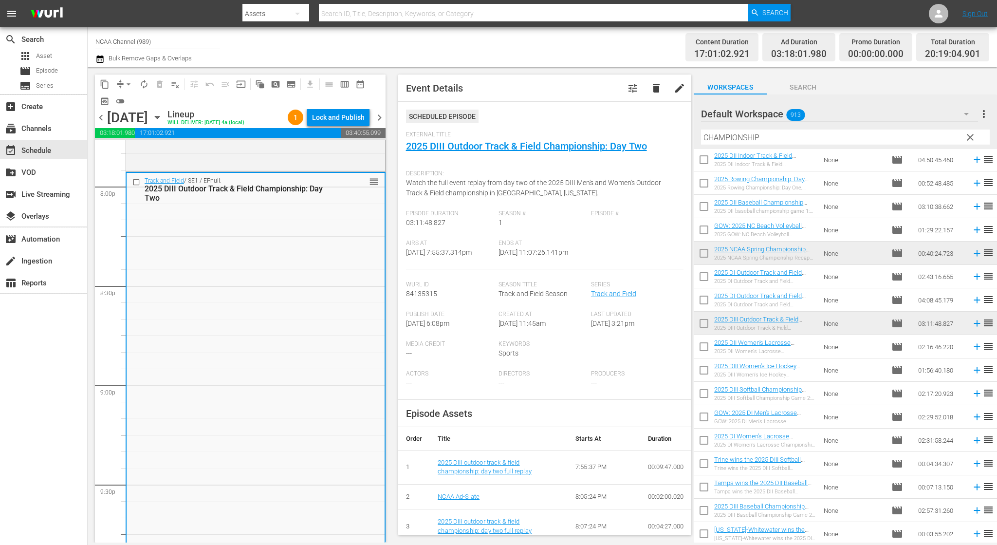
drag, startPoint x: 593, startPoint y: 436, endPoint x: 856, endPoint y: 296, distance: 298.0
click at [856, 296] on td "None" at bounding box center [854, 299] width 68 height 23
click at [373, 284] on div "Delete Event" at bounding box center [392, 289] width 77 height 13
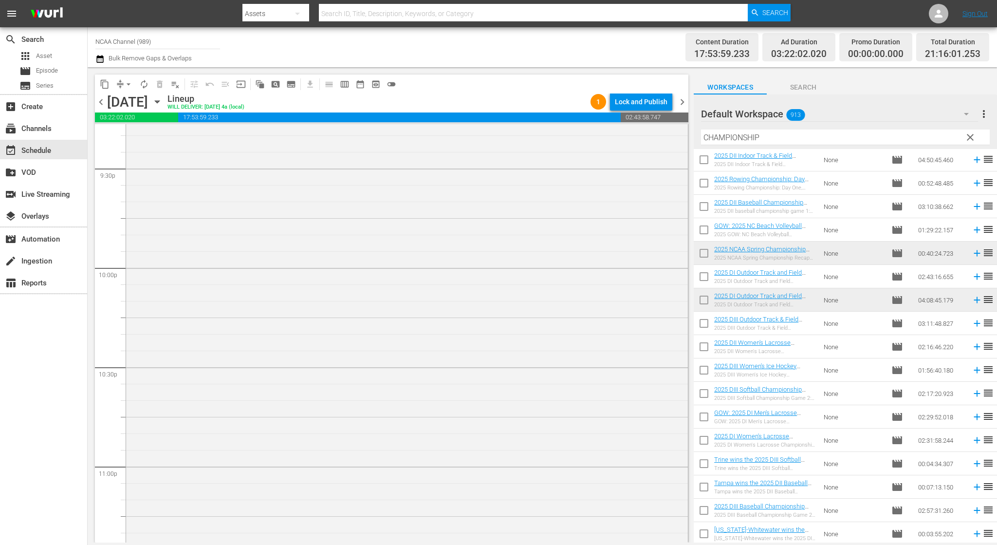
scroll to position [4364, 0]
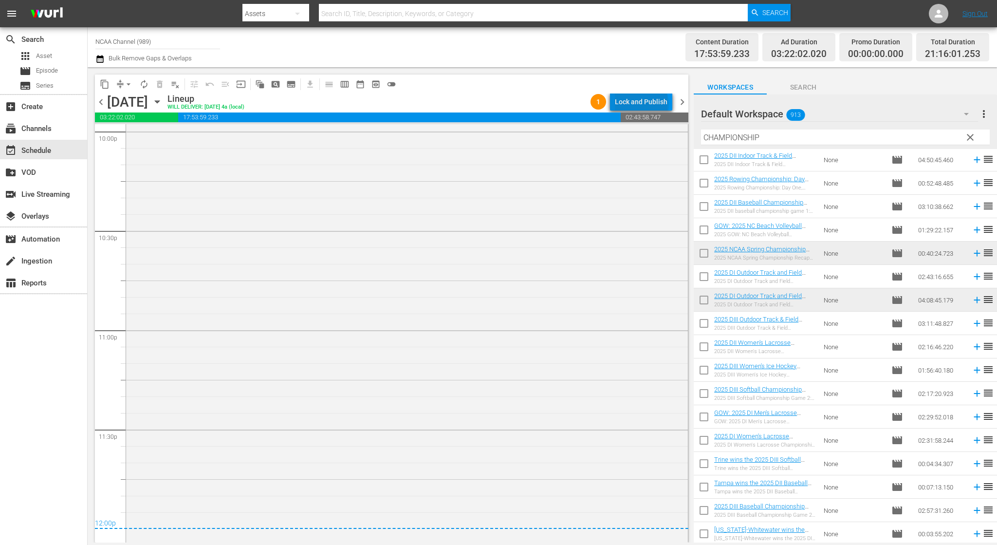
click at [644, 105] on div "Lock and Publish" at bounding box center [641, 102] width 53 height 18
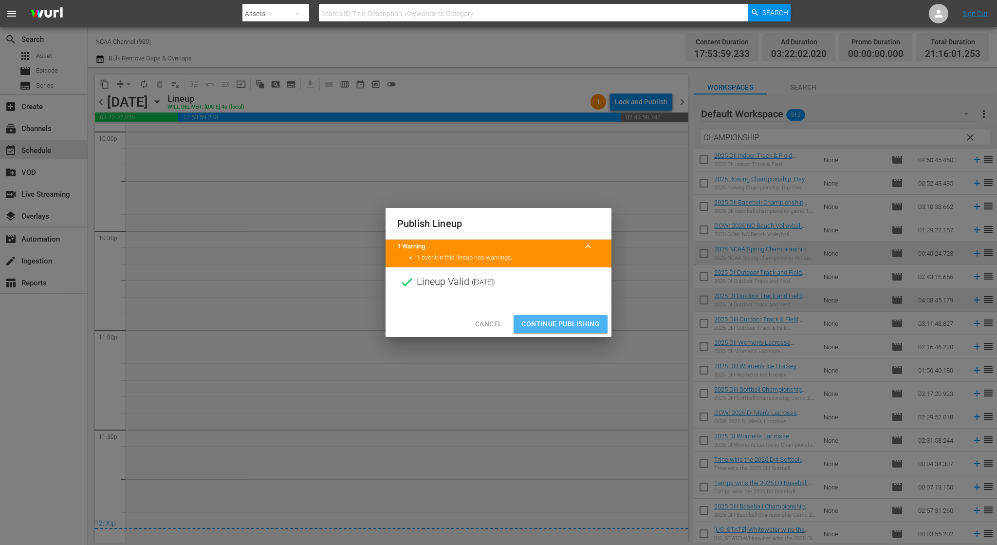
click at [564, 322] on span "Continue Publishing" at bounding box center [561, 324] width 78 height 12
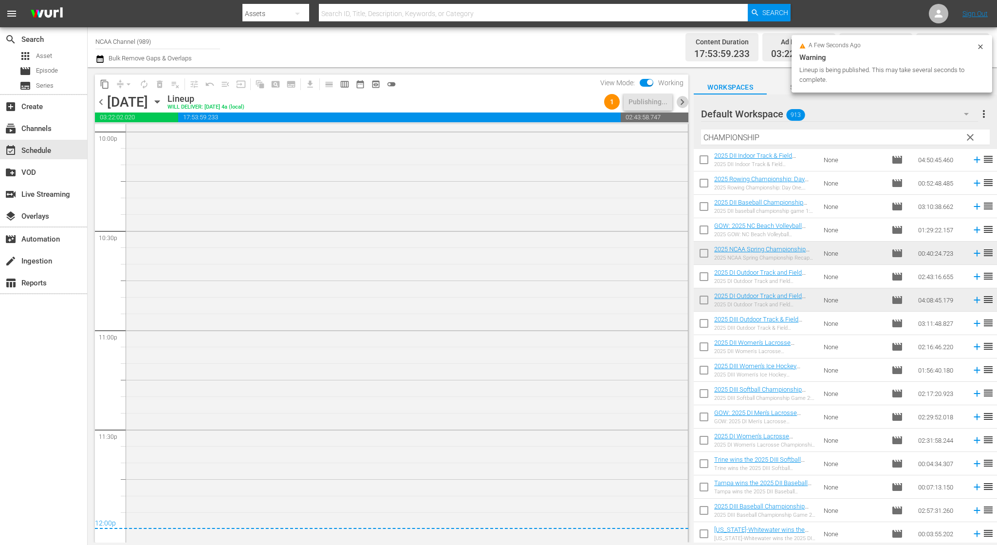
click at [683, 97] on span "chevron_right" at bounding box center [682, 102] width 12 height 12
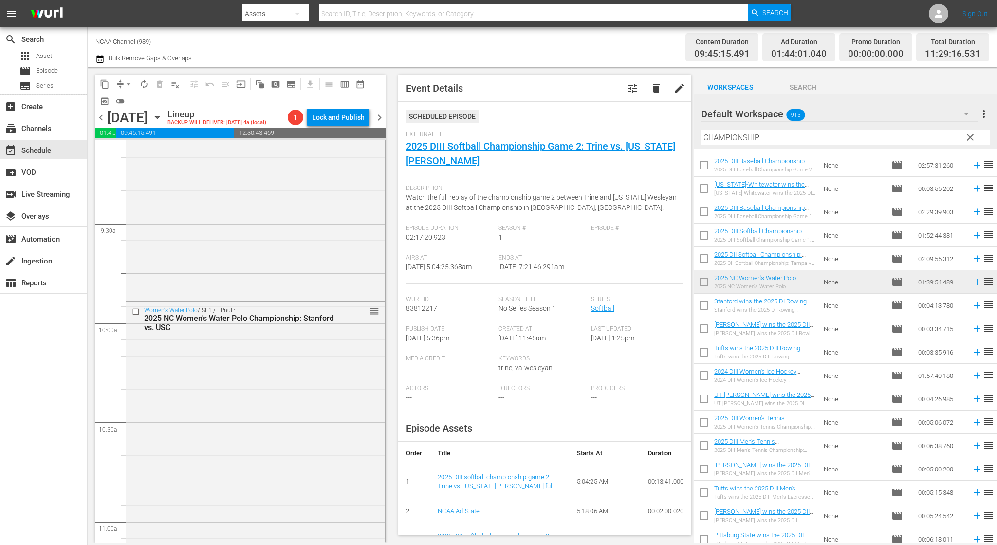
scroll to position [2156, 0]
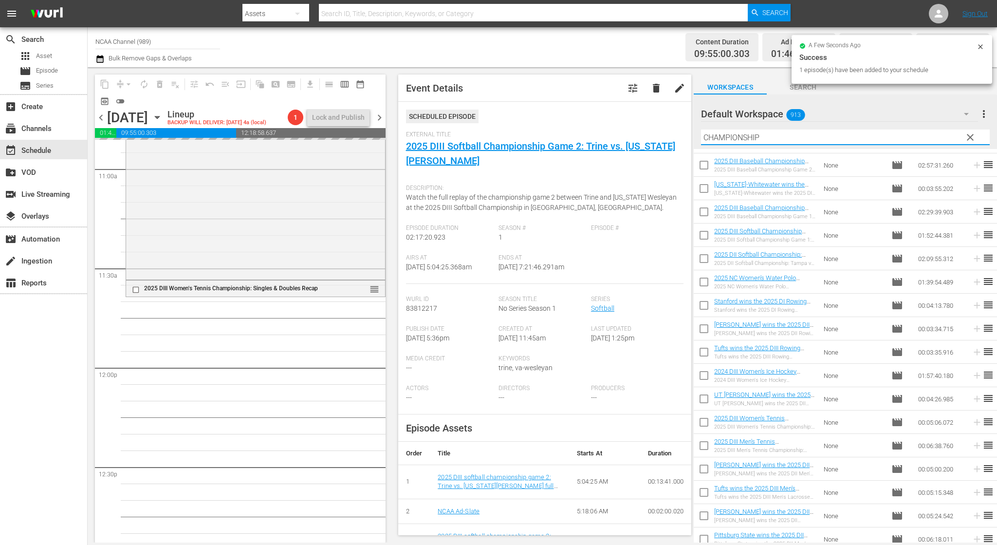
click at [809, 136] on input "CHAMPIONSHIP" at bounding box center [845, 138] width 289 height 16
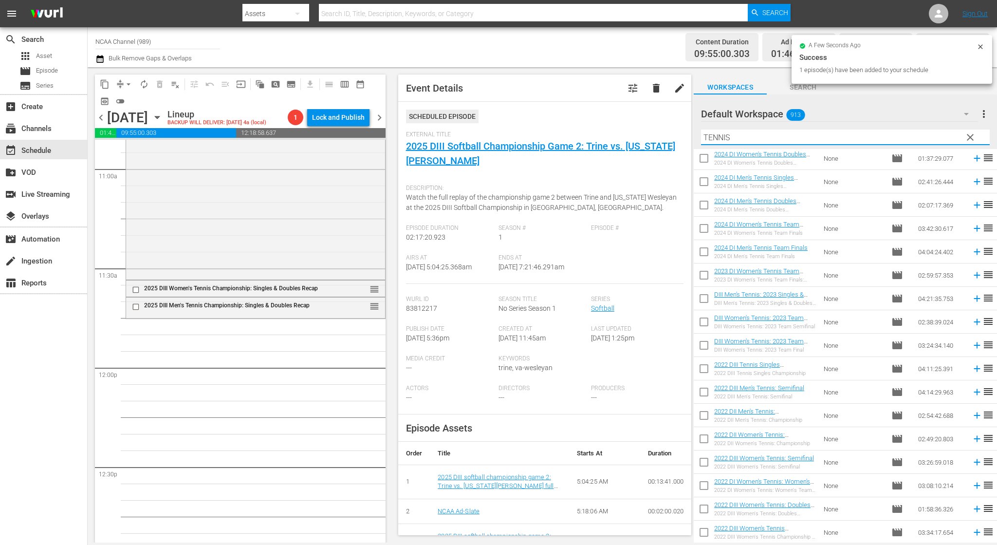
scroll to position [306, 0]
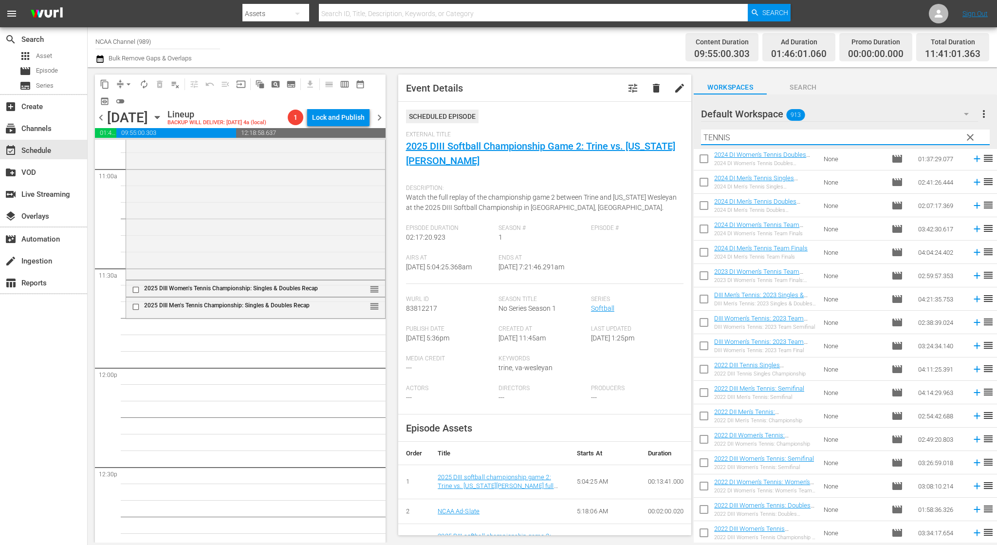
type input "TENNIS"
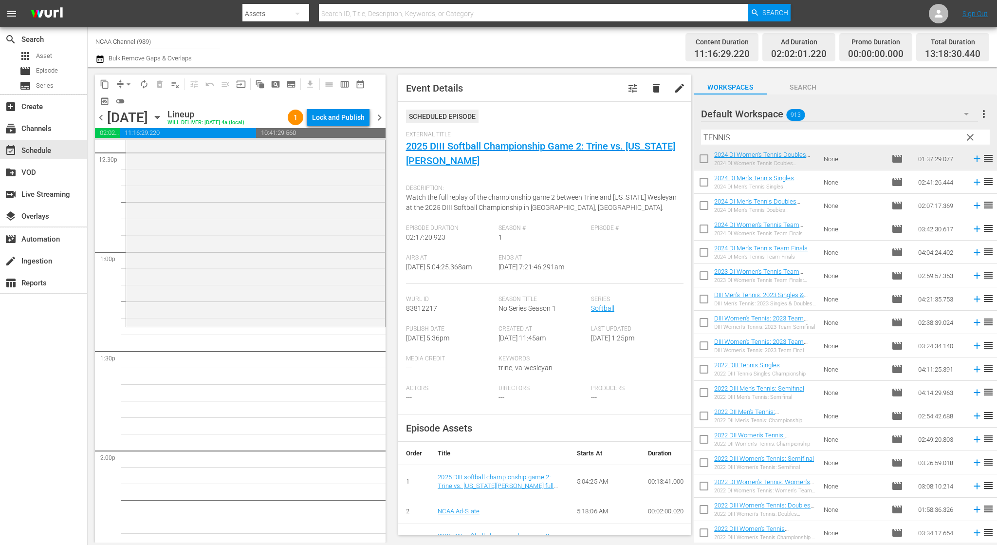
scroll to position [2476, 0]
click at [258, 327] on div "Track and Field / SE1 / EPnull: 2025 DI Outdoor Track and Field Championship Da…" at bounding box center [256, 48] width 260 height 4769
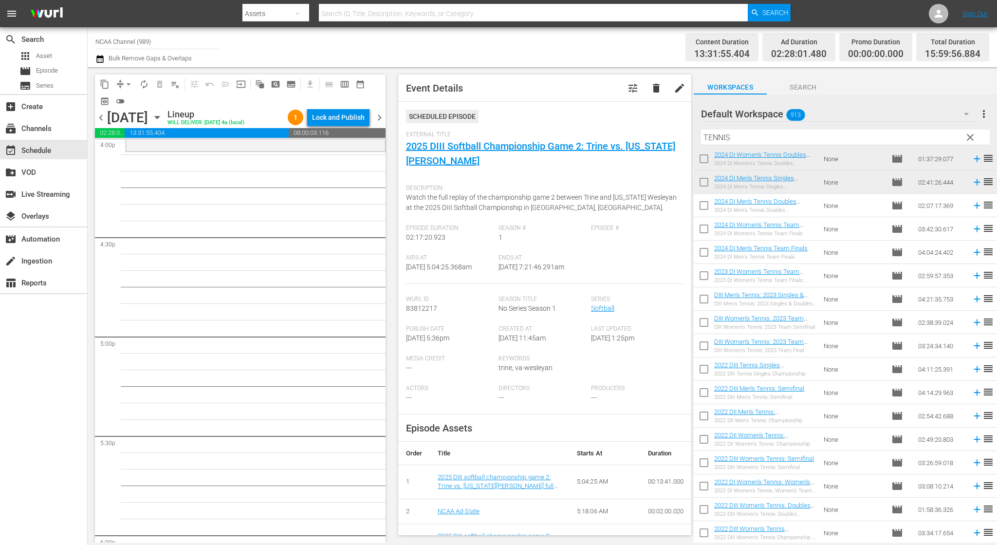
scroll to position [3177, 0]
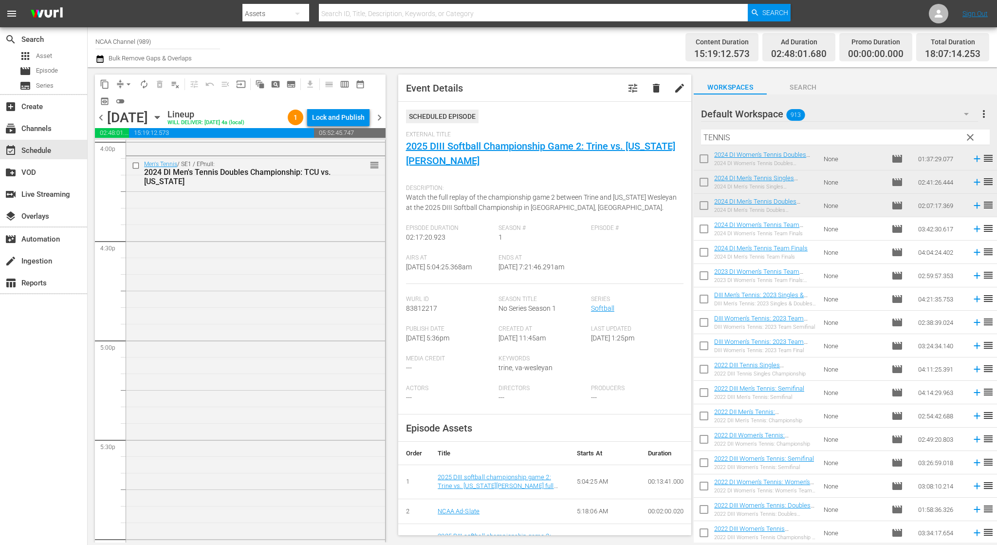
click at [392, 479] on span "Event Details tune delete edit Scheduled Episode External Title 2025 DIII Softb…" at bounding box center [542, 304] width 303 height 475
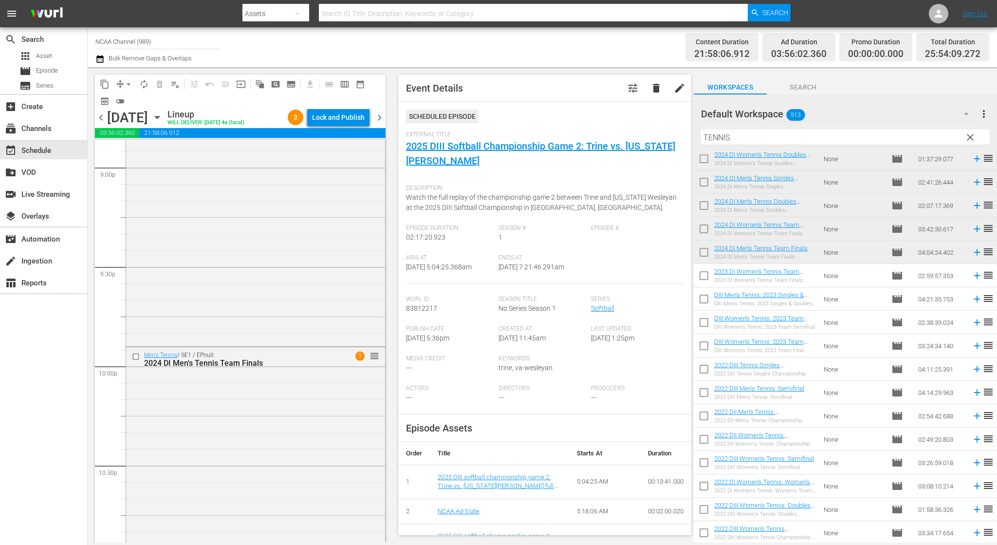
scroll to position [4497, 0]
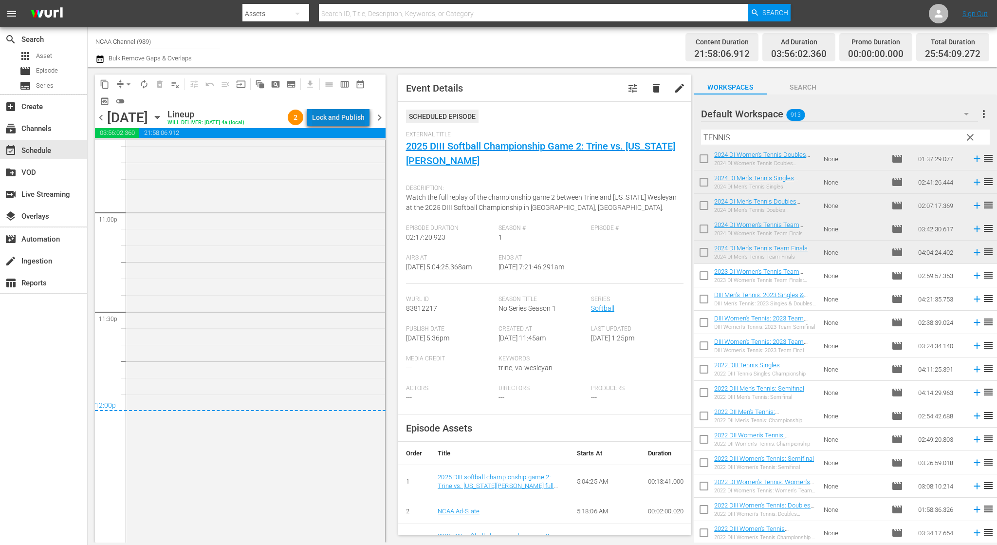
click at [358, 126] on div "Lock and Publish" at bounding box center [338, 118] width 53 height 18
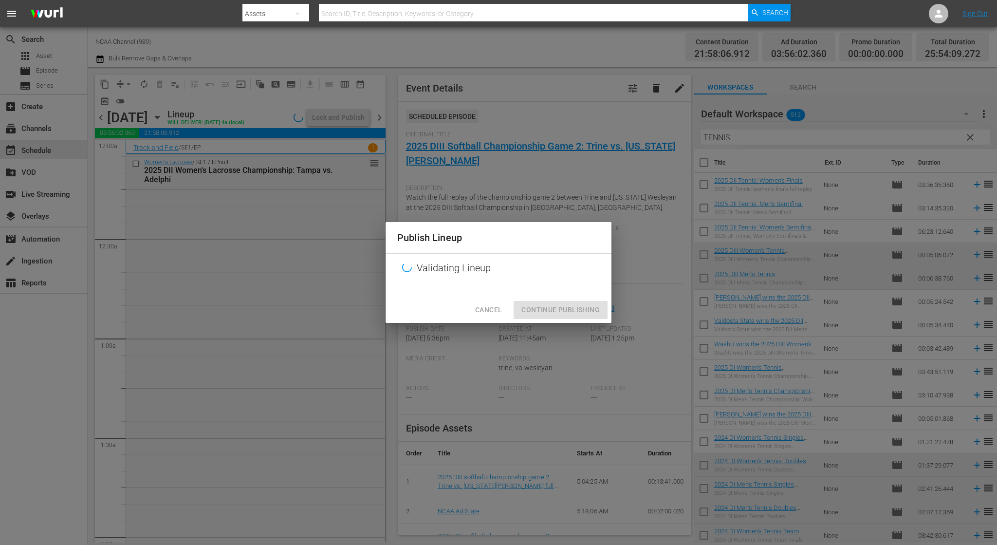
scroll to position [306, 0]
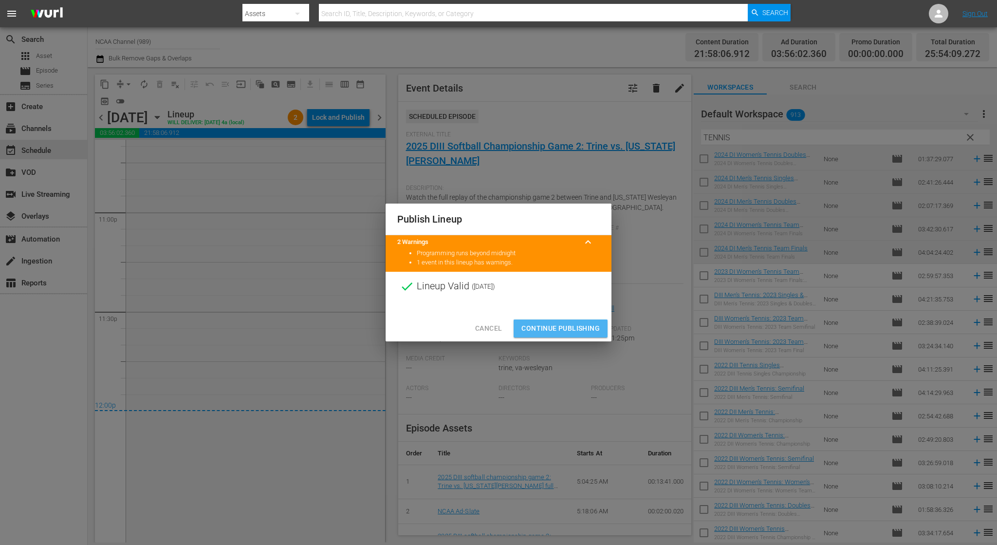
click at [555, 327] on span "Continue Publishing" at bounding box center [561, 328] width 78 height 12
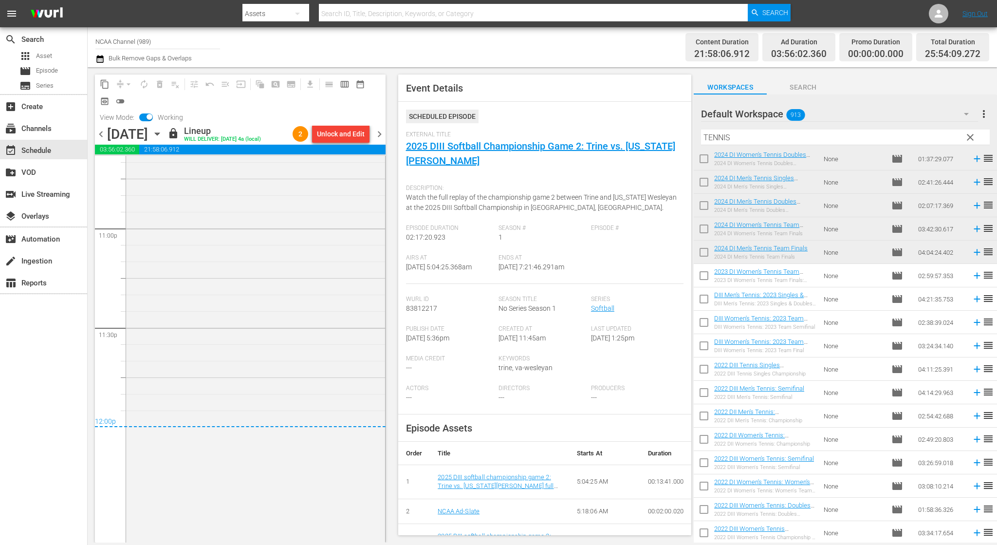
scroll to position [4774, 0]
